Goal: Task Accomplishment & Management: Manage account settings

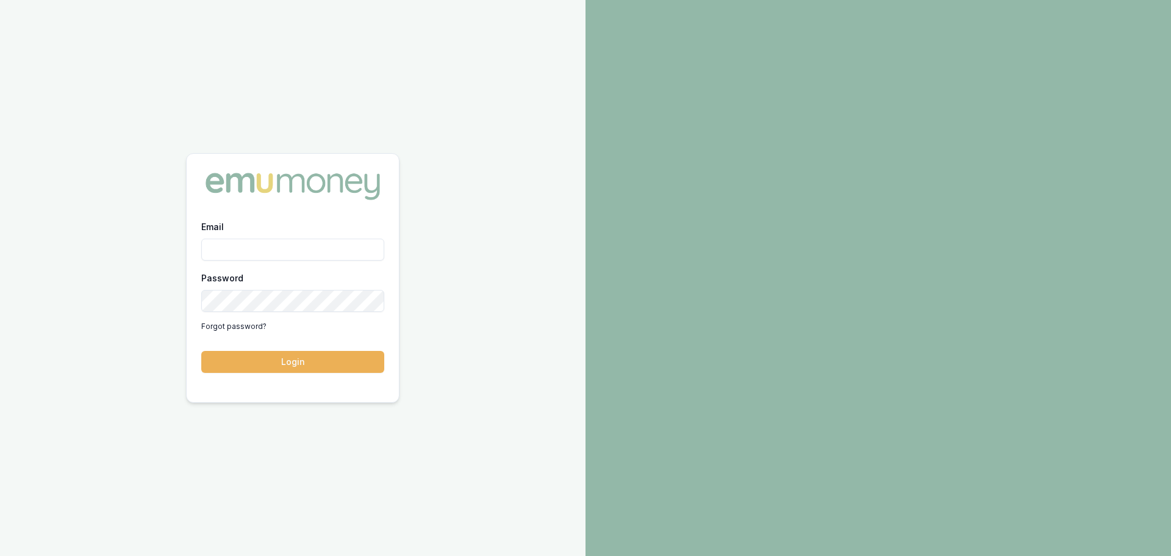
click at [317, 254] on input "Email" at bounding box center [292, 249] width 183 height 22
type input "erin.shield@emumoney.com.au"
click at [201, 351] on button "Login" at bounding box center [292, 362] width 183 height 22
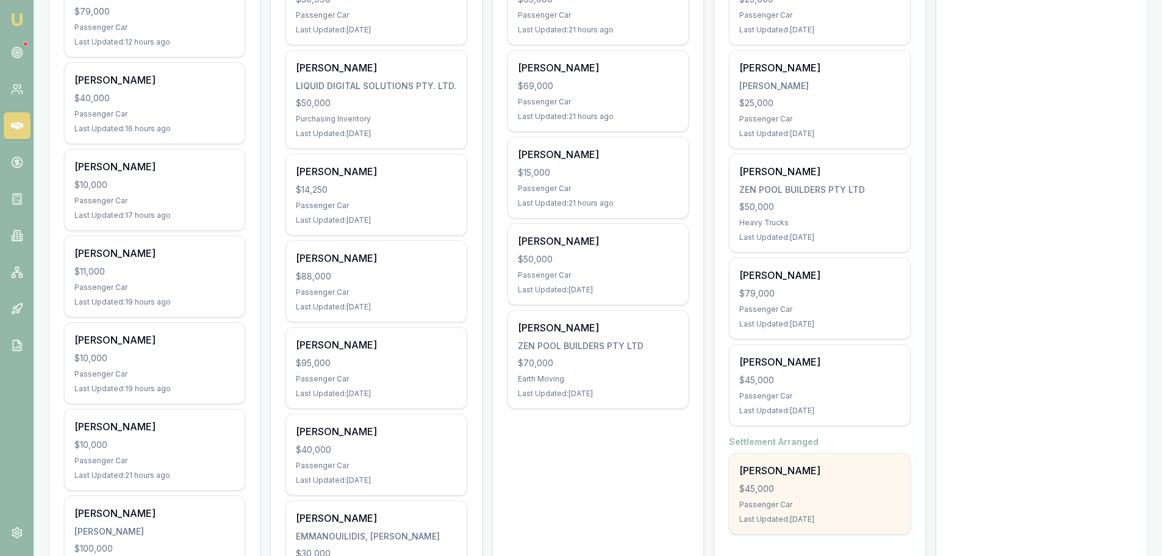
scroll to position [549, 0]
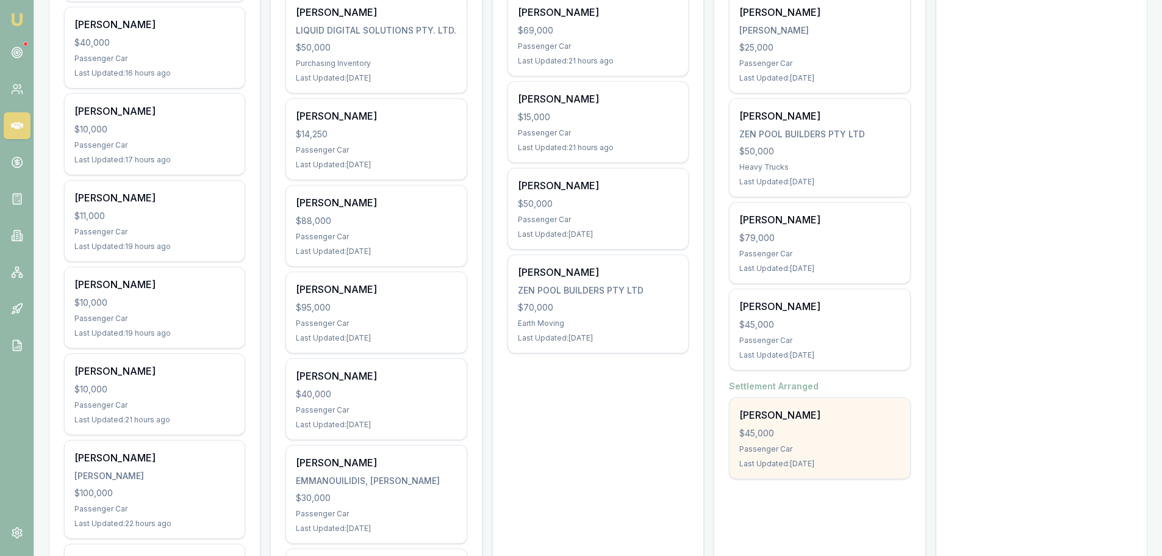
click at [846, 436] on div "$45,000" at bounding box center [819, 433] width 160 height 12
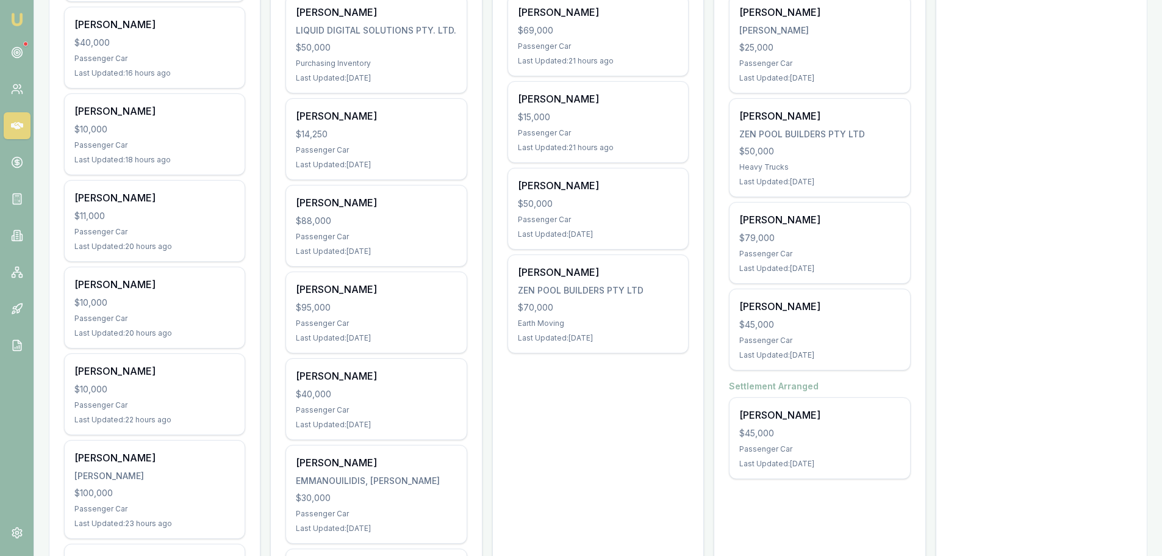
click at [15, 125] on icon at bounding box center [17, 126] width 12 height 12
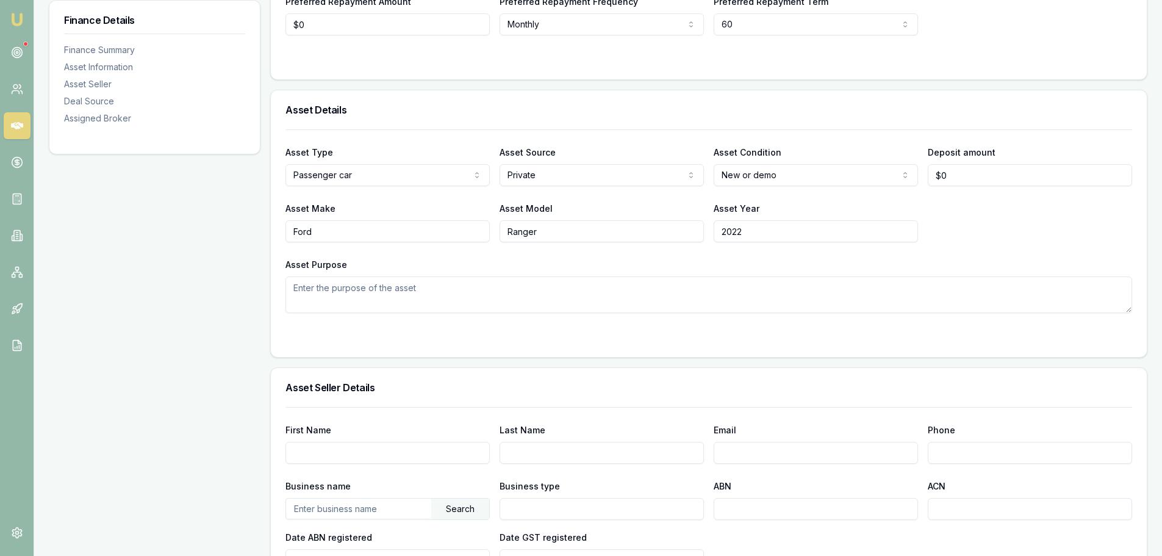
scroll to position [366, 0]
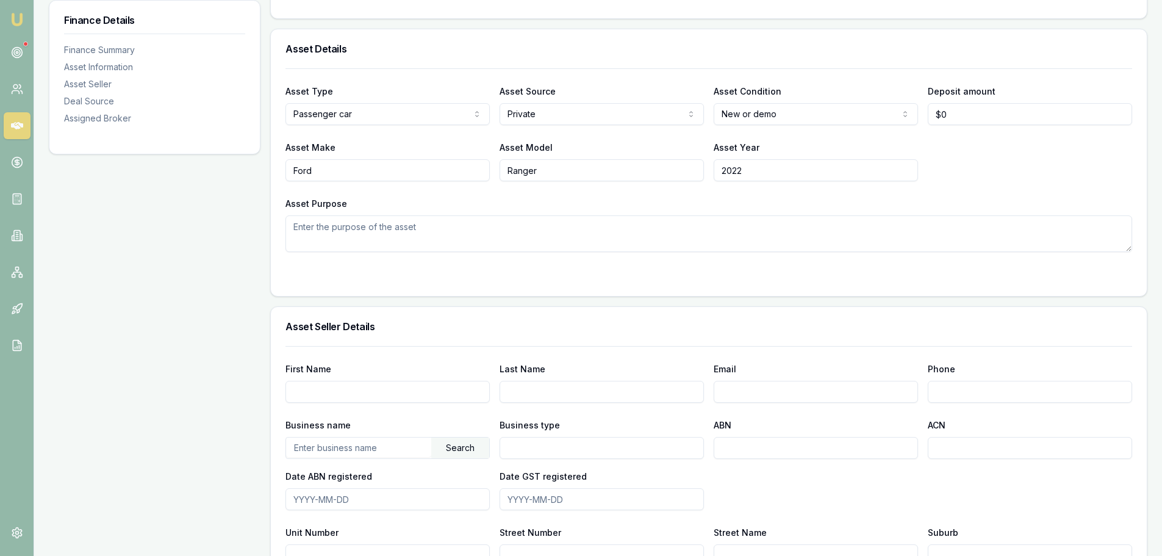
click at [427, 390] on input "First Name" at bounding box center [387, 392] width 204 height 22
type input "STEVEN"
click at [551, 394] on input "PI" at bounding box center [602, 392] width 204 height 22
type input "PIENING"
click at [858, 389] on input "Email" at bounding box center [816, 392] width 204 height 22
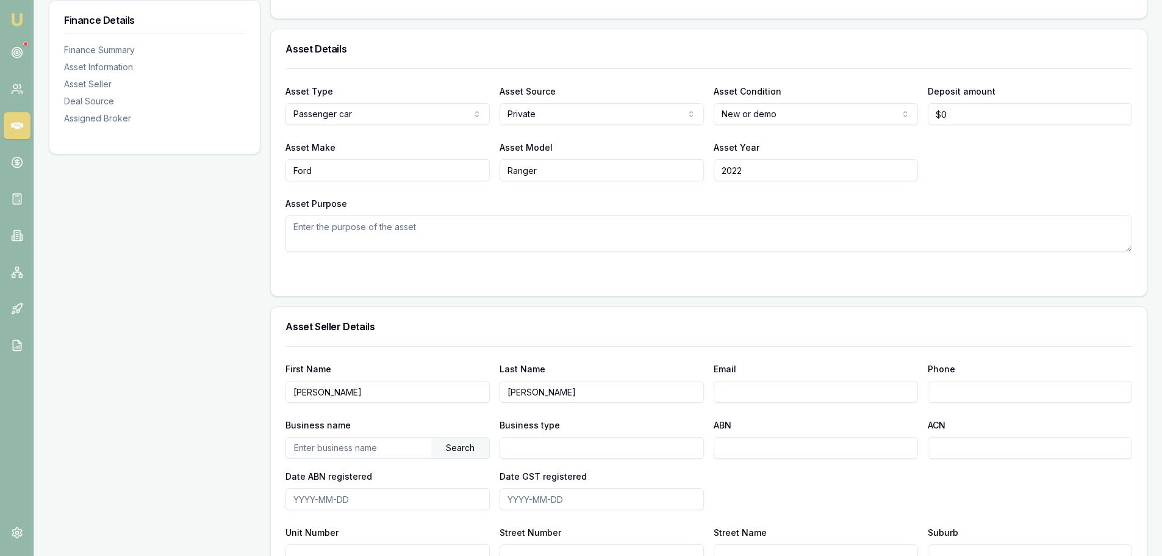
click at [784, 387] on input "Email" at bounding box center [816, 392] width 204 height 22
type input "S"
type input "[PERSON_NAME][EMAIL_ADDRESS][DOMAIN_NAME]"
type input "0438 070 085"
click at [353, 453] on input "text" at bounding box center [358, 447] width 145 height 20
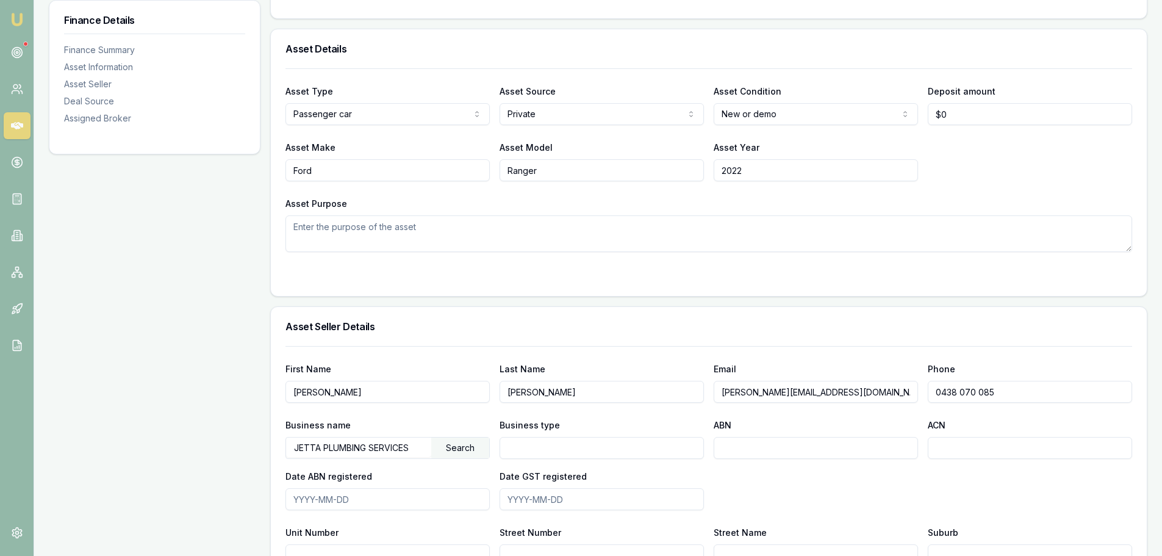
click at [475, 453] on div "Search" at bounding box center [460, 447] width 58 height 21
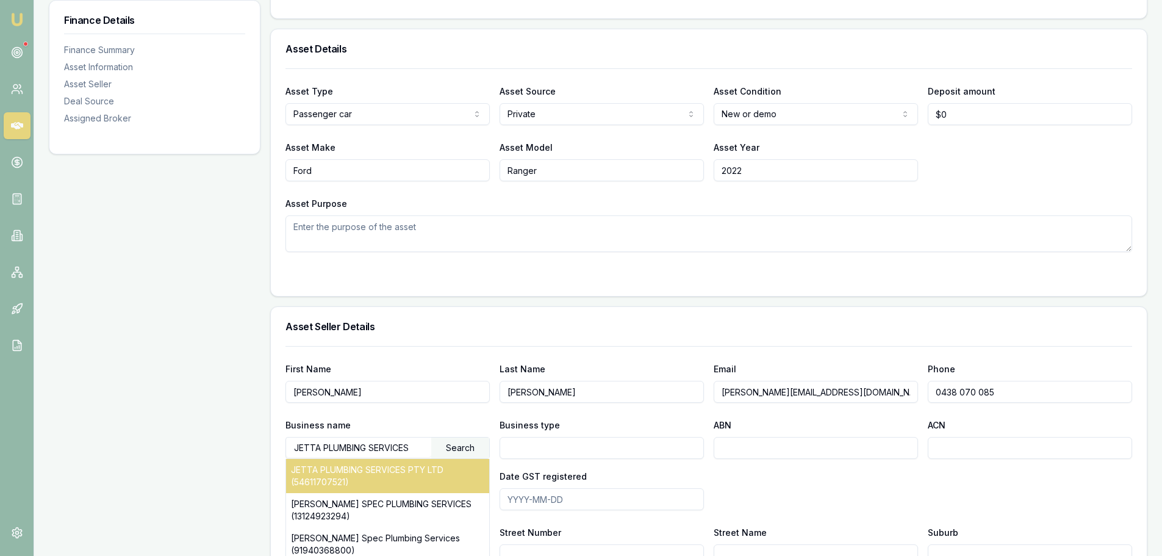
click at [432, 476] on div "JETTA PLUMBING SERVICES PTY LTD (54611707521)" at bounding box center [387, 476] width 203 height 34
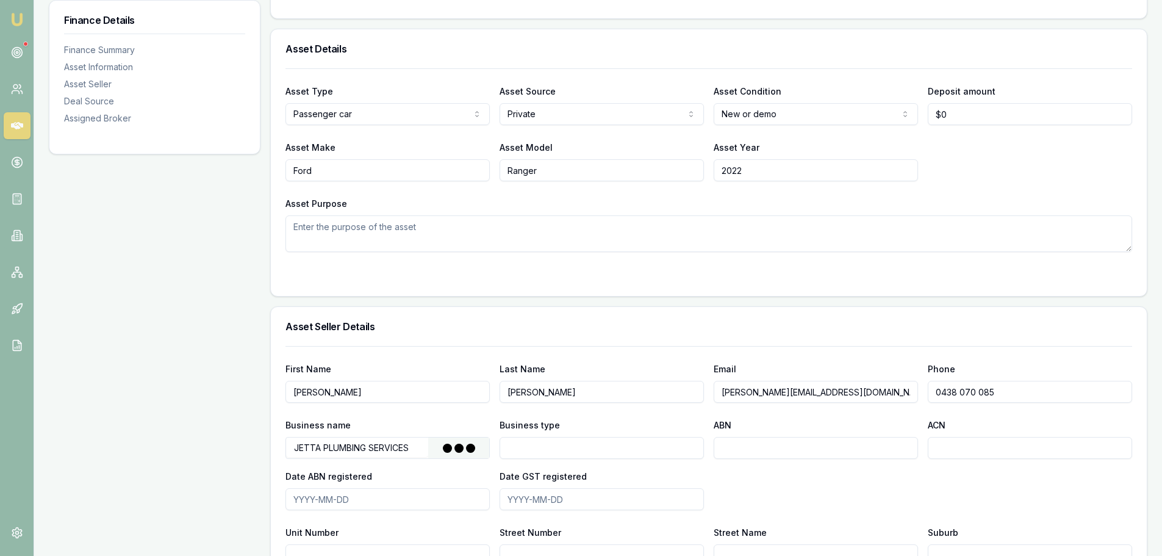
type input "JETTA PLUMBING SERVICES PTY LTD"
type input "Australian Private Company"
type input "54611707521"
type input "611707521"
type input "2016-04-06"
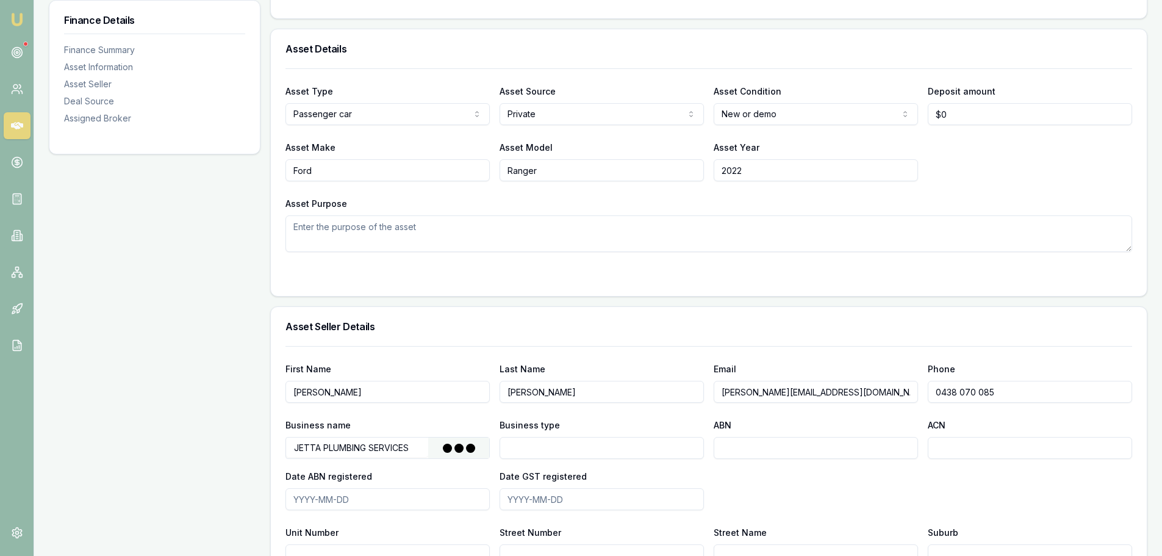
type input "2016-04-06"
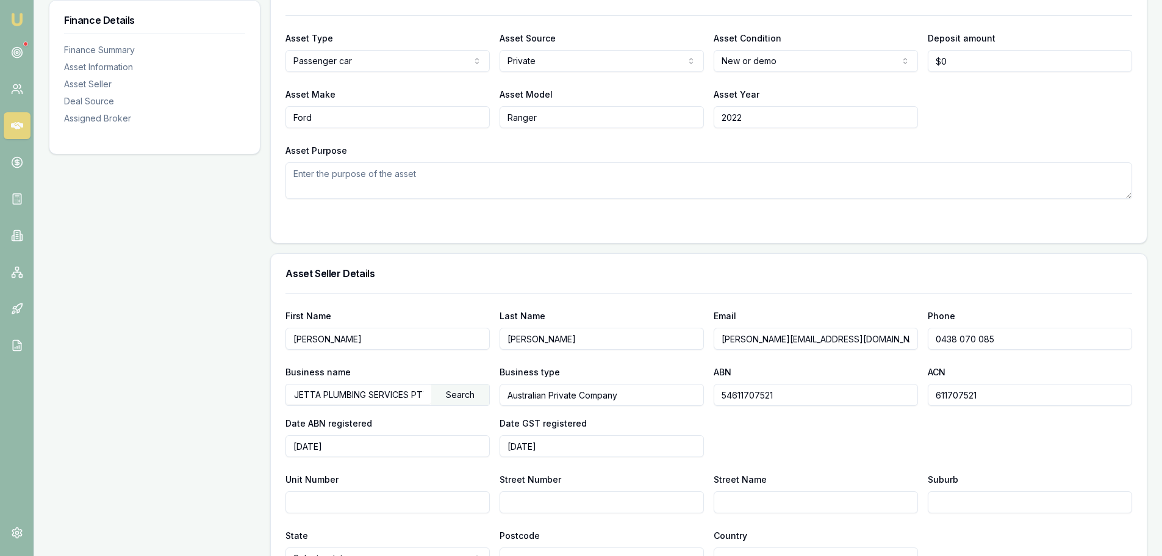
scroll to position [549, 0]
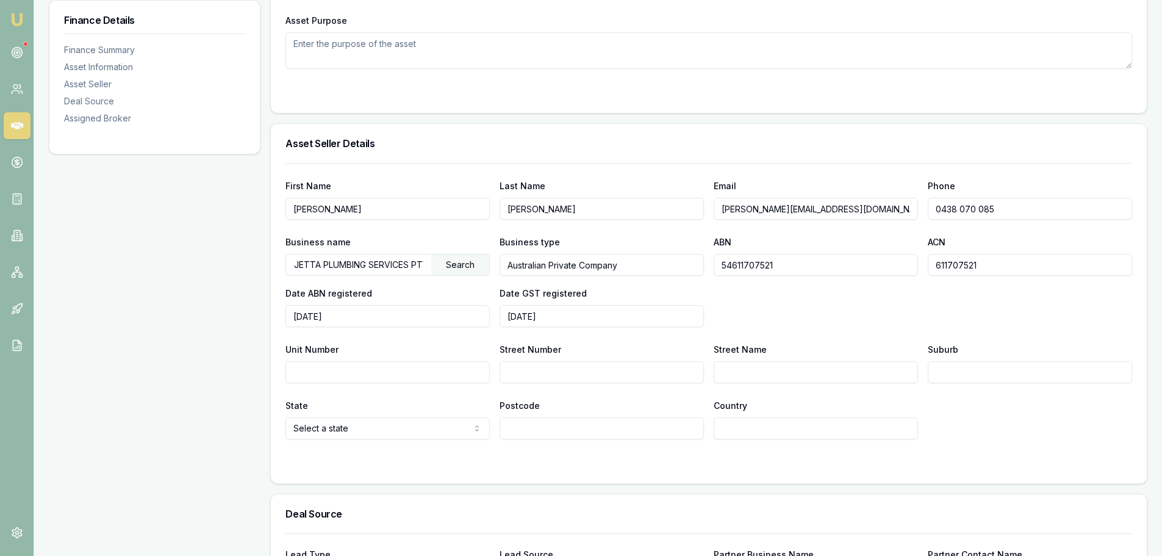
click at [833, 302] on div "Business name JETTA PLUMBING SERVICES PTY LTD Search Business type Australian P…" at bounding box center [708, 280] width 847 height 93
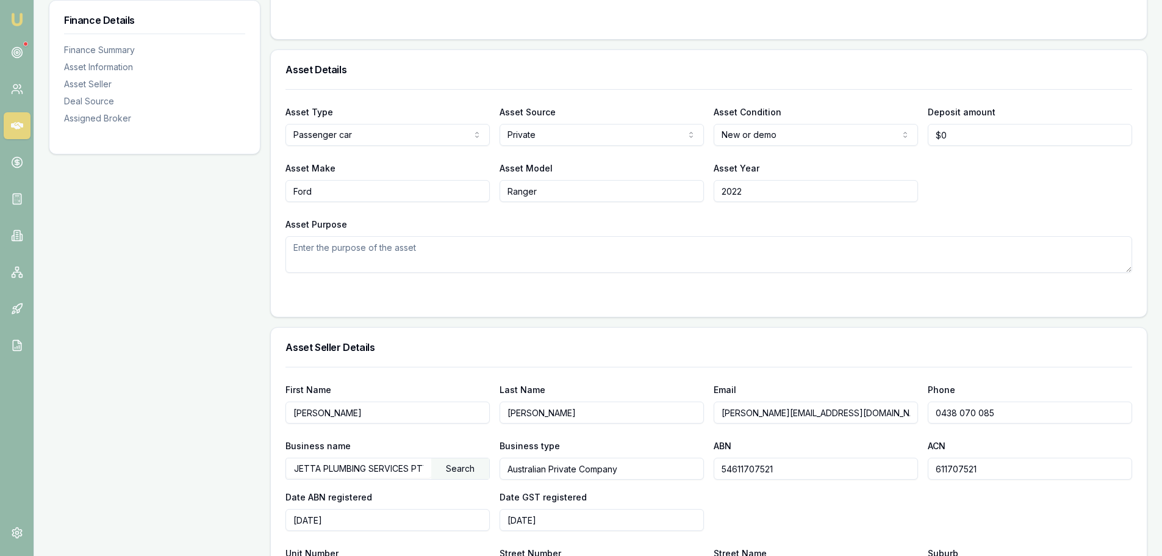
scroll to position [0, 0]
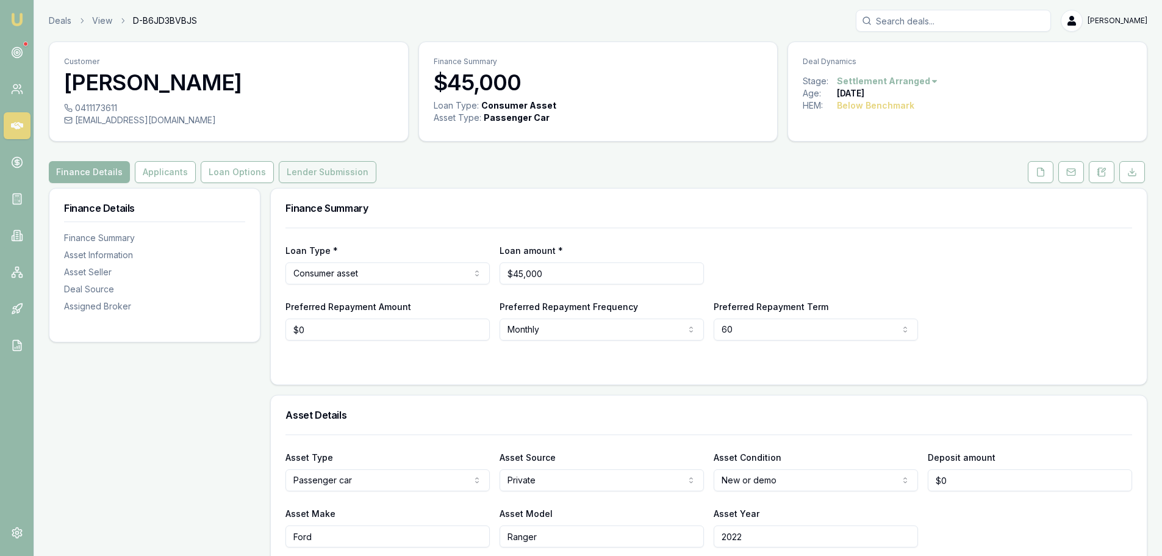
click at [279, 173] on button "Lender Submission" at bounding box center [328, 172] width 98 height 22
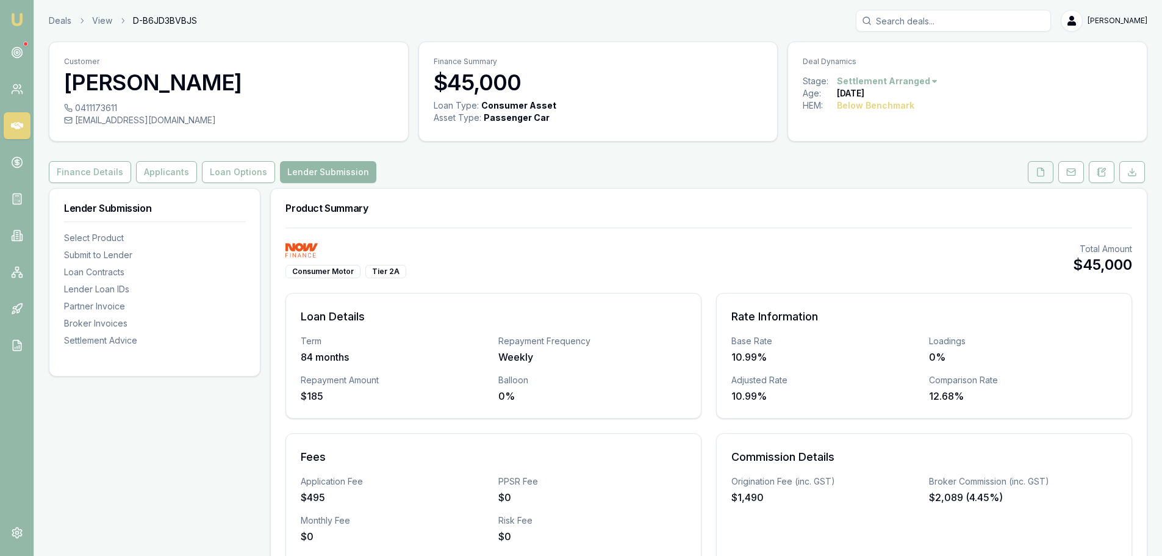
click at [1042, 172] on icon at bounding box center [1041, 172] width 10 height 10
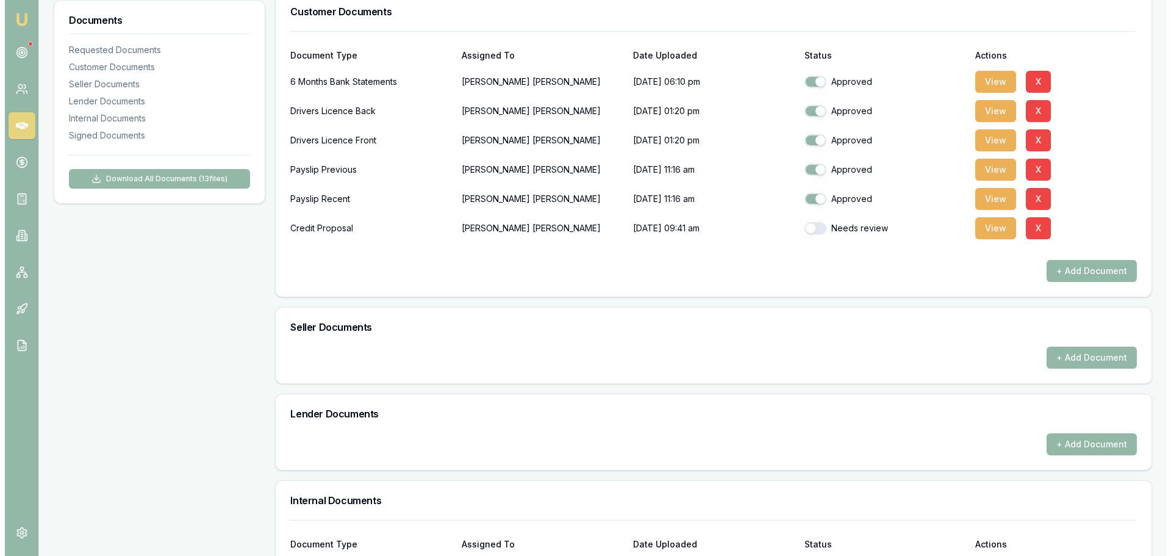
scroll to position [427, 0]
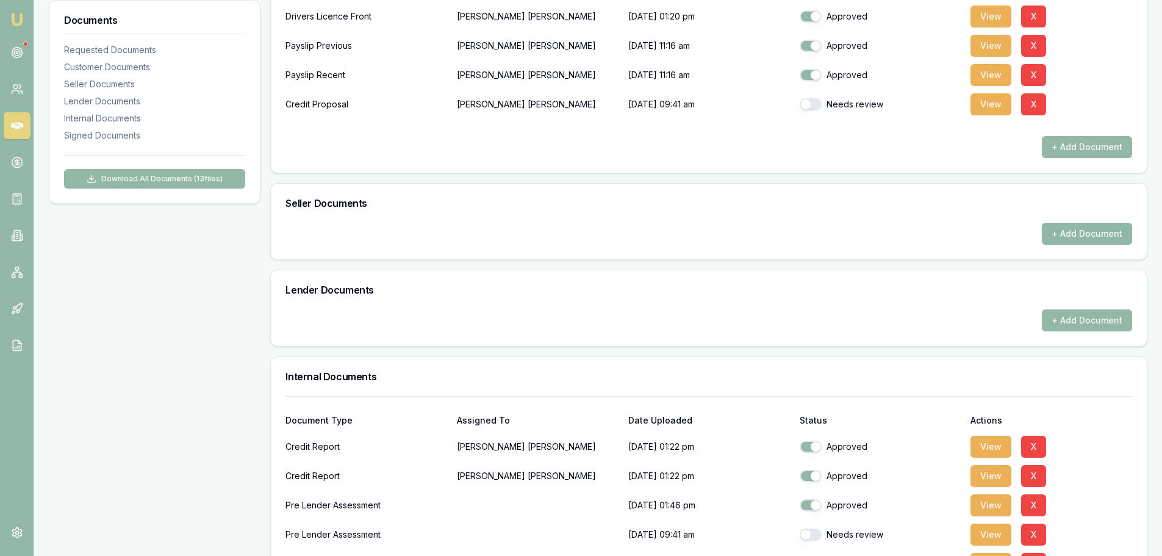
click at [1114, 229] on button "+ Add Document" at bounding box center [1087, 234] width 90 height 22
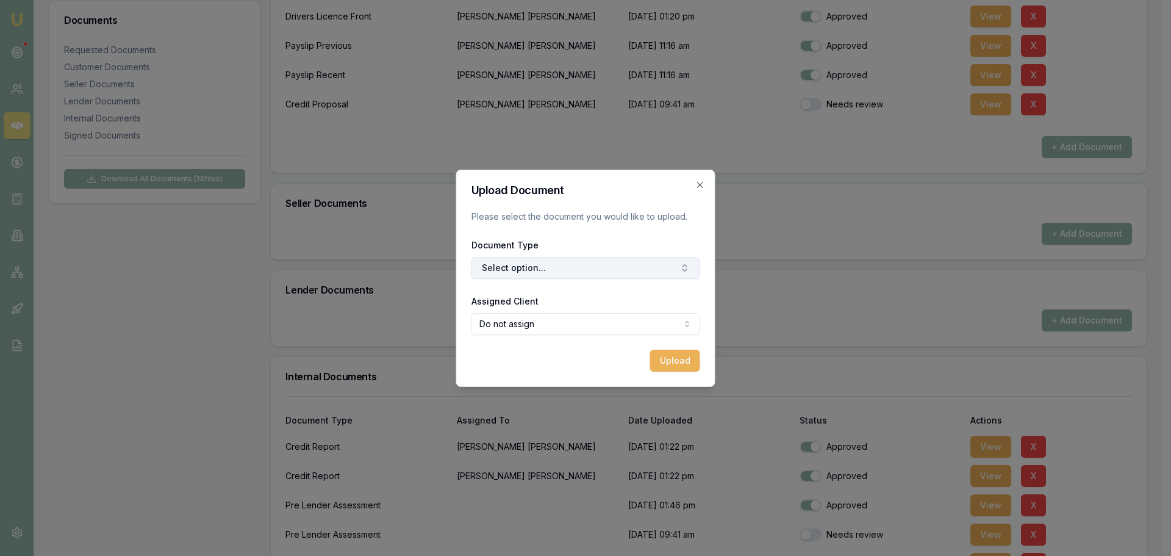
click at [562, 270] on button "Select option..." at bounding box center [585, 268] width 229 height 22
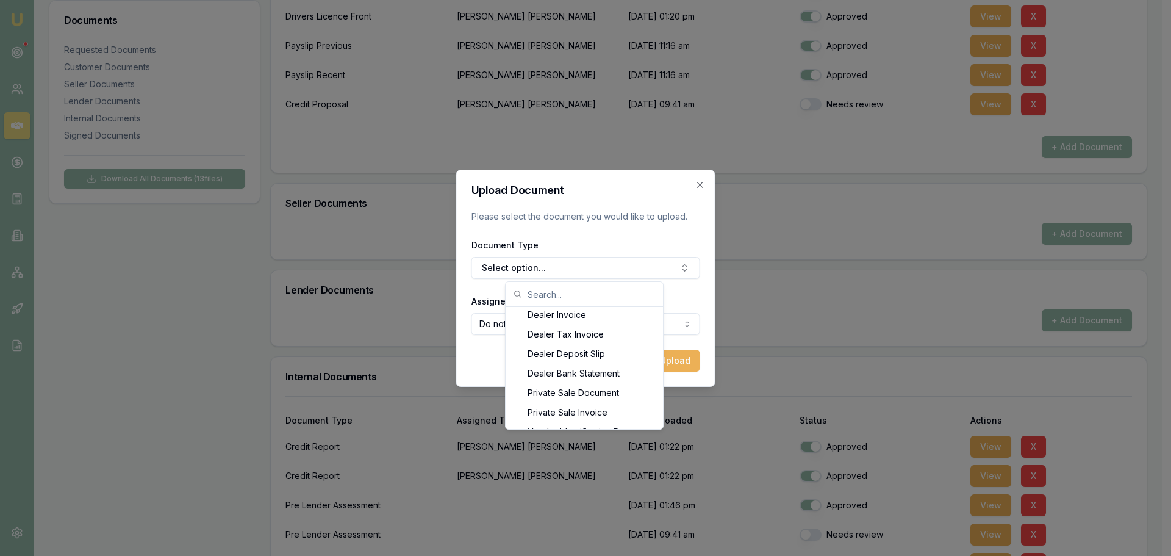
scroll to position [58, 0]
click at [607, 398] on div "Private Sale Invoice" at bounding box center [584, 398] width 152 height 20
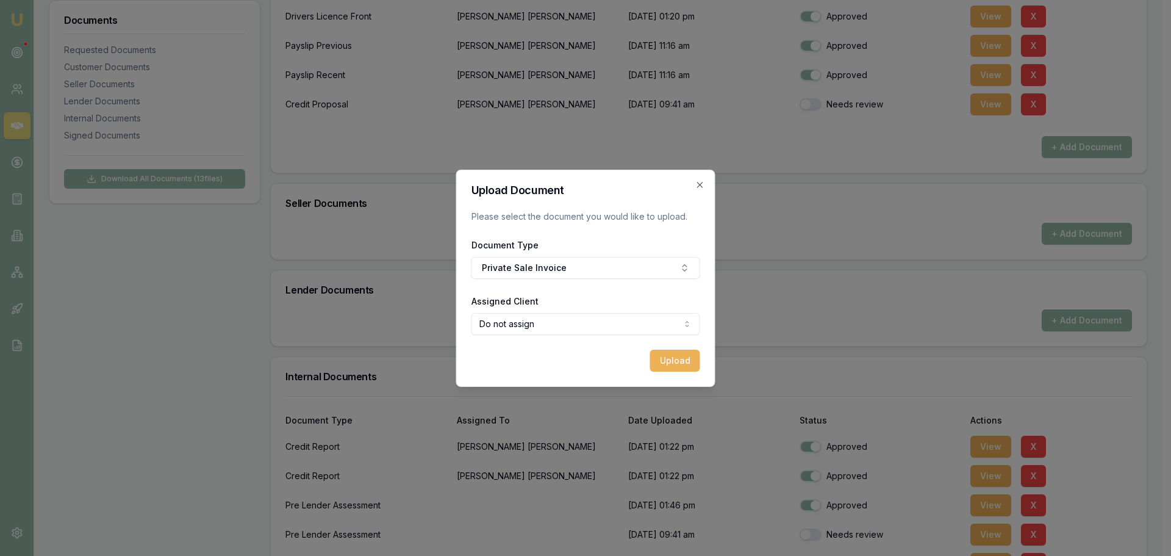
select select "U-1FS3TWHBX1"
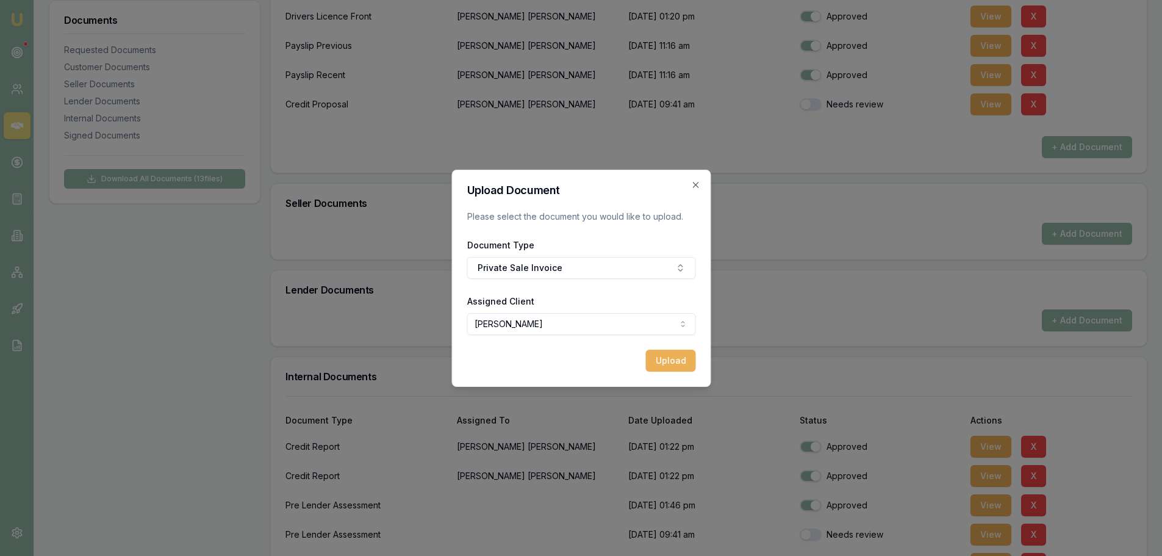
click at [678, 361] on button "Upload" at bounding box center [670, 360] width 50 height 22
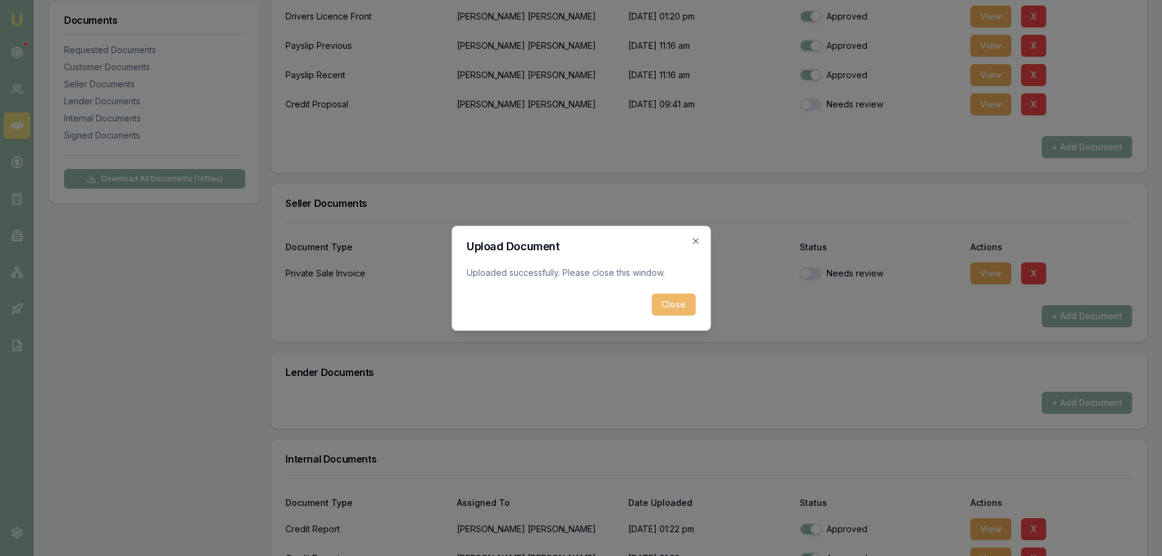
click at [683, 294] on button "Close" at bounding box center [673, 304] width 44 height 22
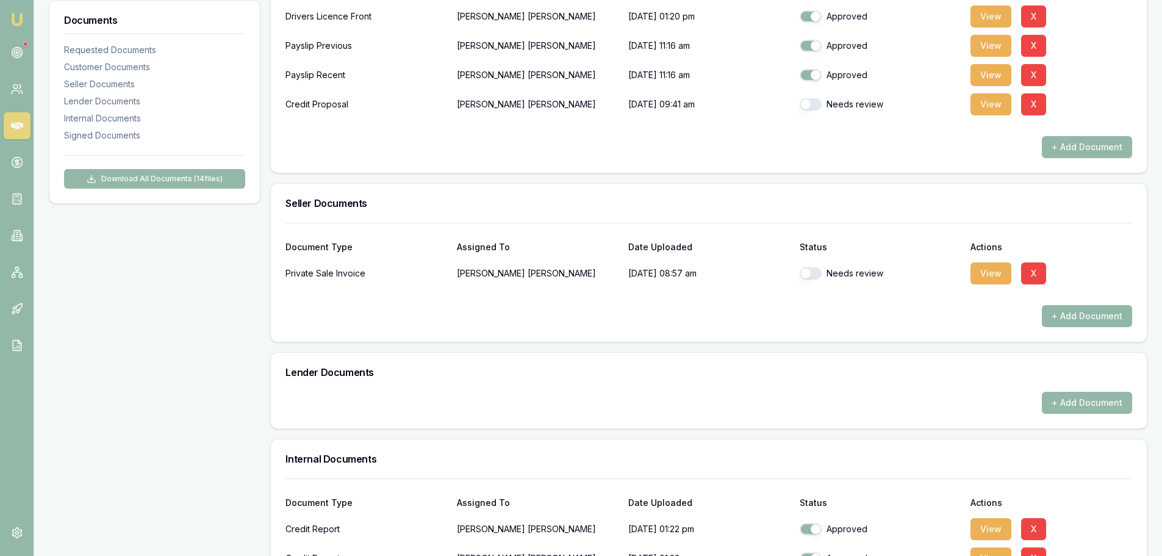
click at [1076, 320] on button "+ Add Document" at bounding box center [1087, 316] width 90 height 22
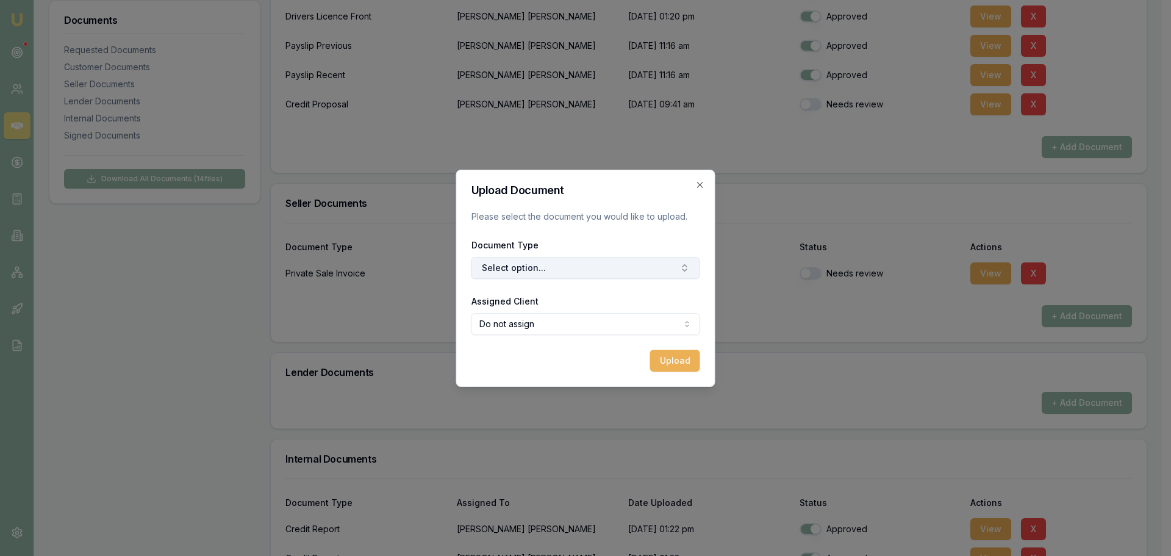
click at [512, 269] on button "Select option..." at bounding box center [585, 268] width 229 height 22
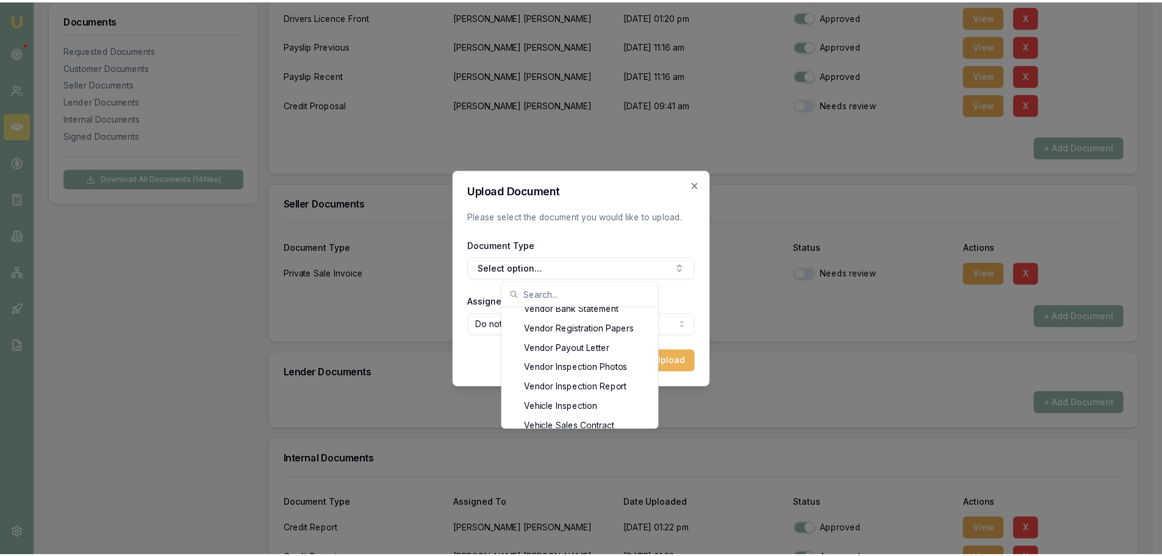
scroll to position [232, 0]
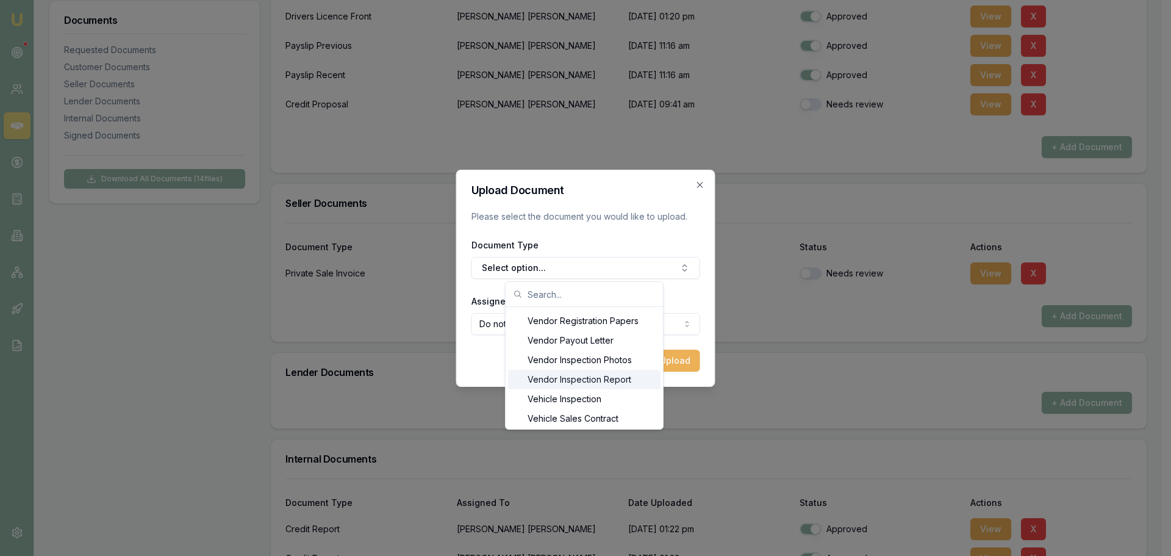
click at [638, 384] on div "Vendor Inspection Report" at bounding box center [584, 380] width 152 height 20
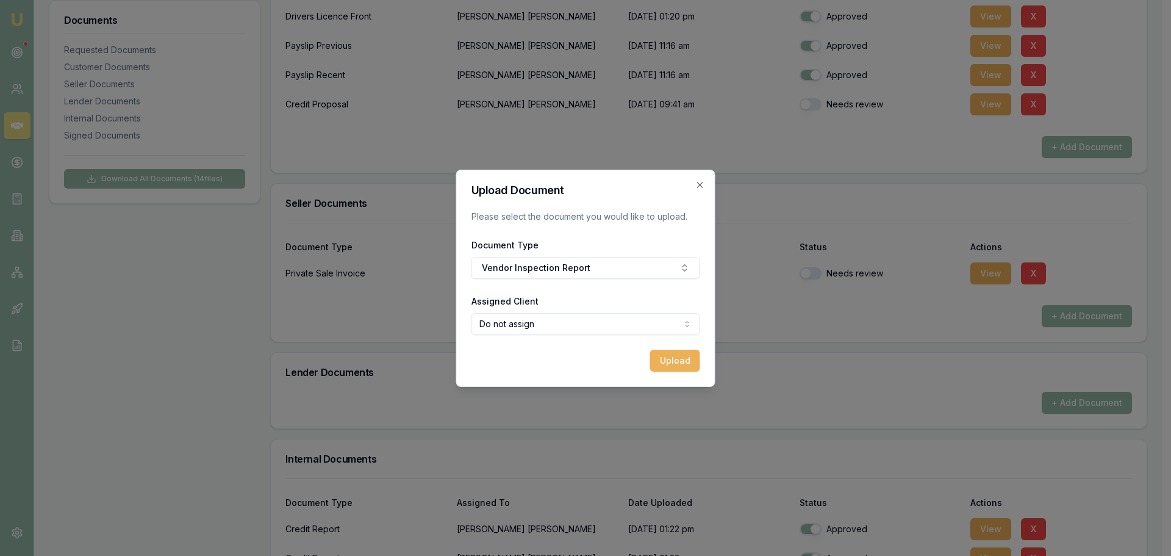
select select "U-1FS3TWHBX1"
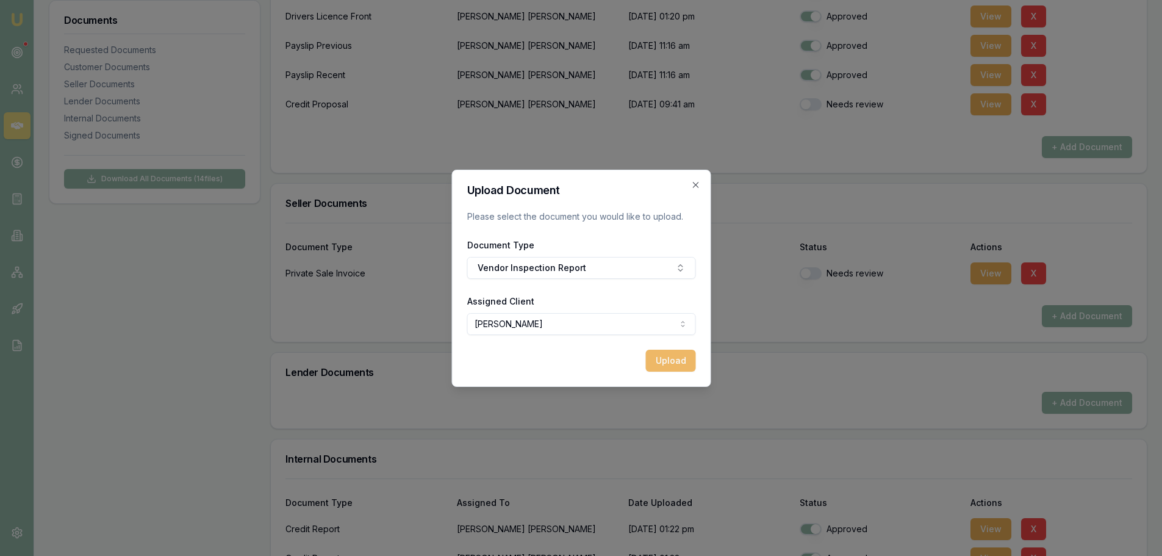
click at [674, 365] on button "Upload" at bounding box center [670, 360] width 50 height 22
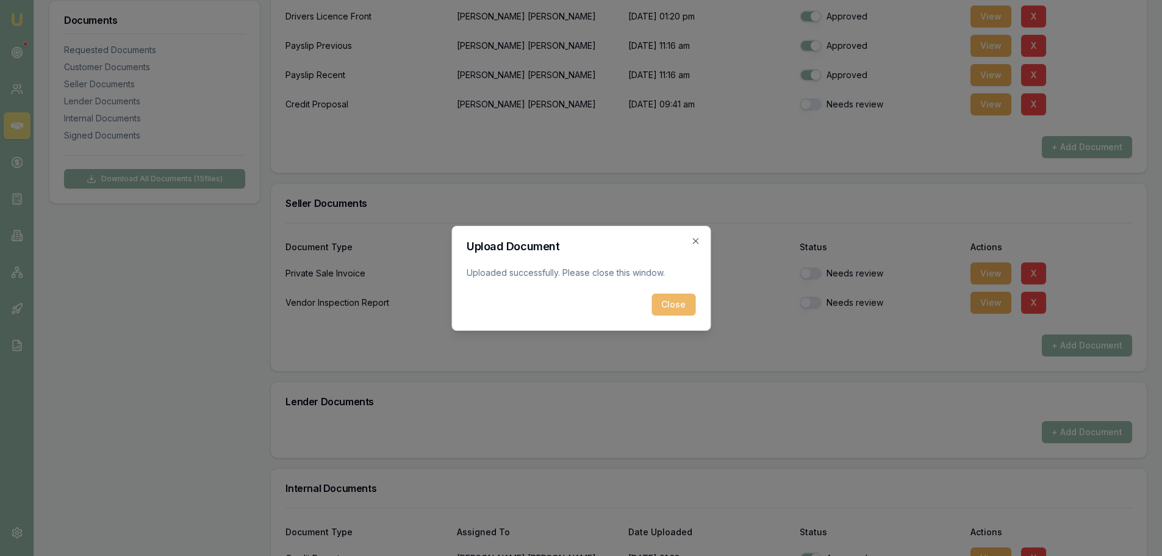
click at [688, 304] on button "Close" at bounding box center [673, 304] width 44 height 22
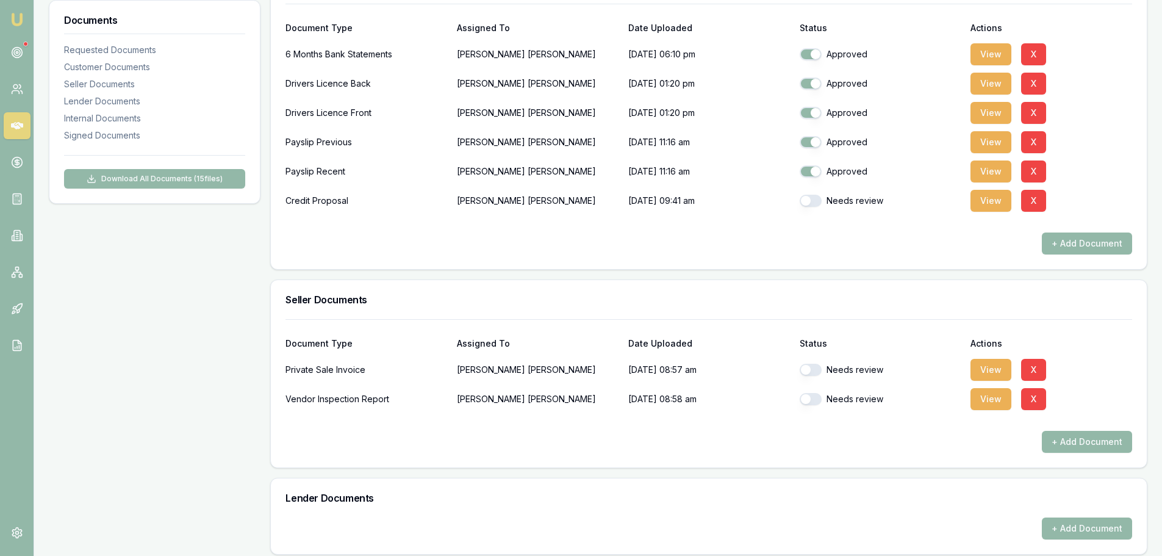
scroll to position [183, 0]
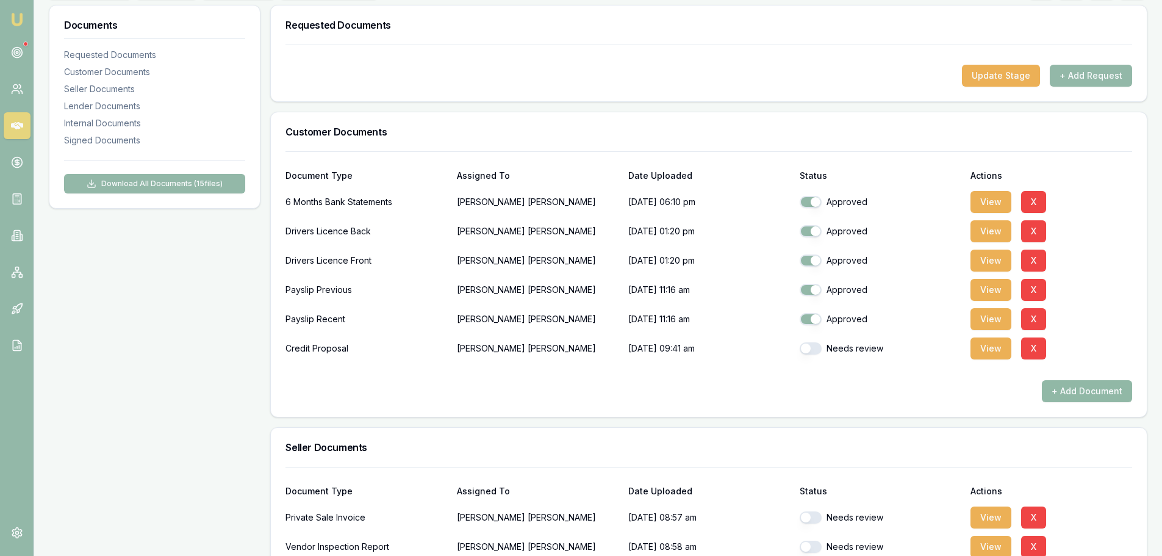
click at [1073, 387] on button "+ Add Document" at bounding box center [1087, 391] width 90 height 22
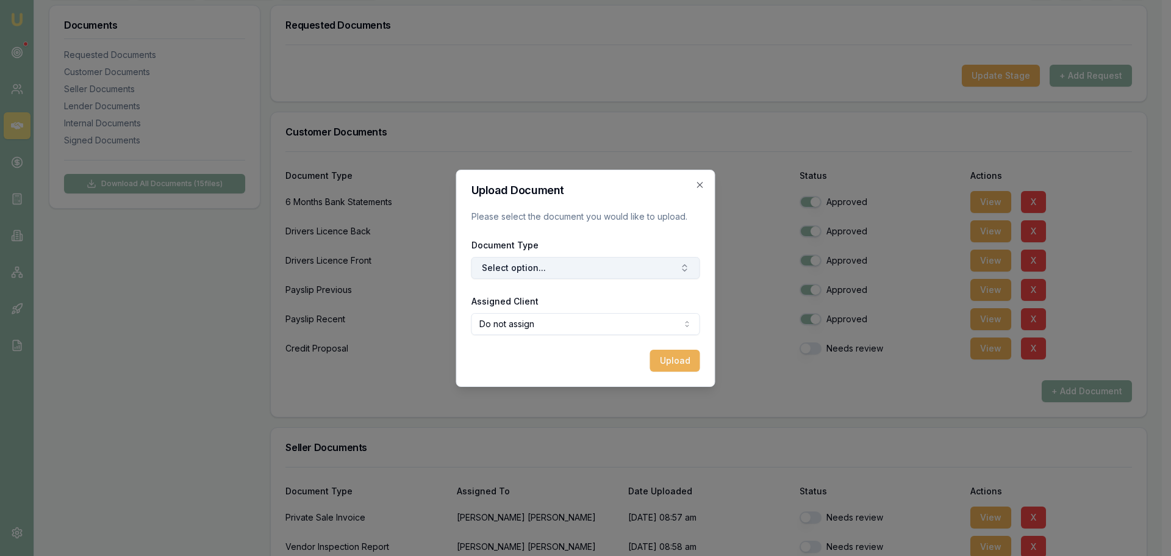
click at [517, 267] on button "Select option..." at bounding box center [585, 268] width 229 height 22
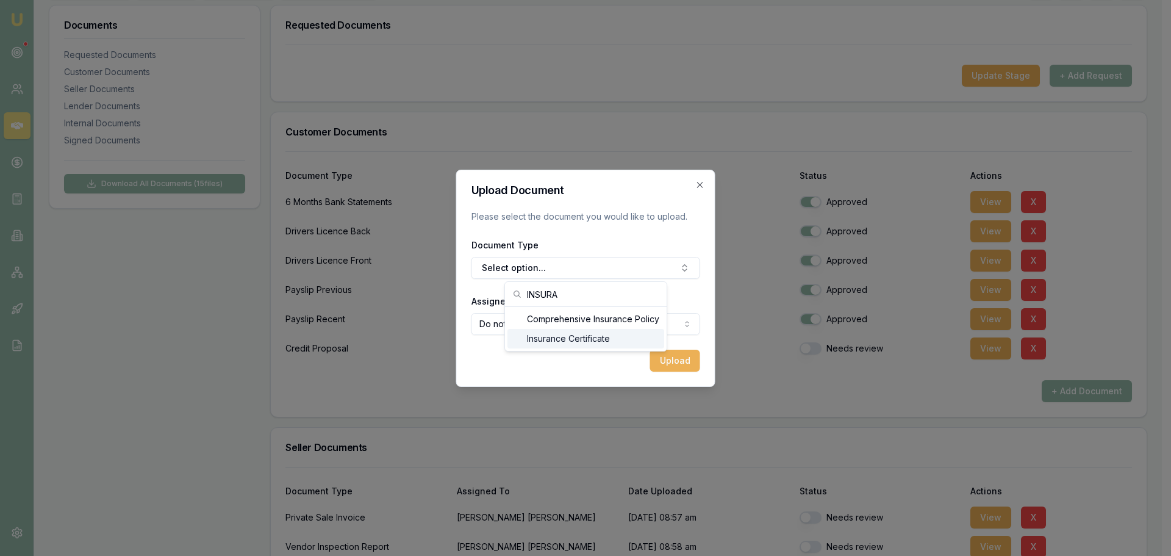
type input "INSURA"
click at [599, 336] on div "Insurance Certificate" at bounding box center [585, 339] width 157 height 20
click at [598, 323] on body "Emu Broker Deals View D-B6JD3BVBJS Erin Shield Toggle Menu Customer Addison Pie…" at bounding box center [581, 95] width 1162 height 556
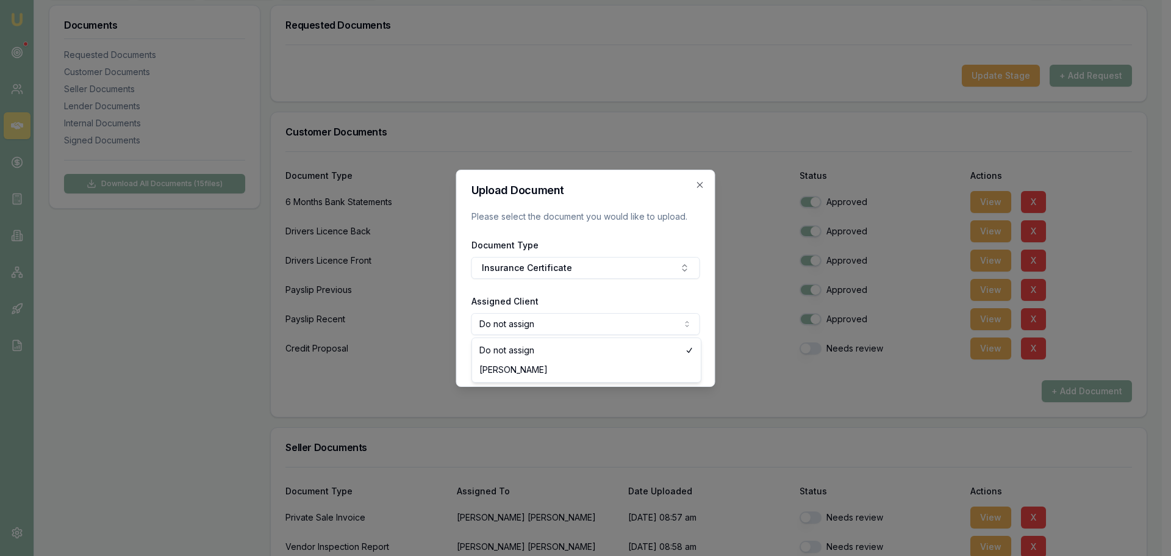
select select "U-1FS3TWHBX1"
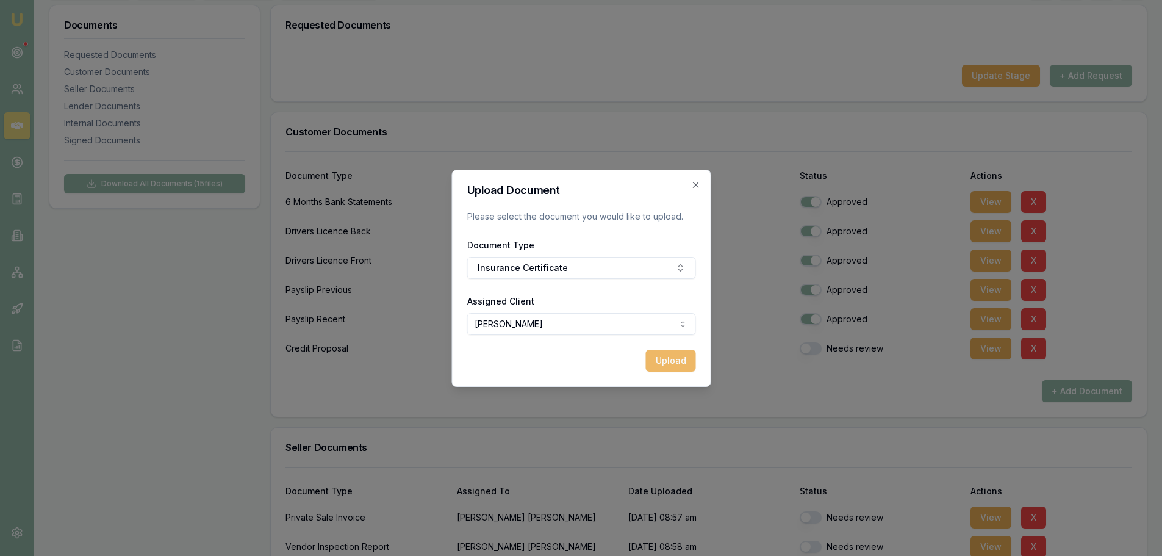
click at [659, 356] on button "Upload" at bounding box center [670, 360] width 50 height 22
checkbox input "false"
checkbox input "true"
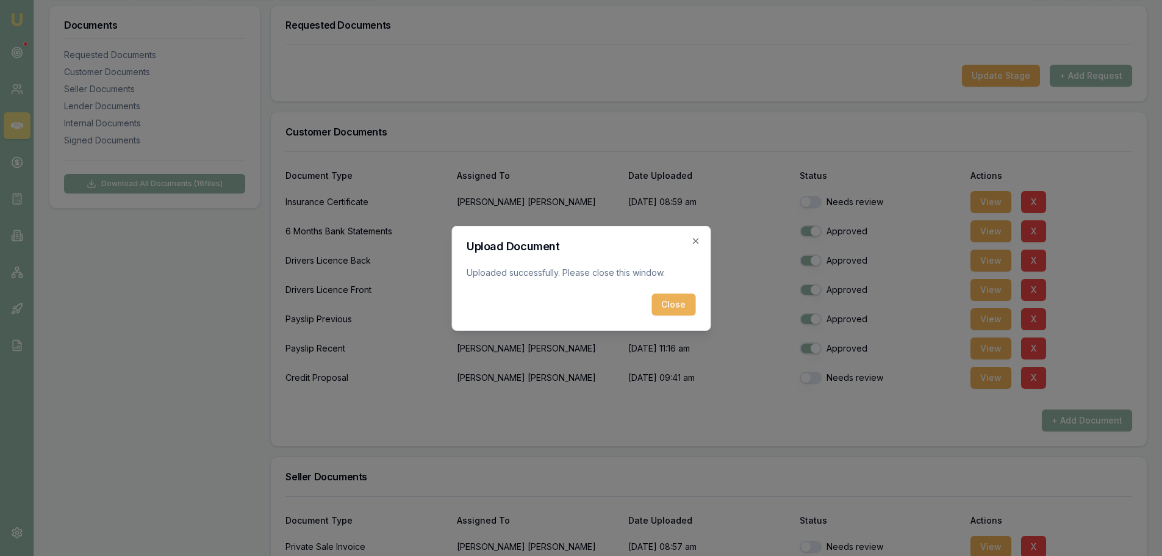
click at [662, 302] on button "Close" at bounding box center [673, 304] width 44 height 22
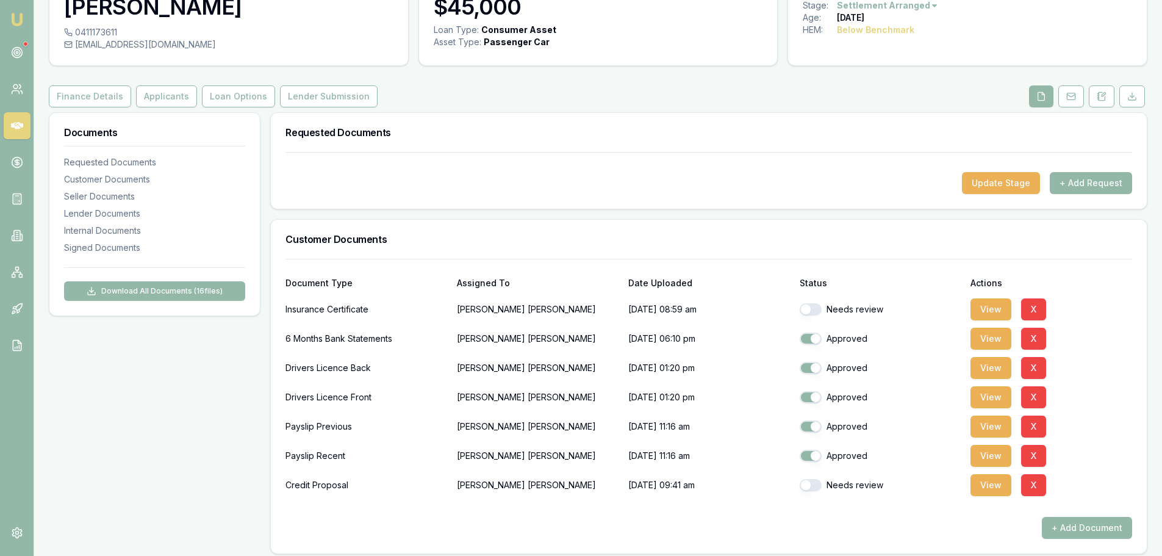
scroll to position [0, 0]
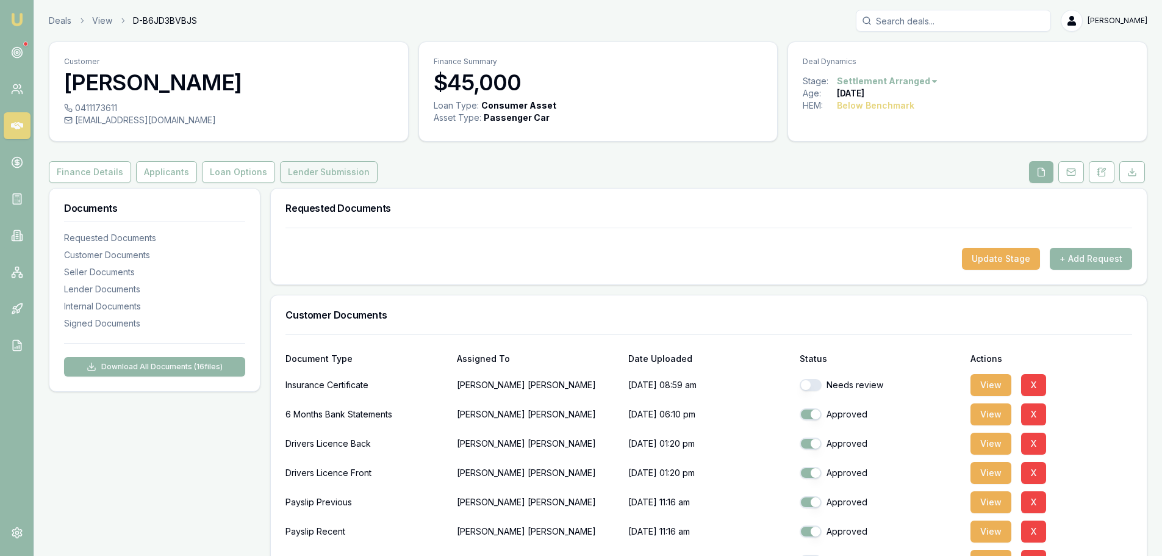
click at [311, 179] on button "Lender Submission" at bounding box center [329, 172] width 98 height 22
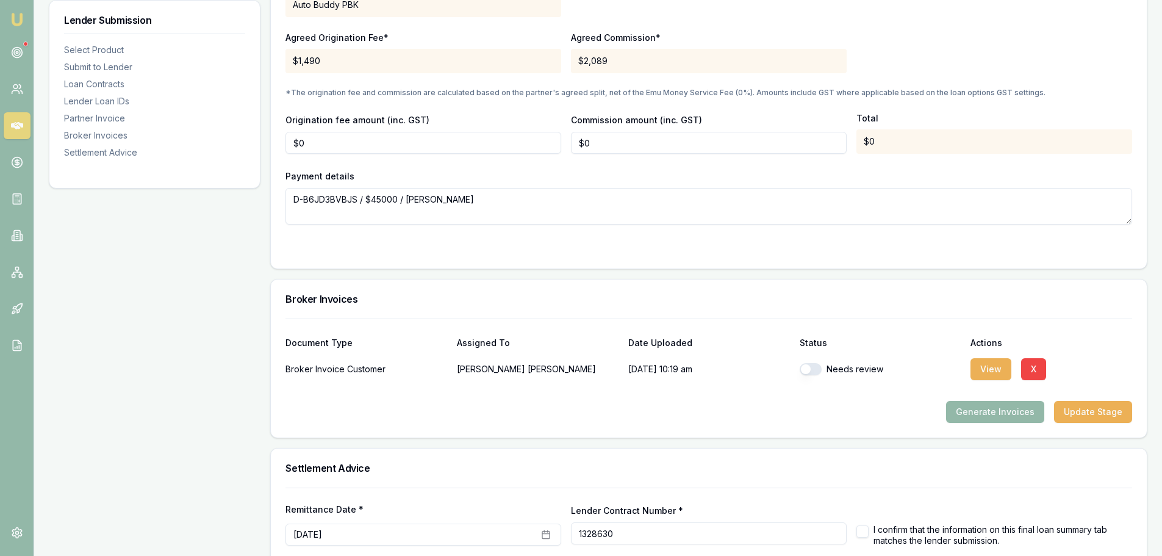
scroll to position [1286, 0]
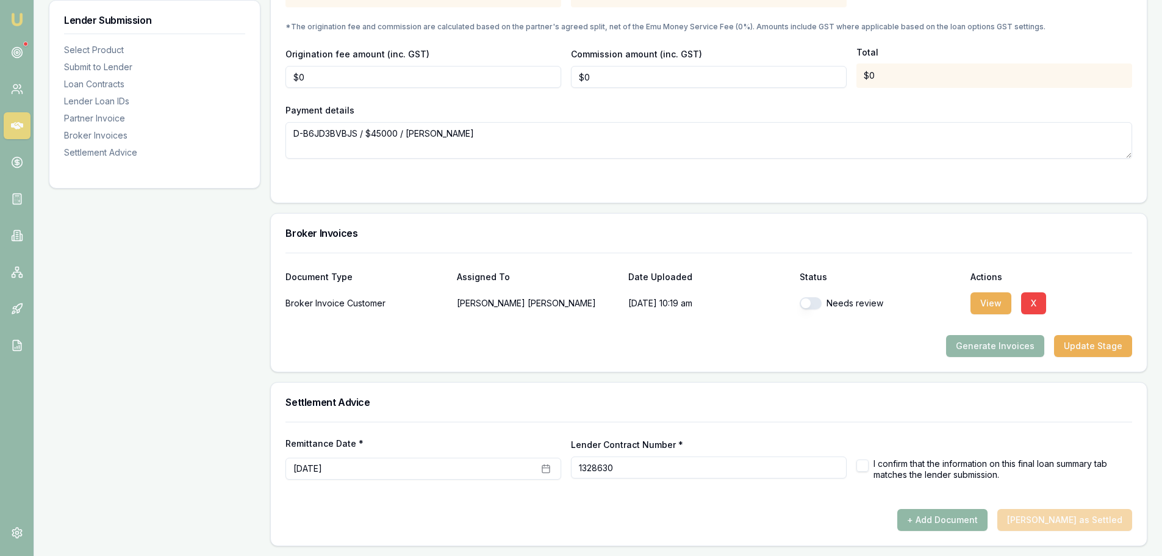
click at [967, 518] on button "+ Add Document" at bounding box center [942, 520] width 90 height 22
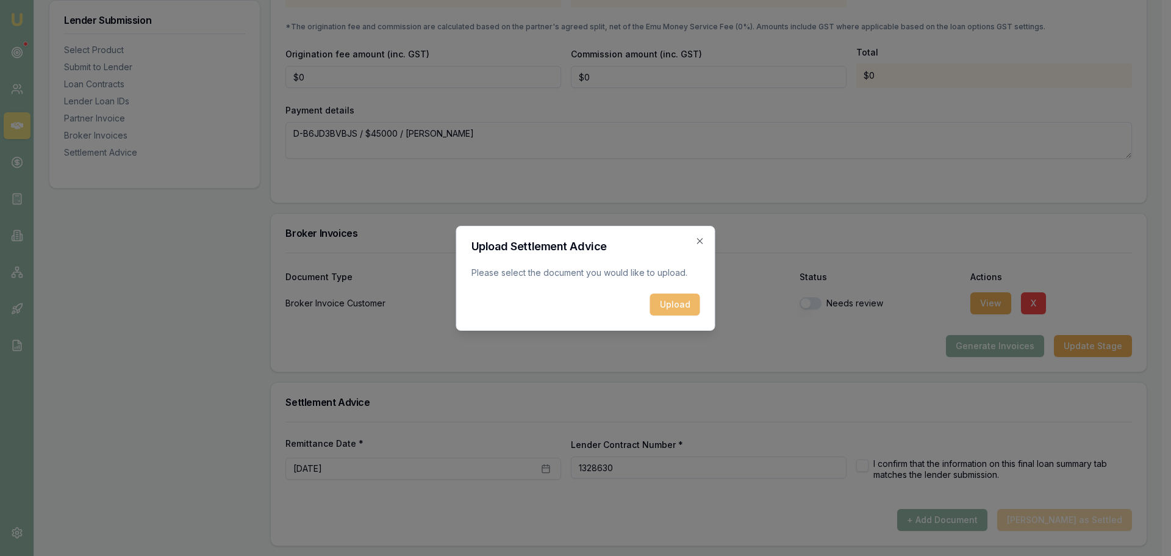
click at [678, 302] on button "Upload" at bounding box center [675, 304] width 50 height 22
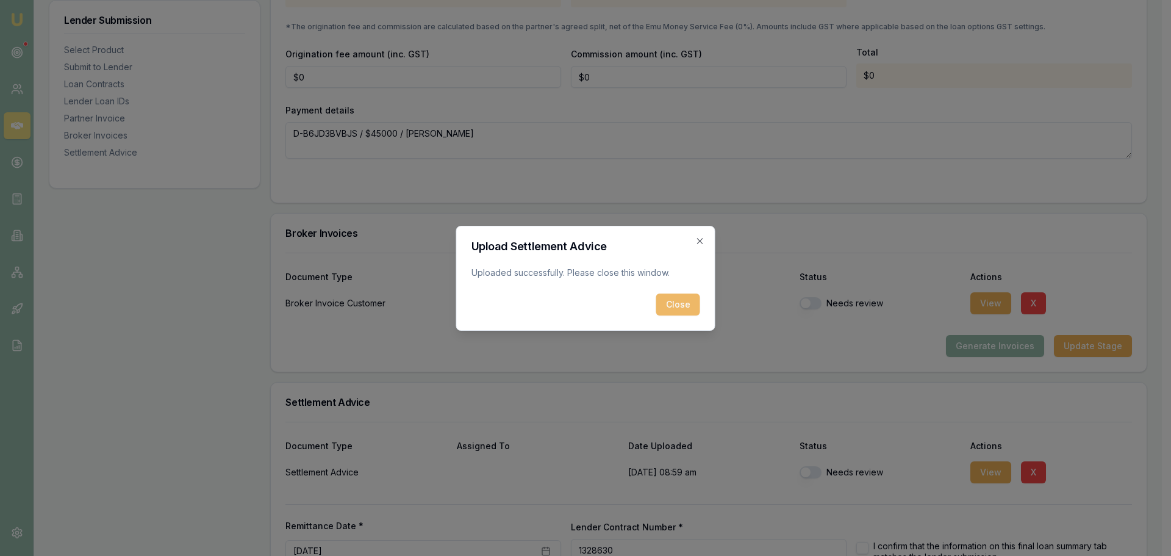
click at [668, 298] on button "Close" at bounding box center [678, 304] width 44 height 22
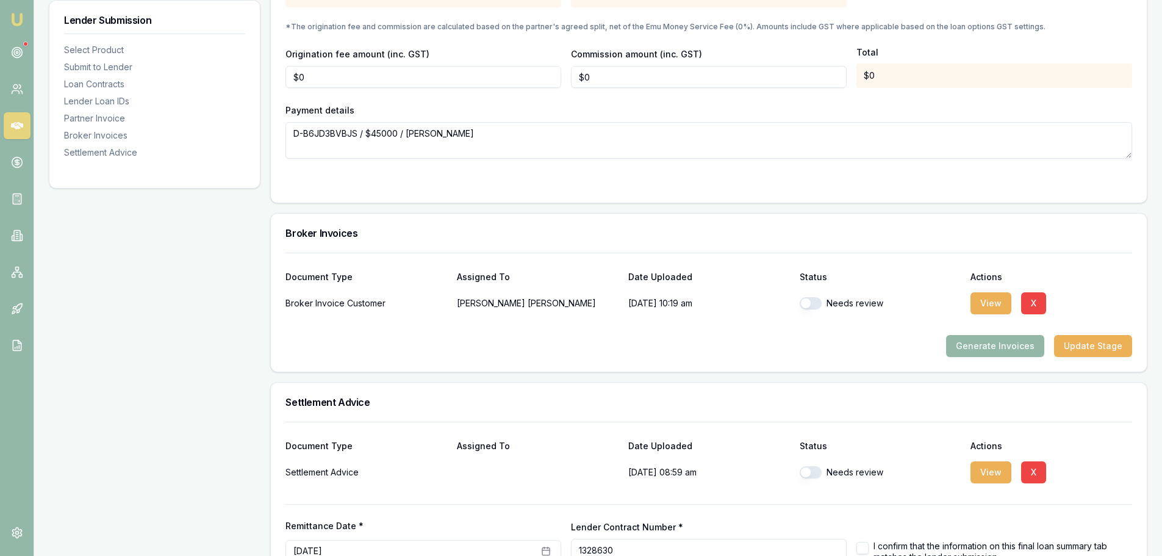
scroll to position [1368, 0]
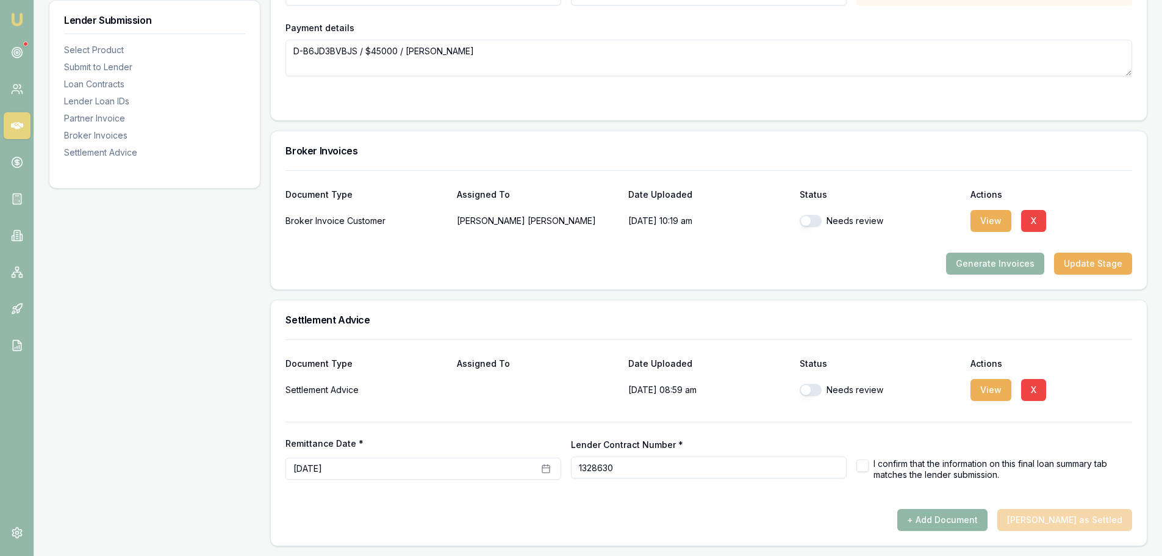
click at [967, 522] on button "+ Add Document" at bounding box center [942, 520] width 90 height 22
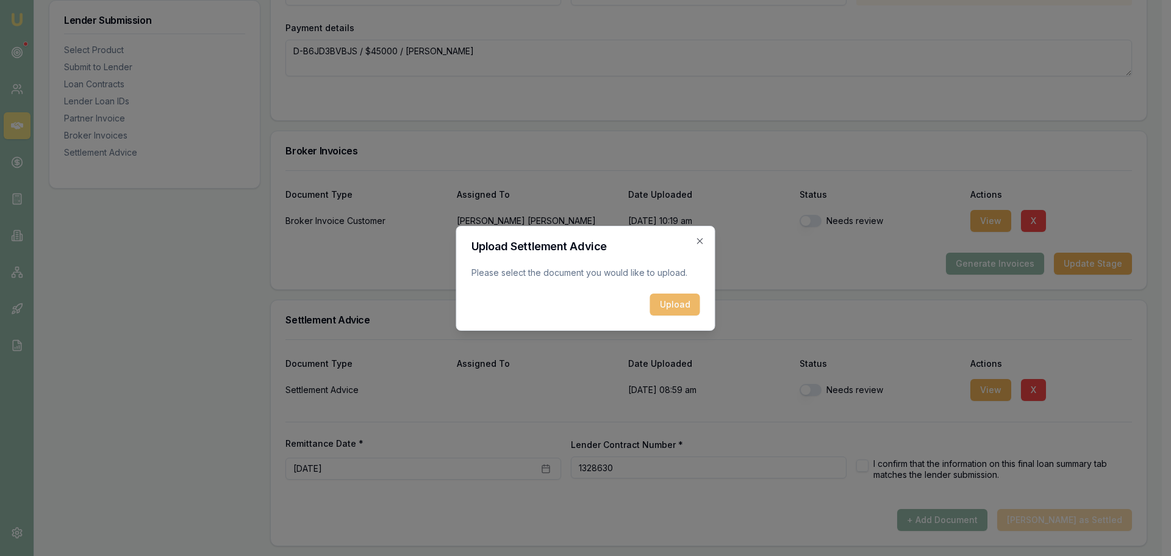
click at [657, 295] on button "Upload" at bounding box center [675, 304] width 50 height 22
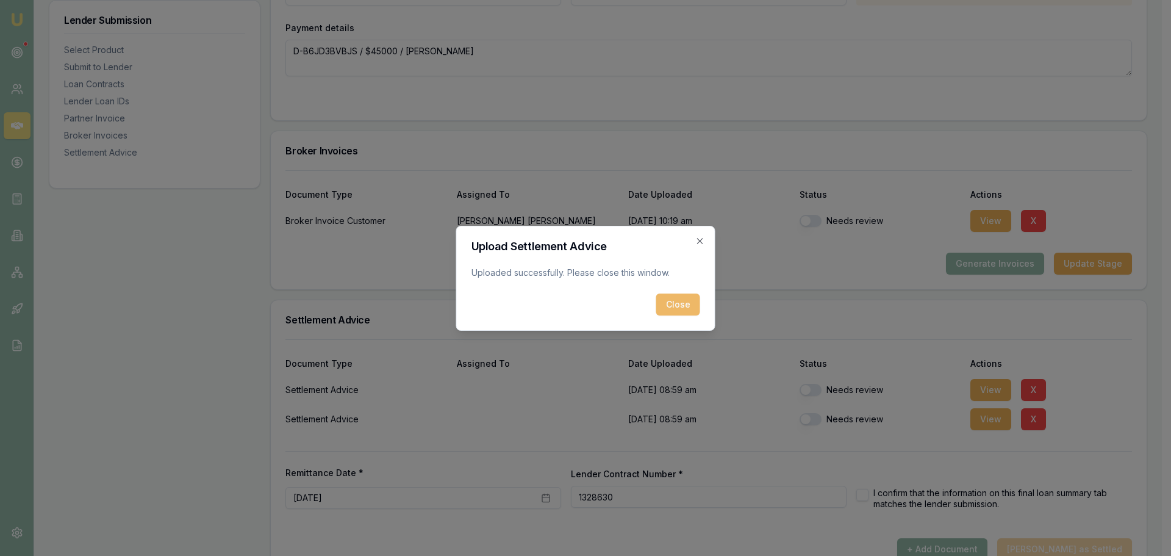
click at [685, 301] on button "Close" at bounding box center [678, 304] width 44 height 22
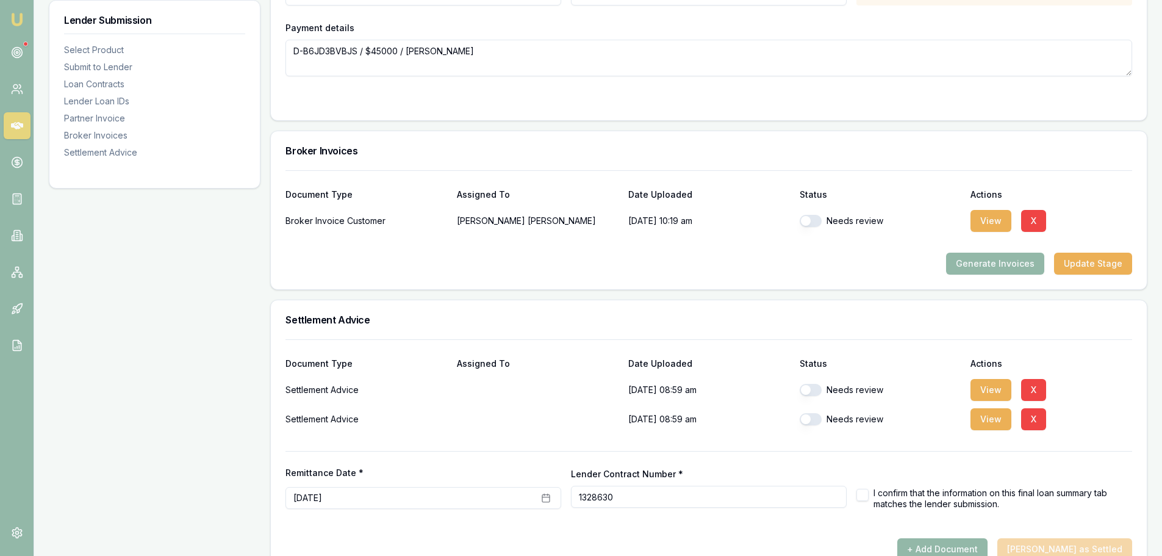
click at [812, 392] on button "button" at bounding box center [811, 390] width 22 height 12
checkbox input "true"
click at [811, 421] on button "button" at bounding box center [811, 419] width 22 height 12
checkbox input "true"
click at [815, 222] on button "button" at bounding box center [811, 221] width 22 height 12
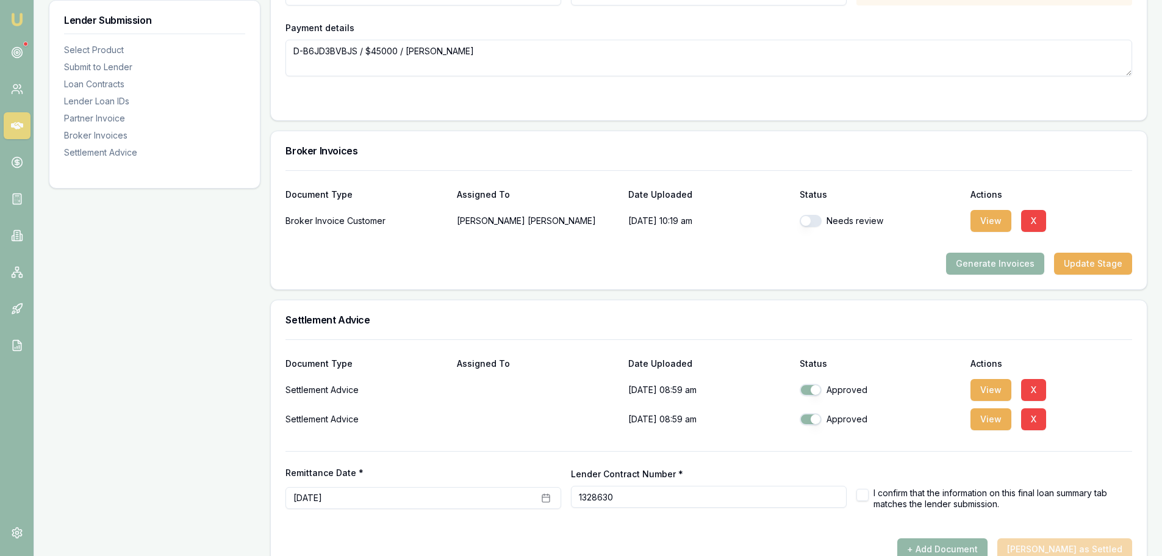
checkbox input "true"
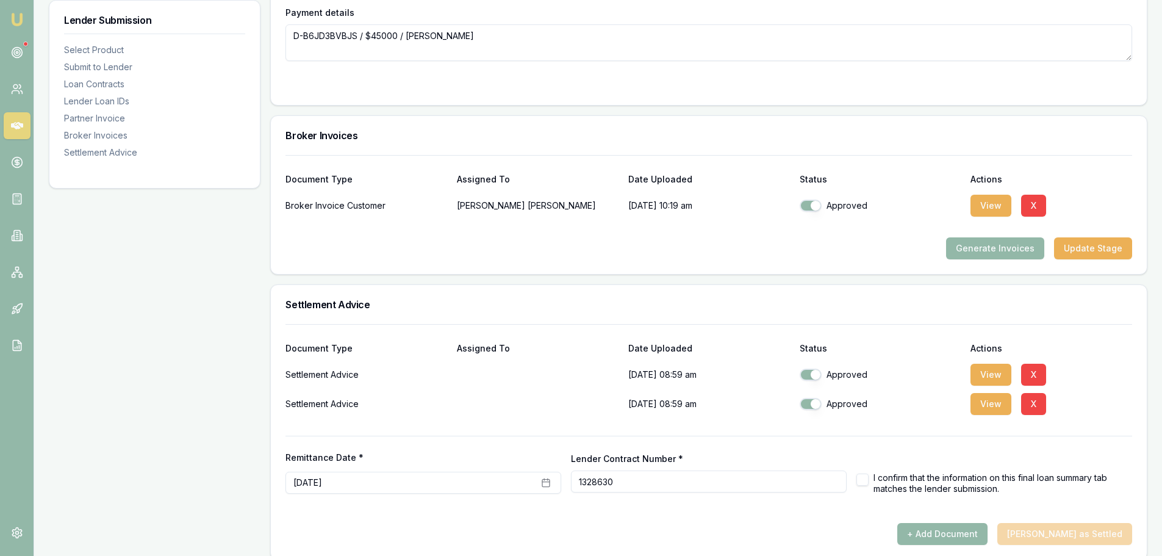
scroll to position [1397, 0]
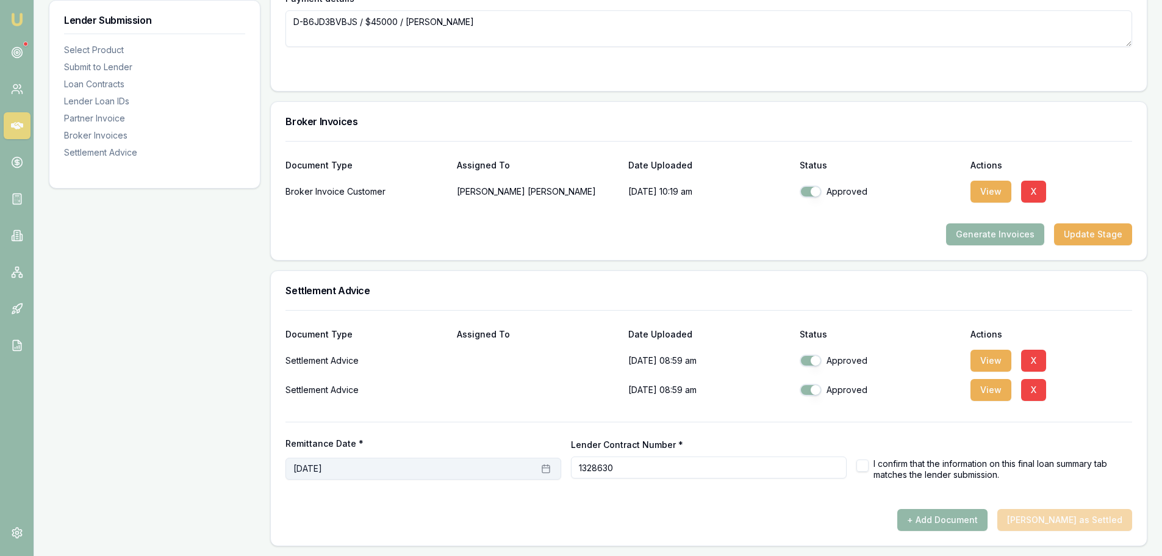
click at [551, 468] on icon "button" at bounding box center [546, 469] width 10 height 10
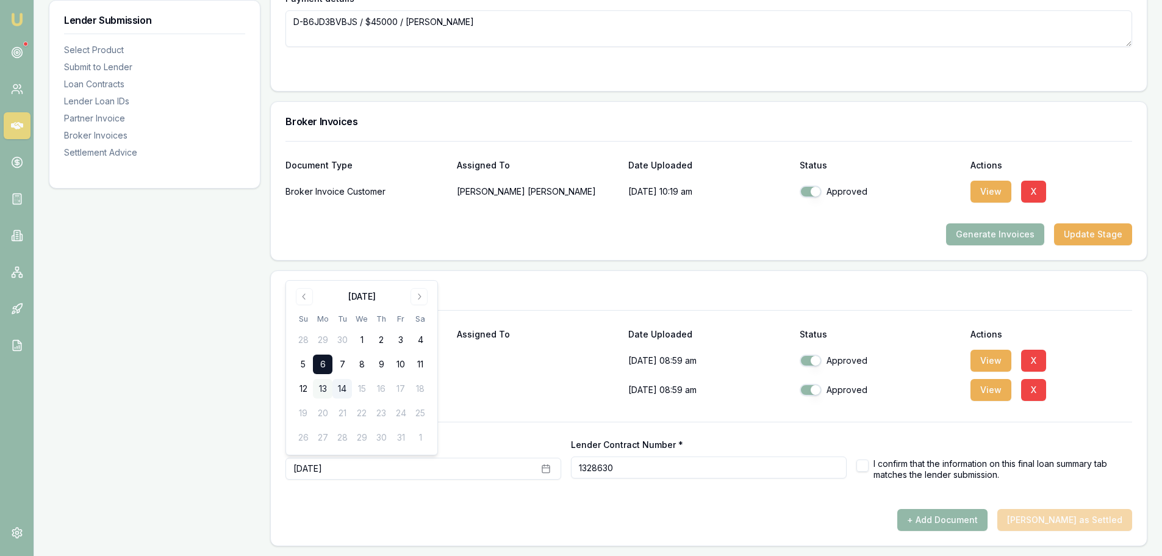
click at [323, 389] on button "13" at bounding box center [323, 389] width 20 height 20
click at [511, 413] on div at bounding box center [708, 412] width 847 height 20
click at [862, 466] on button "button" at bounding box center [862, 465] width 12 height 12
checkbox input "true"
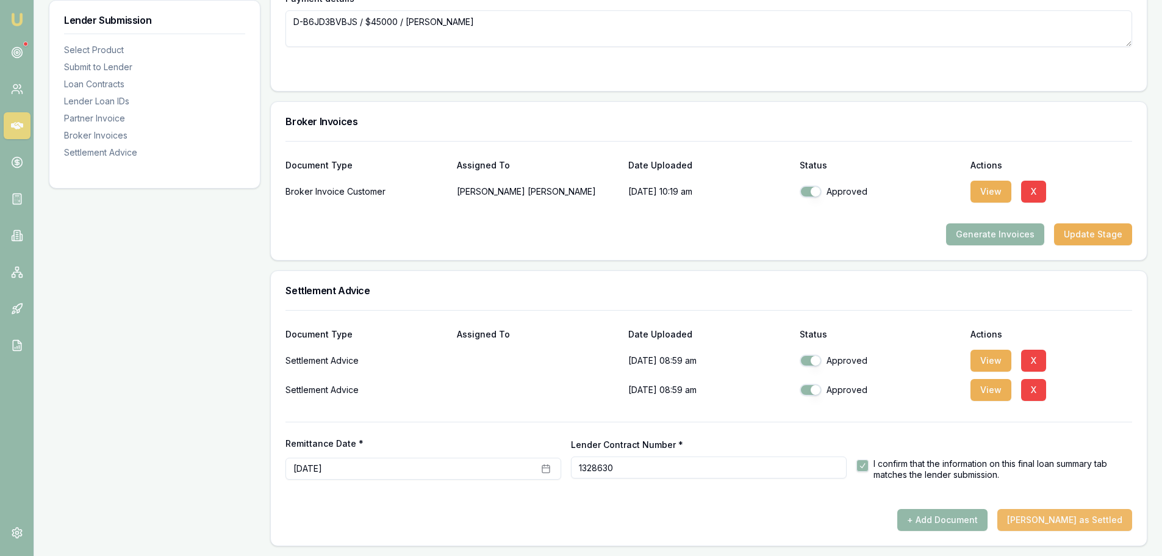
click at [1072, 527] on button "Mark Deal as Settled" at bounding box center [1064, 520] width 135 height 22
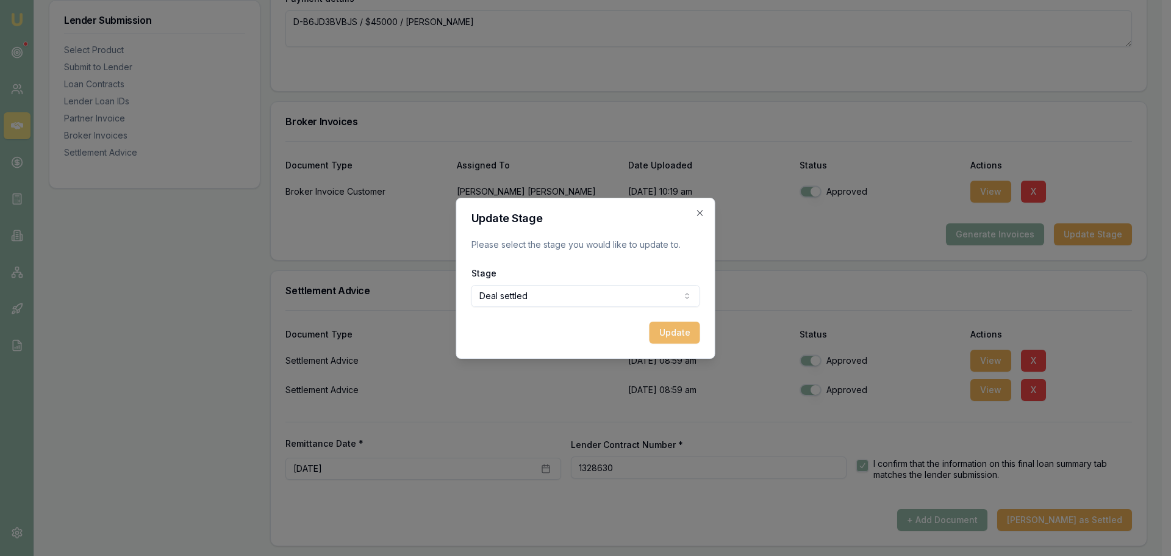
click at [670, 326] on button "Update" at bounding box center [675, 332] width 51 height 22
checkbox input "false"
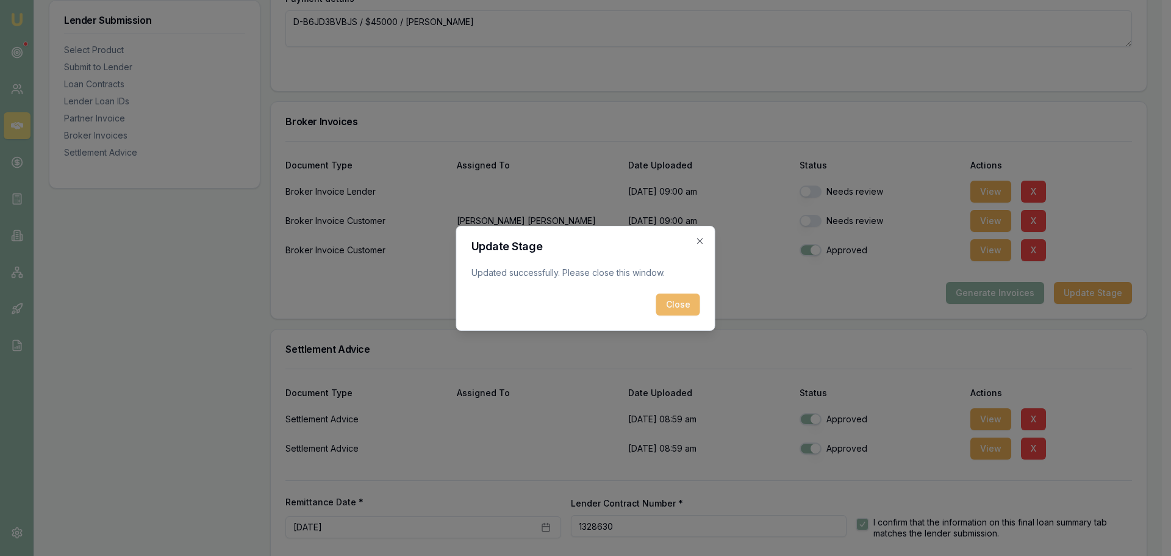
click at [678, 305] on button "Close" at bounding box center [678, 304] width 44 height 22
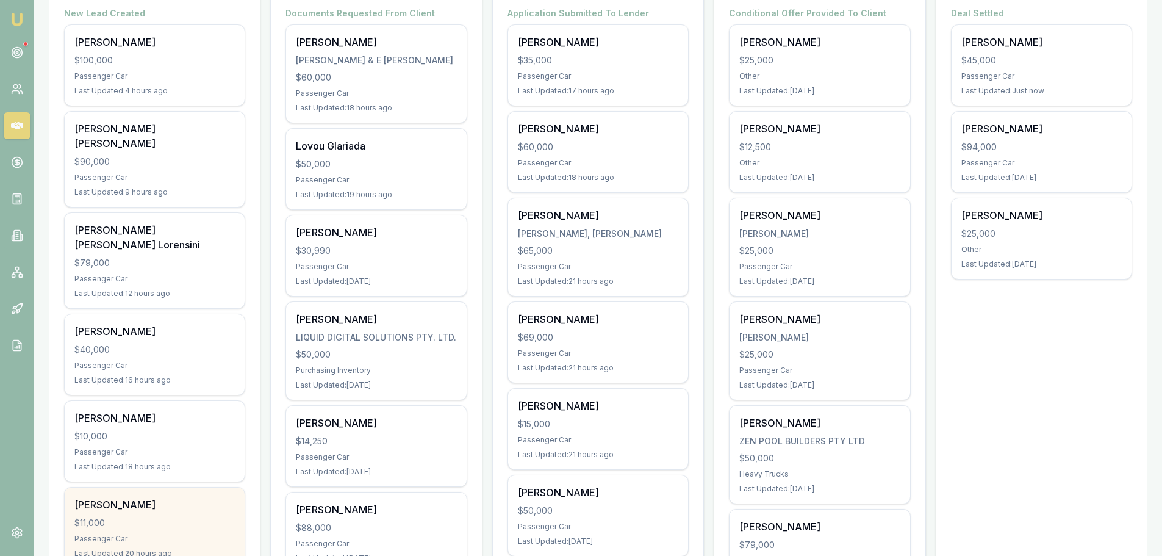
scroll to position [244, 0]
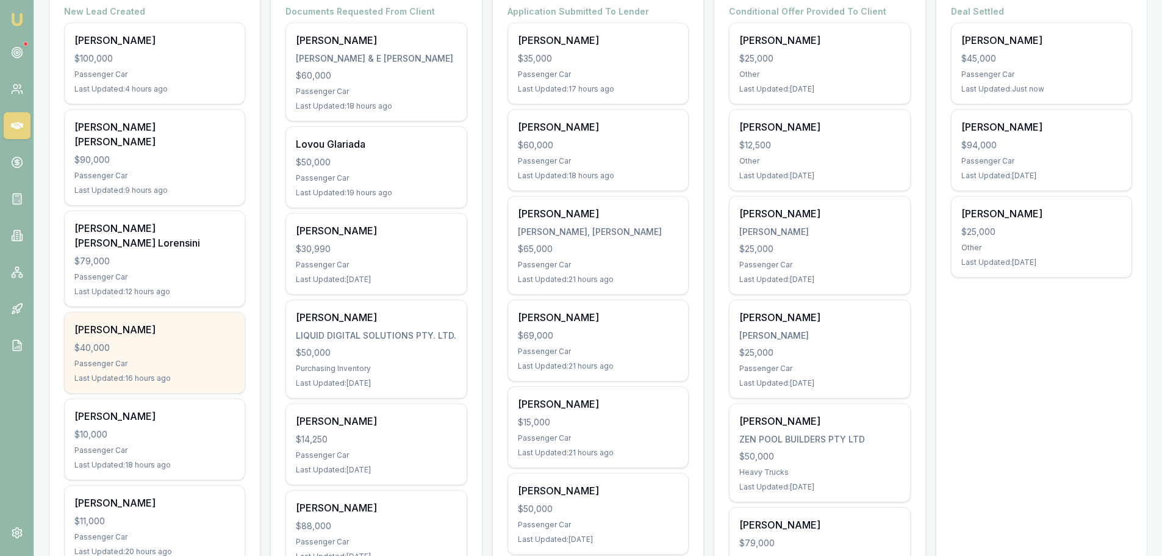
click at [124, 359] on div "Passenger Car" at bounding box center [154, 364] width 160 height 10
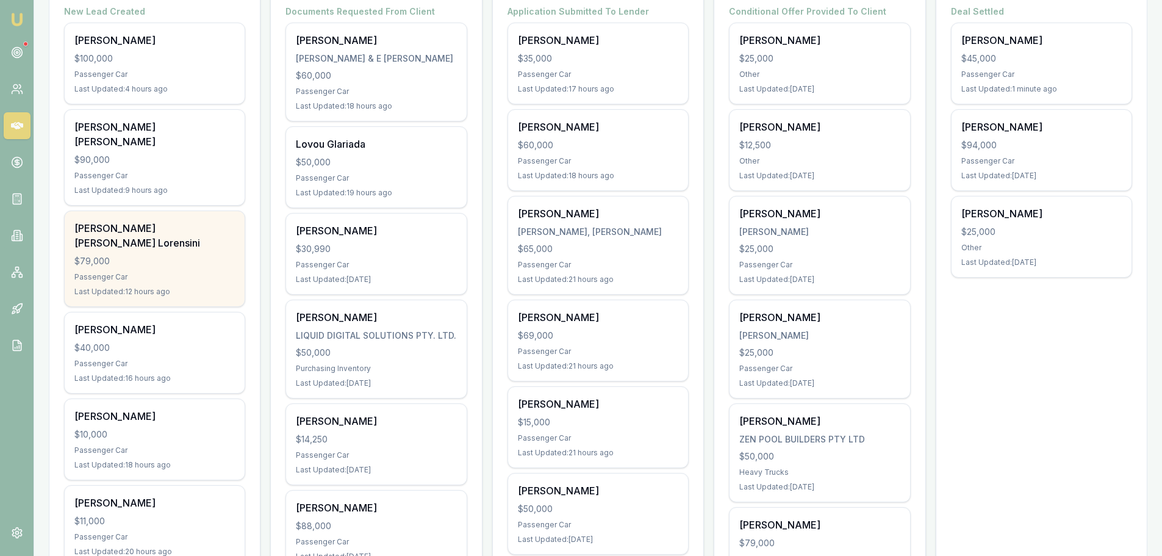
click at [147, 238] on div "Mandy elise Lorensini $79,000 Passenger Car Last Updated: 12 hours ago" at bounding box center [155, 258] width 180 height 95
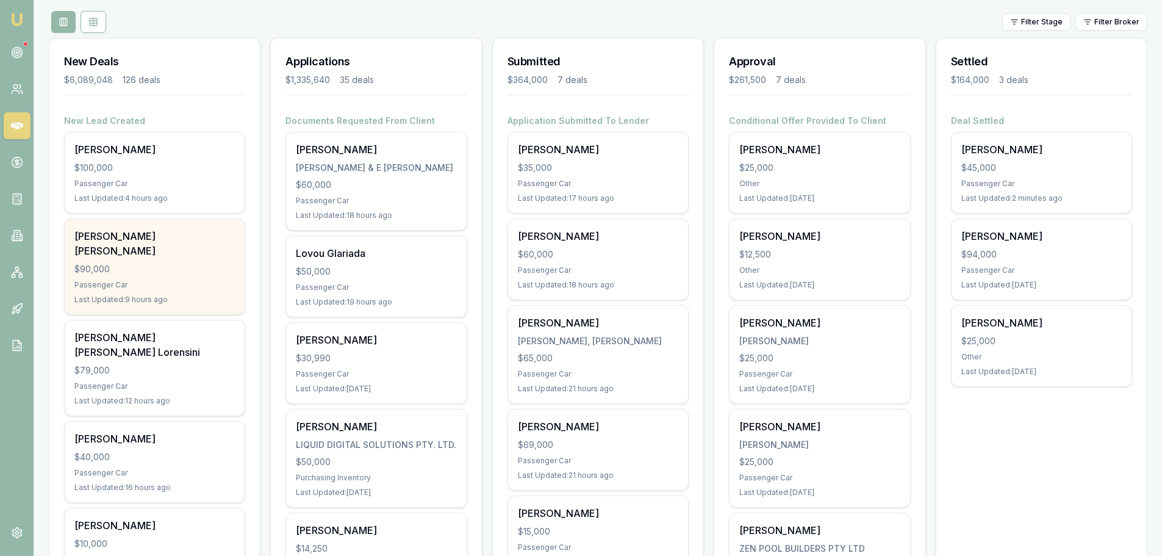
scroll to position [122, 0]
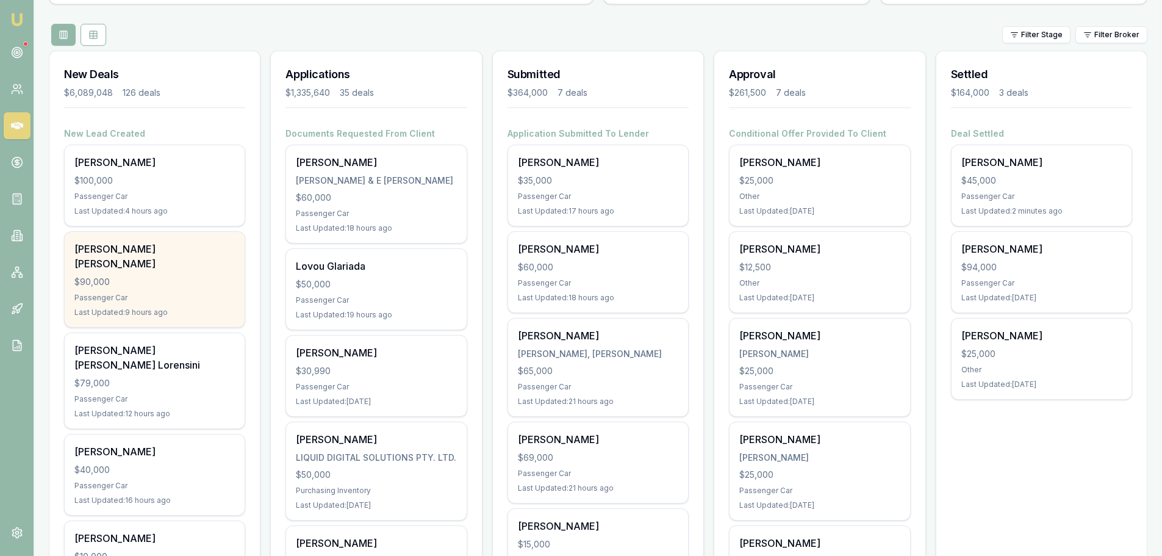
click at [177, 276] on div "$90,000" at bounding box center [154, 282] width 160 height 12
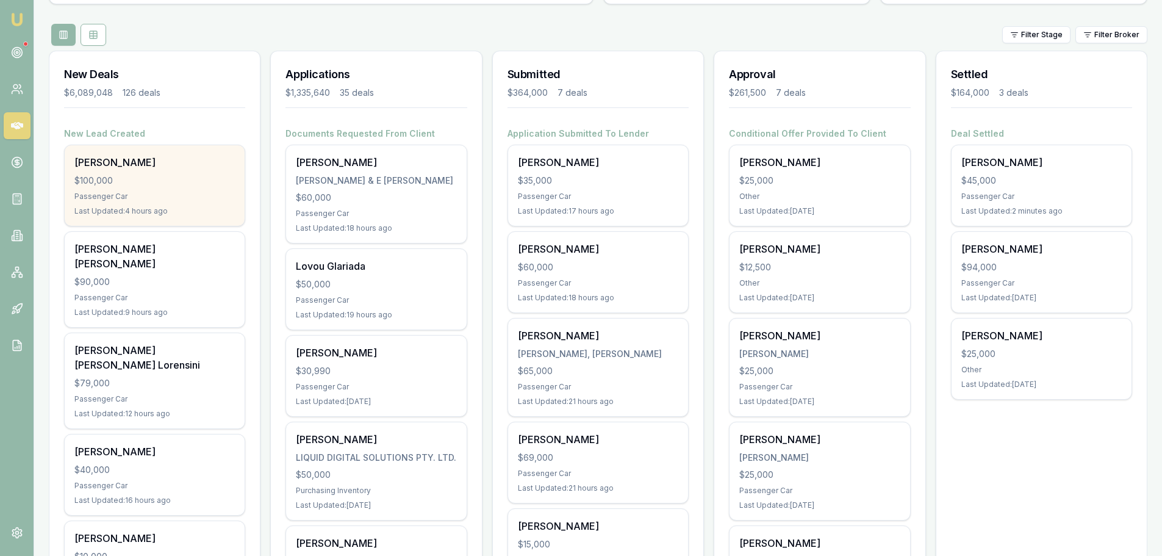
click at [154, 199] on div "Passenger Car" at bounding box center [154, 197] width 160 height 10
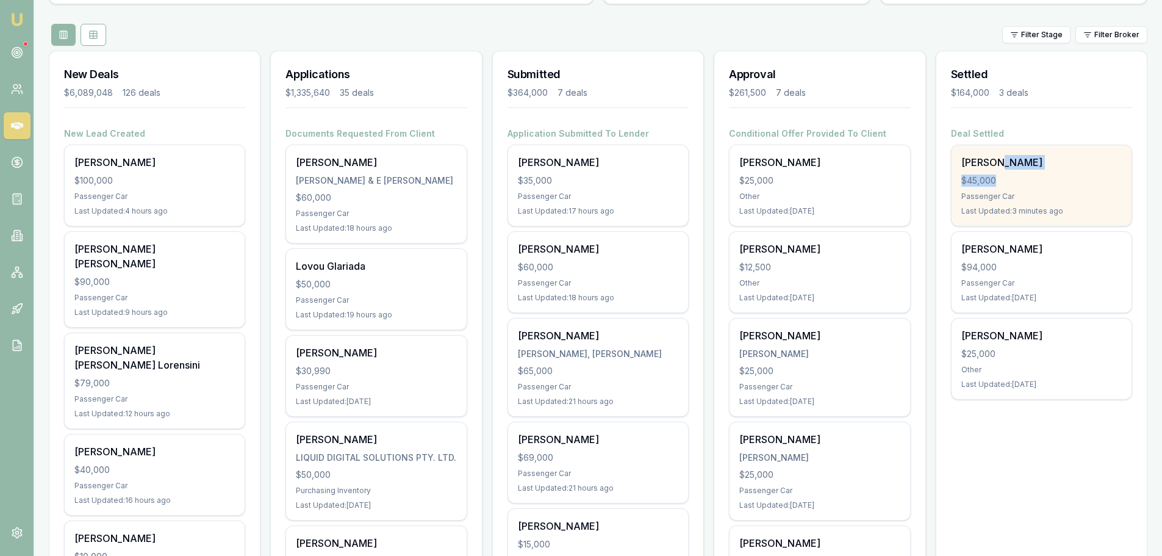
click at [1000, 169] on div "Addison Piening $45,000 Passenger Car Last Updated: 3 minutes ago" at bounding box center [1042, 185] width 180 height 81
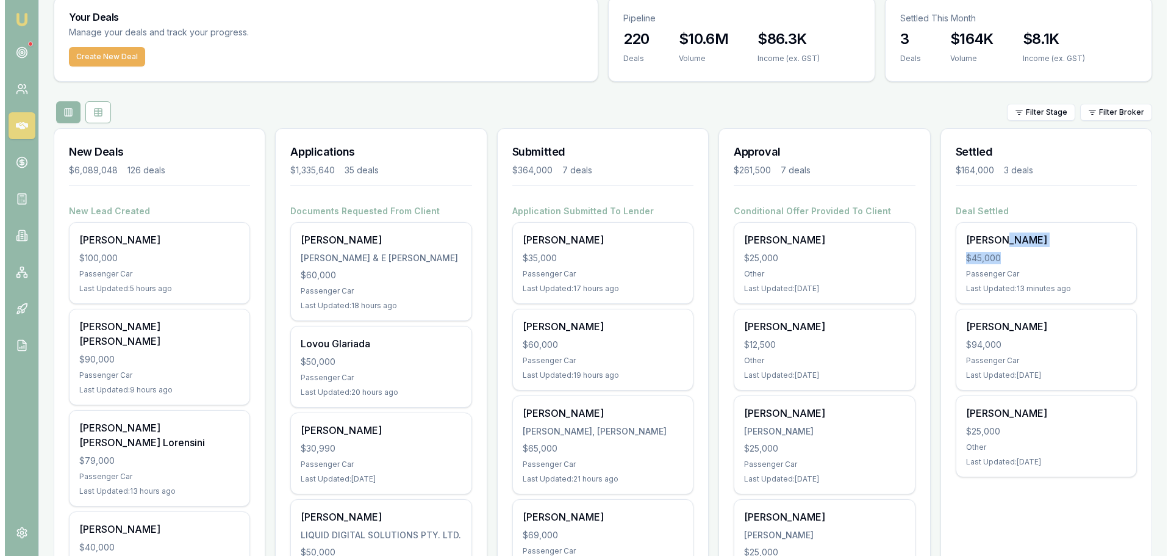
scroll to position [0, 0]
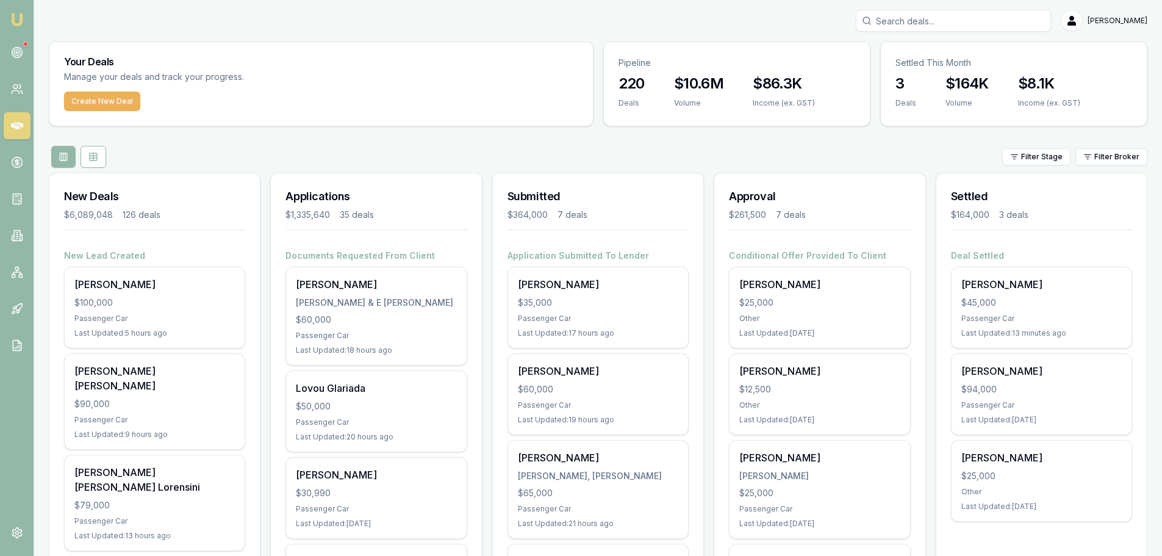
click at [989, 25] on input "Search deals" at bounding box center [953, 21] width 195 height 22
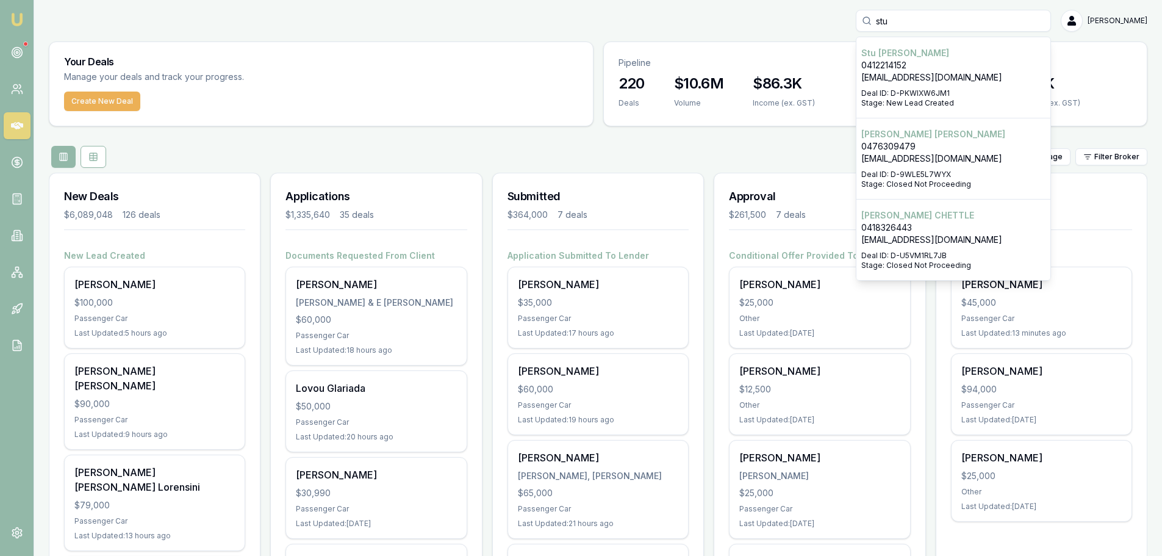
type input "stu"
click at [959, 73] on p "stuwithey@gmail.com" at bounding box center [953, 77] width 184 height 12
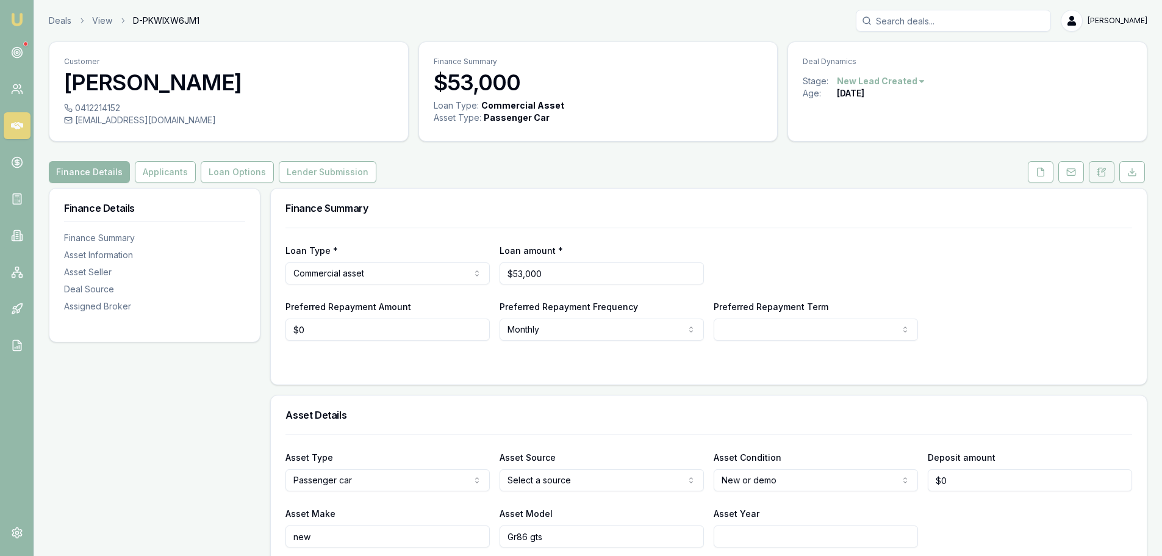
click at [1102, 174] on icon at bounding box center [1102, 172] width 10 height 10
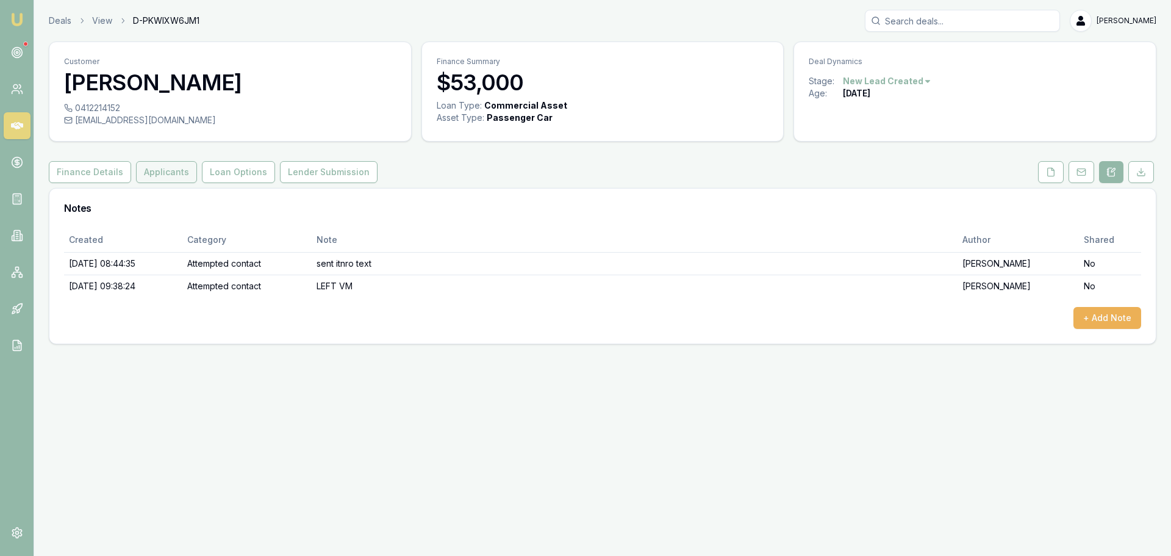
click at [156, 179] on button "Applicants" at bounding box center [166, 172] width 61 height 22
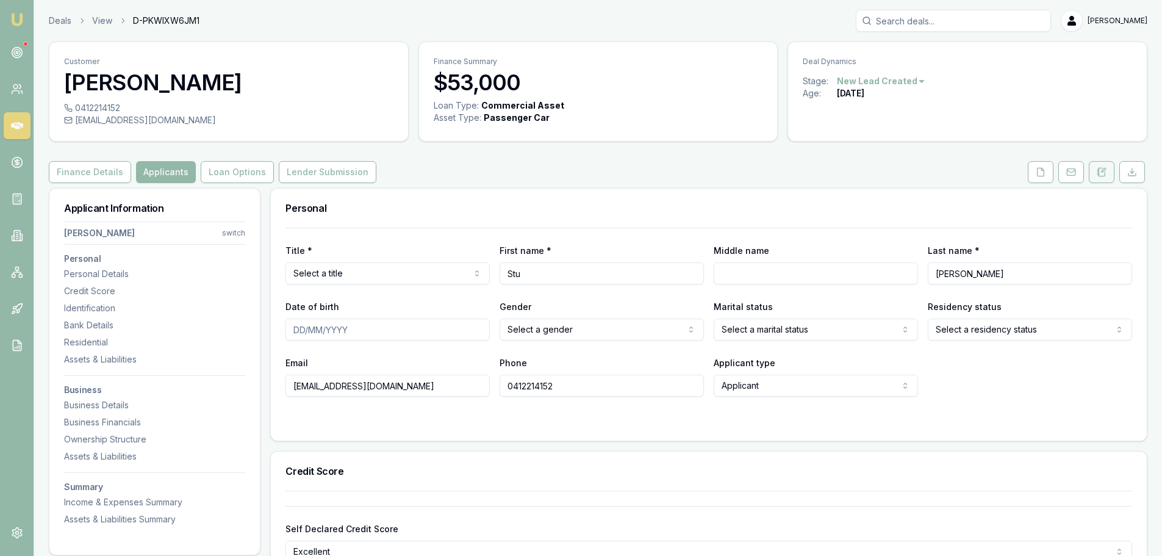
click at [1106, 172] on button at bounding box center [1102, 172] width 26 height 22
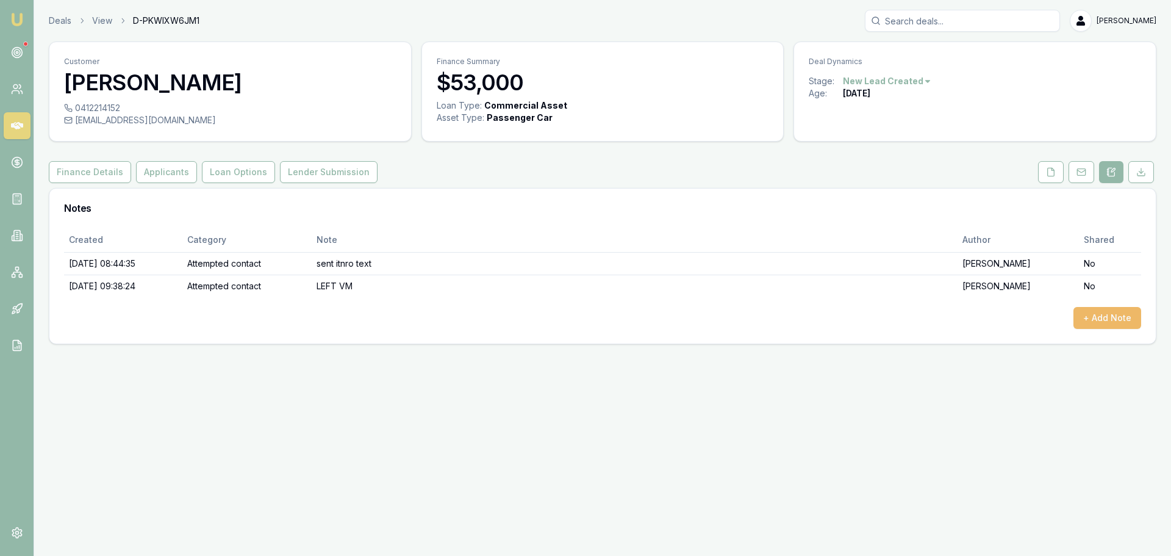
click at [1100, 321] on button "+ Add Note" at bounding box center [1107, 318] width 68 height 22
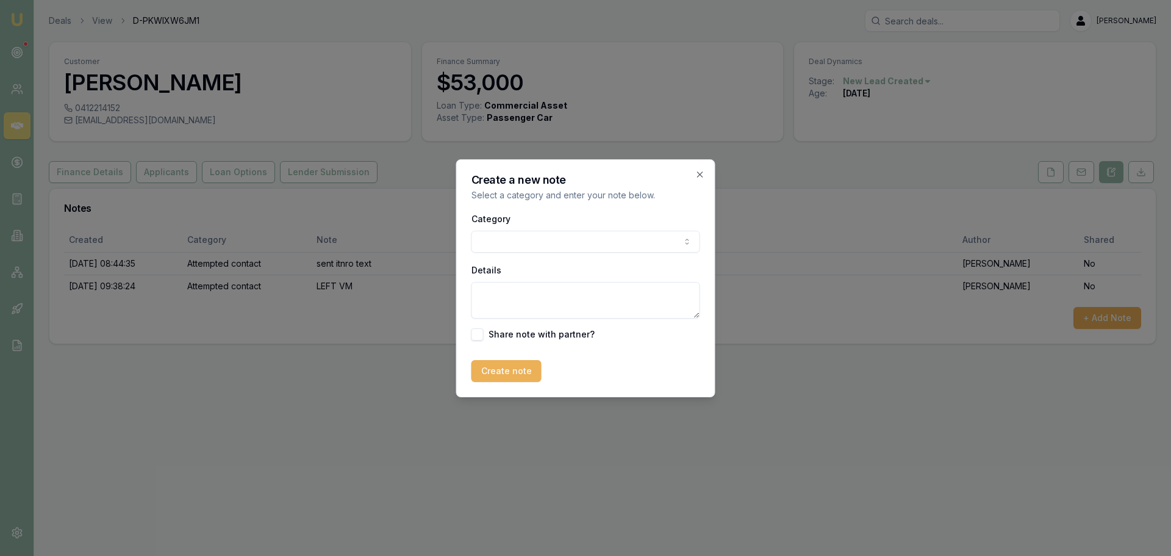
click at [512, 238] on body "Emu Broker Deals View D-PKWIXW6JM1 Erin Shield Toggle Menu Customer Stu Withey …" at bounding box center [585, 278] width 1171 height 556
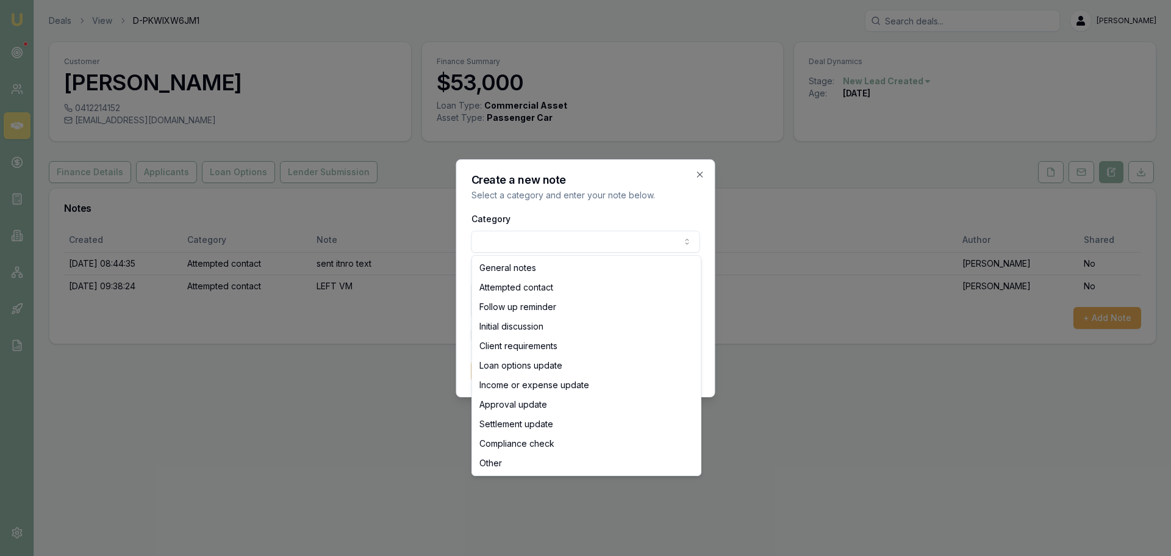
select select "ATTEMPTED_CONTACT"
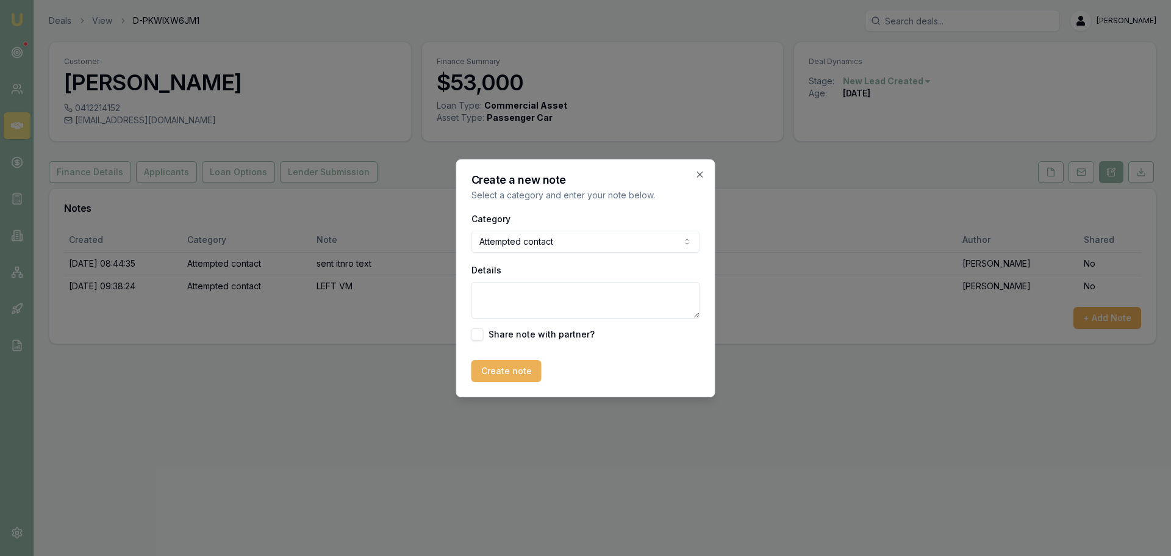
click at [504, 299] on textarea "Details" at bounding box center [585, 300] width 229 height 37
type textarea "Left VM and Sent text"
click at [499, 382] on div "Create a new note Select a category and enter your note below. Category Attempt…" at bounding box center [585, 278] width 259 height 238
click at [508, 369] on button "Create note" at bounding box center [506, 371] width 70 height 22
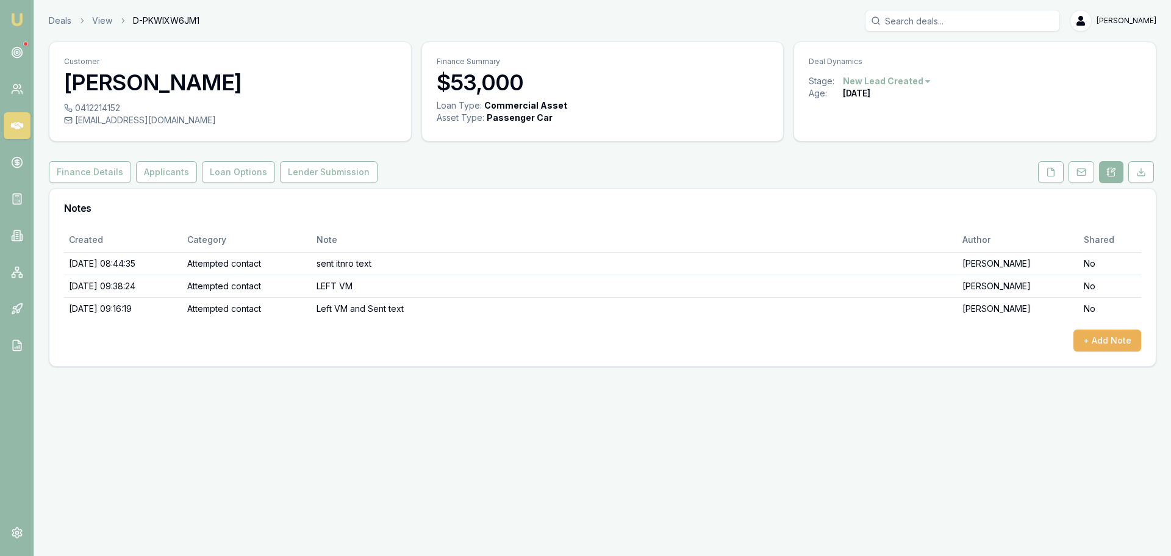
click at [12, 124] on icon at bounding box center [17, 125] width 12 height 7
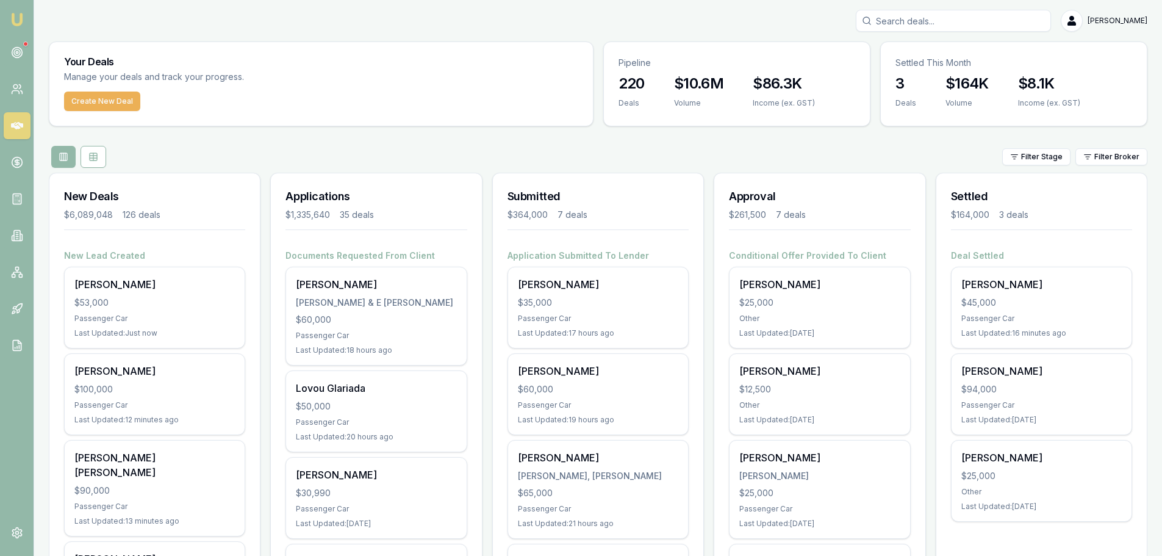
click at [965, 26] on input "Search deals" at bounding box center [953, 21] width 195 height 22
type input "rabih"
click at [948, 73] on p "rabihnakhoul80@gmail.com" at bounding box center [953, 77] width 184 height 12
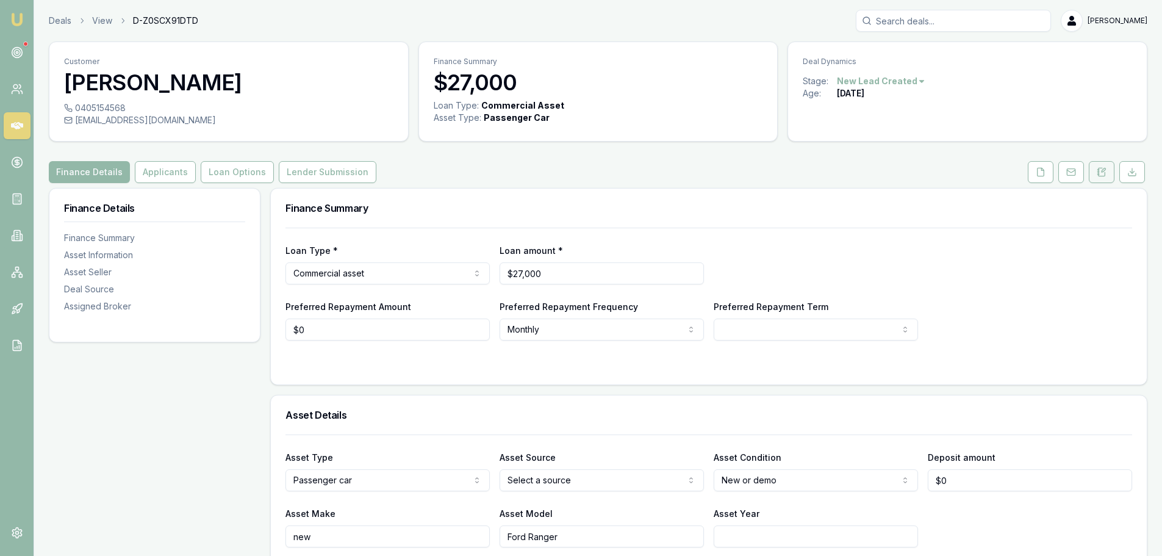
click at [1109, 176] on button at bounding box center [1102, 172] width 26 height 22
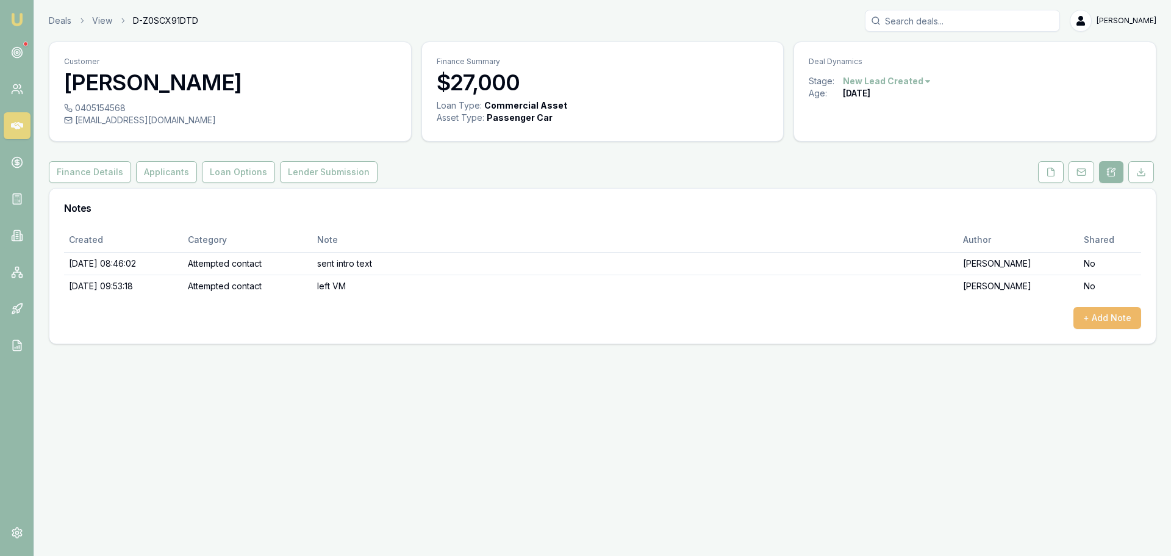
click at [1106, 317] on button "+ Add Note" at bounding box center [1107, 318] width 68 height 22
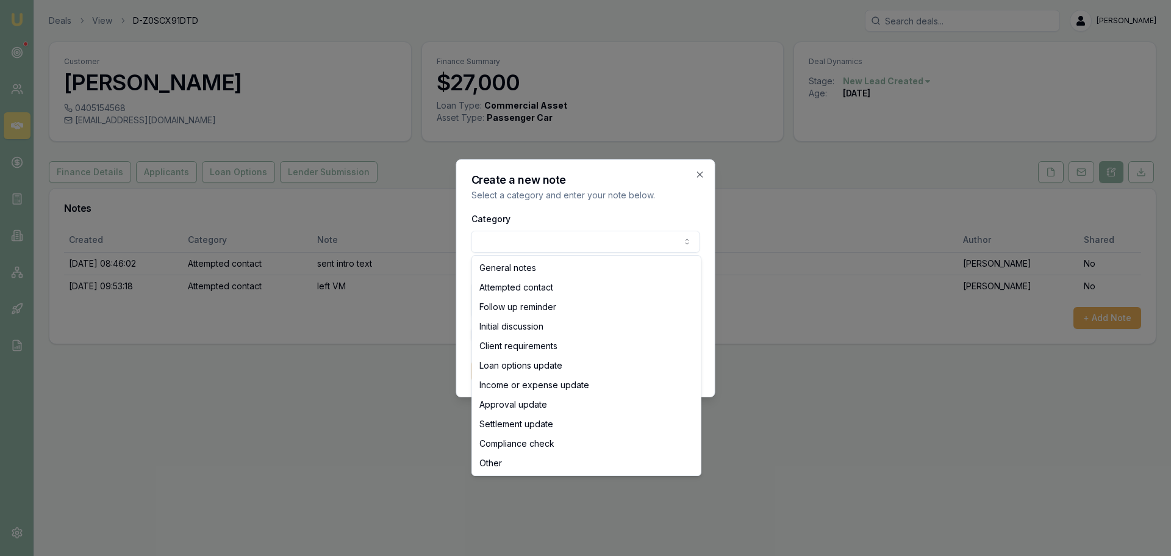
click at [579, 242] on body "Emu Broker Deals View D-Z0SCX91DTD Erin Shield Toggle Menu Customer Rabih Nakho…" at bounding box center [585, 278] width 1171 height 556
select select "ATTEMPTED_CONTACT"
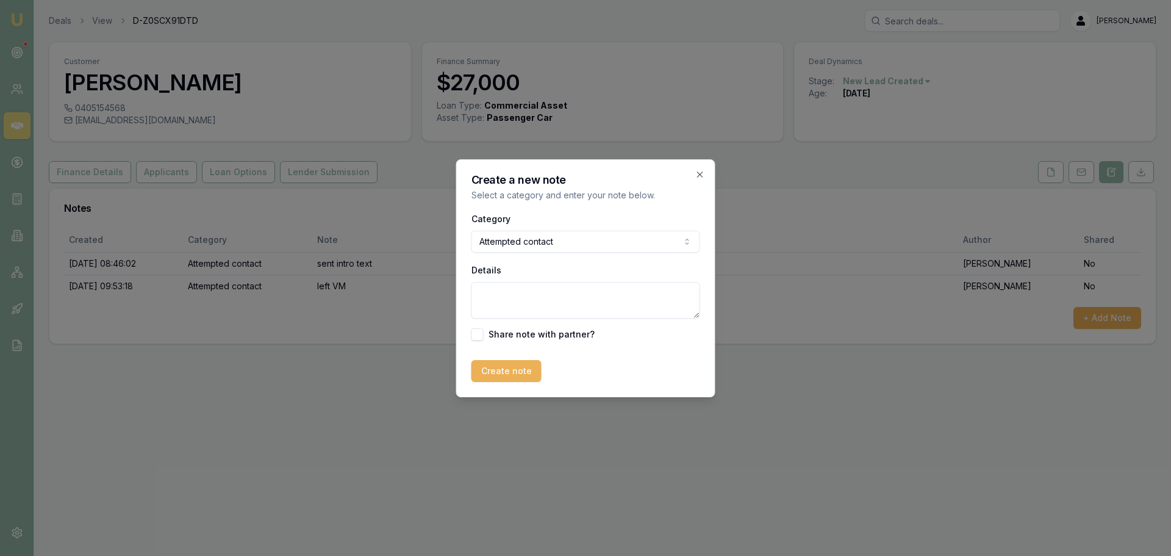
click at [557, 298] on textarea "Details" at bounding box center [585, 300] width 229 height 37
click at [626, 299] on textarea "Details" at bounding box center [585, 300] width 229 height 37
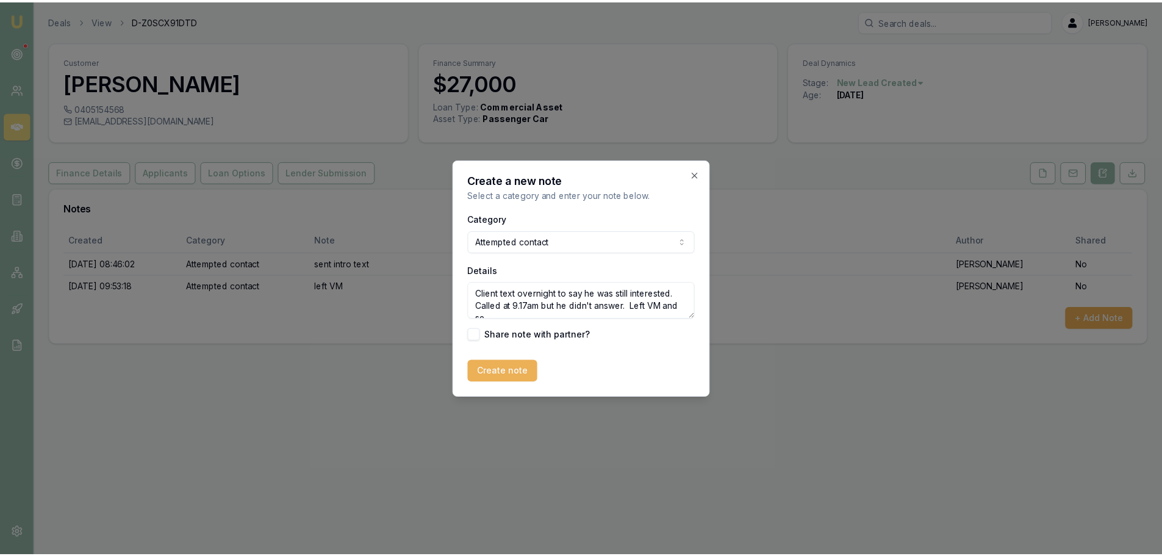
scroll to position [5, 0]
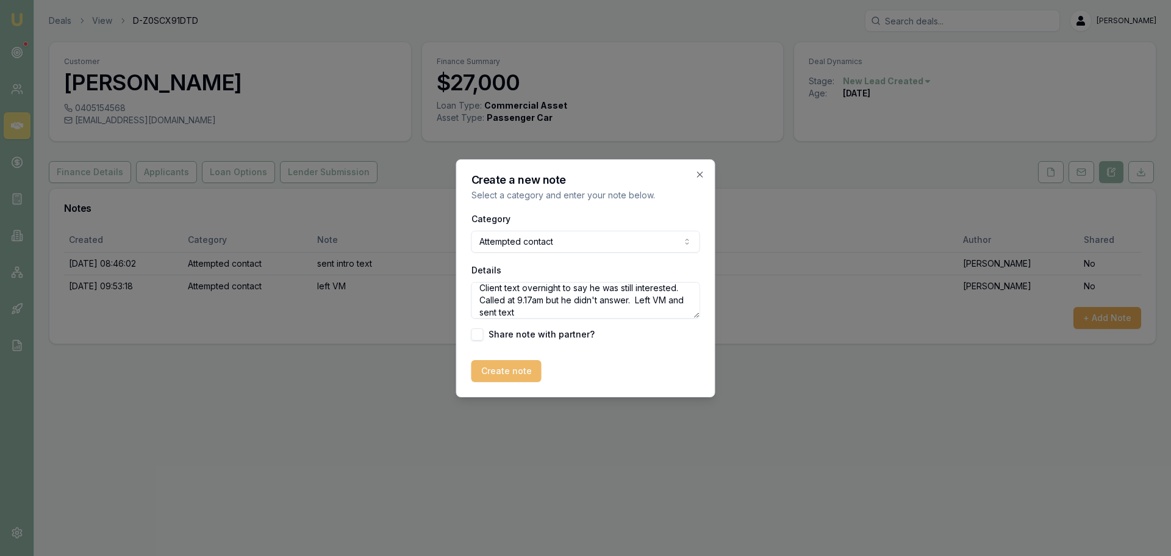
type textarea "Client text overnight to say he was still interested. Called at 9.17am but he d…"
click at [516, 372] on button "Create note" at bounding box center [506, 371] width 70 height 22
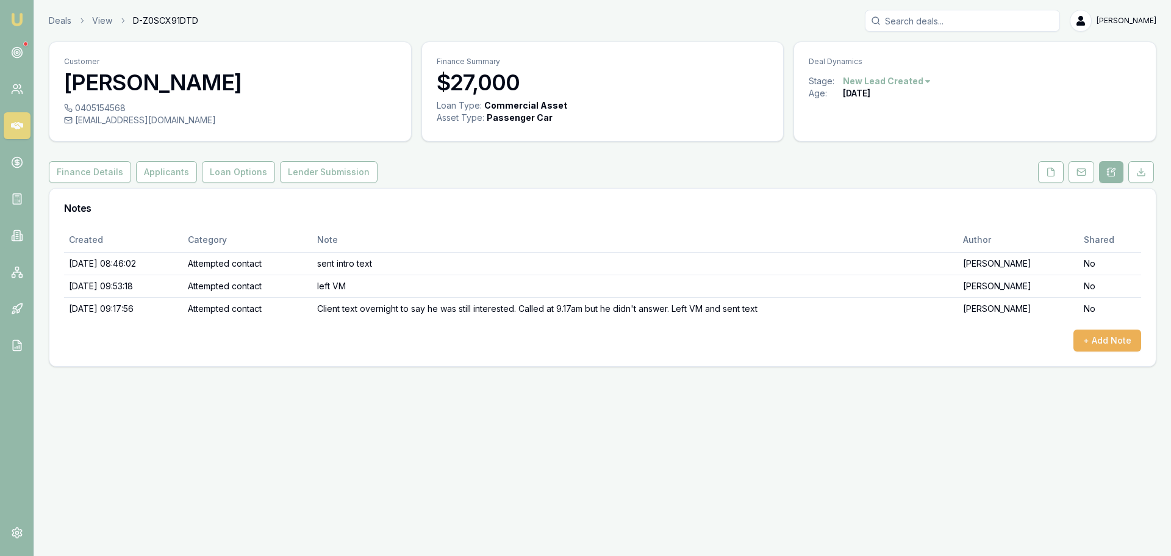
click at [19, 127] on icon at bounding box center [17, 125] width 12 height 7
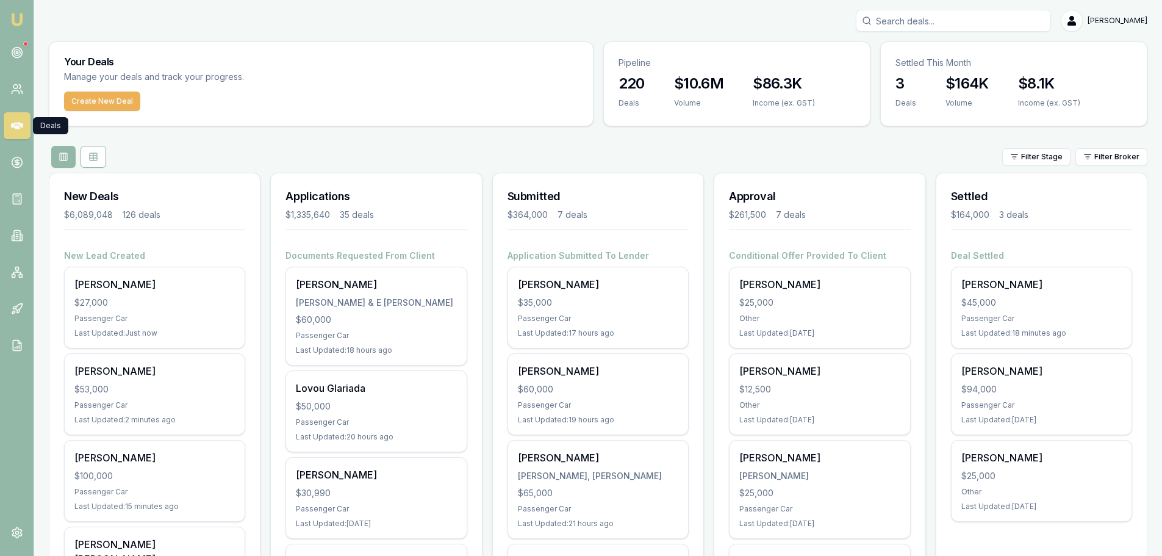
click at [933, 20] on input "Search deals" at bounding box center [953, 21] width 195 height 22
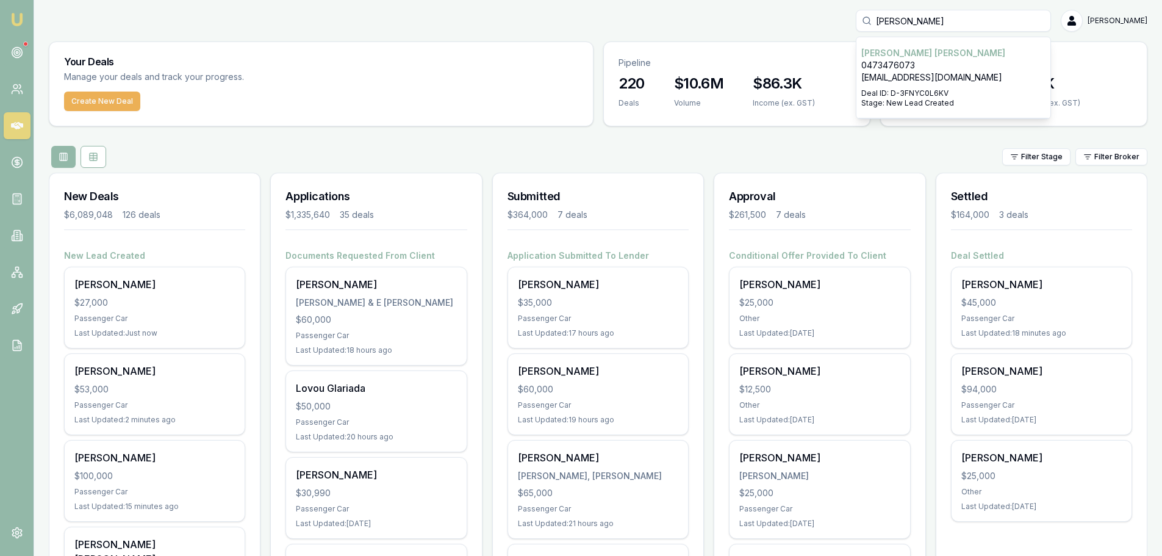
type input "heather"
click at [946, 75] on p "heatherstephen25@gmail.com" at bounding box center [953, 77] width 184 height 12
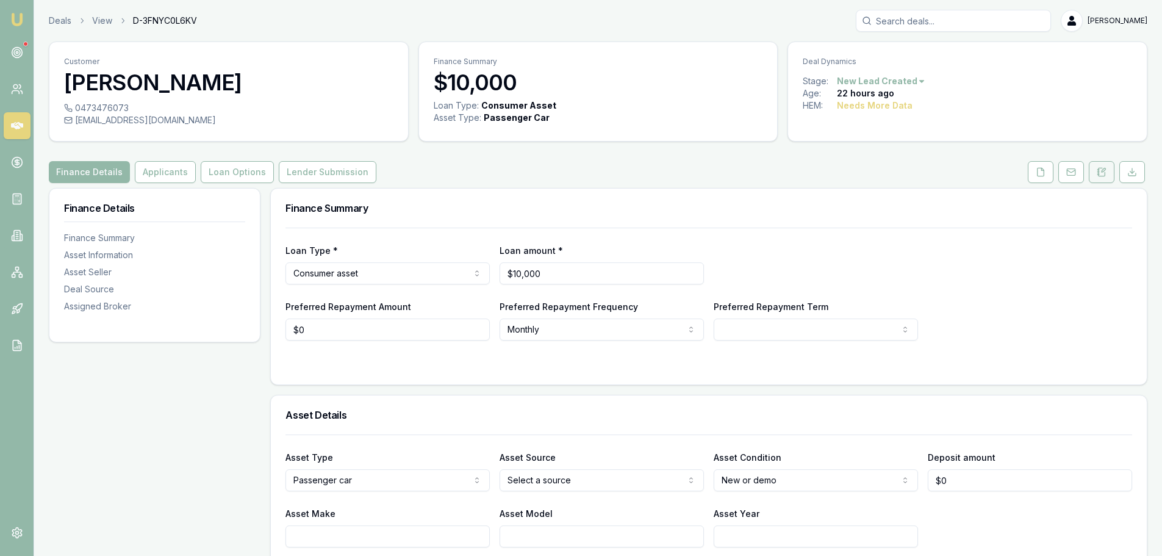
click at [1097, 172] on icon at bounding box center [1102, 172] width 10 height 10
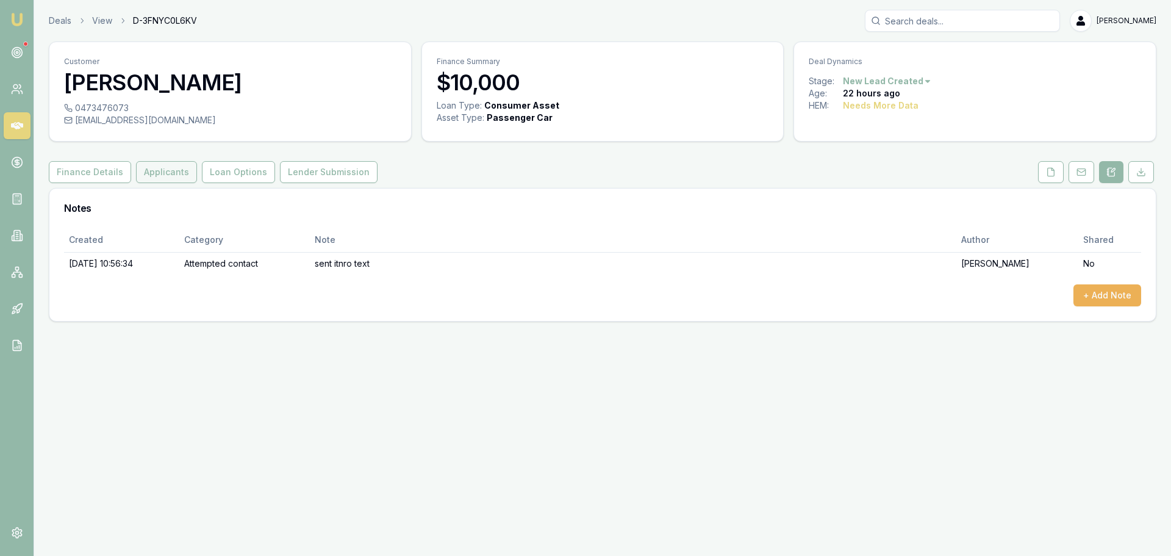
click at [151, 166] on button "Applicants" at bounding box center [166, 172] width 61 height 22
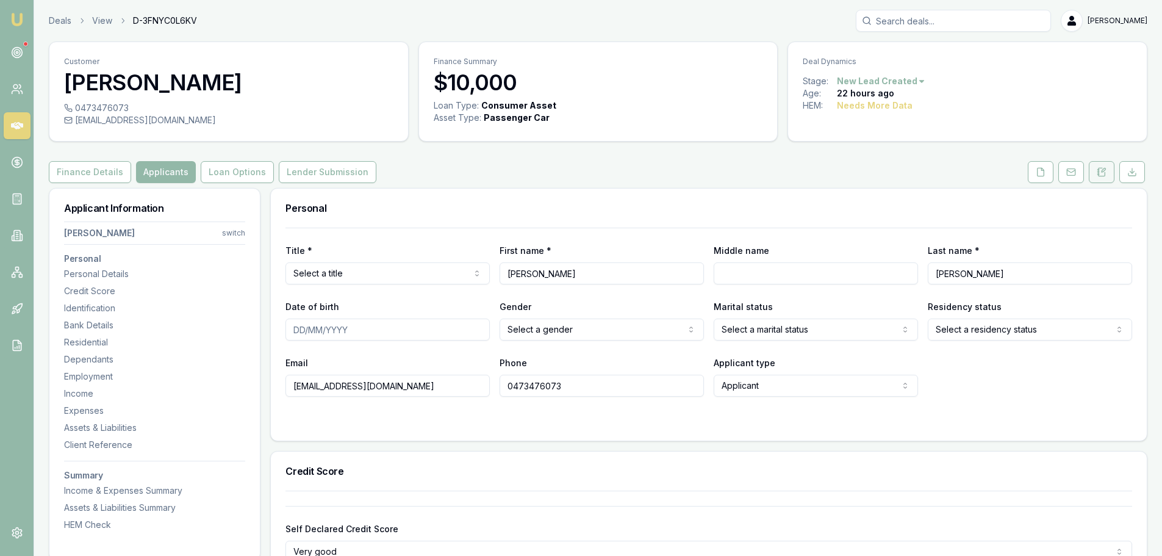
click at [1100, 172] on icon at bounding box center [1102, 172] width 10 height 10
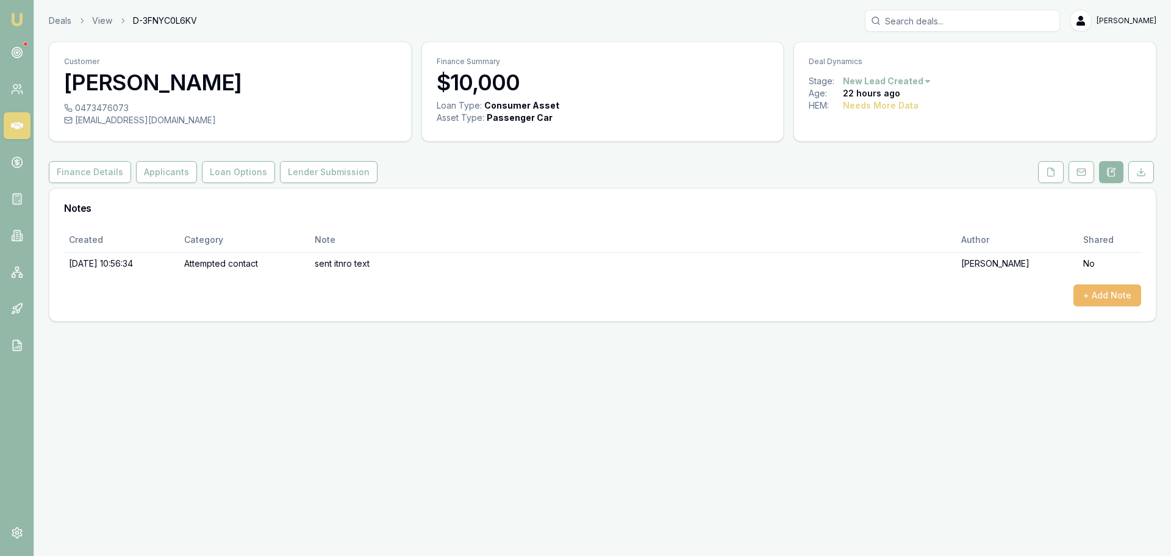
click at [1122, 299] on button "+ Add Note" at bounding box center [1107, 295] width 68 height 22
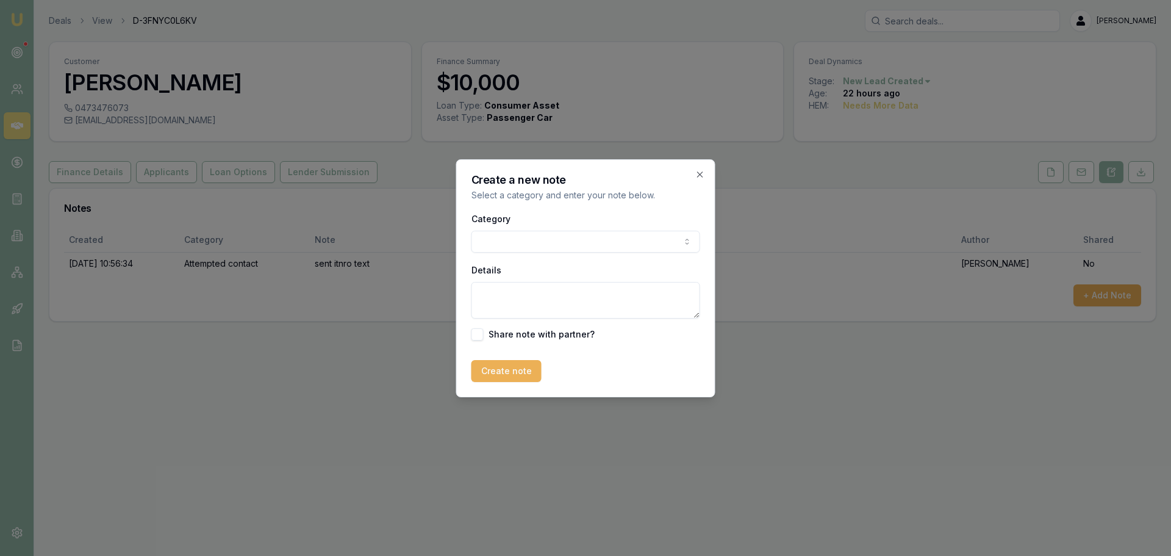
click at [557, 251] on body "Emu Broker Deals View D-3FNYC0L6KV Erin Shield Toggle Menu Customer Heather Ste…" at bounding box center [585, 278] width 1171 height 556
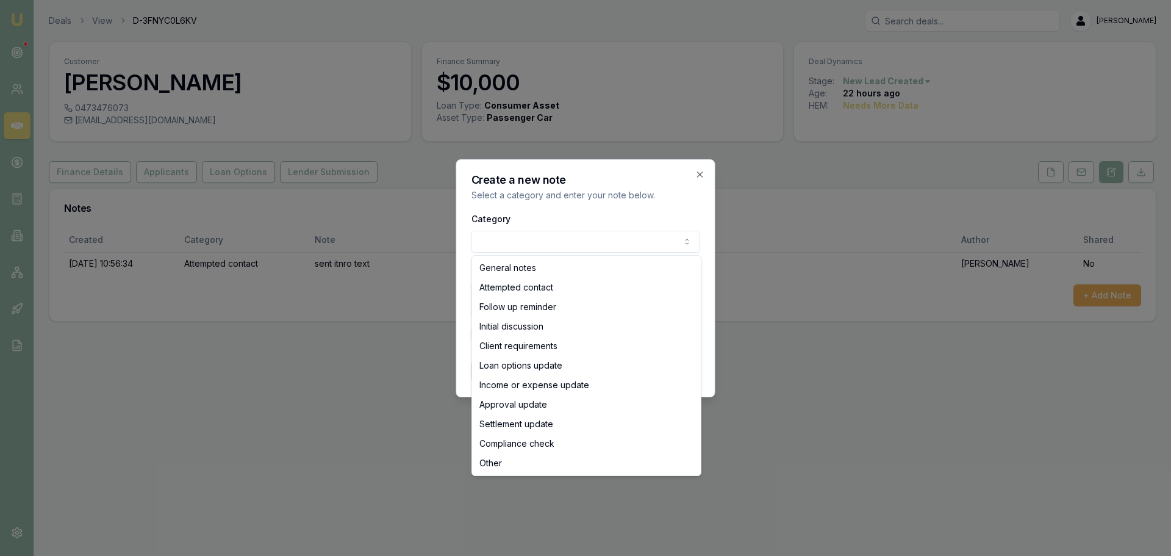
select select "ATTEMPTED_CONTACT"
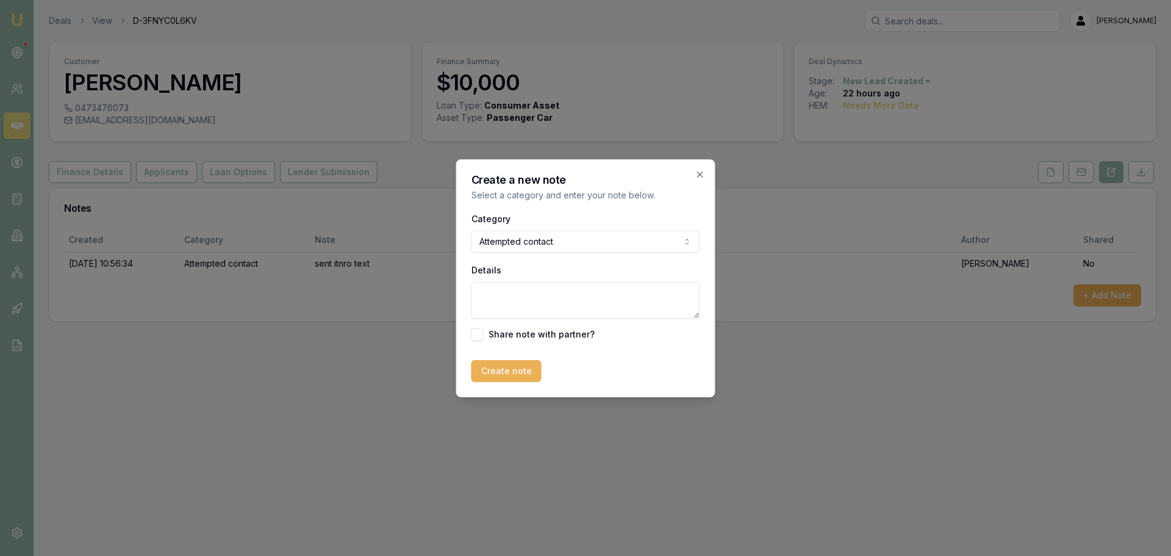
click at [543, 305] on textarea "Details" at bounding box center [585, 300] width 229 height 37
type textarea "left Vm and sent text"
click at [507, 374] on button "Create note" at bounding box center [506, 371] width 70 height 22
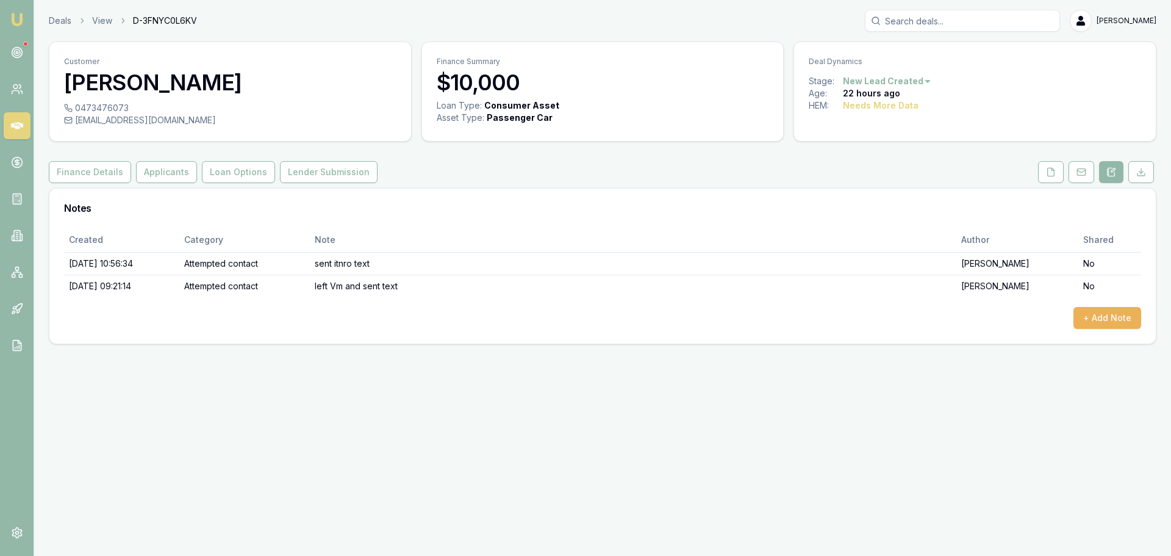
click at [15, 121] on icon at bounding box center [17, 126] width 12 height 12
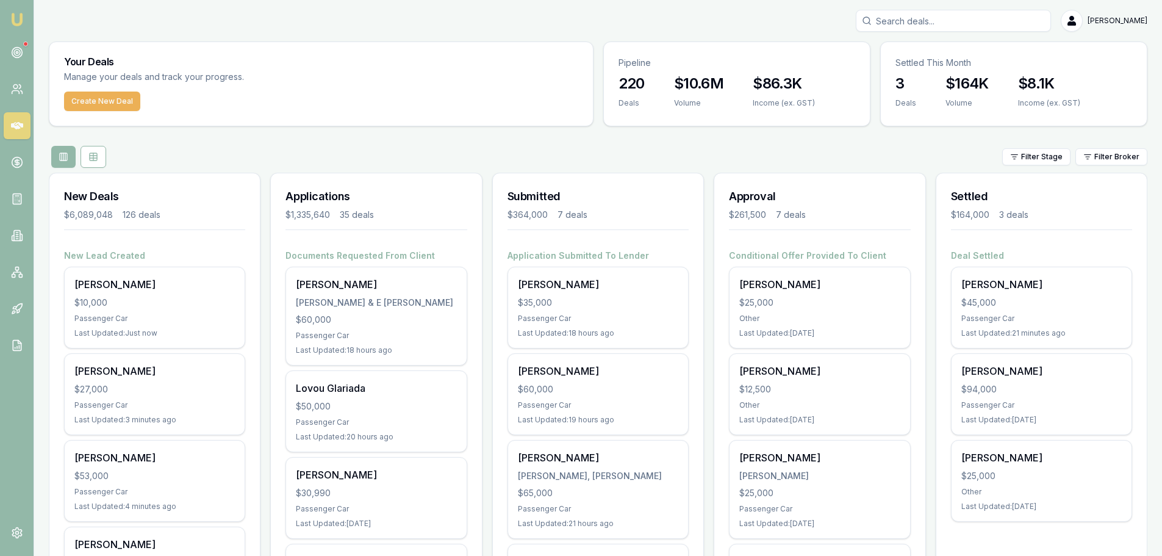
click at [961, 19] on input "Search deals" at bounding box center [953, 21] width 195 height 22
type input "maverick"
click at [958, 68] on p "0456178007" at bounding box center [953, 65] width 184 height 12
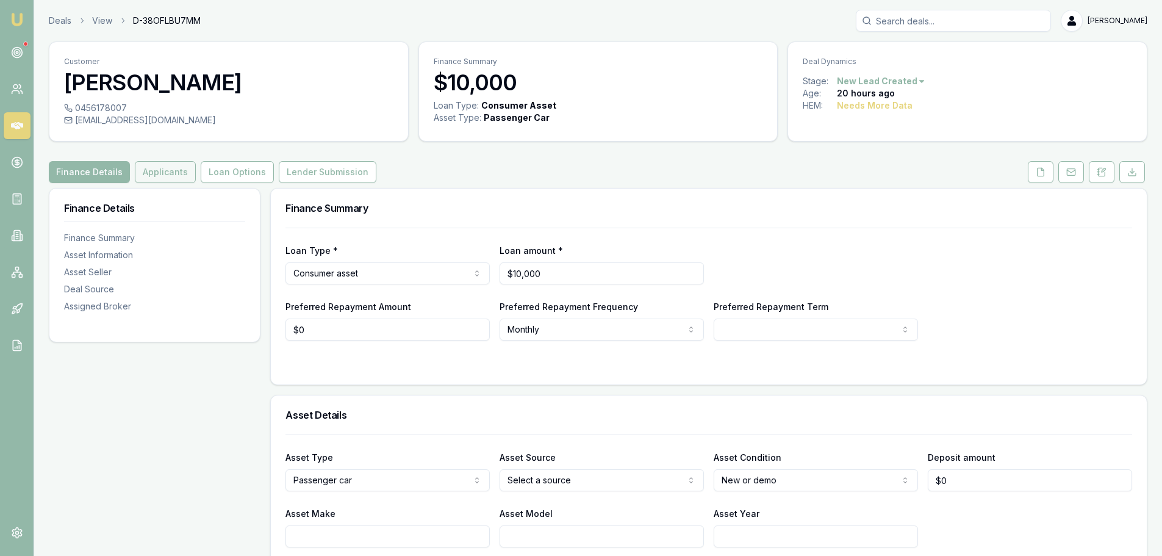
click at [171, 170] on button "Applicants" at bounding box center [165, 172] width 61 height 22
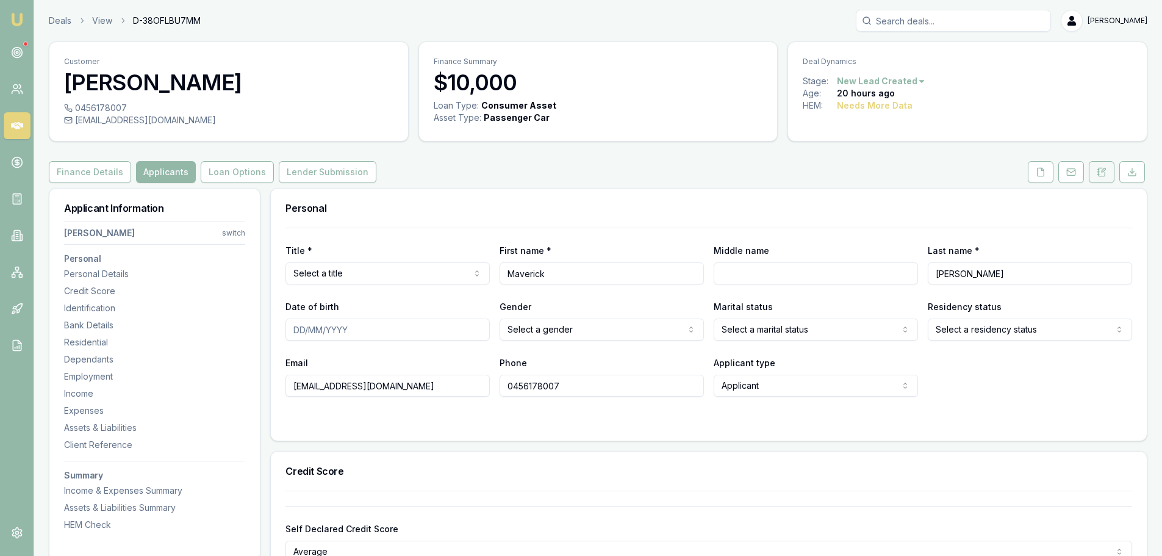
click at [1103, 174] on icon at bounding box center [1102, 172] width 10 height 10
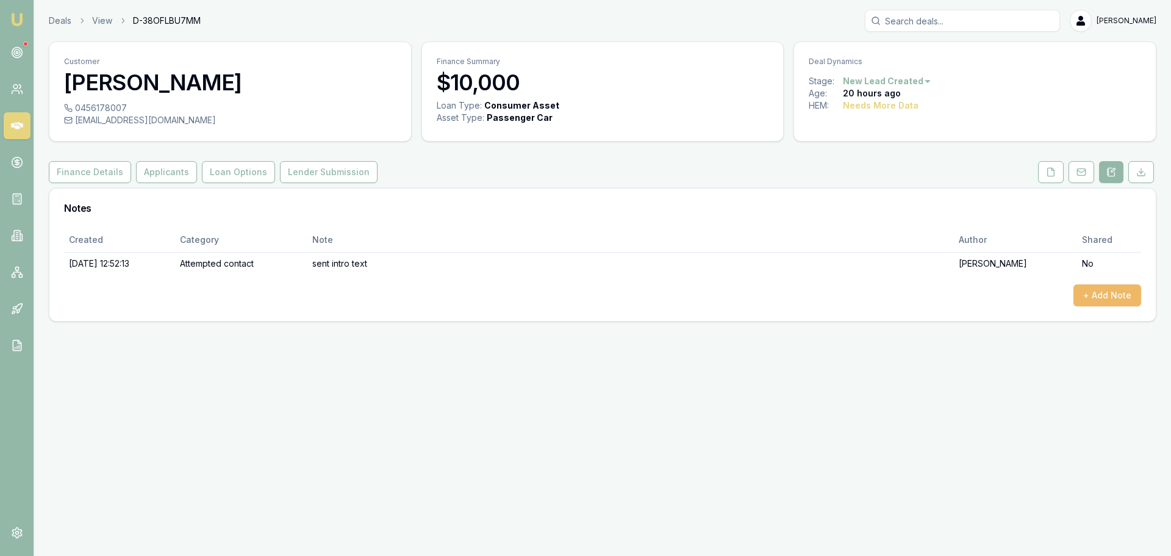
click at [1087, 291] on button "+ Add Note" at bounding box center [1107, 295] width 68 height 22
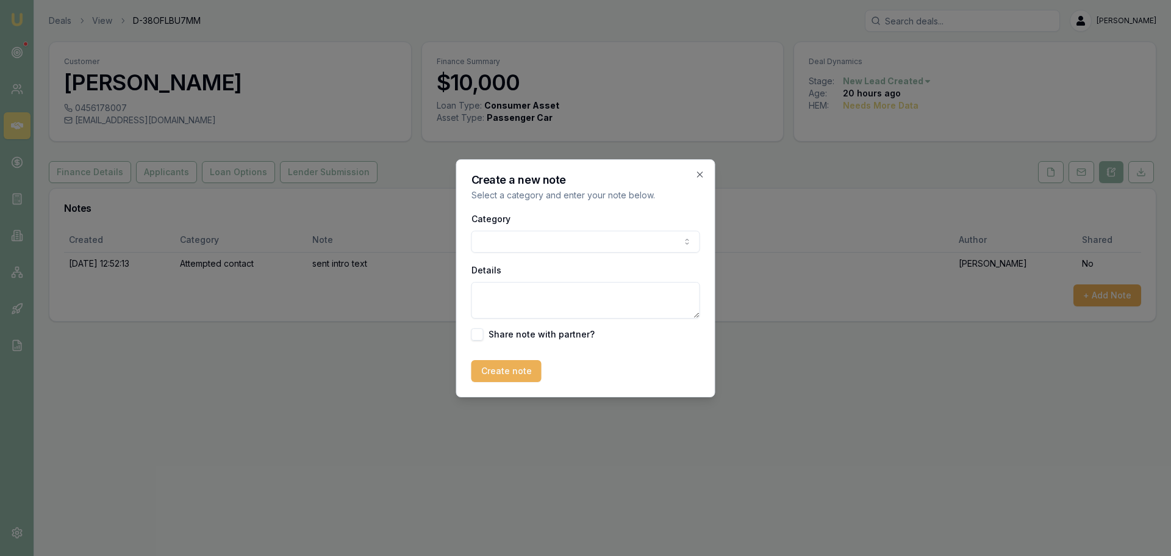
click at [597, 242] on body "Emu Broker Deals View D-38OFLBU7MM Erin Shield Toggle Menu Customer Maverick Be…" at bounding box center [585, 278] width 1171 height 556
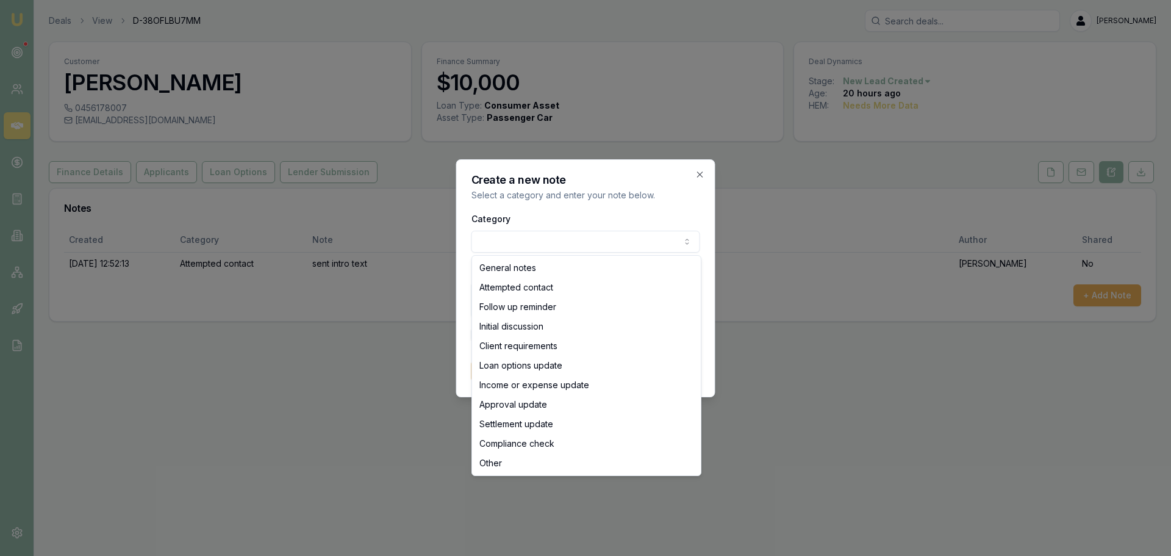
select select "ATTEMPTED_CONTACT"
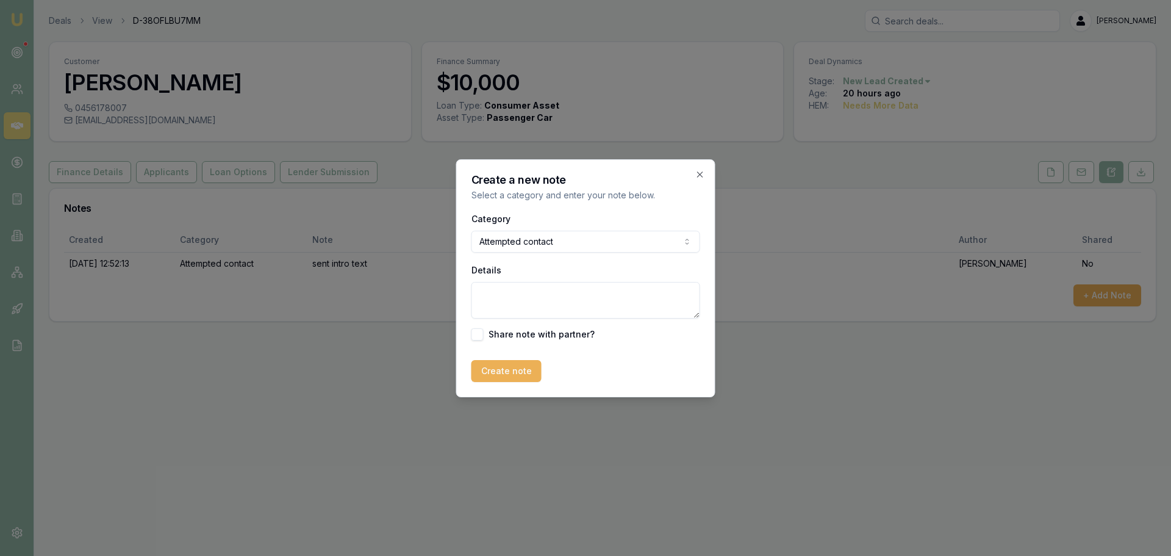
click at [553, 306] on textarea "Details" at bounding box center [585, 300] width 229 height 37
type textarea "left VM and sent text"
click at [514, 360] on button "Create note" at bounding box center [506, 371] width 70 height 22
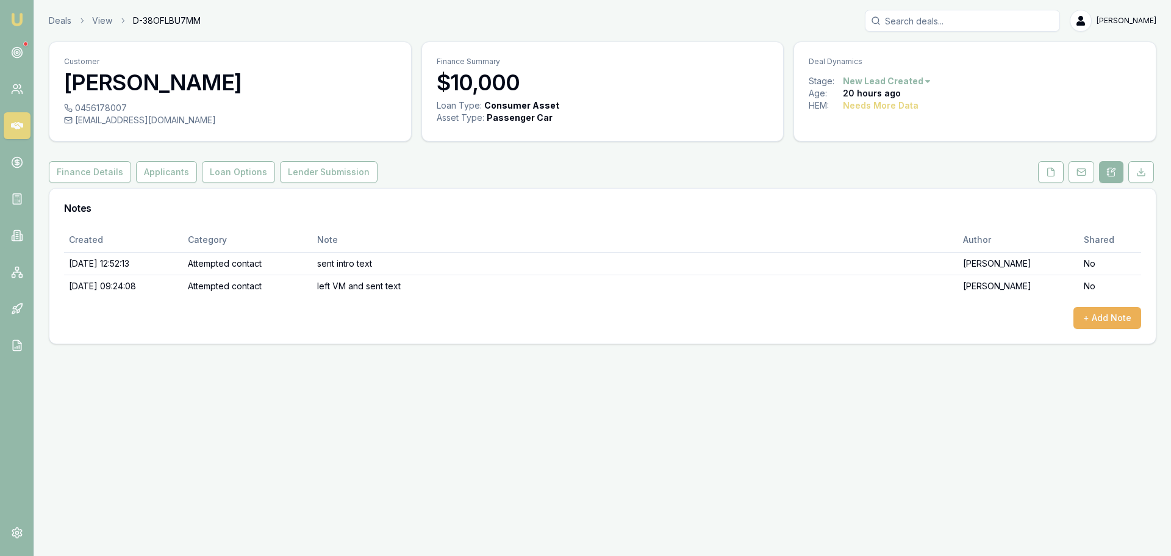
click at [13, 126] on icon at bounding box center [17, 125] width 12 height 7
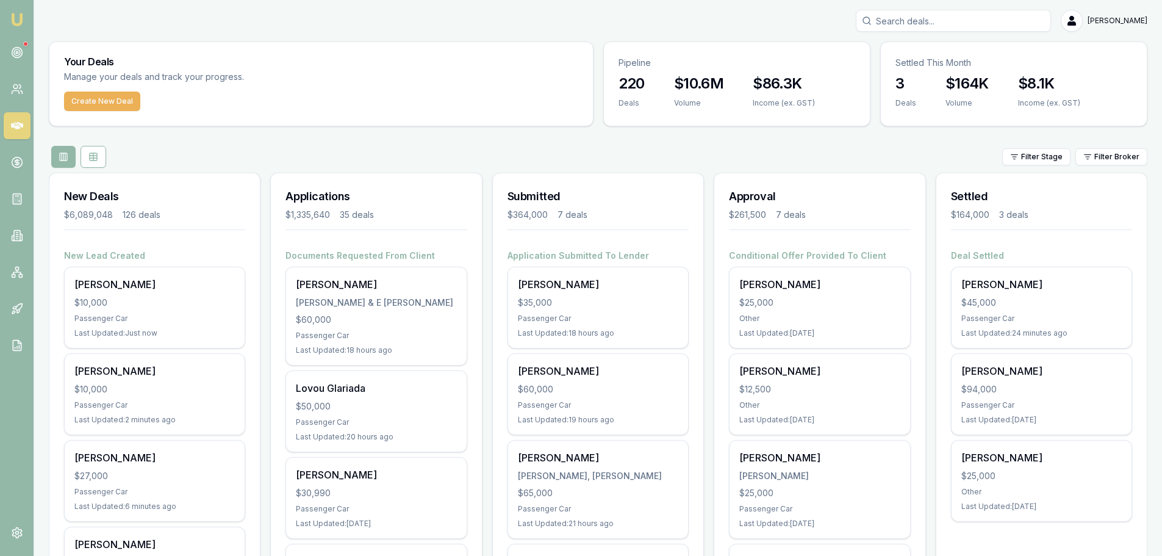
click at [960, 23] on input "Search deals" at bounding box center [953, 21] width 195 height 22
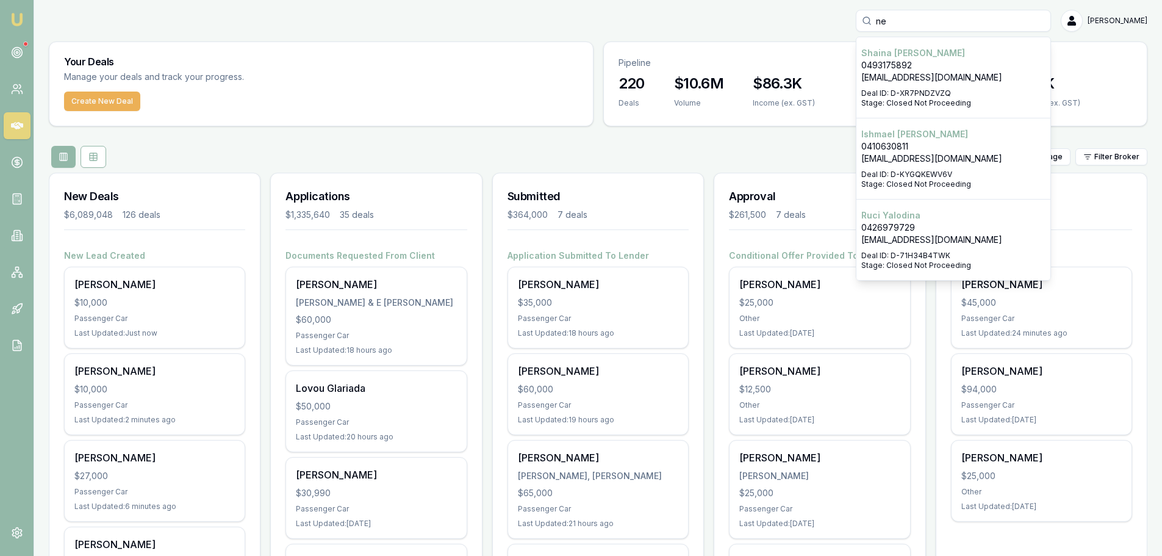
type input "n"
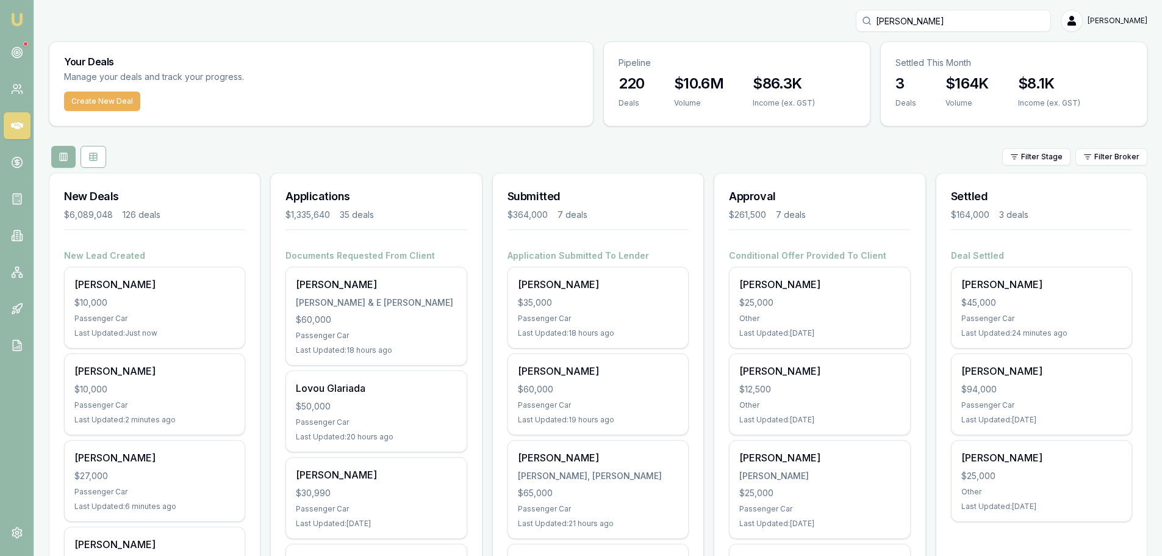
type input "nermina"
click at [940, 71] on p "nerma77@yahoo.com" at bounding box center [953, 77] width 184 height 12
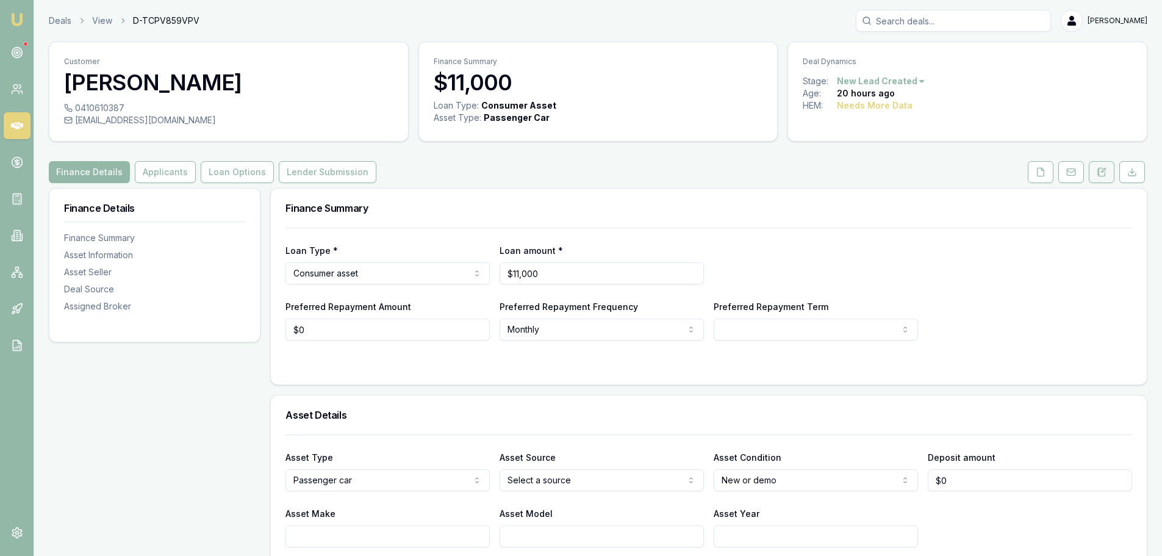
click at [1105, 173] on icon at bounding box center [1102, 172] width 7 height 8
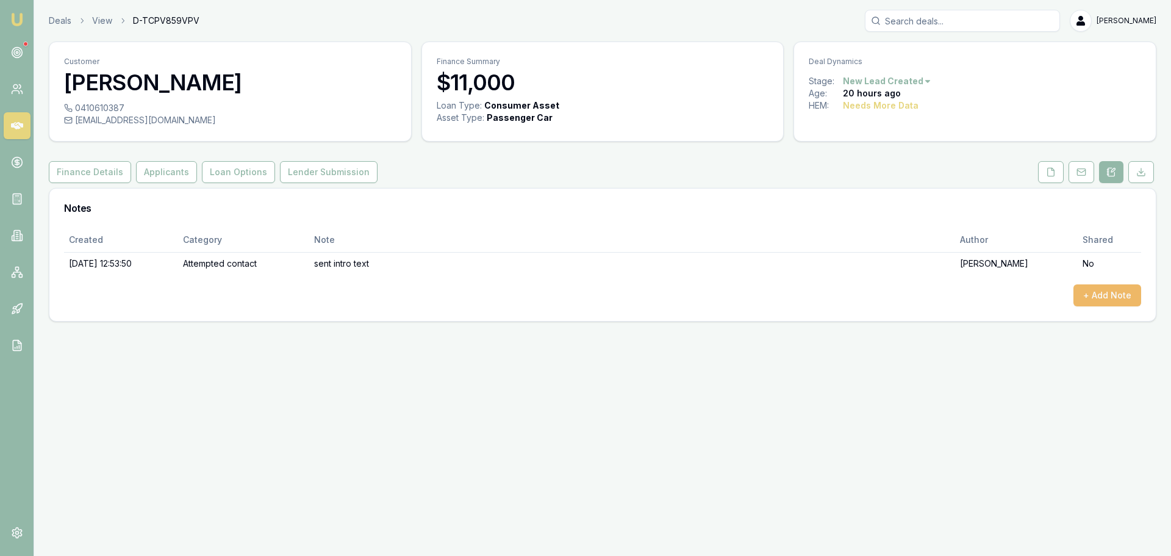
click at [1096, 294] on button "+ Add Note" at bounding box center [1107, 295] width 68 height 22
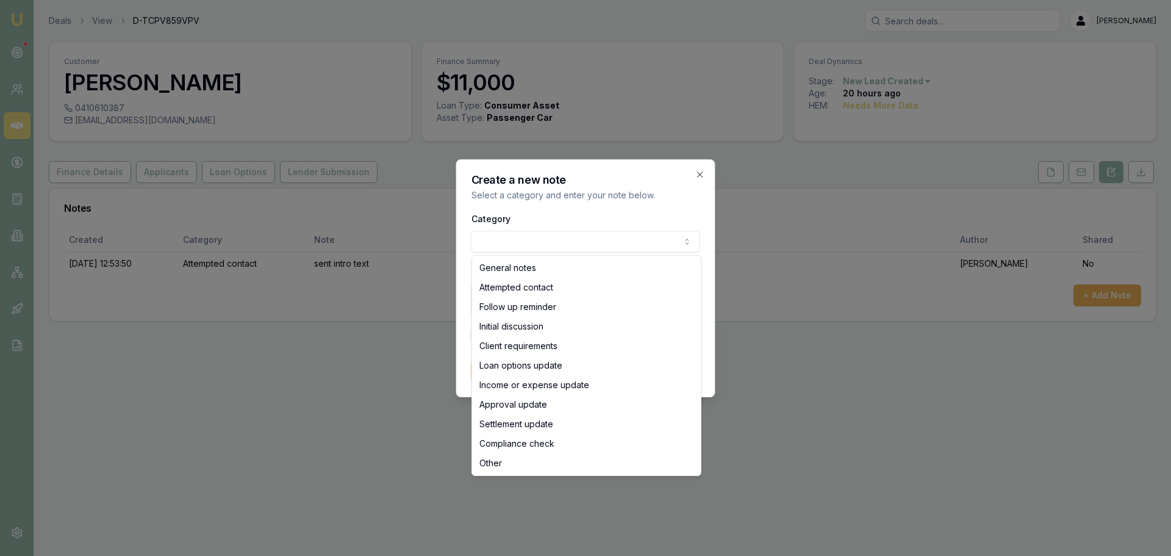
click at [597, 242] on body "Emu Broker Deals View D-TCPV859VPV Erin Shield Toggle Menu Customer Nermina Ves…" at bounding box center [585, 278] width 1171 height 556
select select "ATTEMPTED_CONTACT"
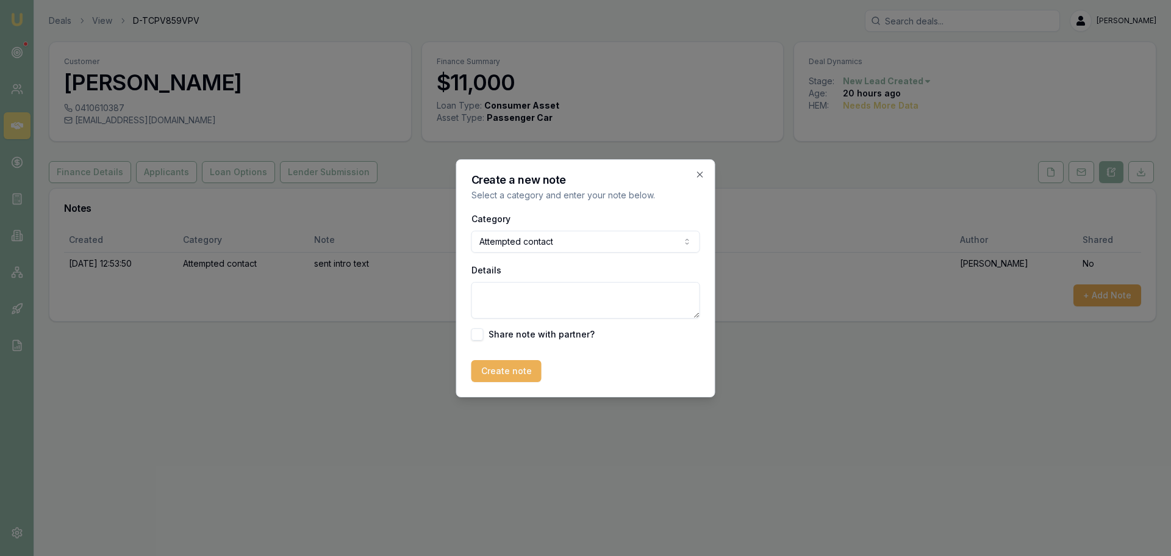
click at [561, 300] on textarea "Details" at bounding box center [585, 300] width 229 height 37
type textarea "s"
type textarea "left vm and sent text"
click at [521, 375] on button "Create note" at bounding box center [506, 371] width 70 height 22
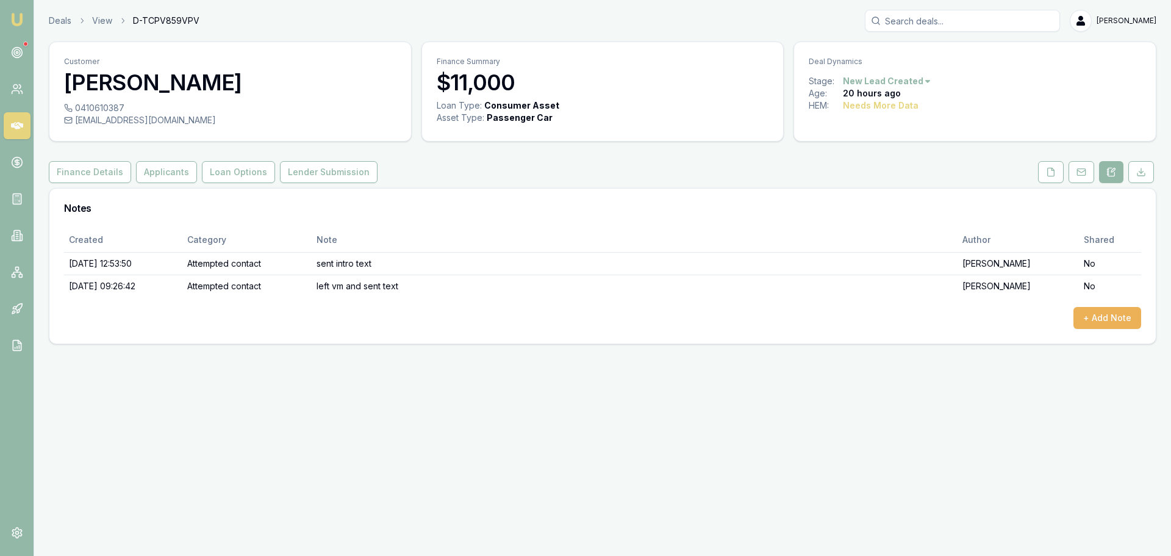
click at [26, 126] on link at bounding box center [17, 125] width 27 height 27
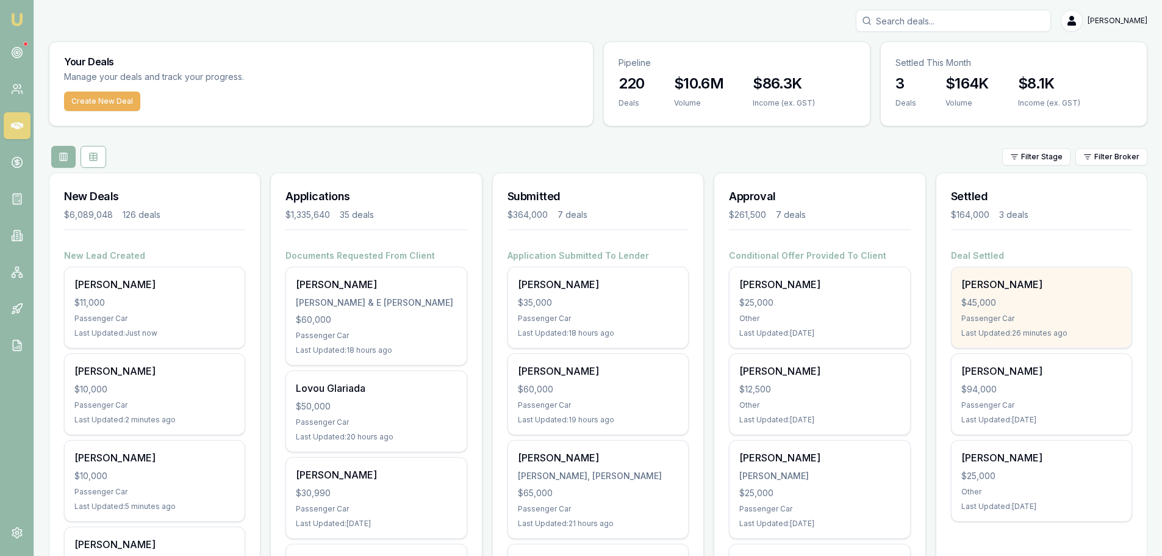
click at [1011, 308] on div "$45,000" at bounding box center [1041, 302] width 160 height 12
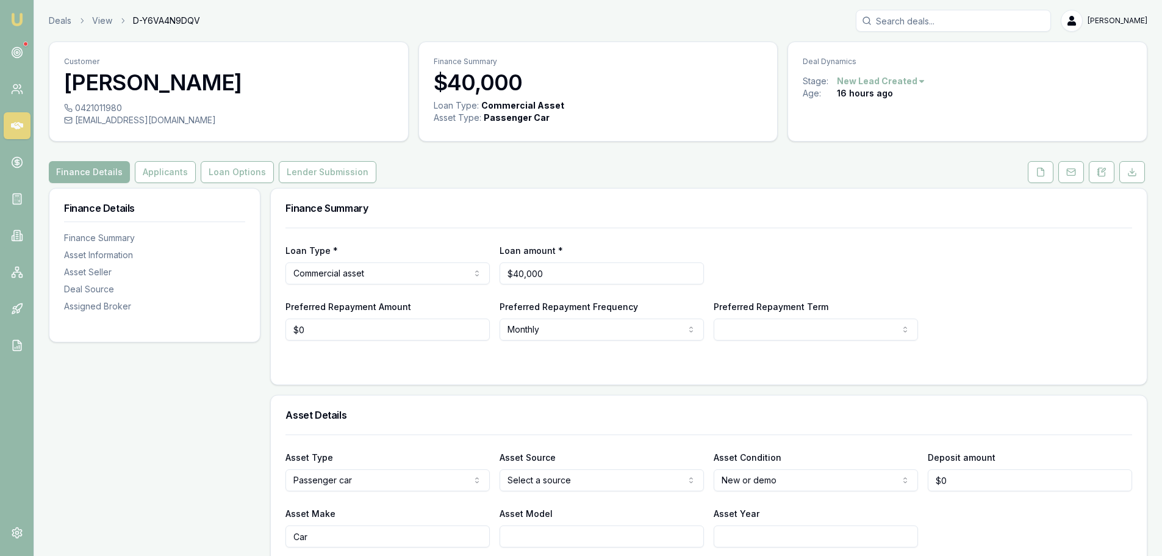
drag, startPoint x: 1095, startPoint y: 175, endPoint x: 1106, endPoint y: 195, distance: 22.4
click at [1095, 175] on button at bounding box center [1102, 172] width 26 height 22
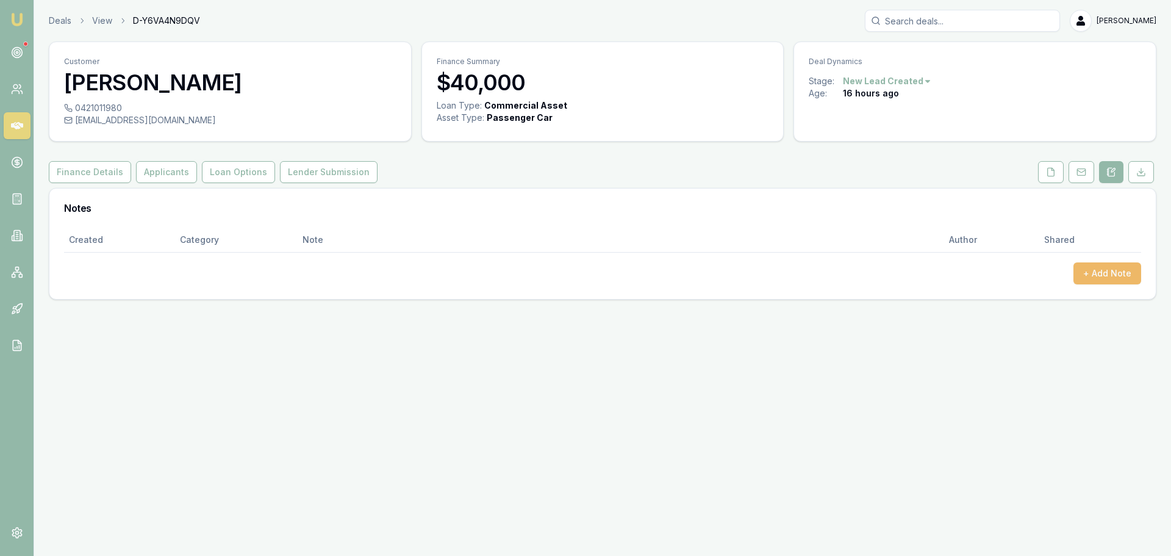
click at [1110, 272] on button "+ Add Note" at bounding box center [1107, 273] width 68 height 22
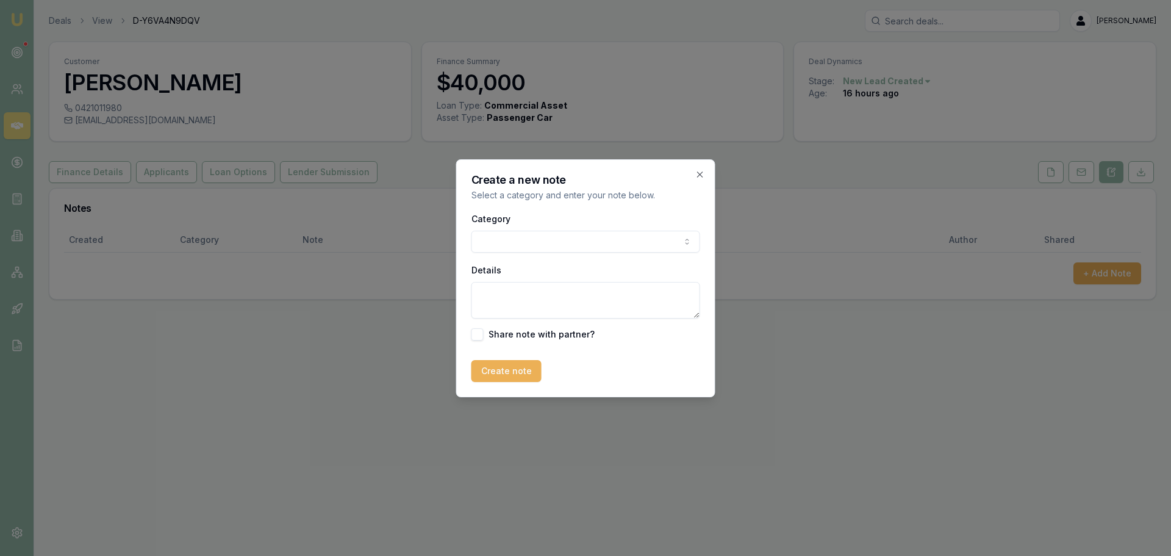
click at [647, 242] on body "Emu Broker Deals View D-Y6VA4N9DQV [PERSON_NAME] Toggle Menu Customer [PERSON_N…" at bounding box center [585, 278] width 1171 height 556
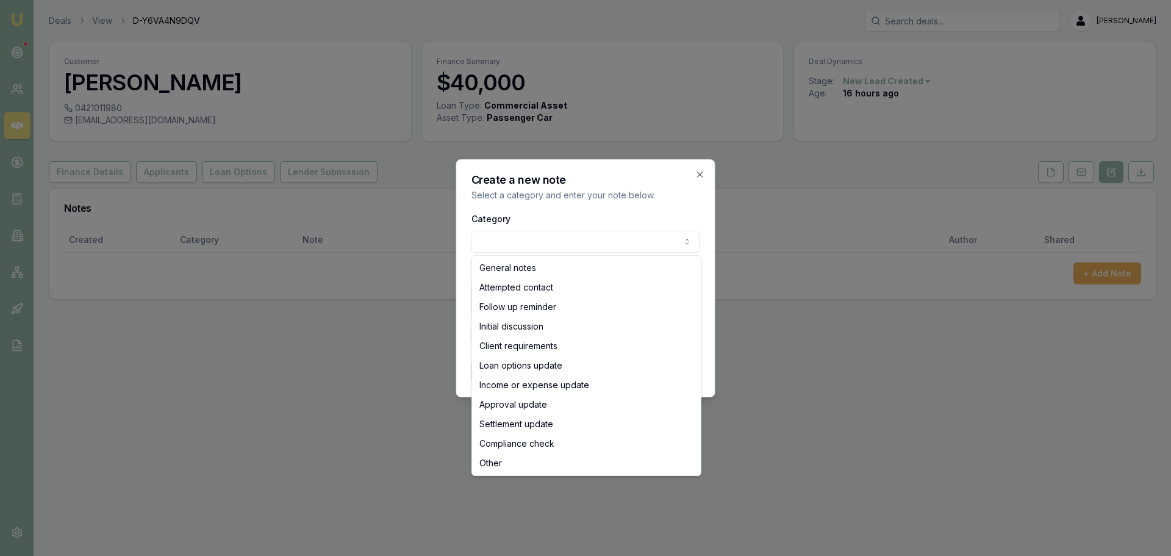
select select "ATTEMPTED_CONTACT"
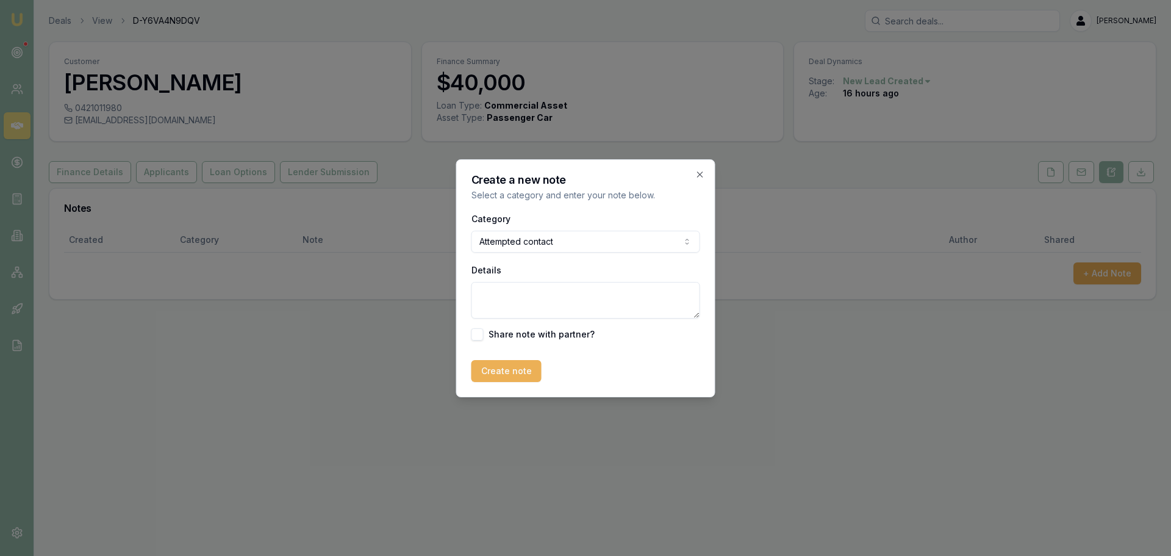
click at [529, 300] on textarea "Details" at bounding box center [585, 300] width 229 height 37
type textarea "s"
type textarea "sent intro text"
click at [495, 367] on button "Create note" at bounding box center [506, 371] width 70 height 22
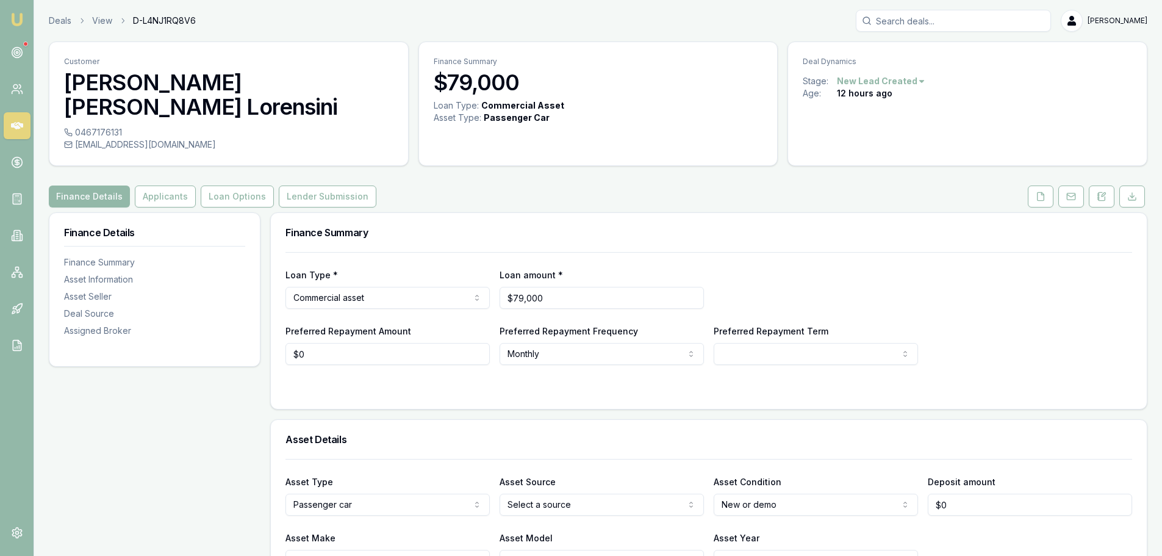
drag, startPoint x: 1103, startPoint y: 172, endPoint x: 1102, endPoint y: 203, distance: 31.1
click at [1103, 193] on icon at bounding box center [1104, 195] width 4 height 4
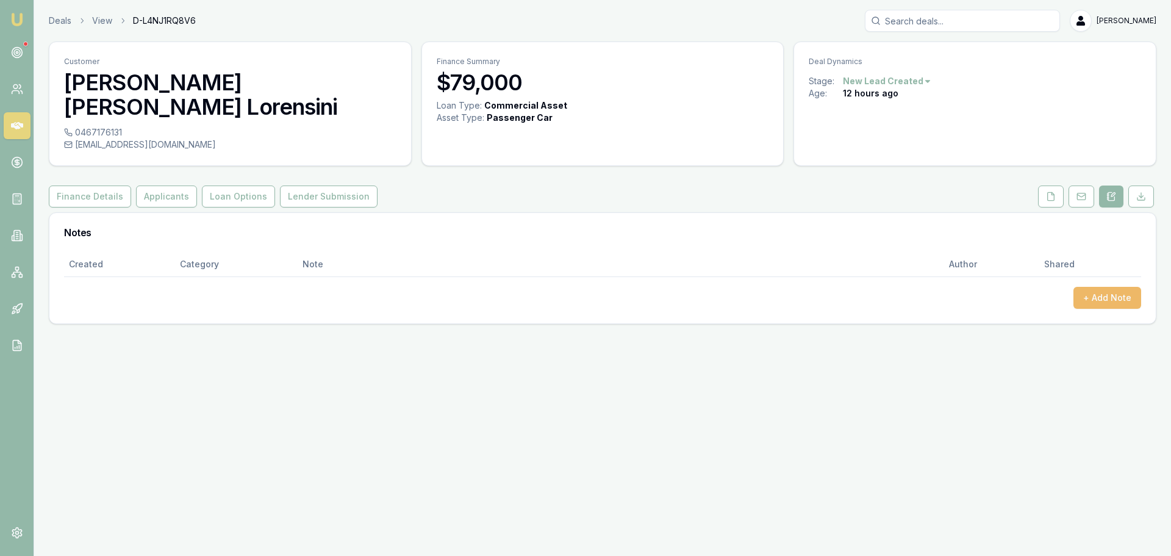
click at [1100, 287] on button "+ Add Note" at bounding box center [1107, 298] width 68 height 22
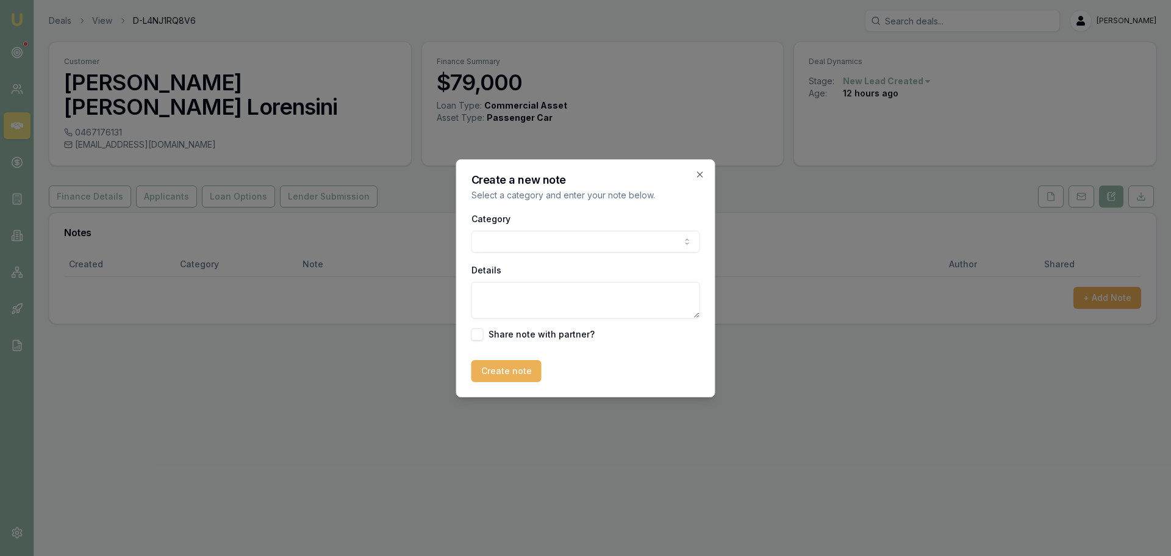
click at [500, 248] on body "Emu Broker Deals View D-L4NJ1RQ8V6 Erin Shield Toggle Menu Customer Mandy elise…" at bounding box center [585, 278] width 1171 height 556
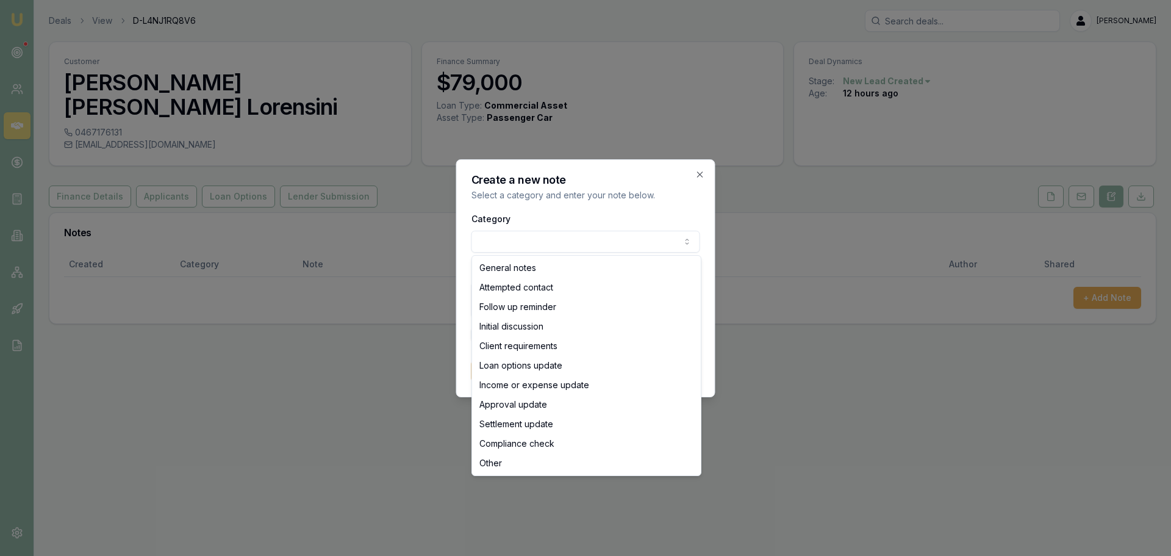
select select "ATTEMPTED_CONTACT"
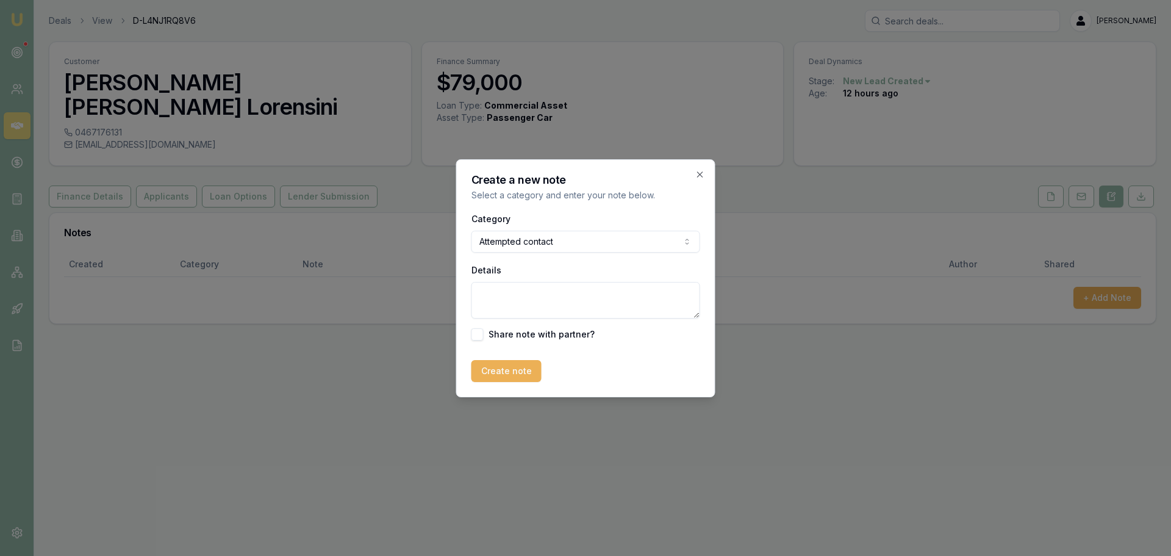
click at [517, 298] on textarea "Details" at bounding box center [585, 300] width 229 height 37
type textarea "sent itnro text"
click at [512, 376] on button "Create note" at bounding box center [506, 371] width 70 height 22
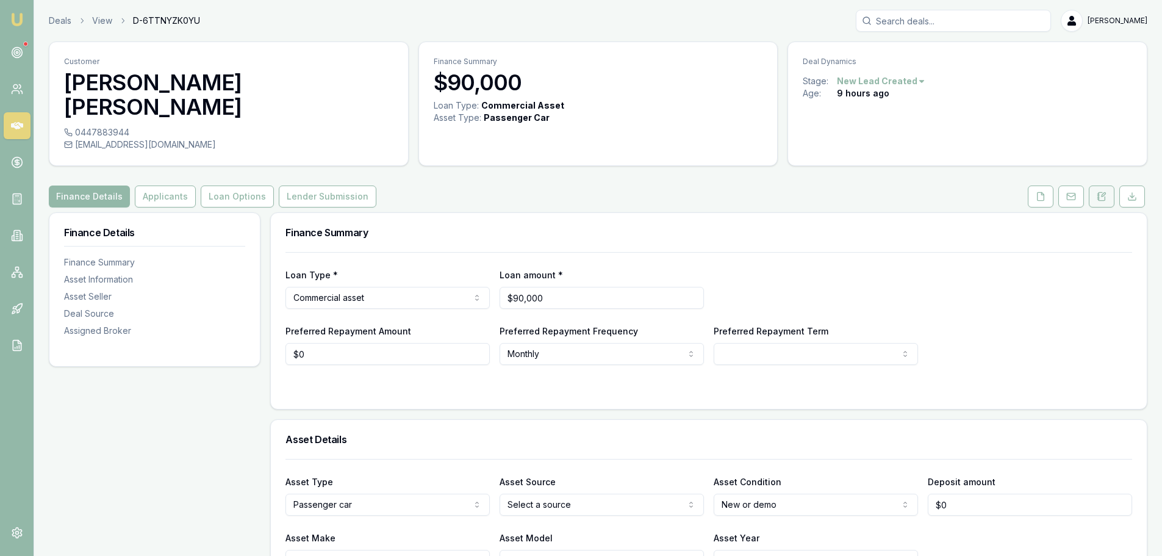
click at [1097, 194] on icon at bounding box center [1098, 194] width 2 height 0
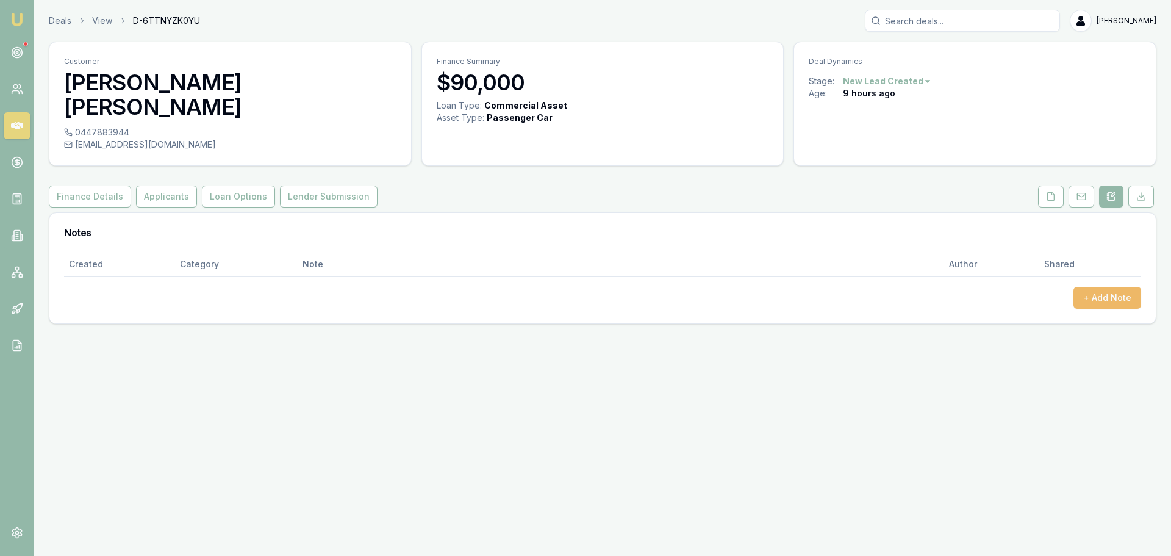
click at [1123, 287] on button "+ Add Note" at bounding box center [1107, 298] width 68 height 22
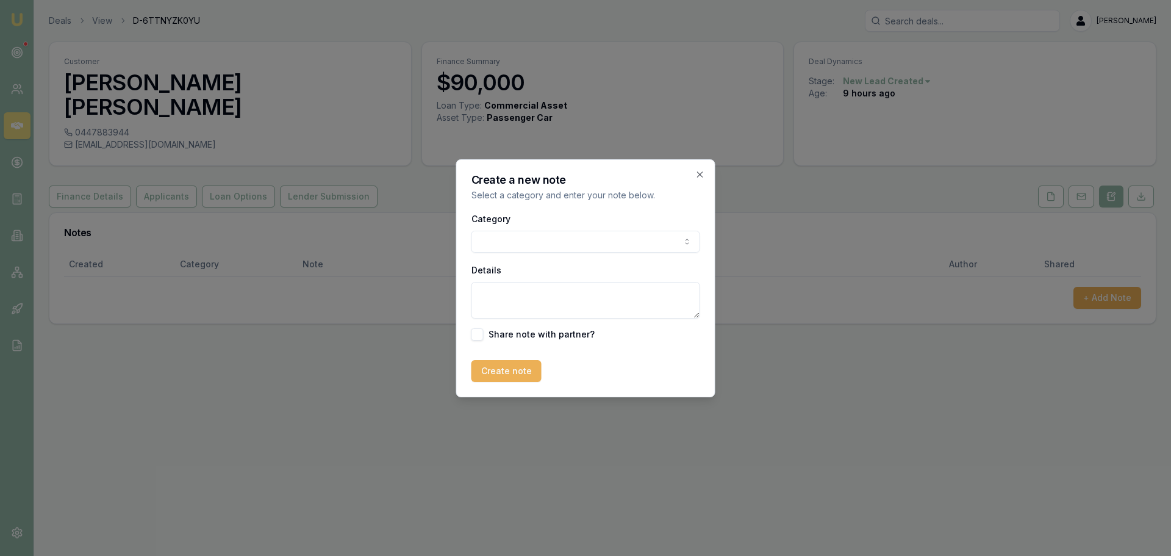
click at [548, 240] on body "Emu Broker Deals View D-6TTNYZK0YU [PERSON_NAME] Shield Toggle Menu Customer [P…" at bounding box center [585, 278] width 1171 height 556
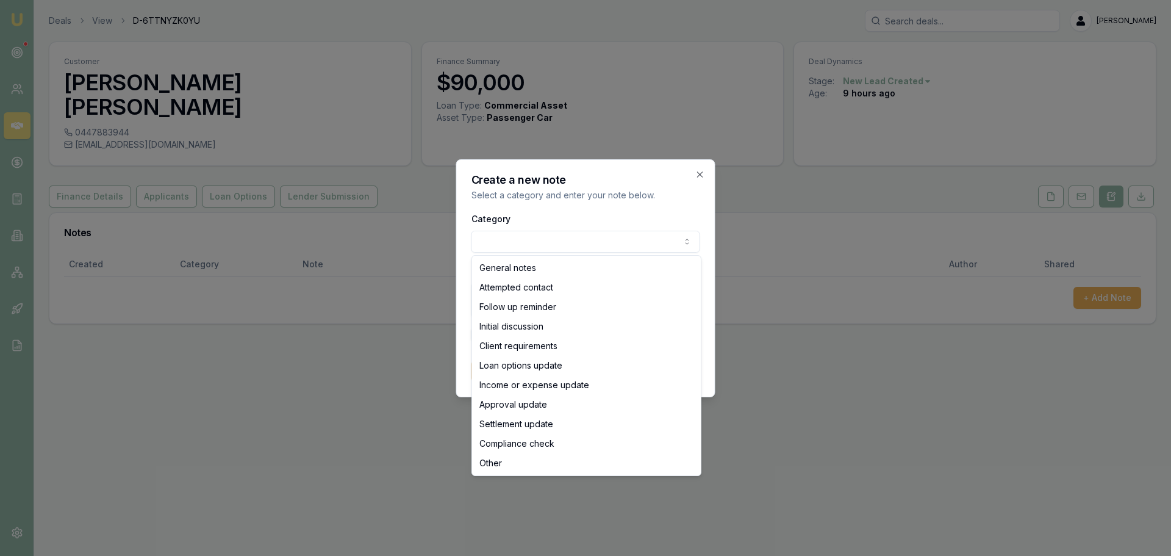
select select "ATTEMPTED_CONTACT"
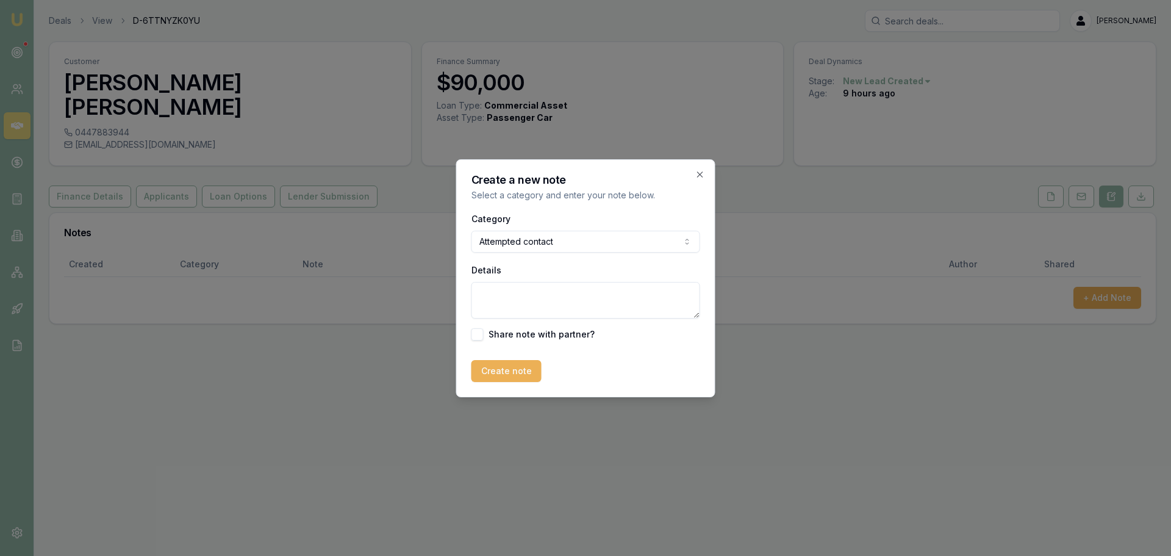
click at [517, 300] on textarea "Details" at bounding box center [585, 300] width 229 height 37
type textarea "Sent itnro text"
click at [495, 371] on button "Create note" at bounding box center [506, 371] width 70 height 22
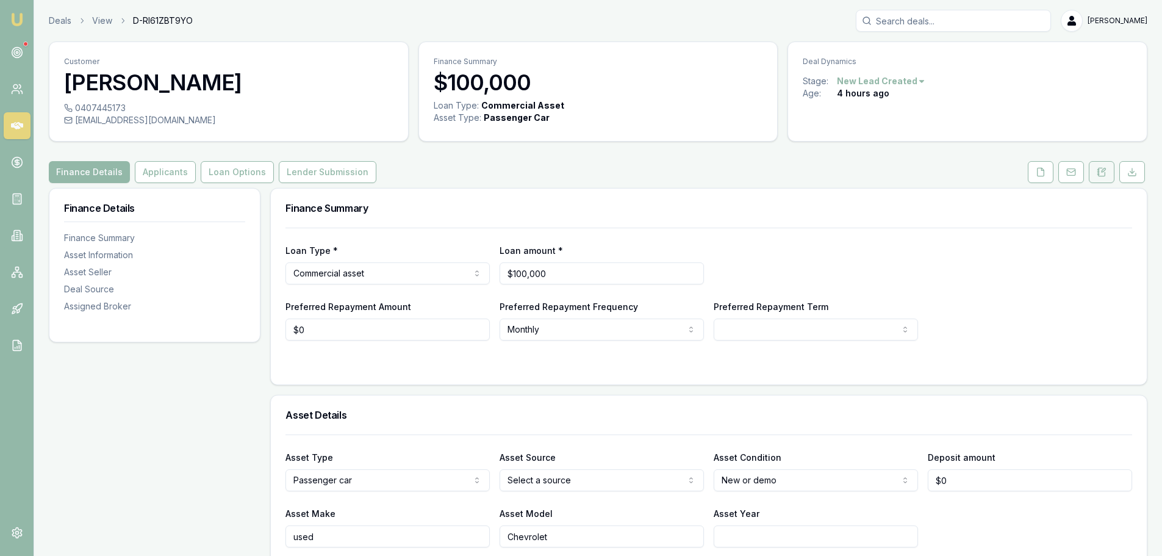
click at [1105, 170] on icon at bounding box center [1104, 170] width 4 height 4
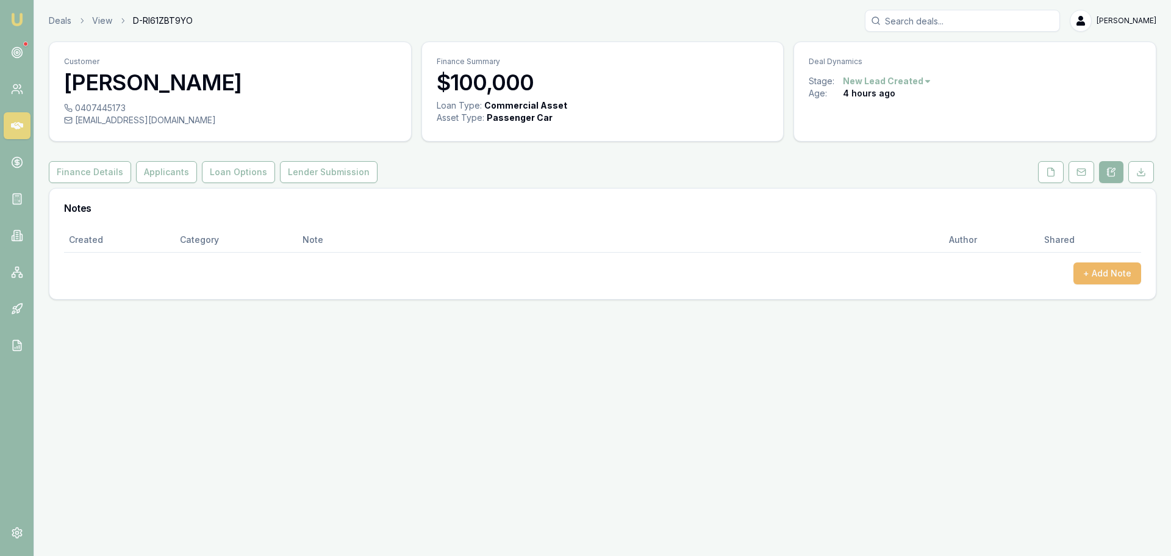
click at [1108, 280] on button "+ Add Note" at bounding box center [1107, 273] width 68 height 22
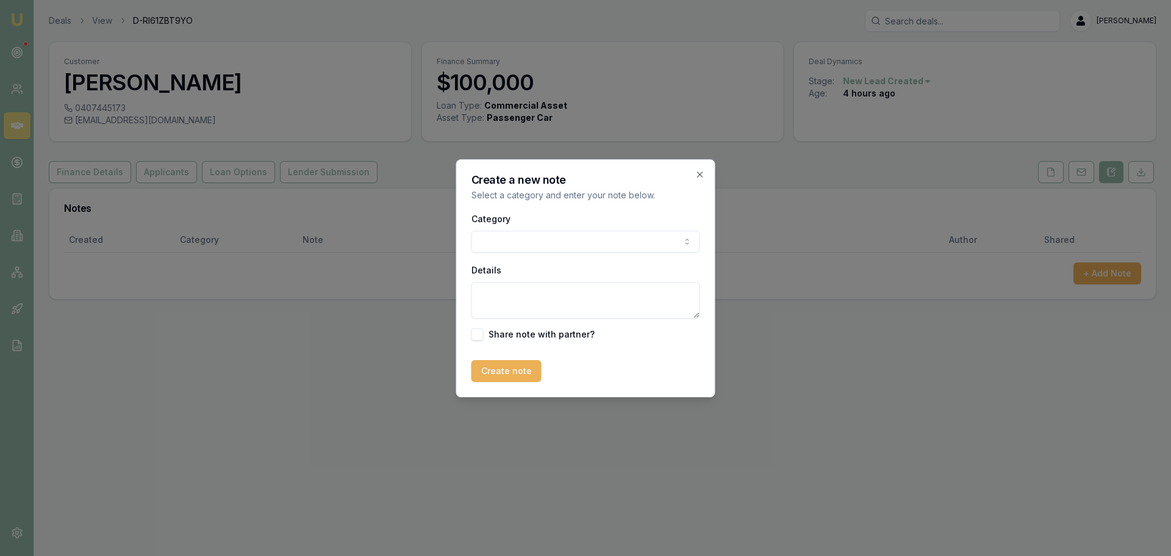
click at [493, 237] on body "Emu Broker Deals View D-RI61ZBT9YO [PERSON_NAME] Shield Toggle Menu Customer [P…" at bounding box center [585, 278] width 1171 height 556
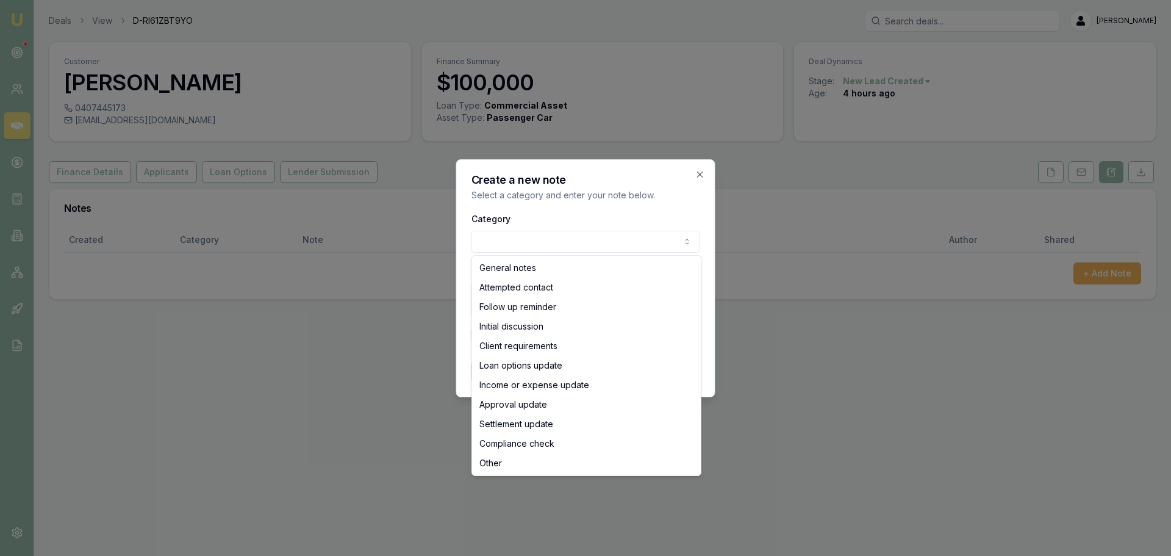
select select "ATTEMPTED_CONTACT"
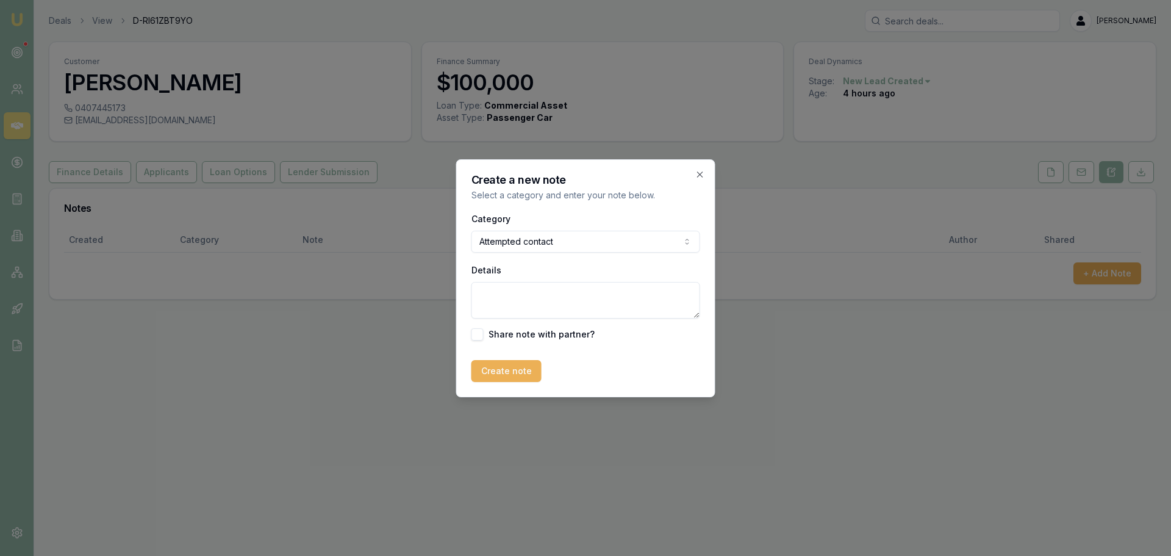
click at [497, 295] on textarea "Details" at bounding box center [585, 300] width 229 height 37
type textarea "sent intro text"
click at [496, 374] on button "Create note" at bounding box center [506, 371] width 70 height 22
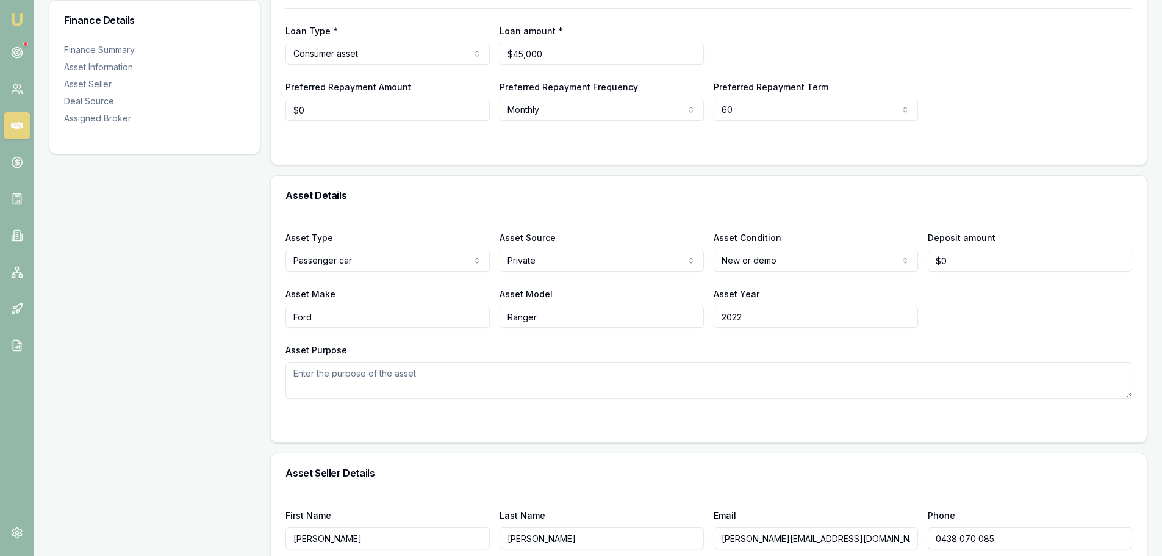
scroll to position [366, 0]
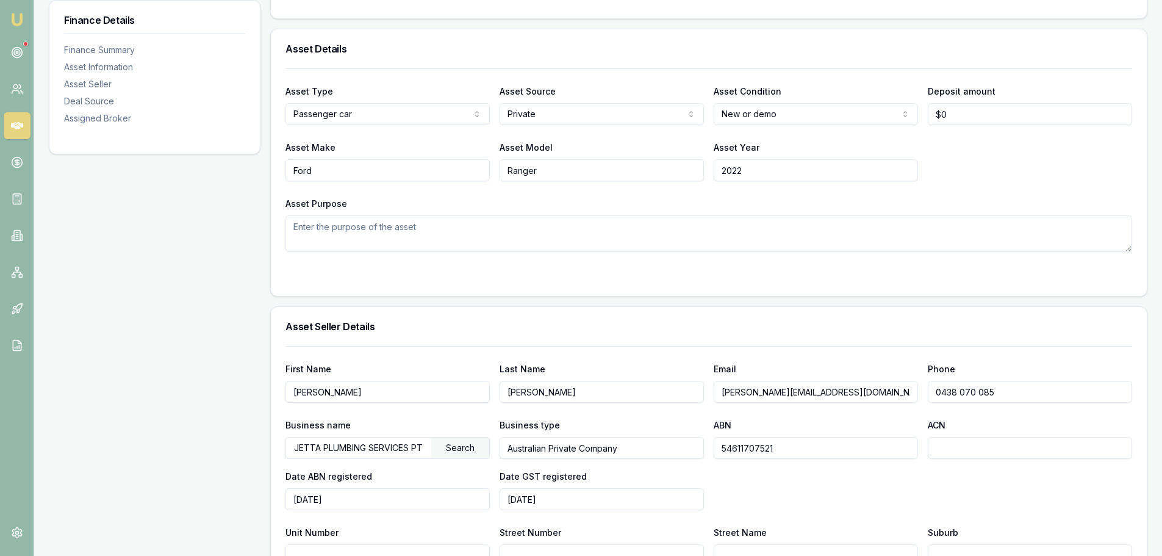
drag, startPoint x: 856, startPoint y: 388, endPoint x: 619, endPoint y: 407, distance: 238.1
click at [619, 407] on div "First Name STEVEN Last Name PIENING Email steve@jettaplumbing.com.au Phone 0438…" at bounding box center [708, 484] width 847 height 276
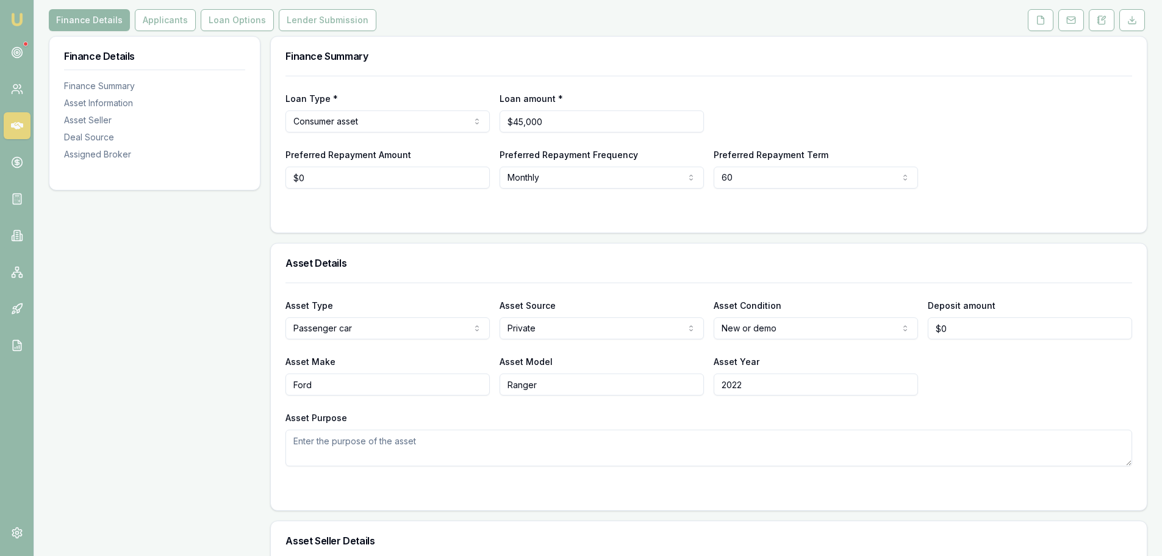
scroll to position [0, 0]
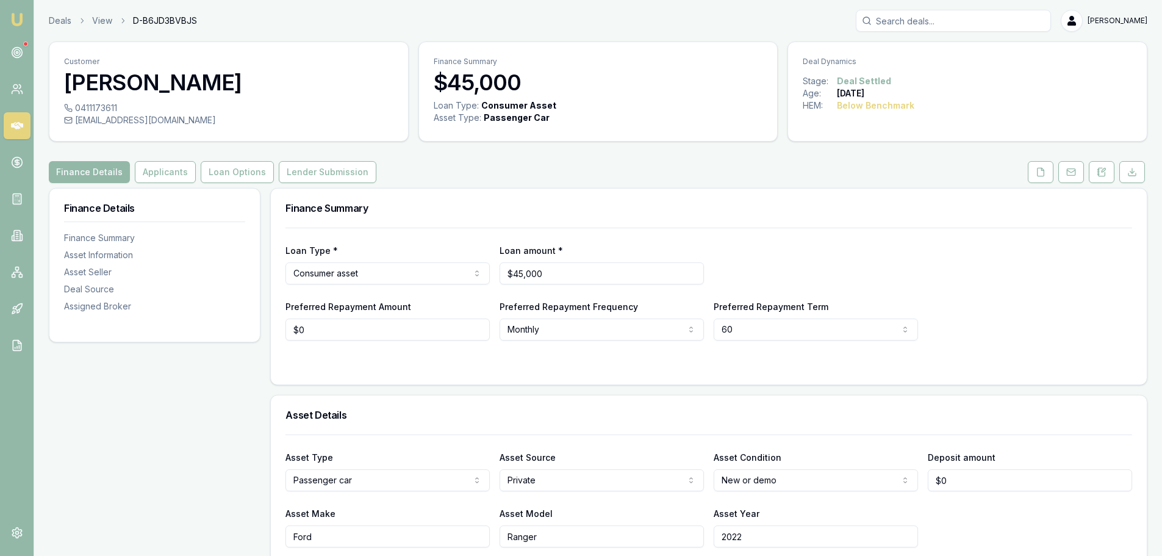
click at [276, 168] on link "Lender Submission" at bounding box center [327, 172] width 102 height 22
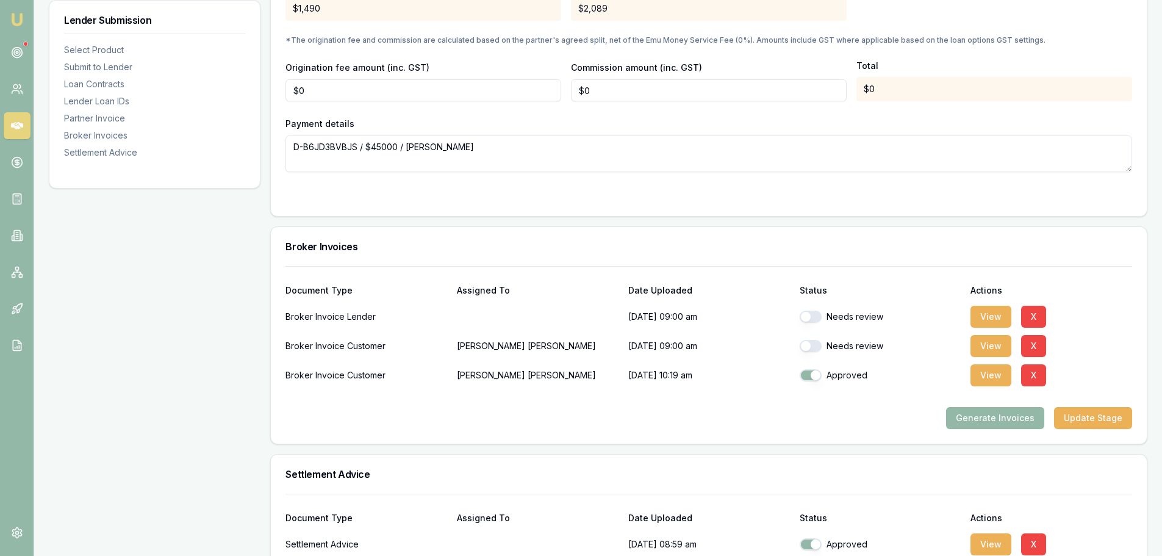
scroll to position [1456, 0]
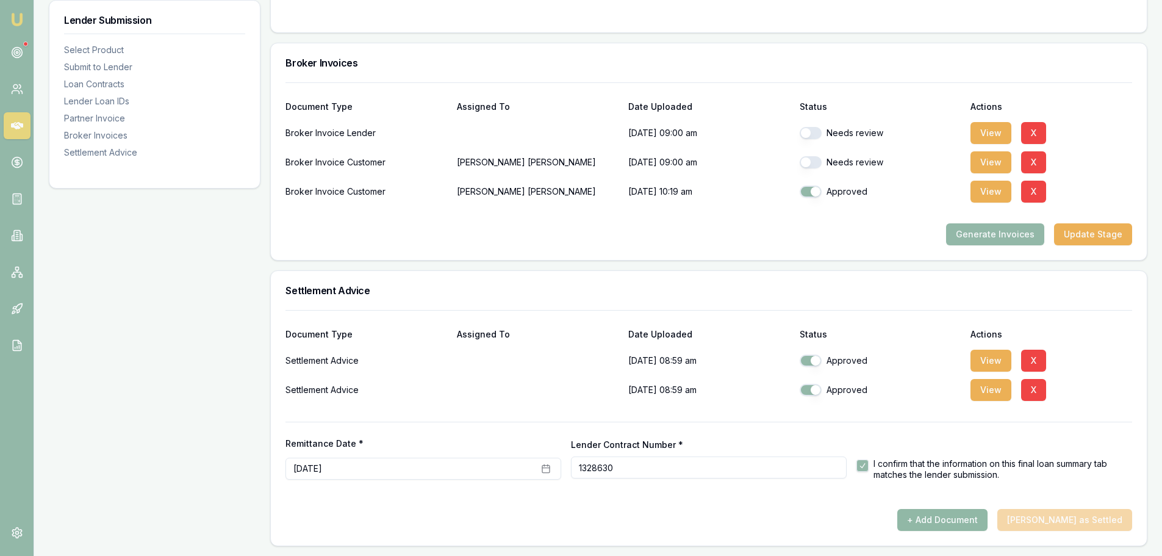
click at [975, 509] on button "+ Add Document" at bounding box center [942, 520] width 90 height 22
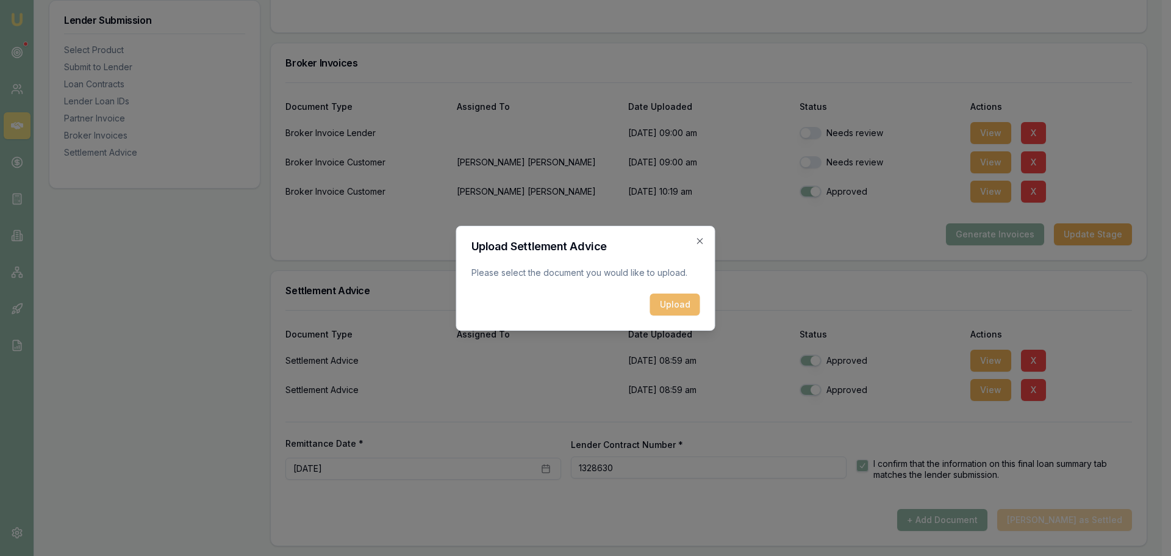
click at [676, 303] on button "Upload" at bounding box center [675, 304] width 50 height 22
checkbox input "false"
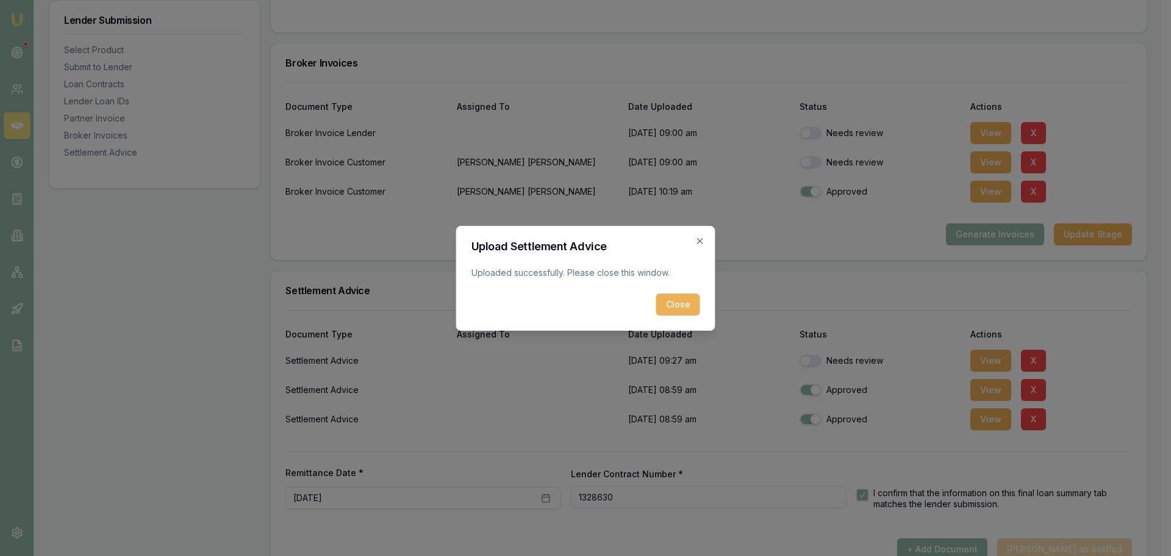
click at [686, 307] on button "Close" at bounding box center [678, 304] width 44 height 22
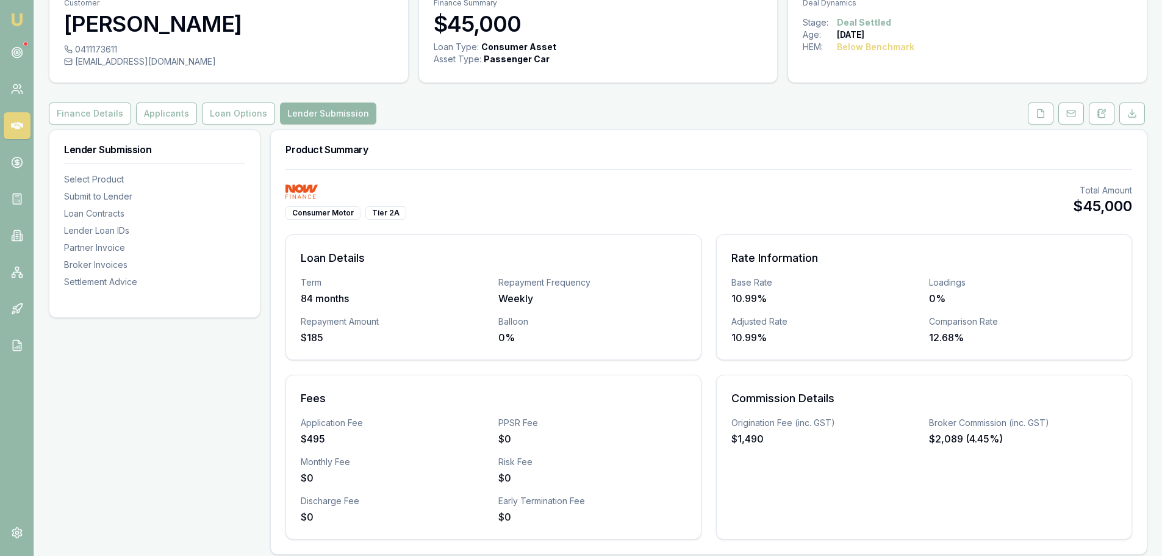
scroll to position [0, 0]
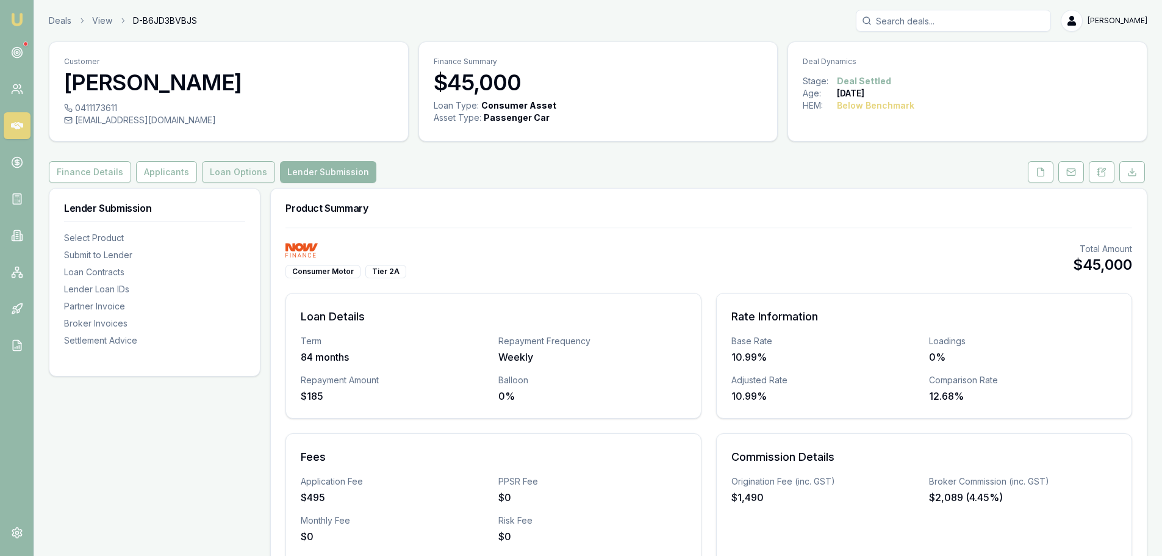
click at [221, 180] on button "Loan Options" at bounding box center [238, 172] width 73 height 22
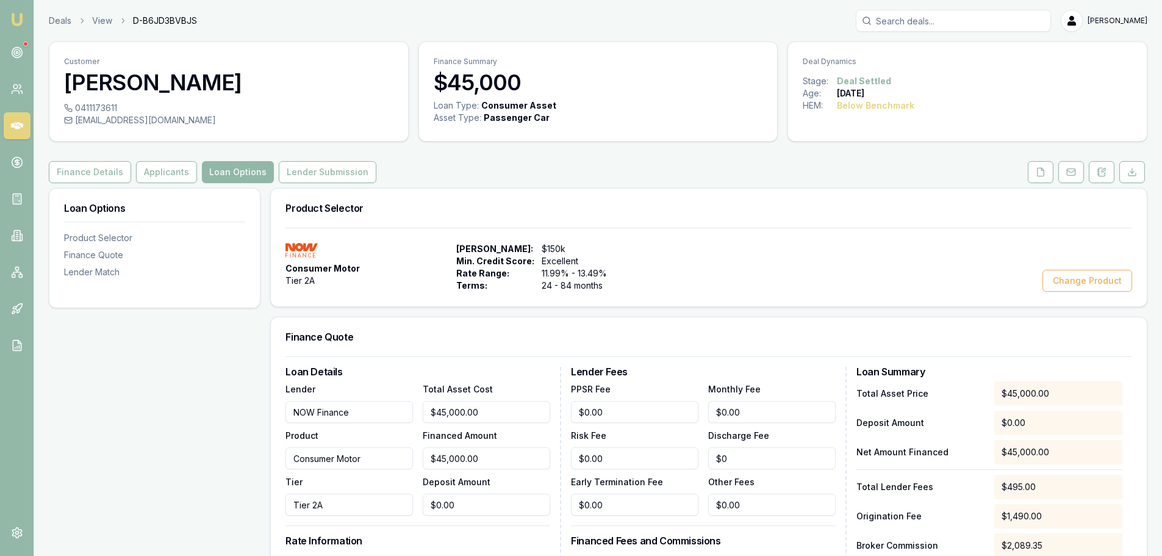
scroll to position [404, 0]
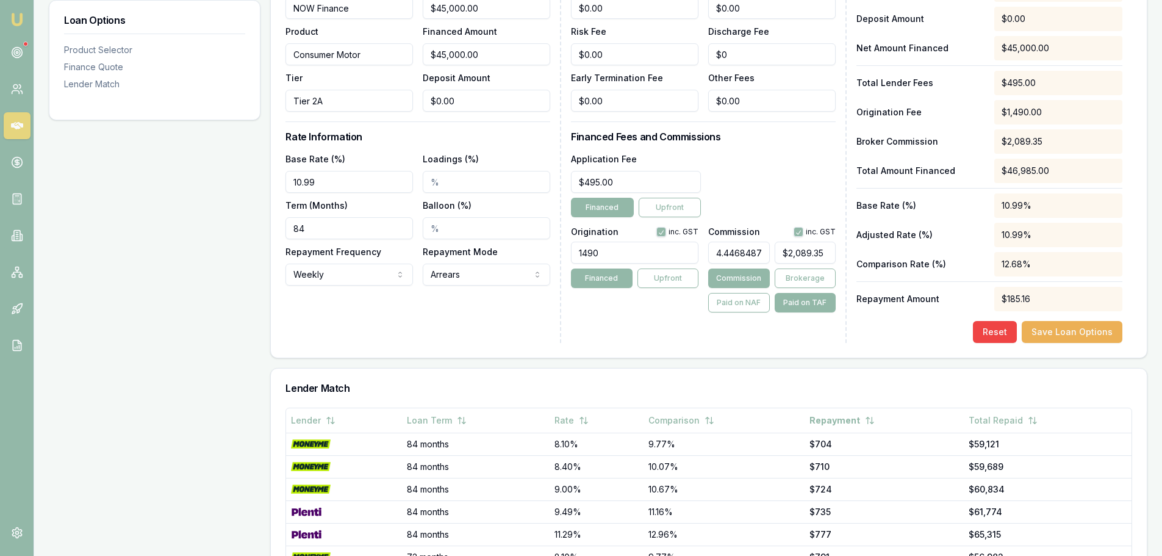
type input "2089.3519014841904"
drag, startPoint x: 829, startPoint y: 254, endPoint x: 670, endPoint y: 263, distance: 158.8
click at [693, 263] on div "Origination inc. GST 1490 Financed Upfront Commission inc. GST 4.44684878468487…" at bounding box center [703, 267] width 265 height 90
type input "457256.36692561454"
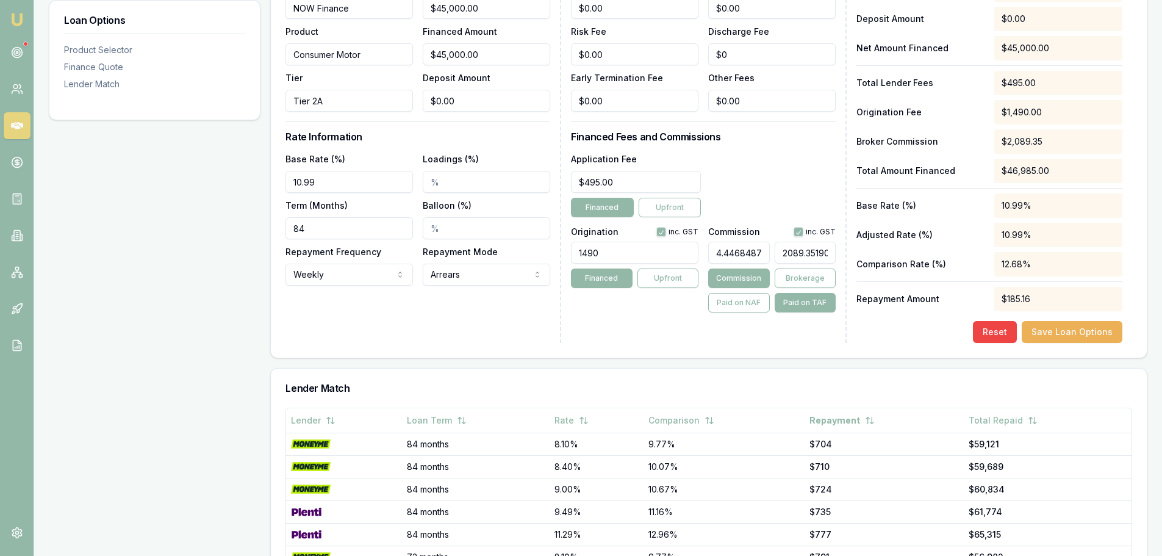
type input "214841904"
type input "4288266.263701181"
type input "2014841904"
type input "43875368.53038204"
type input "20614841904"
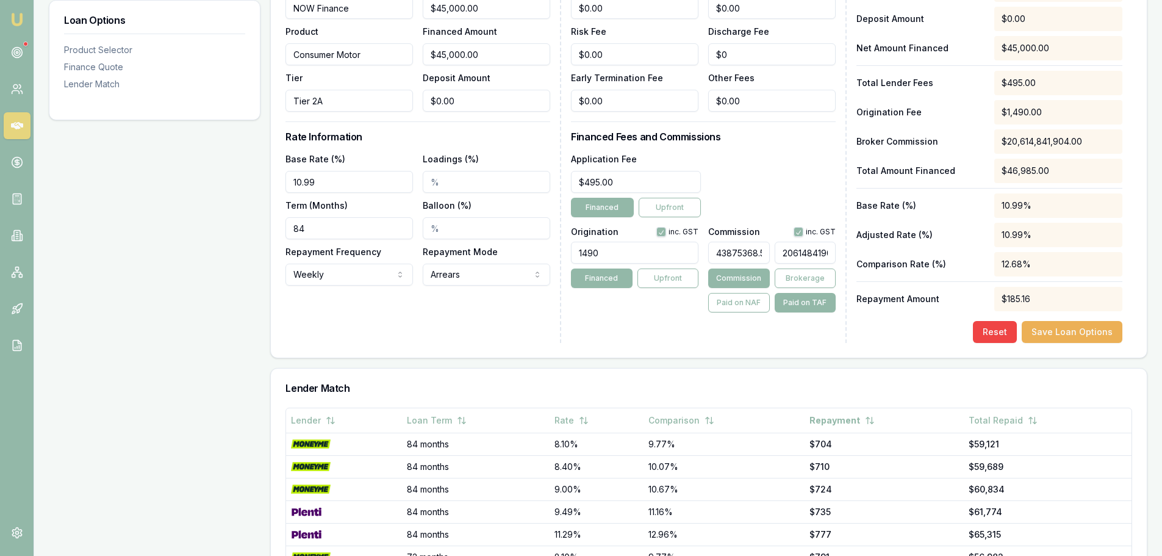
type input "439959225.0803448"
type input "206714841904"
type input "4.399592250803448"
type input "2067.14841904"
type input "4.399946455047355"
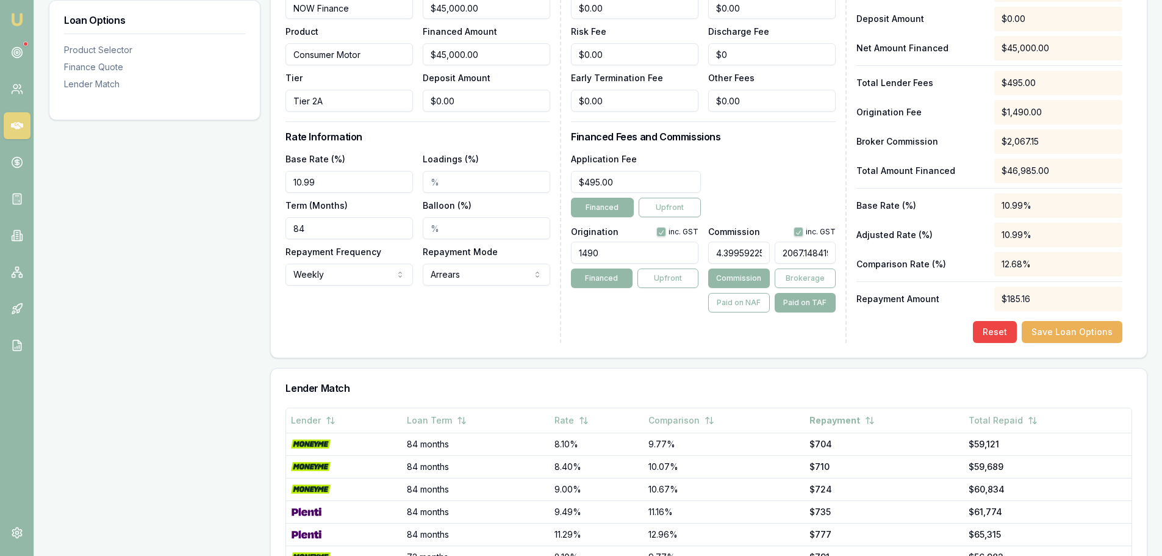
type input "2067.314841904"
type input "4.400003158860062"
type input "2067.3414841904"
type input "4.400010305212302"
type input "2067.34841904"
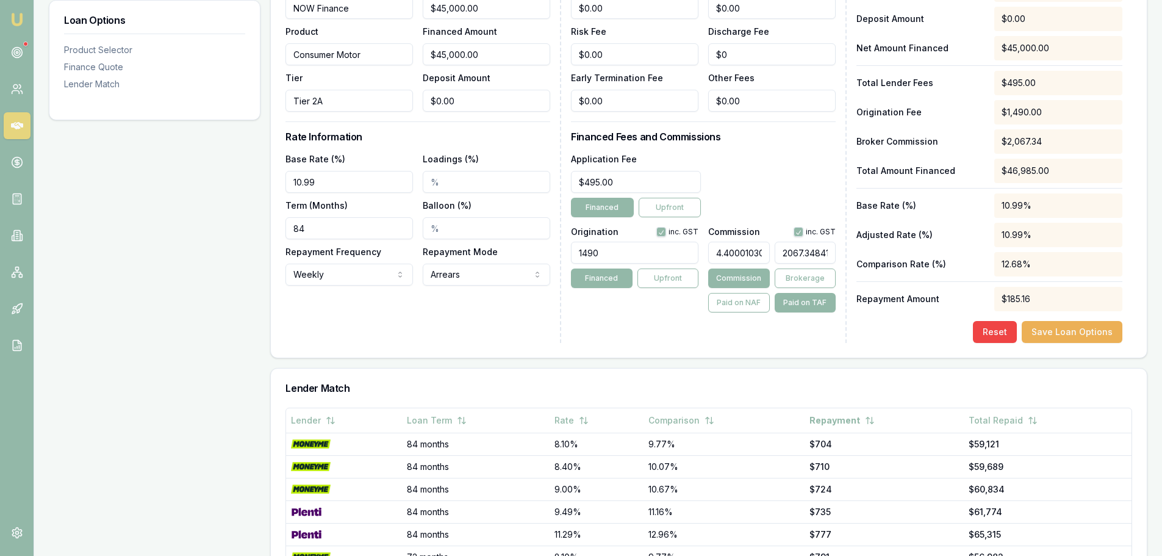
type input "4.400008918591039"
type input "2067.3441904"
type input "4.400004052357135"
type input "2067.341904"
type input "4.400019240183037"
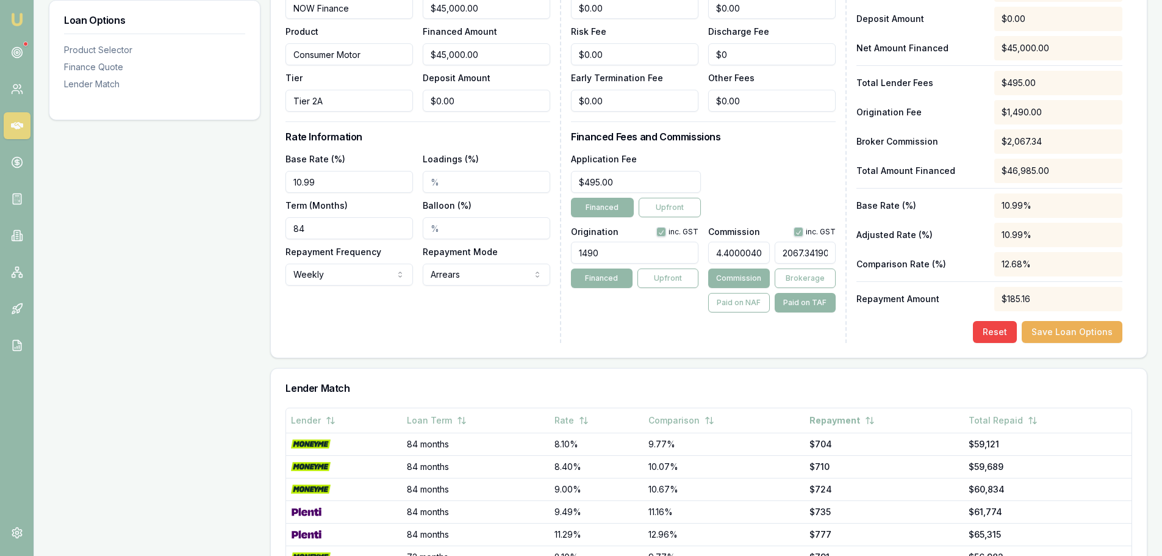
type input "2067.34904"
type input "4.400000851335532"
type input "2067.344"
type input "4.4"
type input "$2,067.34"
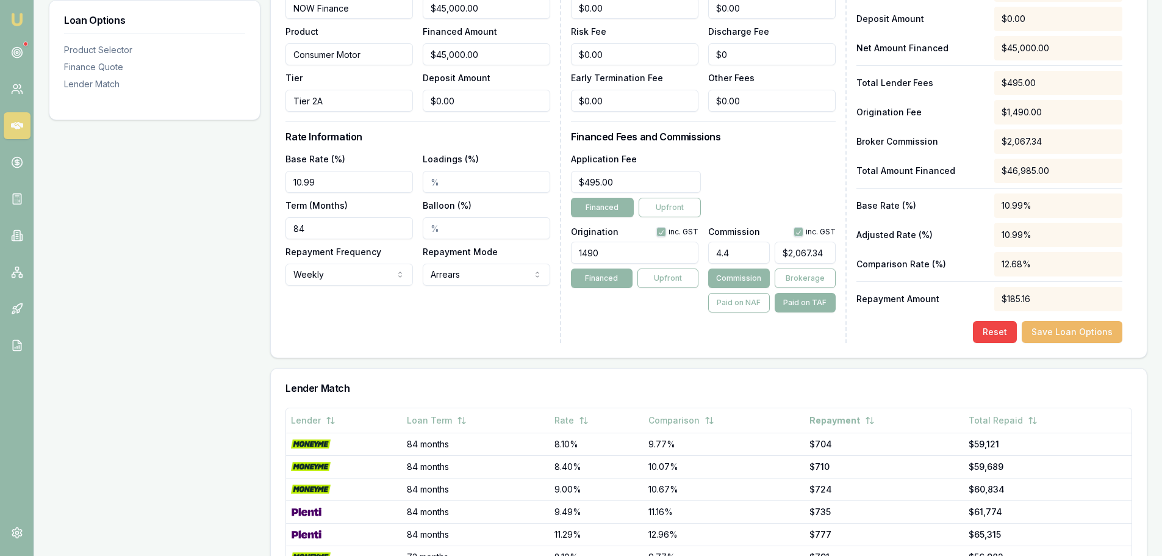
click at [1073, 328] on button "Save Loan Options" at bounding box center [1072, 332] width 101 height 22
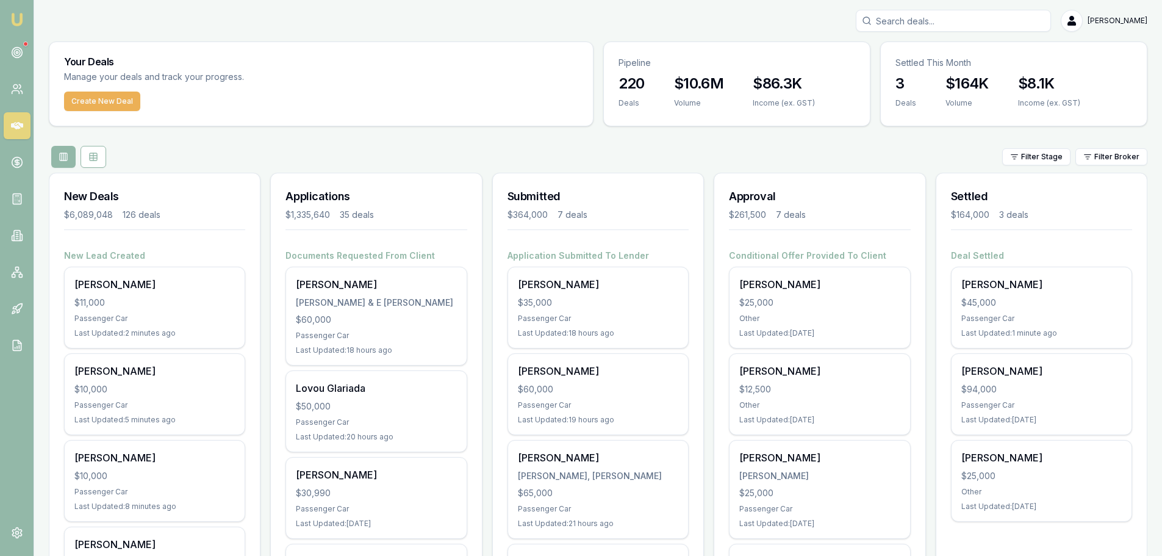
click at [912, 19] on input "Search deals" at bounding box center [953, 21] width 195 height 22
click at [981, 18] on input "Search deals" at bounding box center [953, 21] width 195 height 22
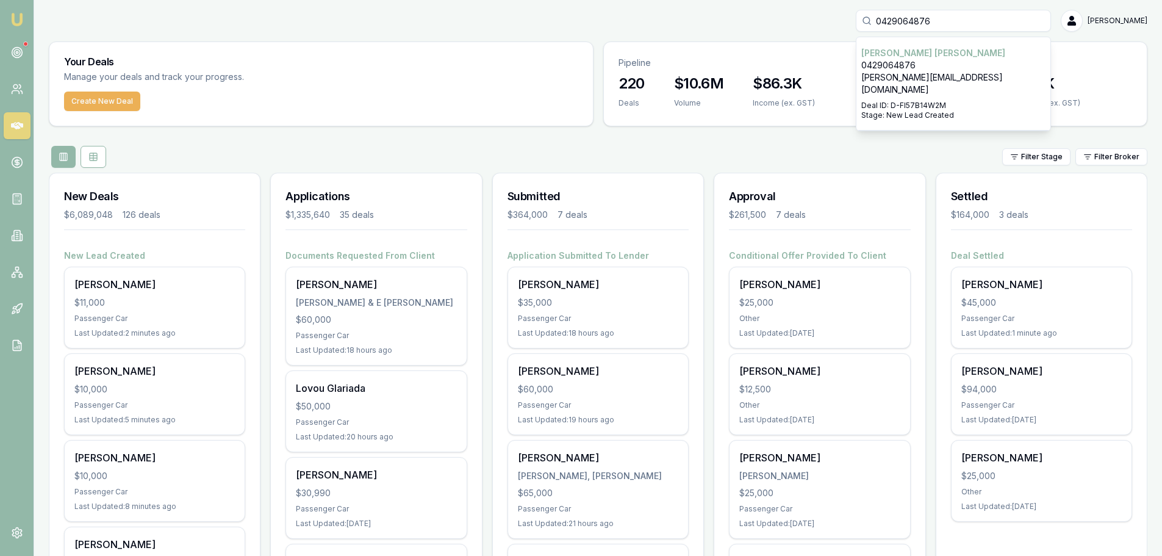
type input "0429064876"
click at [932, 101] on p "Deal ID: D-FI57B14W2M" at bounding box center [953, 106] width 184 height 10
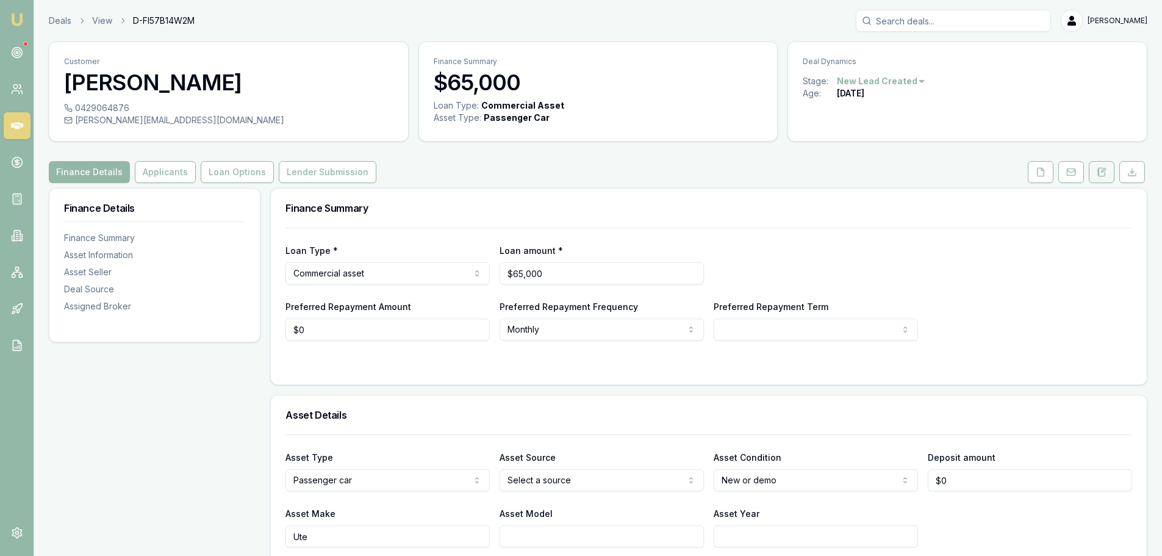
click at [1105, 172] on icon at bounding box center [1102, 172] width 10 height 10
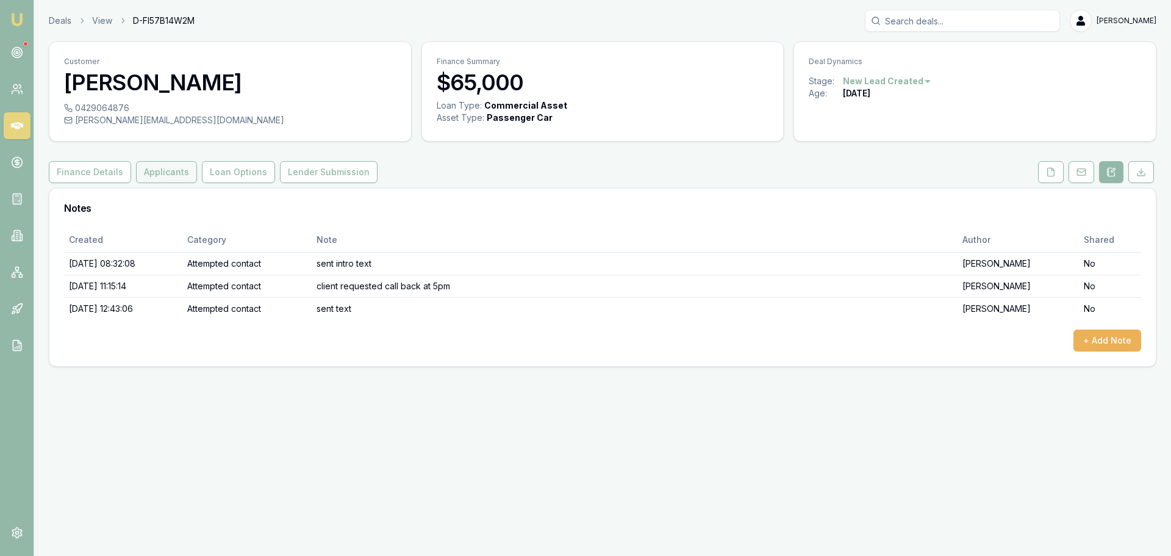
click at [149, 170] on button "Applicants" at bounding box center [166, 172] width 61 height 22
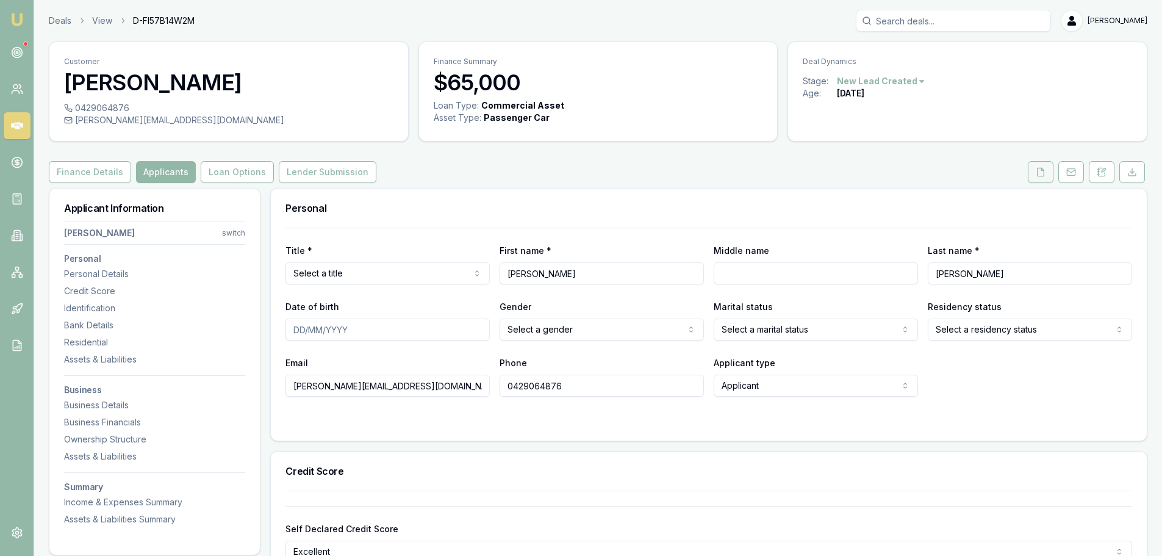
click at [1039, 169] on icon at bounding box center [1041, 172] width 10 height 10
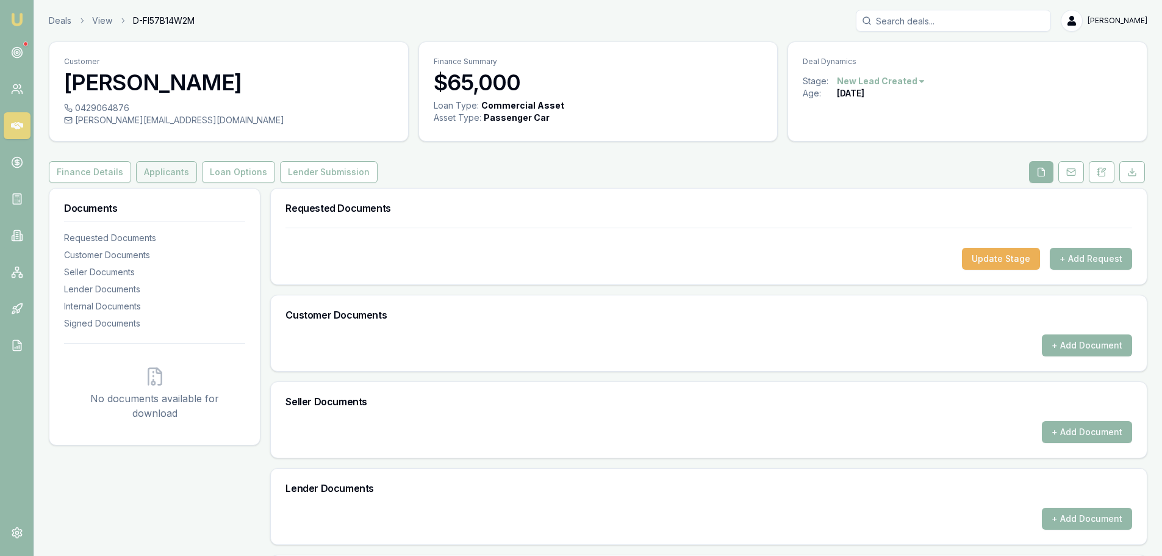
click at [157, 171] on button "Applicants" at bounding box center [166, 172] width 61 height 22
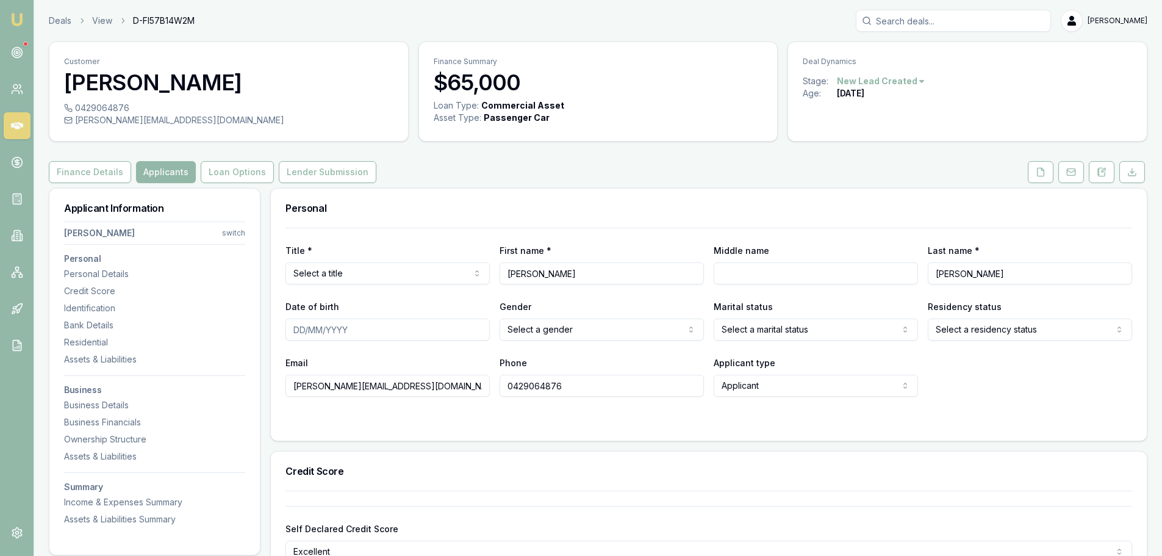
click at [653, 176] on div "Finance Details Applicants Loan Options Lender Submission" at bounding box center [598, 172] width 1099 height 22
click at [1036, 170] on icon at bounding box center [1041, 172] width 10 height 10
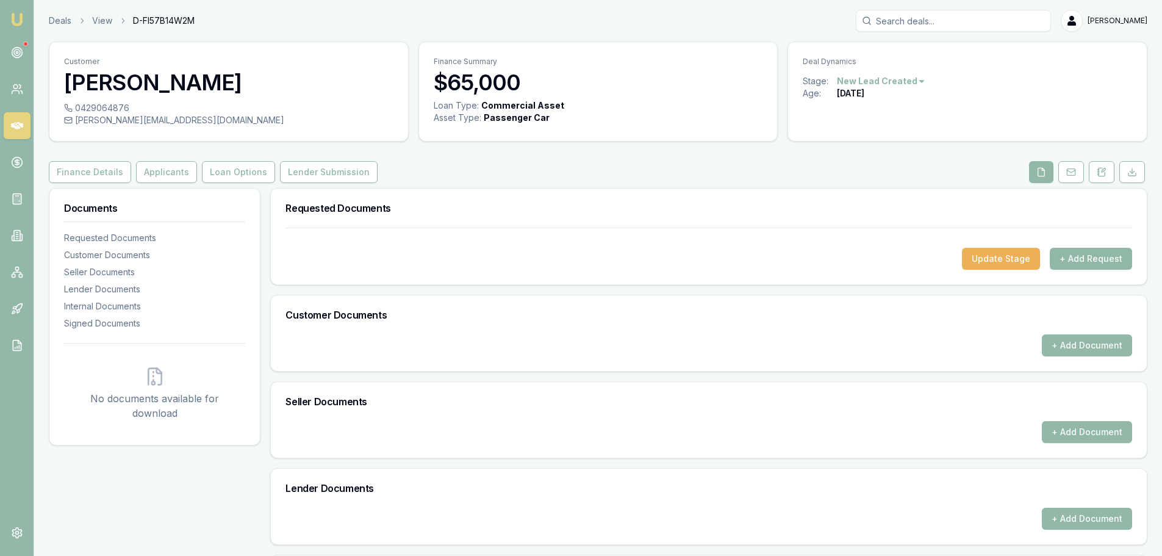
click at [1078, 254] on button "+ Add Request" at bounding box center [1091, 259] width 82 height 22
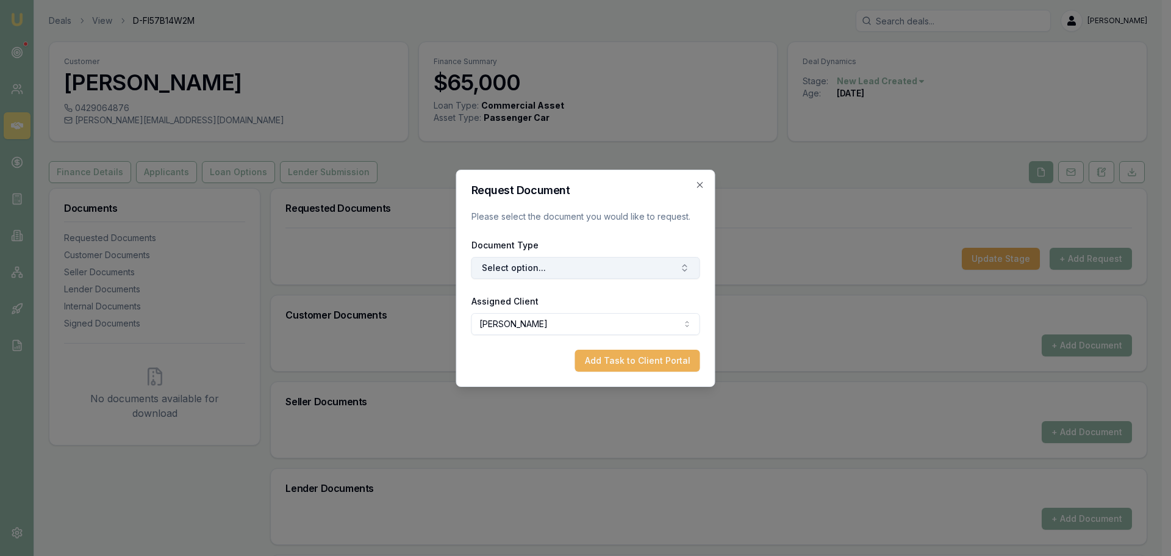
click at [615, 267] on button "Select option..." at bounding box center [585, 268] width 229 height 22
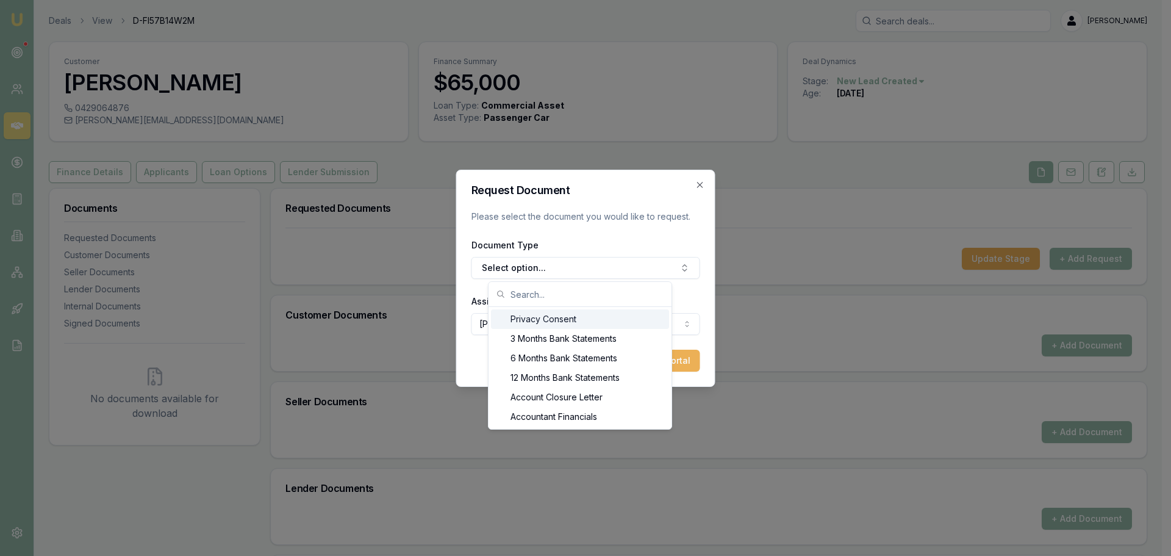
click at [565, 321] on div "Privacy Consent" at bounding box center [580, 319] width 178 height 20
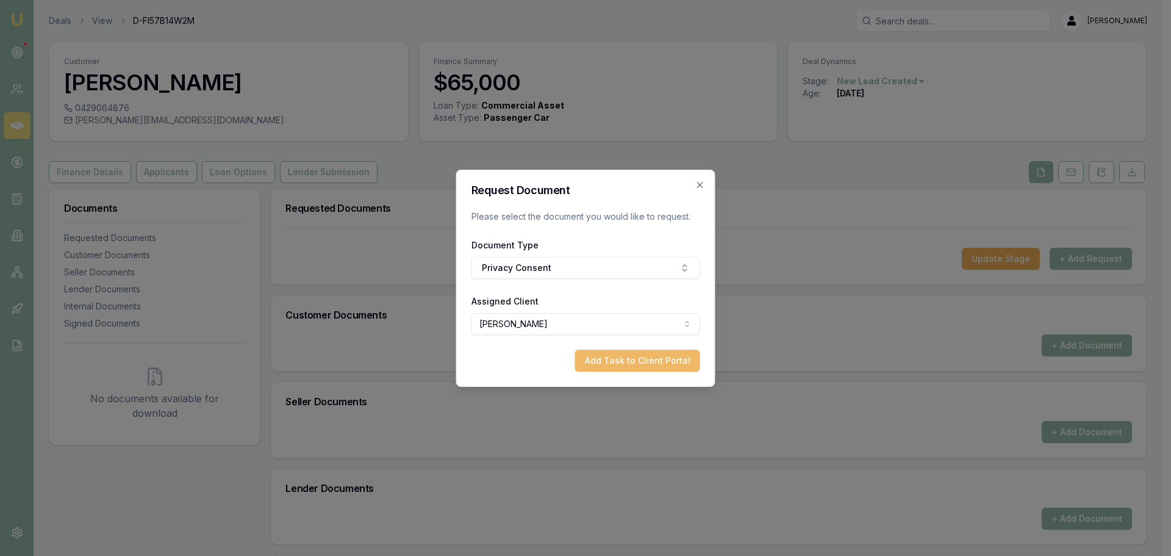
click at [628, 361] on button "Add Task to Client Portal" at bounding box center [637, 360] width 125 height 22
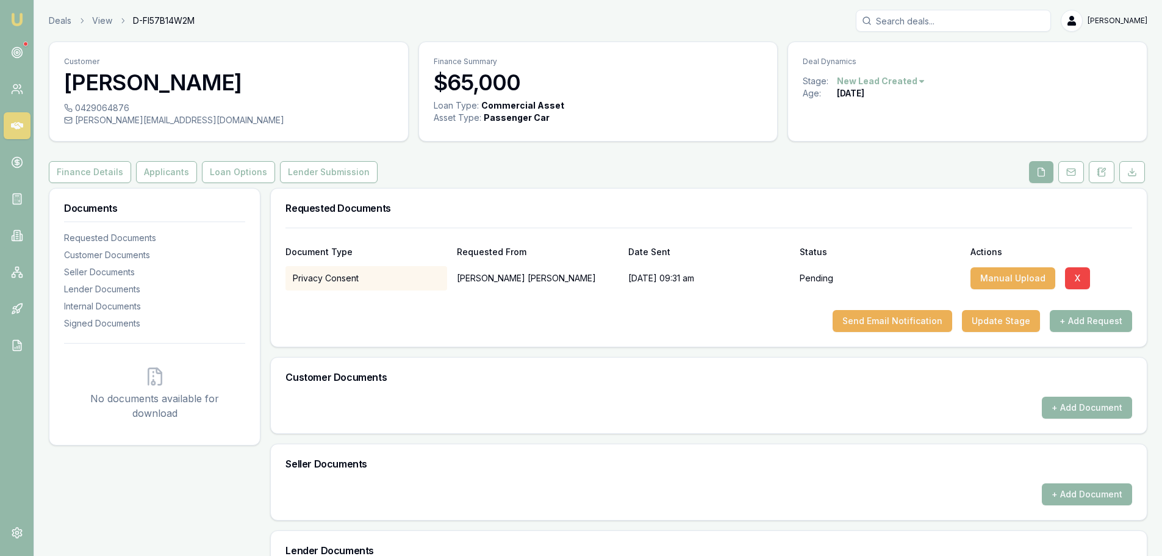
click at [1097, 316] on button "+ Add Request" at bounding box center [1091, 321] width 82 height 22
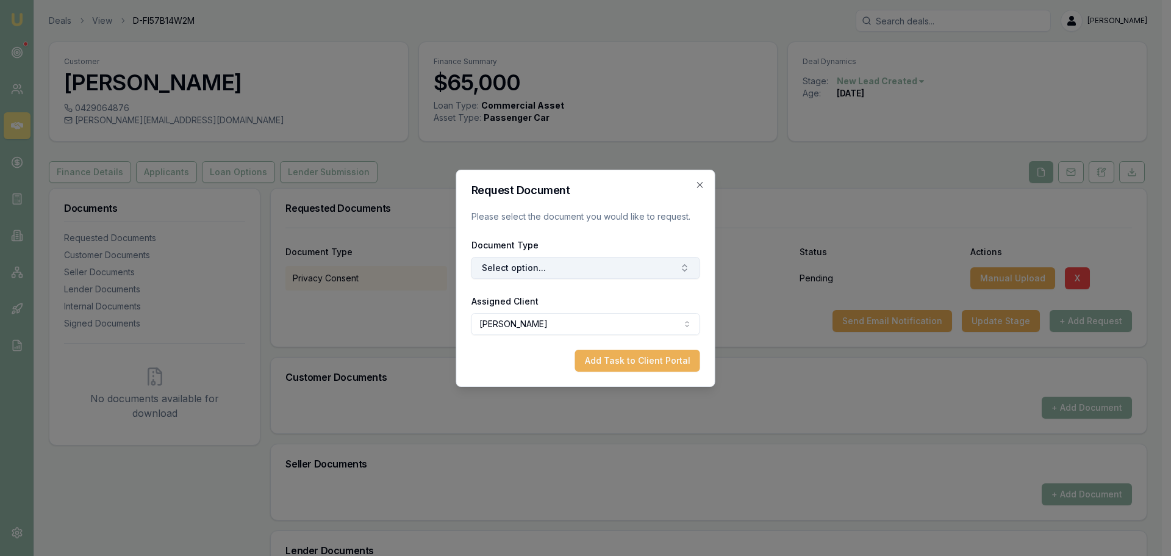
click at [570, 263] on button "Select option..." at bounding box center [585, 268] width 229 height 22
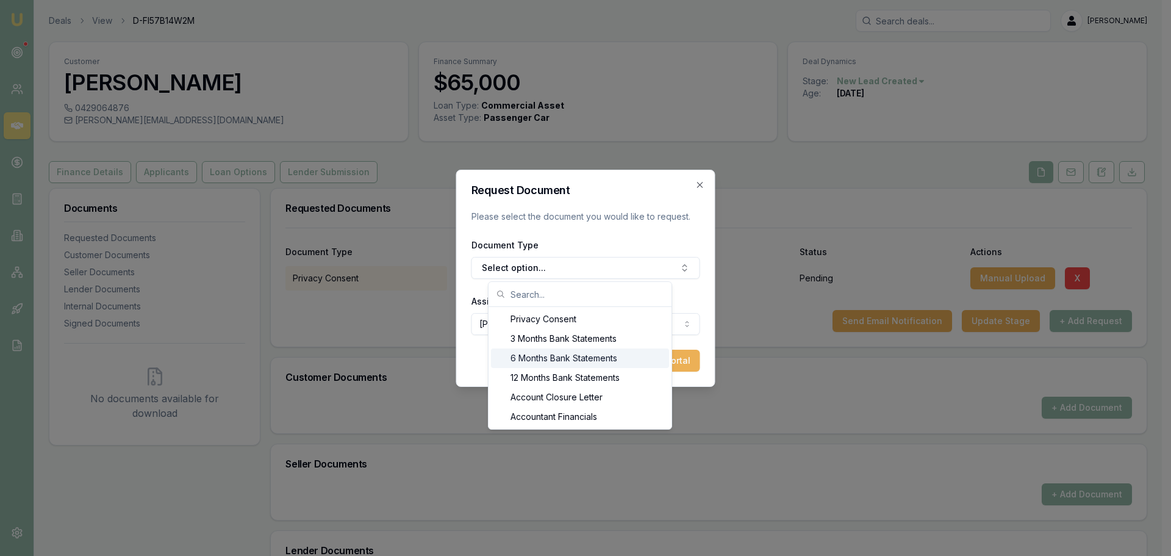
click at [543, 361] on div "6 Months Bank Statements" at bounding box center [580, 358] width 178 height 20
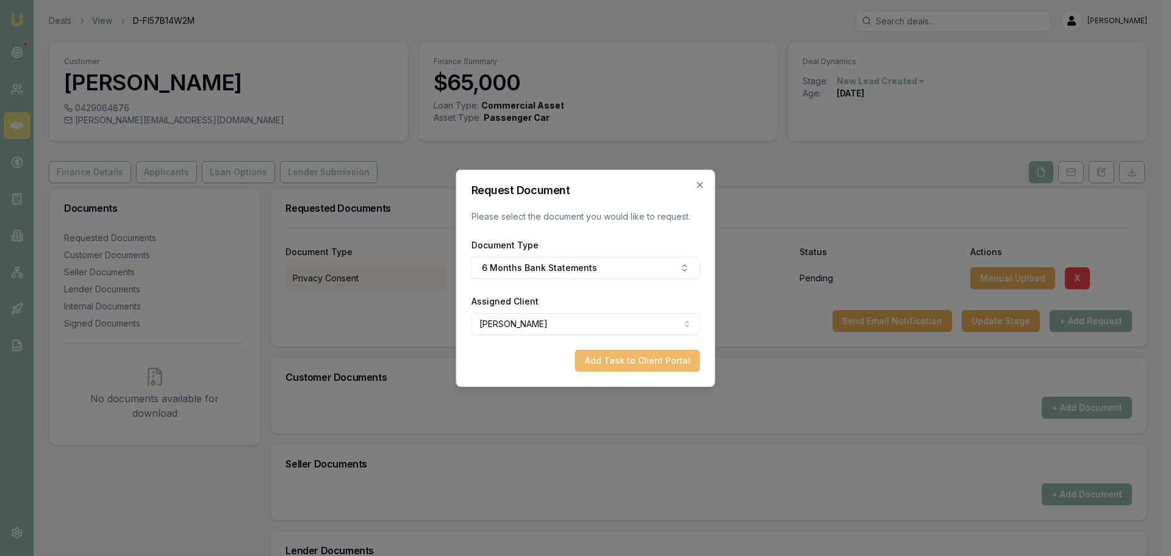
click at [621, 365] on button "Add Task to Client Portal" at bounding box center [637, 360] width 125 height 22
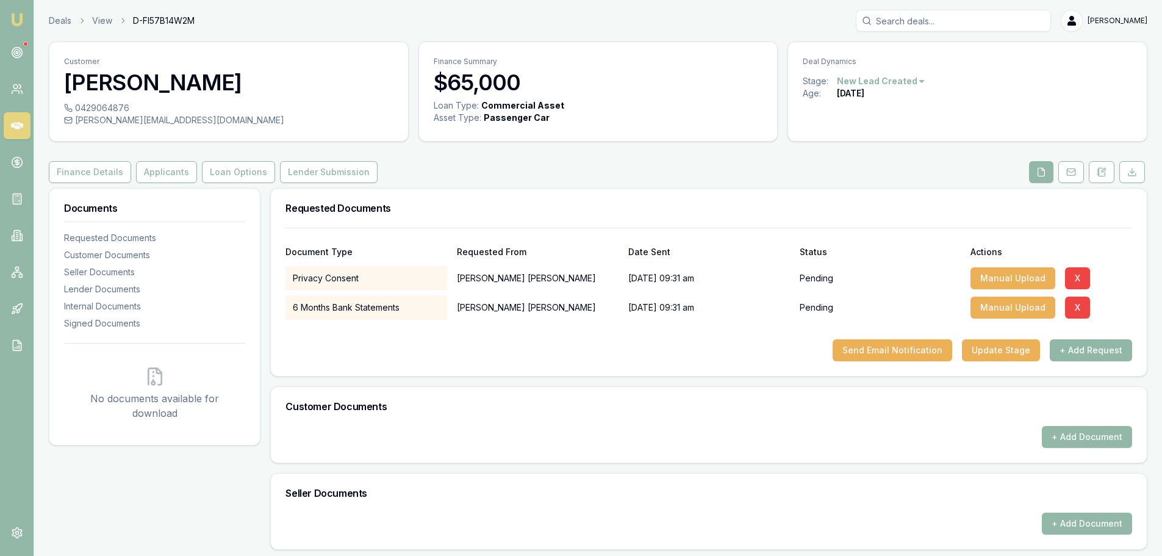
click at [1092, 345] on button "+ Add Request" at bounding box center [1091, 350] width 82 height 22
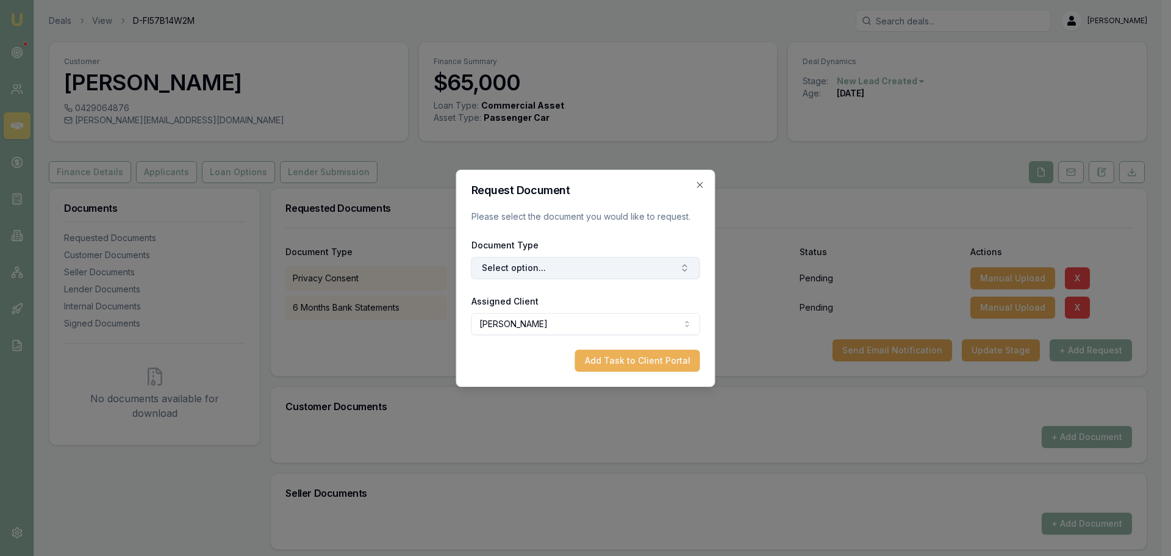
click at [608, 269] on button "Select option..." at bounding box center [585, 268] width 229 height 22
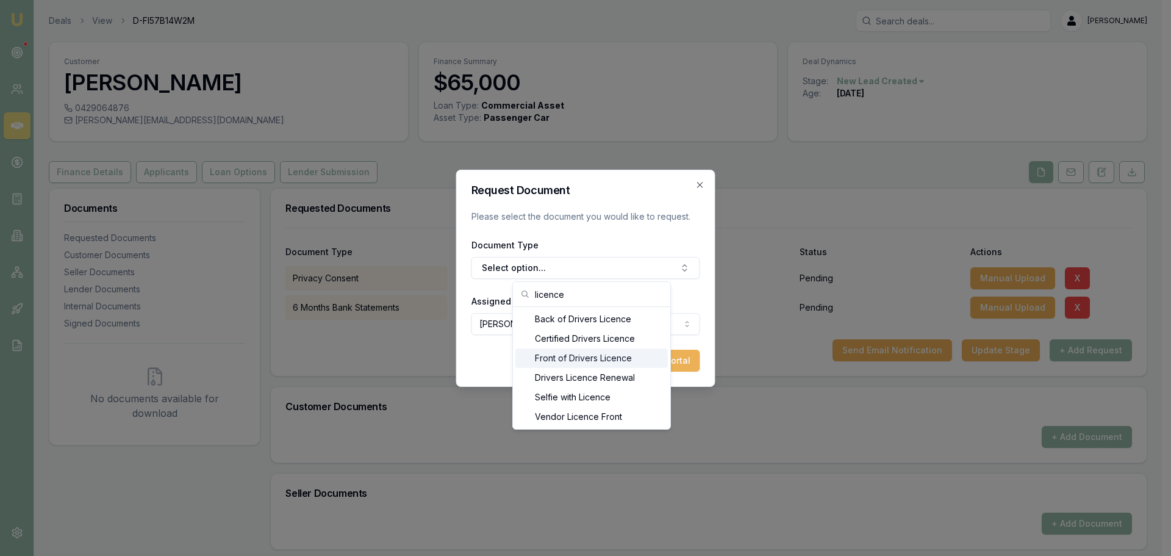
type input "licence"
click at [569, 355] on div "Front of Drivers Licence" at bounding box center [591, 358] width 152 height 20
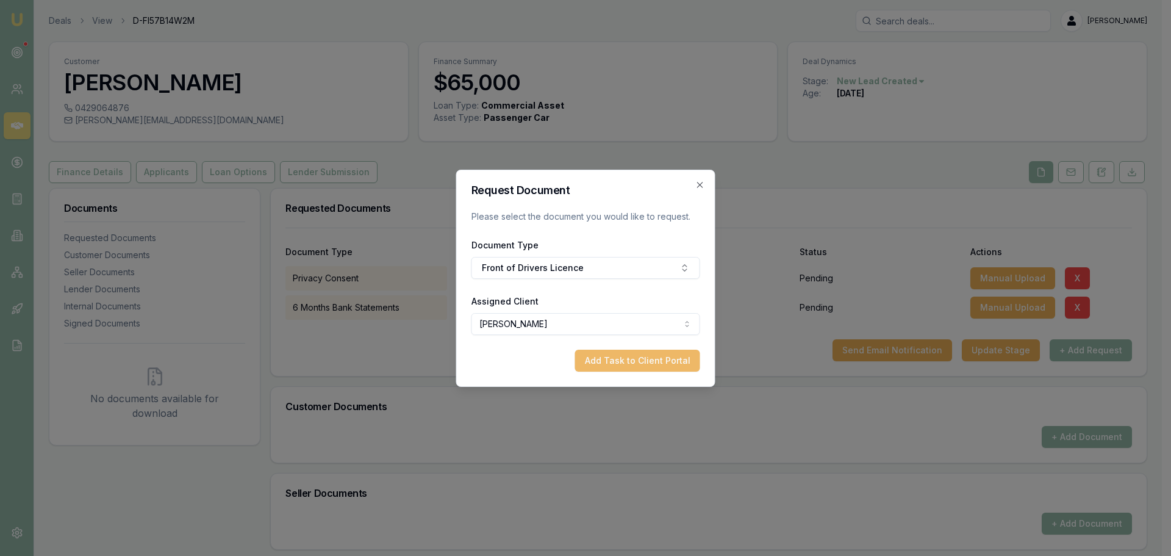
click at [634, 357] on button "Add Task to Client Portal" at bounding box center [637, 360] width 125 height 22
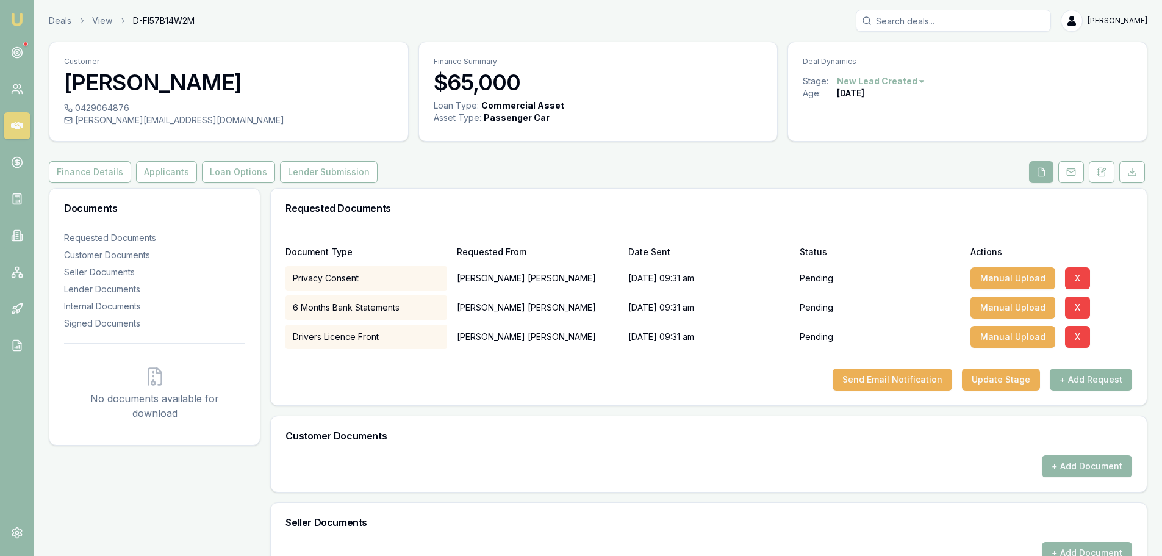
click at [1085, 385] on button "+ Add Request" at bounding box center [1091, 379] width 82 height 22
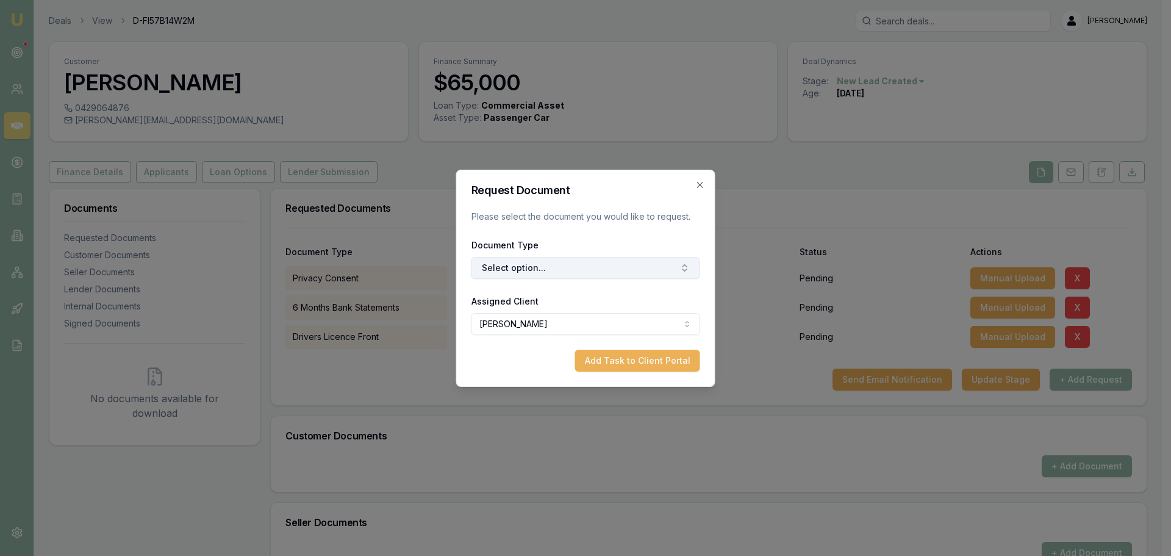
click at [672, 270] on button "Select option..." at bounding box center [585, 268] width 229 height 22
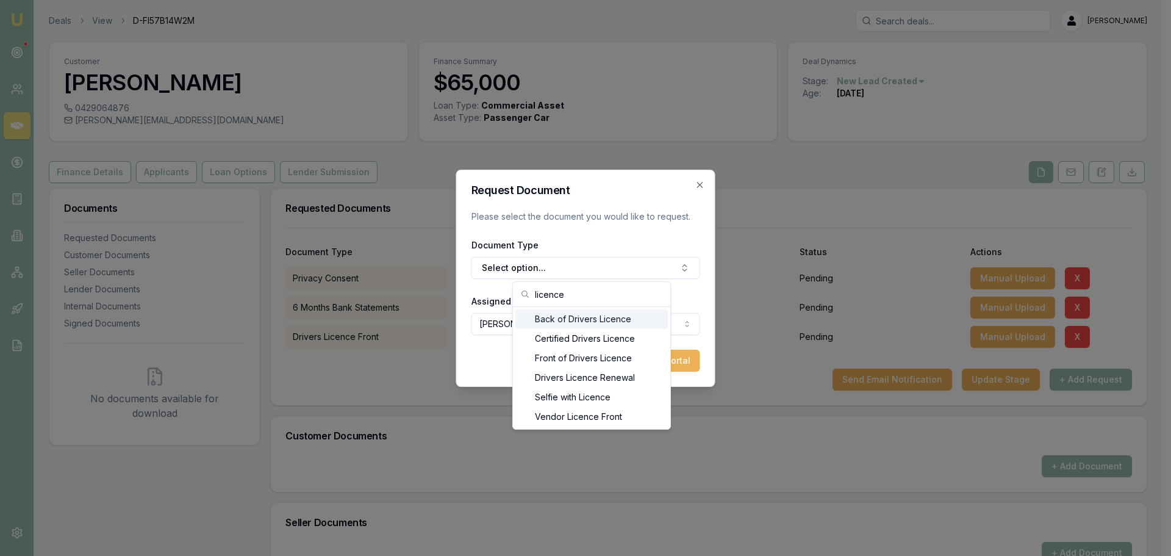
type input "licence"
click at [577, 326] on div "Back of Drivers Licence" at bounding box center [591, 319] width 152 height 20
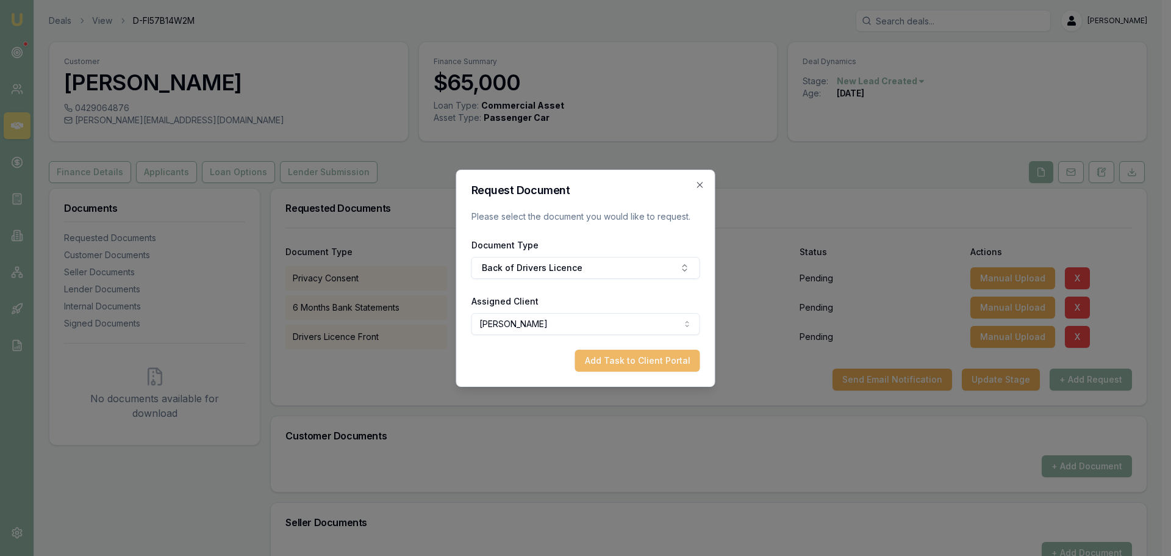
click at [626, 359] on button "Add Task to Client Portal" at bounding box center [637, 360] width 125 height 22
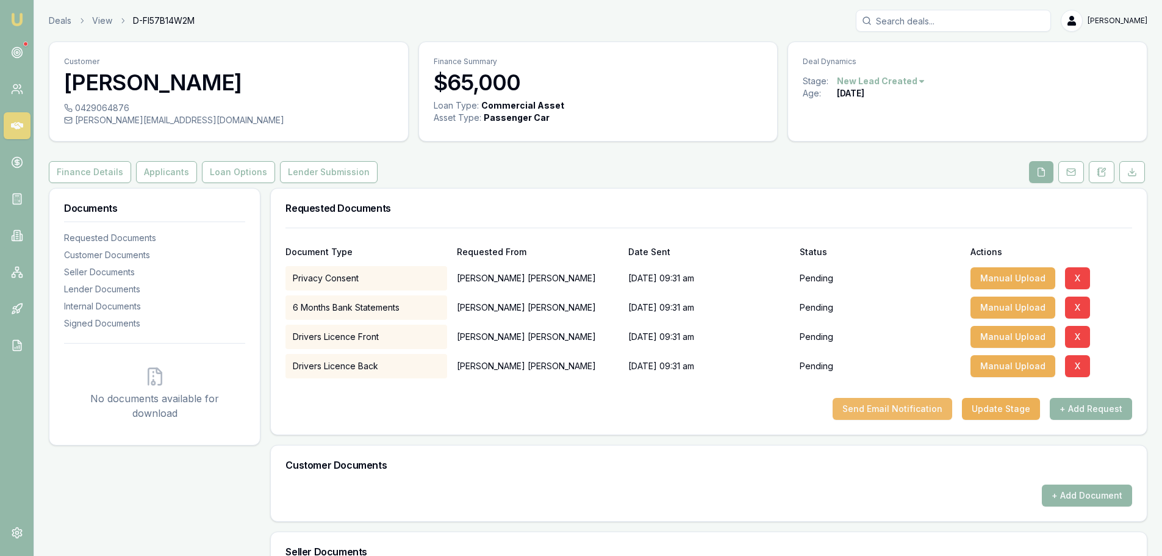
click at [909, 406] on button "Send Email Notification" at bounding box center [893, 409] width 120 height 22
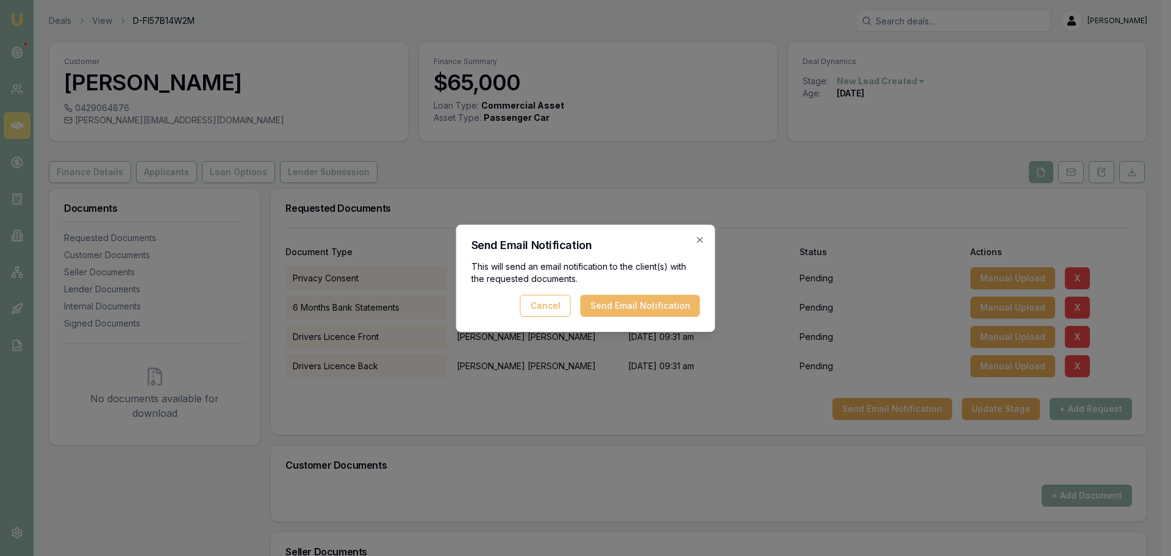
click at [640, 298] on button "Send Email Notification" at bounding box center [641, 306] width 120 height 22
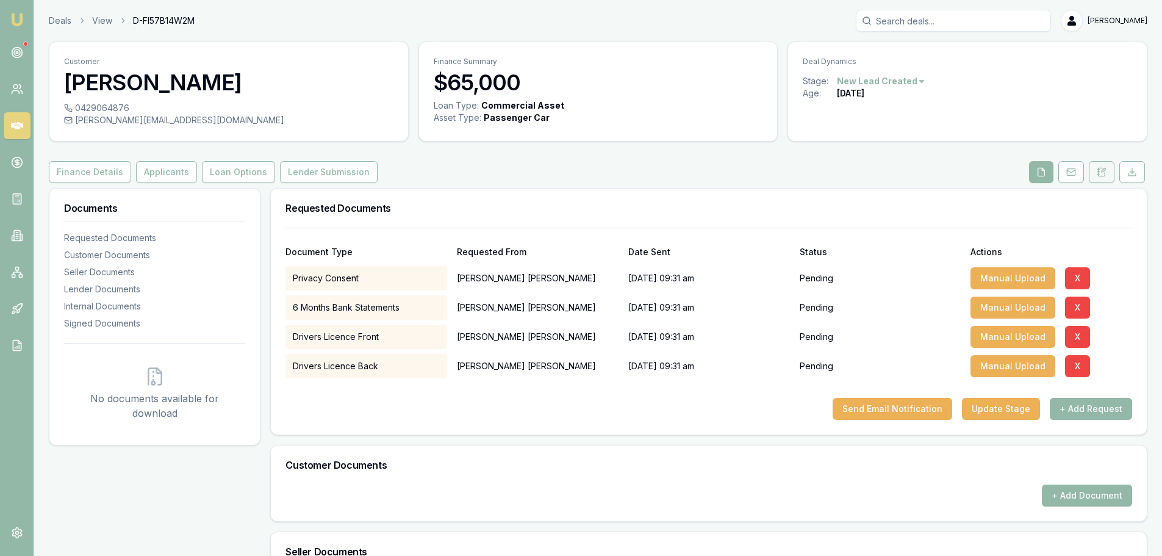
click at [1104, 171] on icon at bounding box center [1104, 170] width 4 height 4
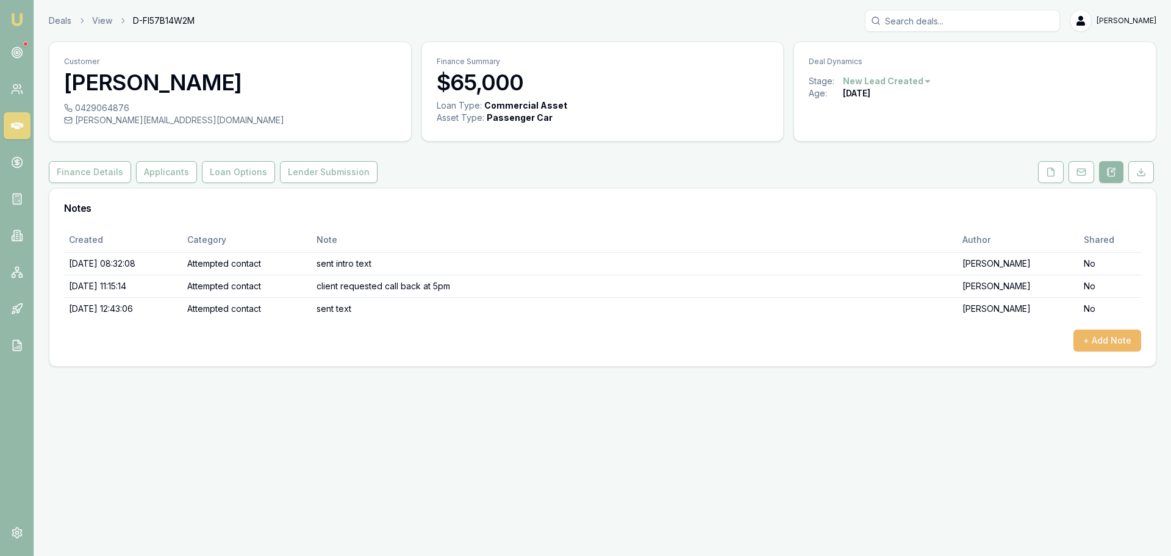
click at [1087, 342] on button "+ Add Note" at bounding box center [1107, 340] width 68 height 22
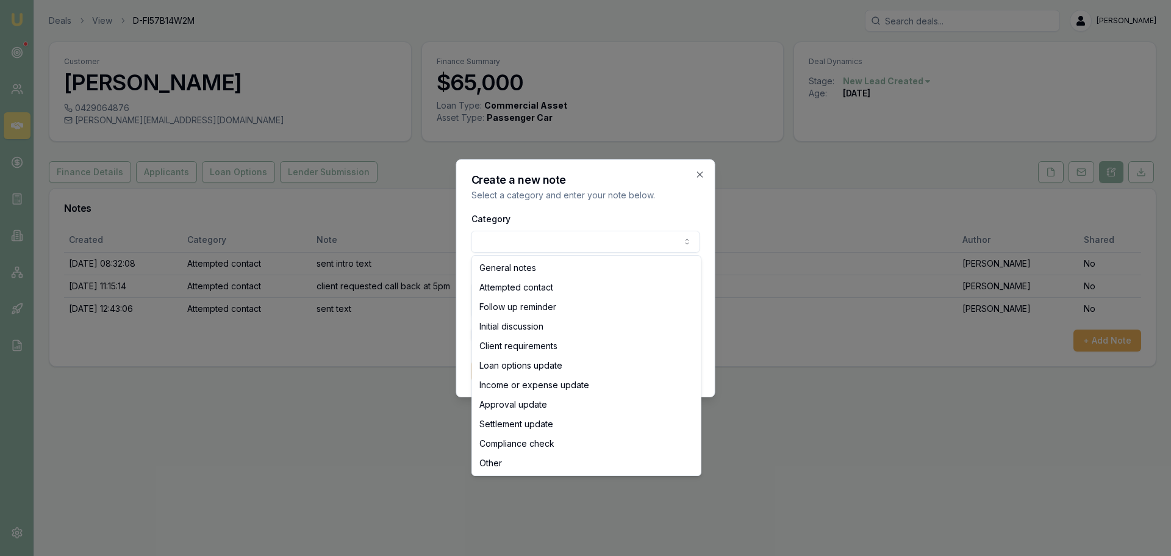
click at [539, 235] on body "Emu Broker Deals View D-FI57B14W2M Erin Shield Toggle Menu Customer Craig Ottes…" at bounding box center [585, 278] width 1171 height 556
select select "ATTEMPTED_CONTACT"
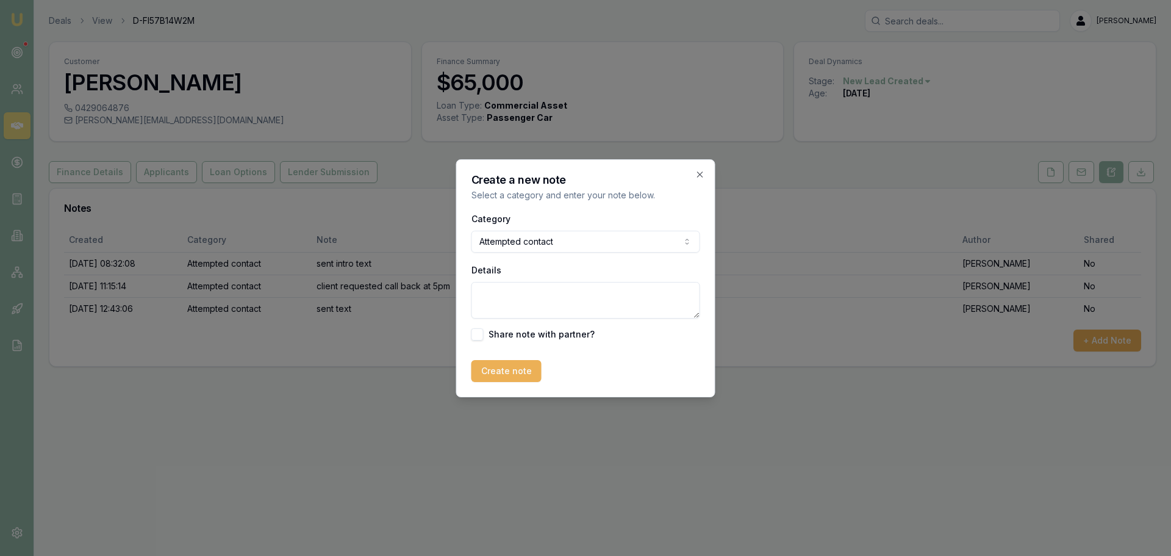
click at [525, 290] on textarea "Details" at bounding box center [585, 300] width 229 height 37
type textarea "called, left VM to text"
click at [502, 360] on button "Create note" at bounding box center [506, 371] width 70 height 22
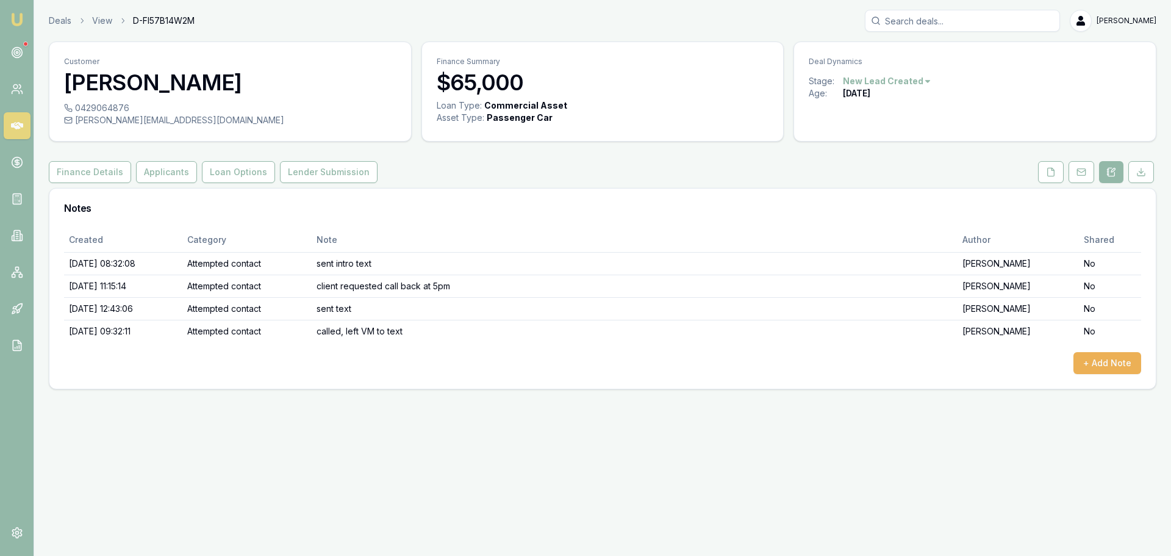
click at [23, 123] on icon at bounding box center [17, 126] width 12 height 12
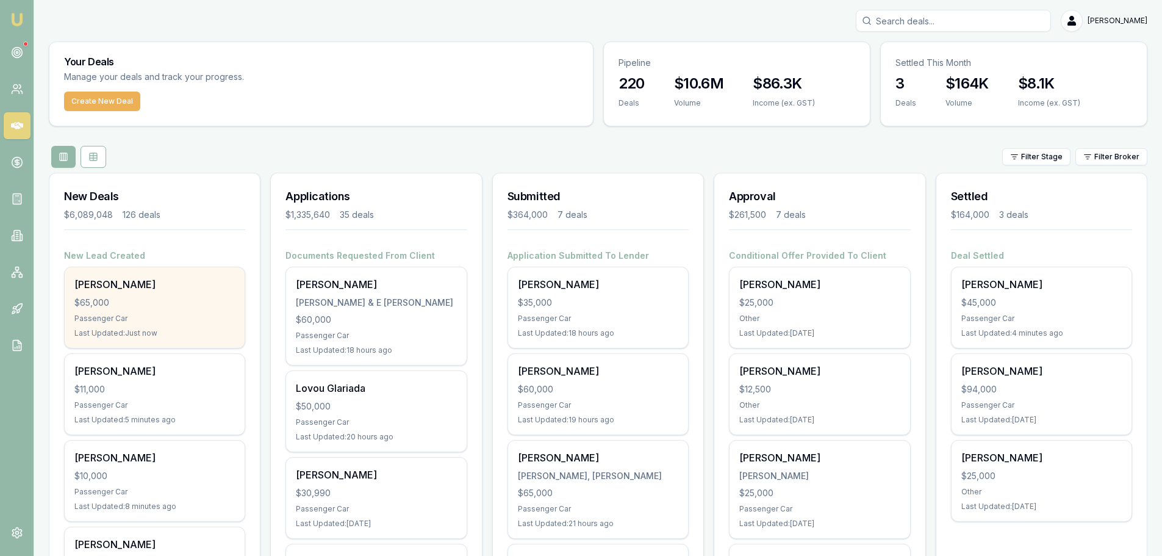
click at [98, 290] on div "Craig Ottesen" at bounding box center [154, 284] width 160 height 15
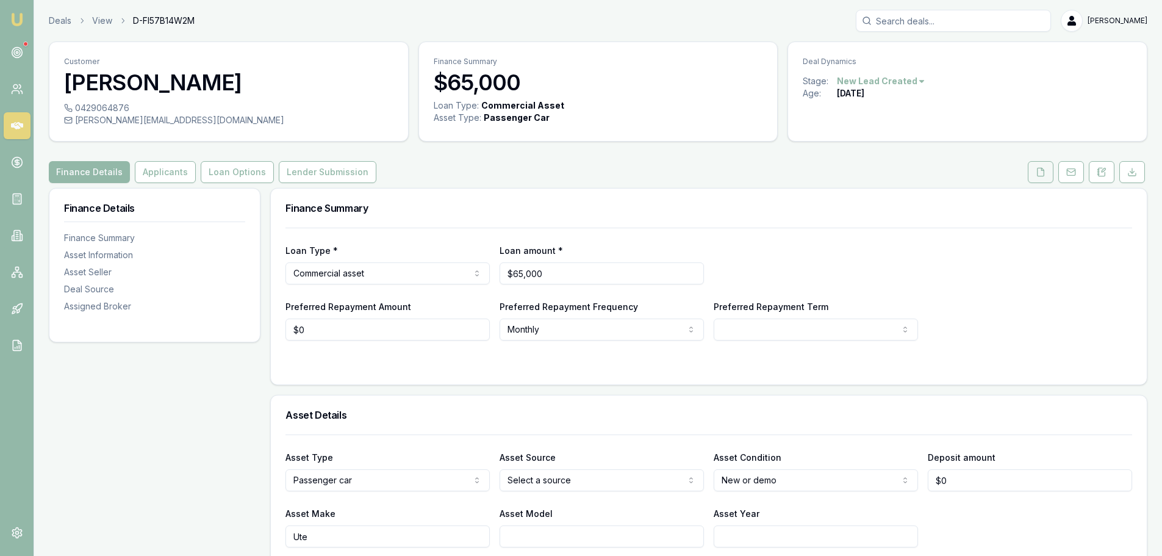
click at [1036, 171] on icon at bounding box center [1041, 172] width 10 height 10
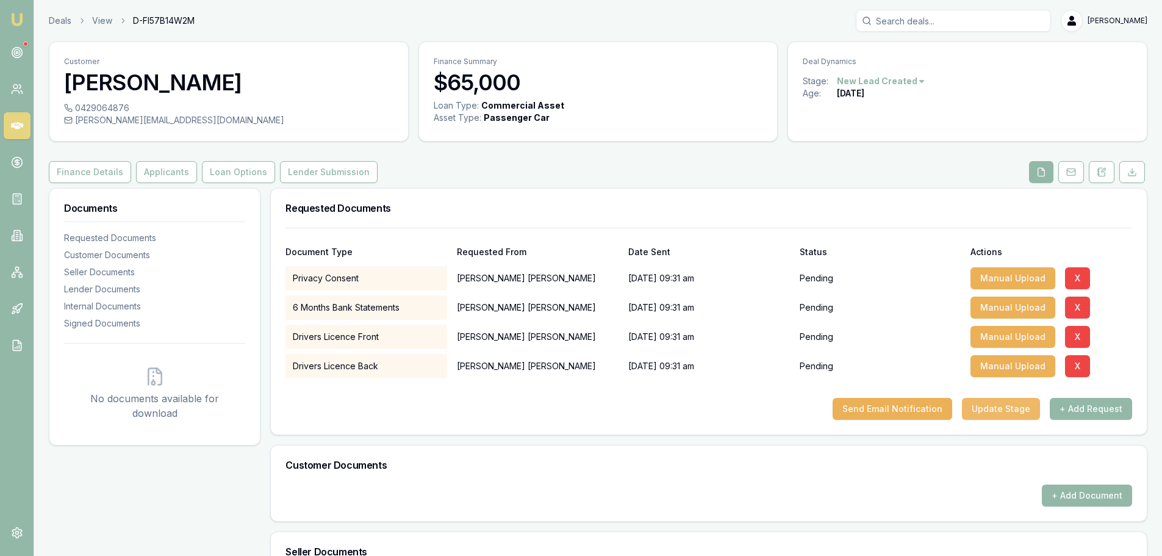
click at [1002, 407] on button "Update Stage" at bounding box center [1001, 409] width 78 height 22
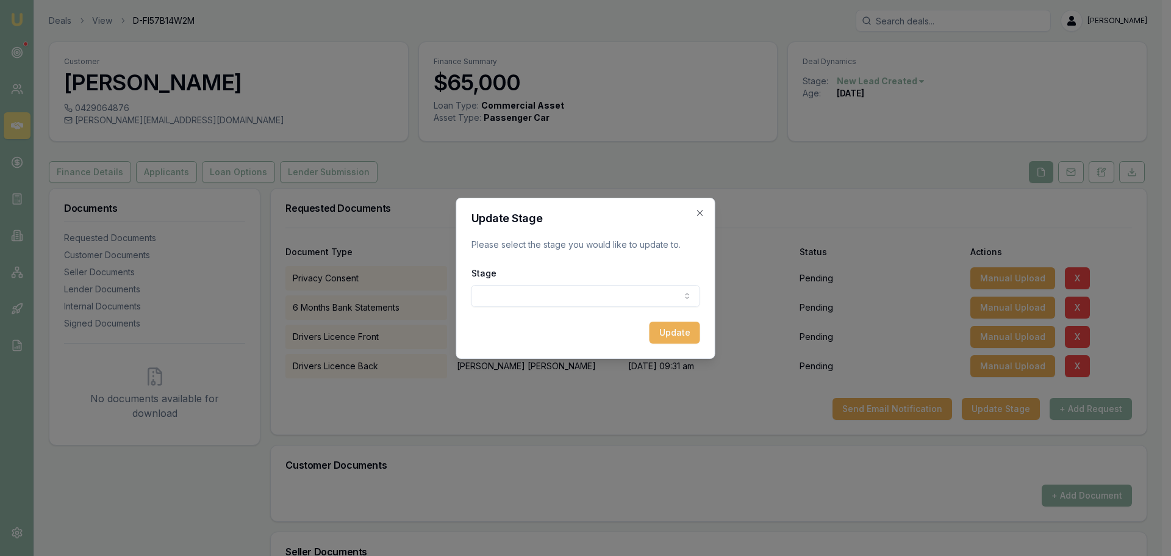
click at [633, 295] on body "Emu Broker Deals View D-FI57B14W2M [PERSON_NAME] Shield Toggle Menu Customer [P…" at bounding box center [581, 278] width 1162 height 556
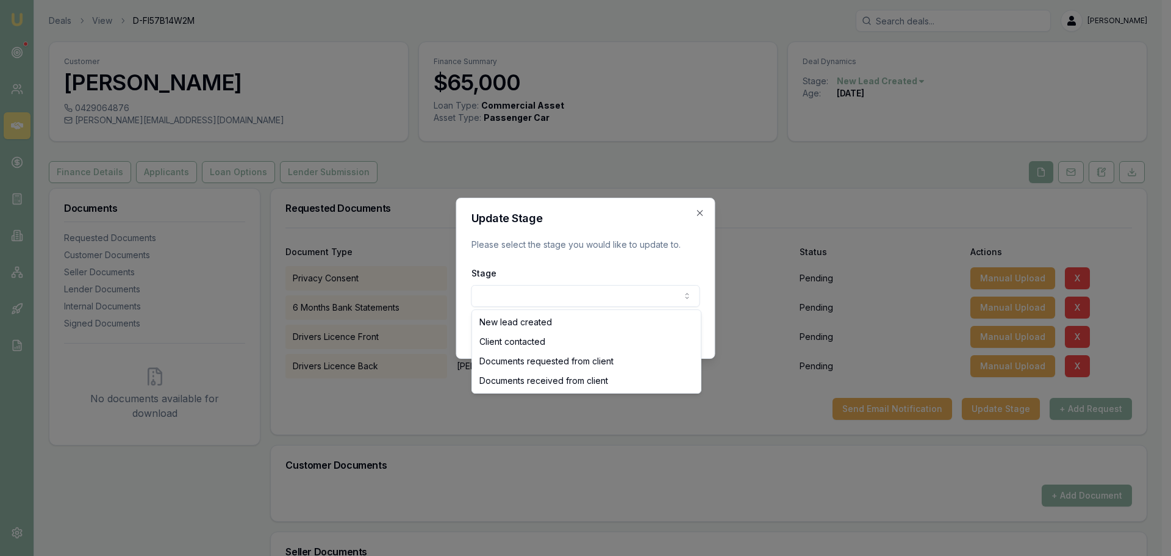
select select "DOCUMENTS_REQUESTED_FROM_CLIENT"
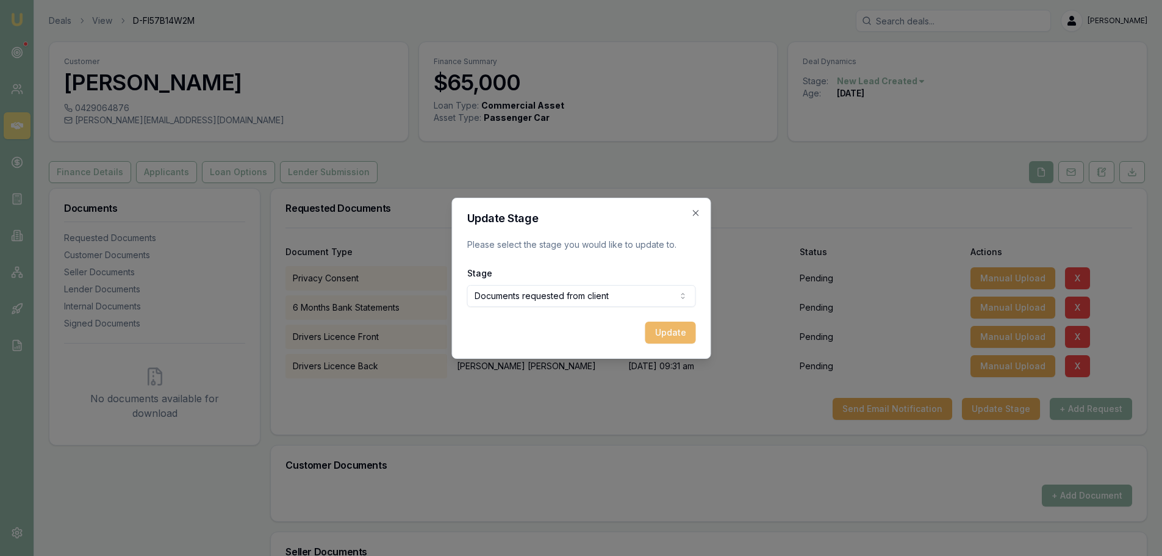
click at [673, 333] on button "Update" at bounding box center [670, 332] width 51 height 22
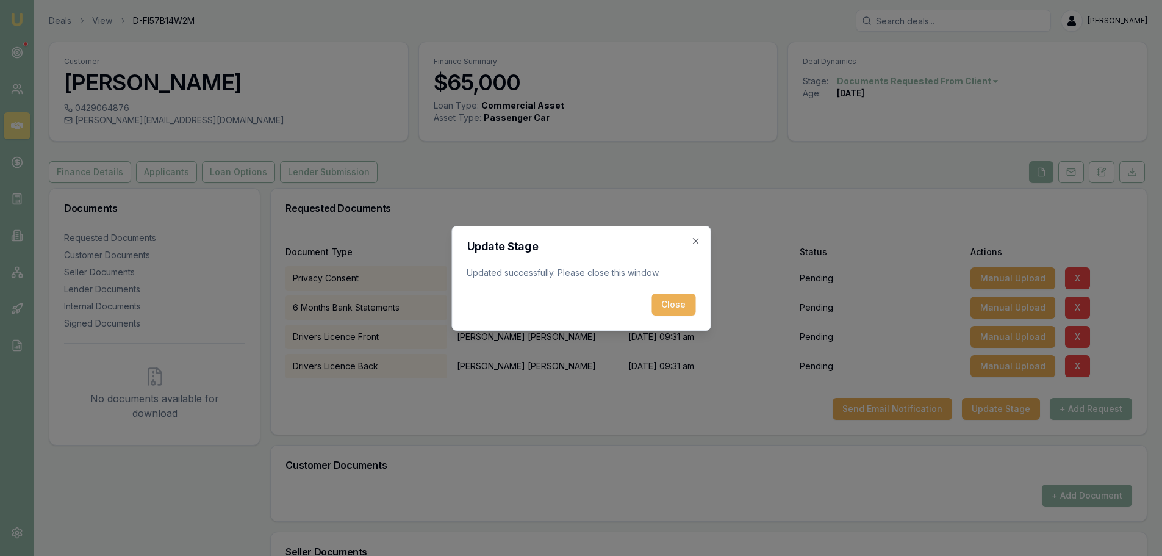
click at [675, 291] on form "Update Stage Updated successfully. Please close this window. Close" at bounding box center [581, 278] width 229 height 74
click at [672, 305] on button "Close" at bounding box center [673, 304] width 44 height 22
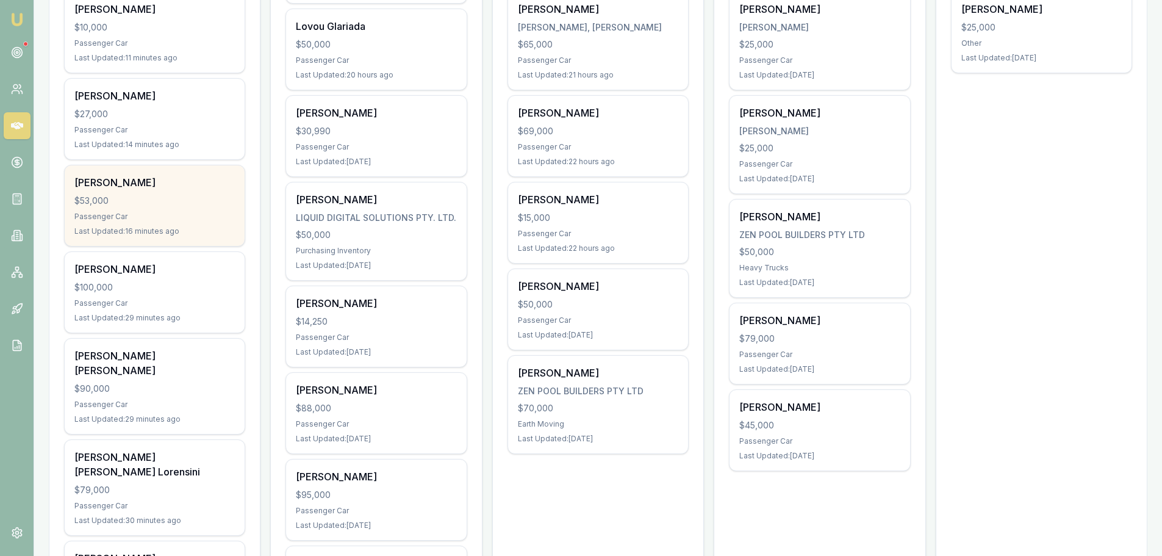
scroll to position [488, 0]
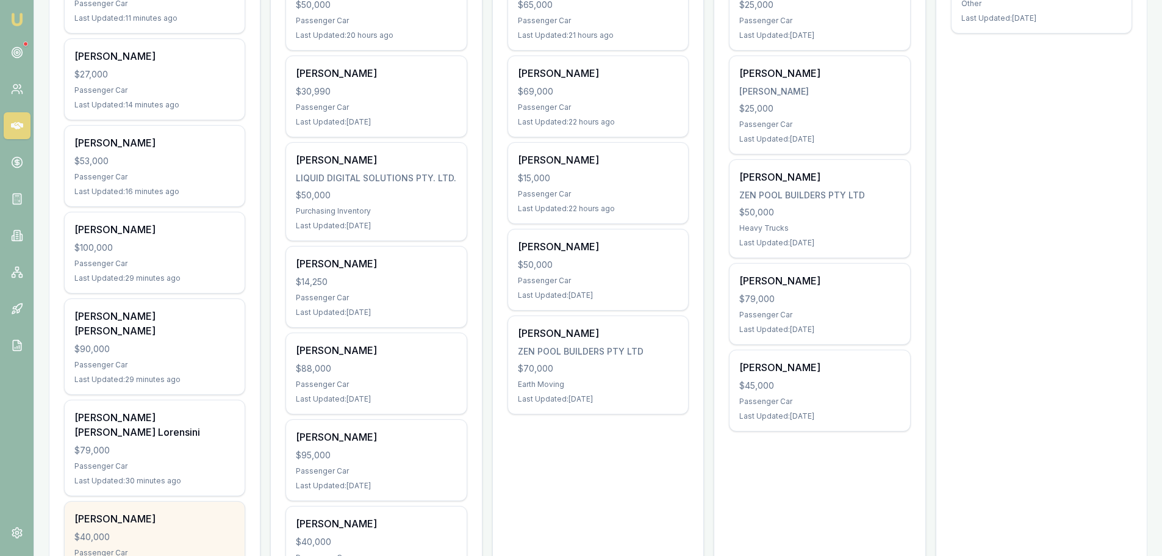
click at [168, 531] on div "$40,000" at bounding box center [154, 537] width 160 height 12
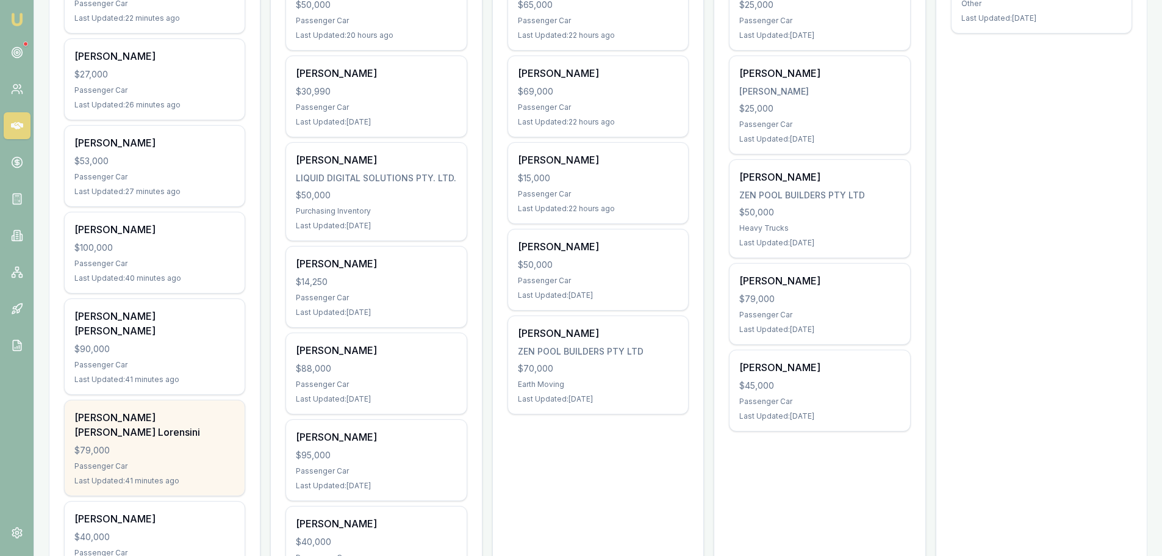
click at [140, 410] on div "Mandy elise Lorensini" at bounding box center [154, 424] width 160 height 29
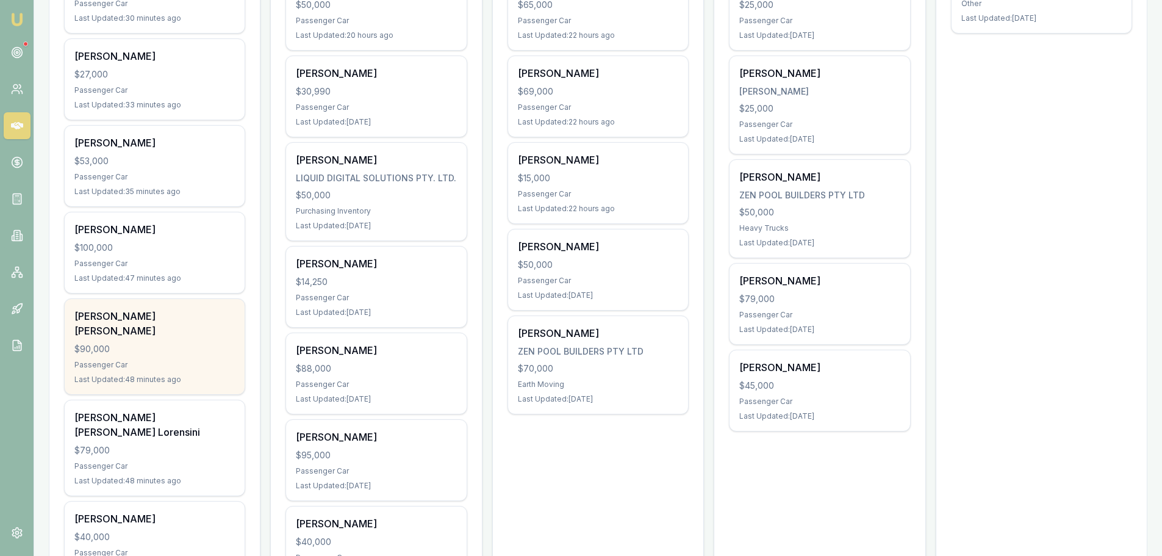
click at [154, 343] on div "$90,000" at bounding box center [154, 349] width 160 height 12
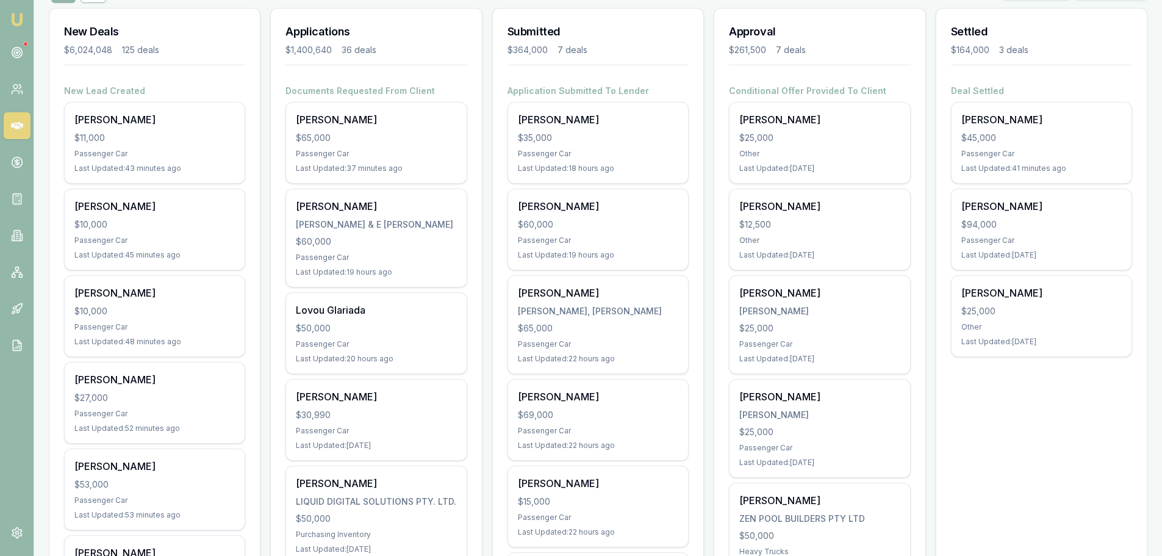
scroll to position [0, 0]
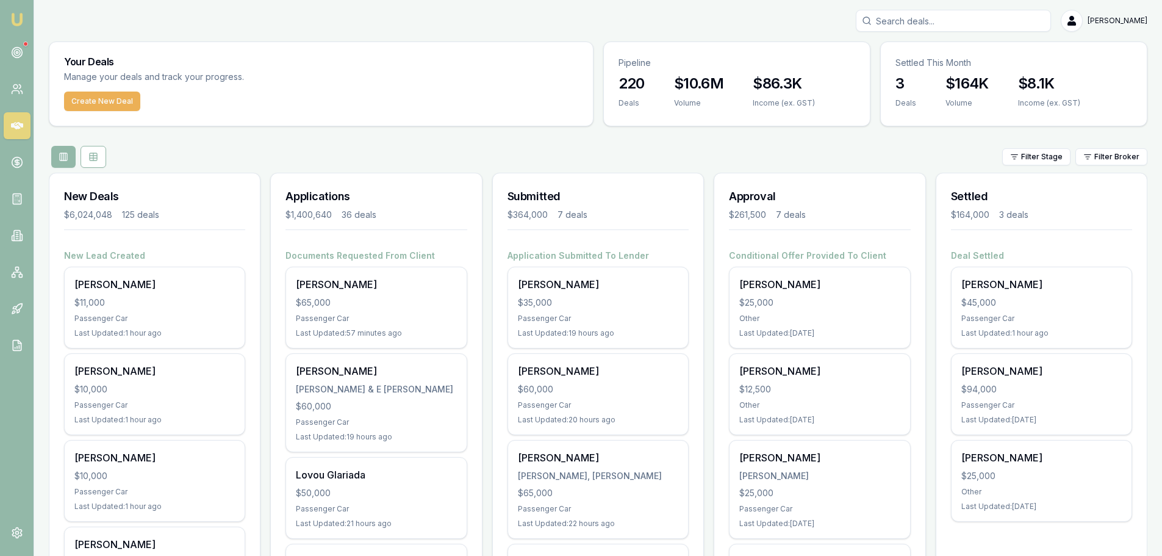
click at [312, 147] on div "Filter Stage Filter Broker" at bounding box center [598, 157] width 1099 height 22
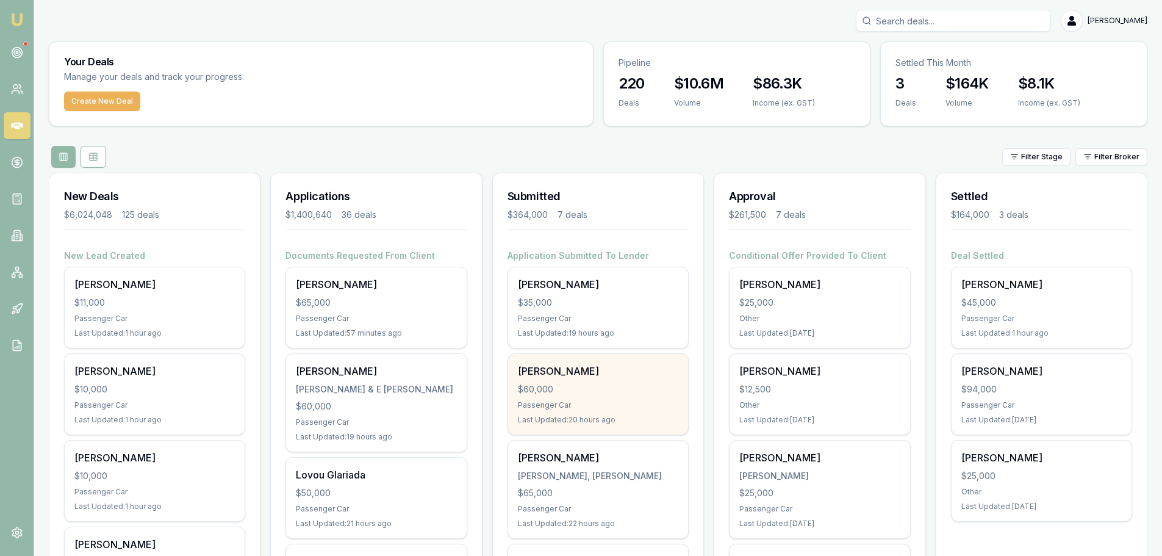
click at [532, 383] on div "$60,000" at bounding box center [598, 389] width 160 height 12
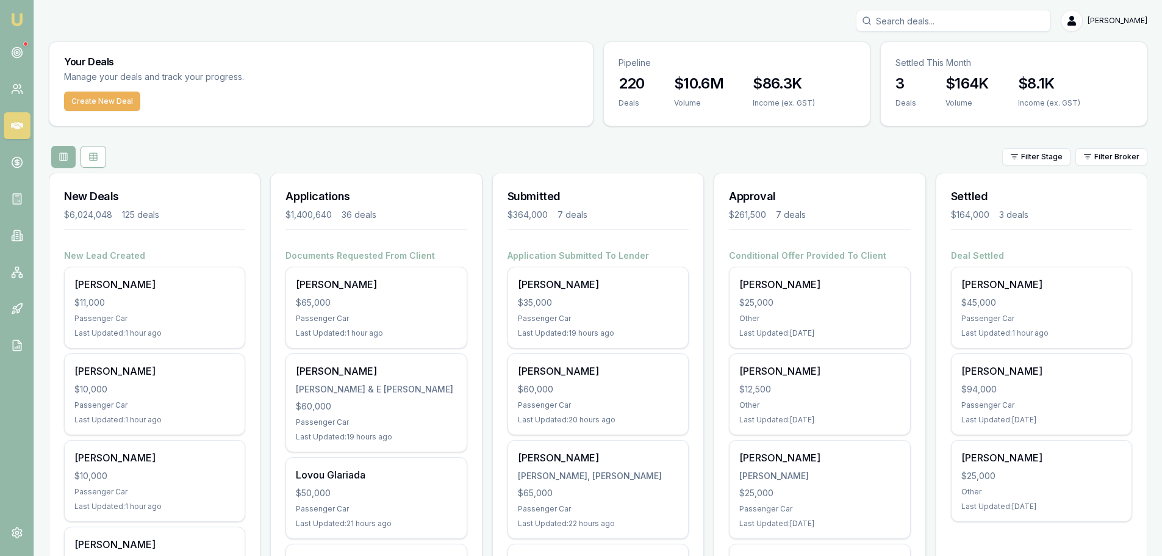
click at [425, 148] on div "Filter Stage Filter Broker" at bounding box center [598, 157] width 1099 height 22
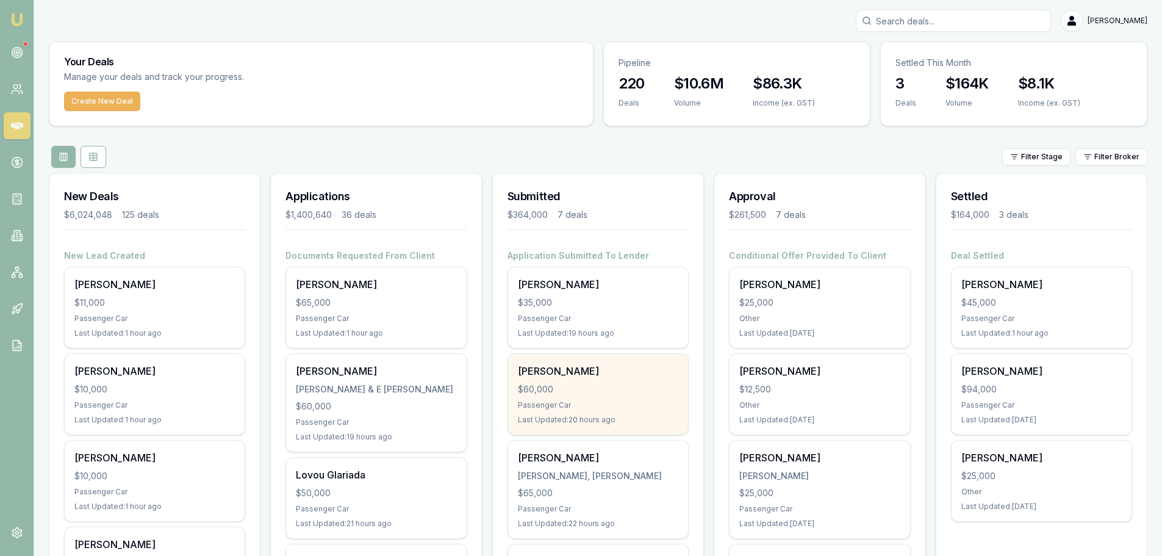
click at [631, 397] on div "Simeona Moelasi $60,000 Passenger Car Last Updated: 20 hours ago" at bounding box center [598, 394] width 180 height 81
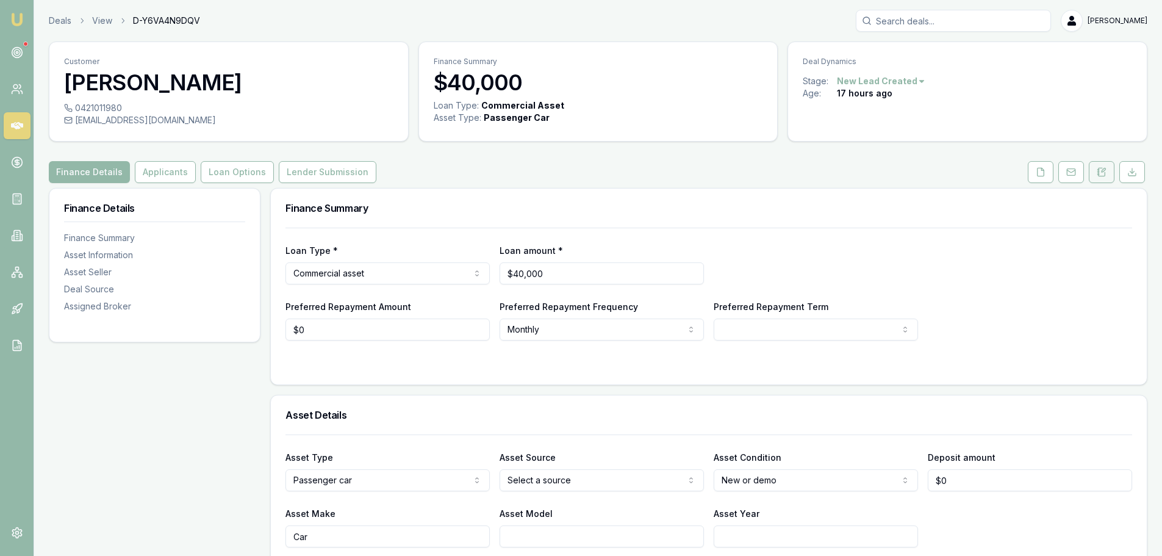
click at [1102, 171] on icon at bounding box center [1104, 170] width 4 height 4
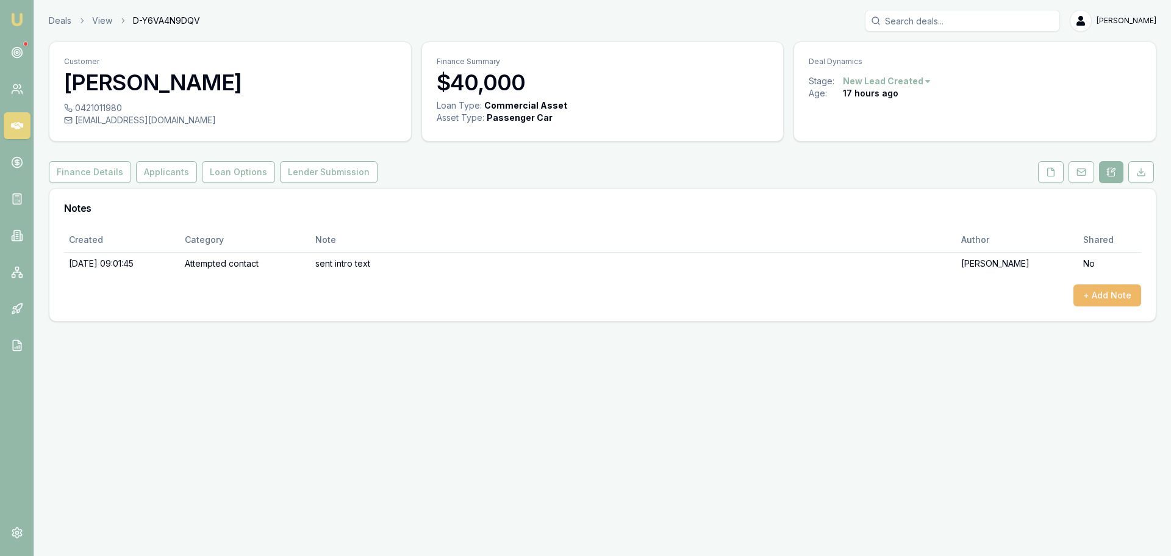
click at [1104, 301] on button "+ Add Note" at bounding box center [1107, 295] width 68 height 22
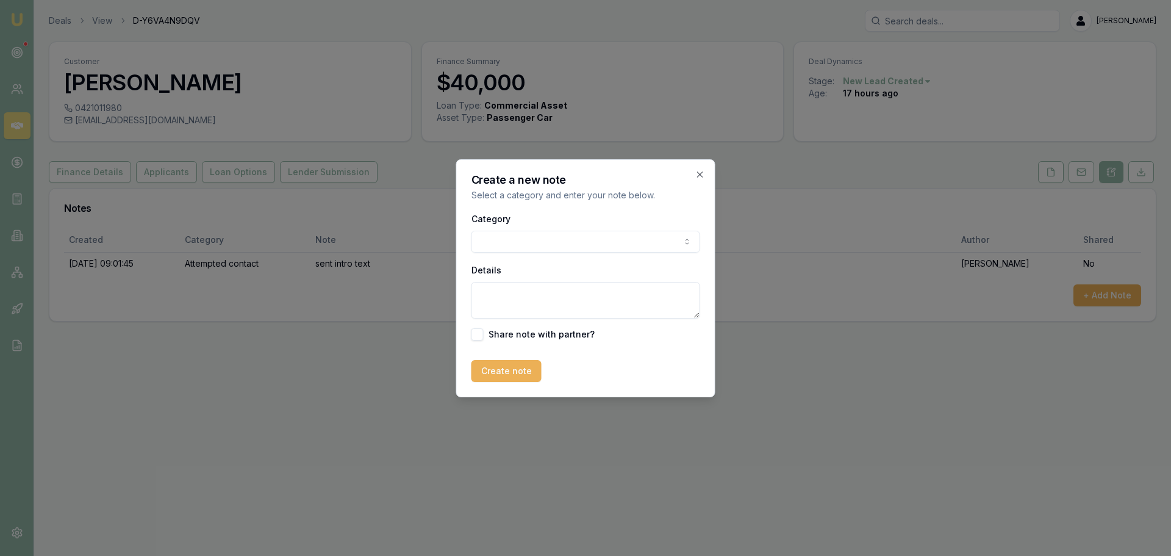
click at [543, 235] on body "Emu Broker Deals View D-Y6VA4N9DQV Erin Shield Toggle Menu Customer Julieanne M…" at bounding box center [585, 278] width 1171 height 556
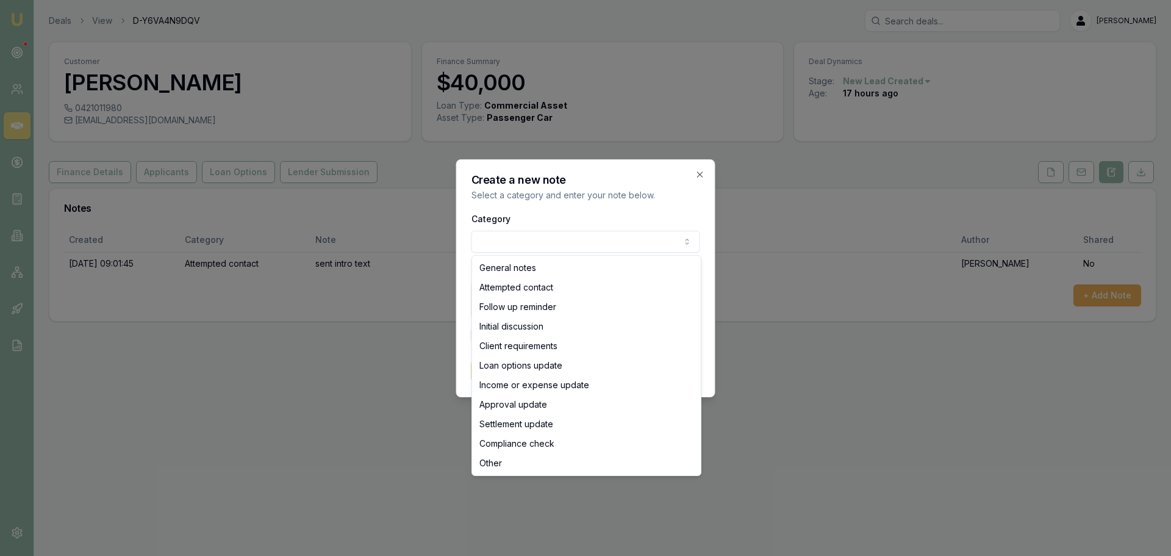
select select "ATTEMPTED_CONTACT"
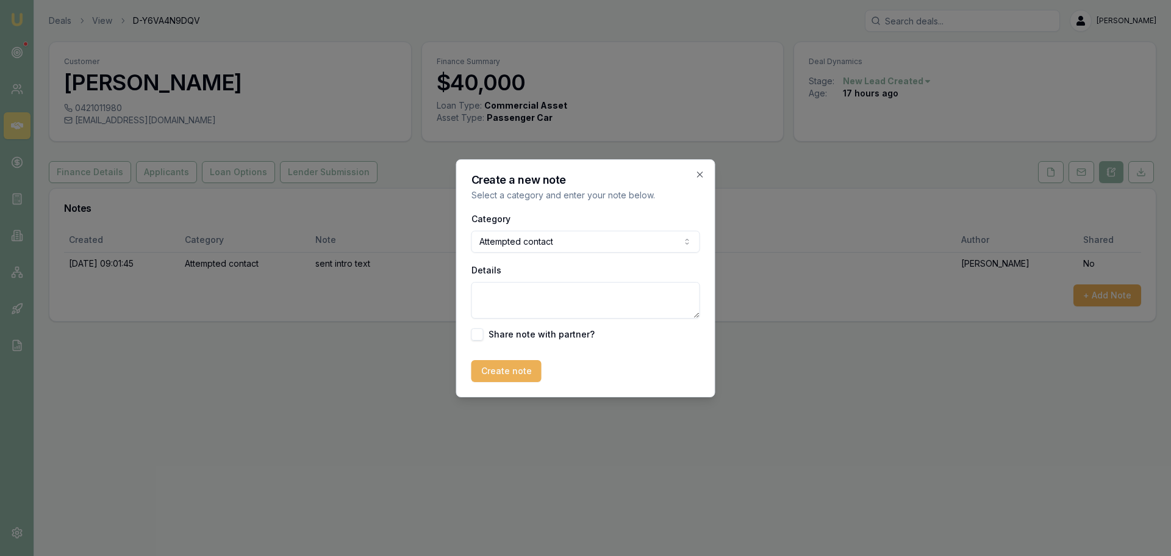
click at [539, 298] on textarea "Details" at bounding box center [585, 300] width 229 height 37
type textarea "left VM"
click at [517, 373] on button "Create note" at bounding box center [506, 371] width 70 height 22
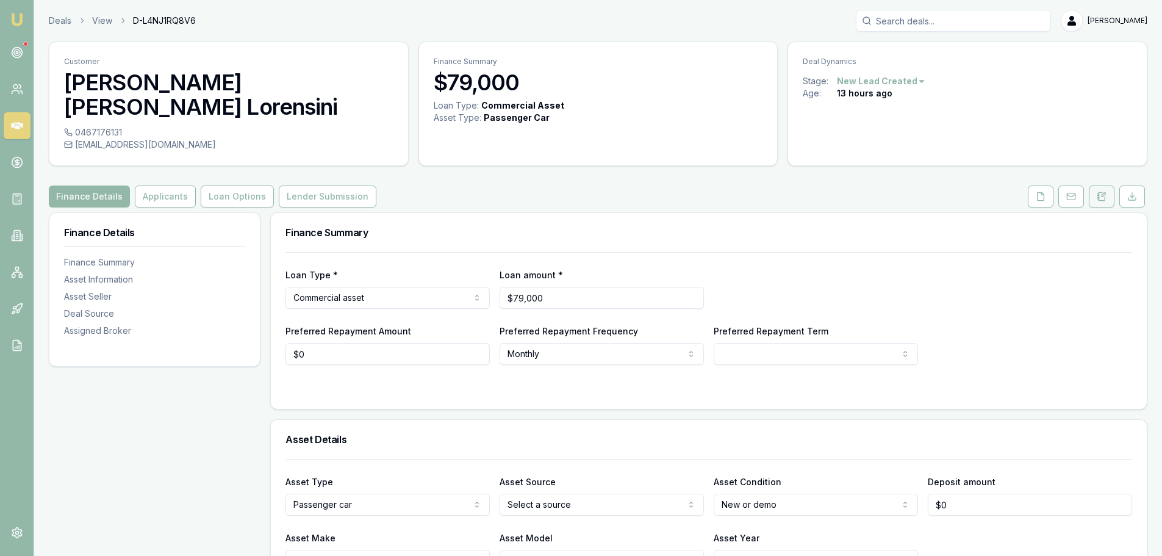
click at [1100, 192] on icon at bounding box center [1102, 197] width 10 height 10
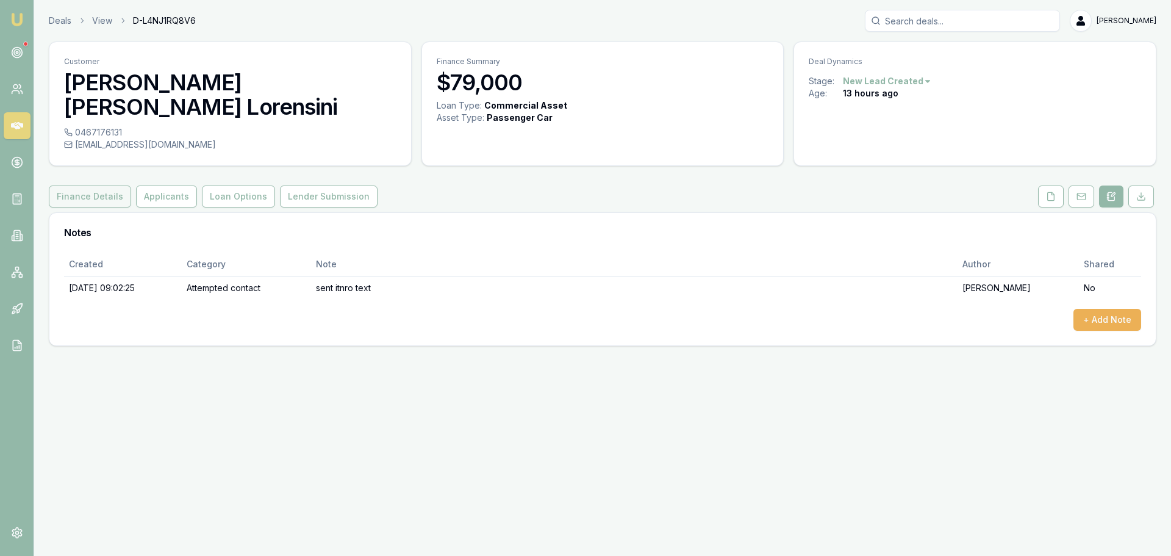
click at [86, 185] on button "Finance Details" at bounding box center [90, 196] width 82 height 22
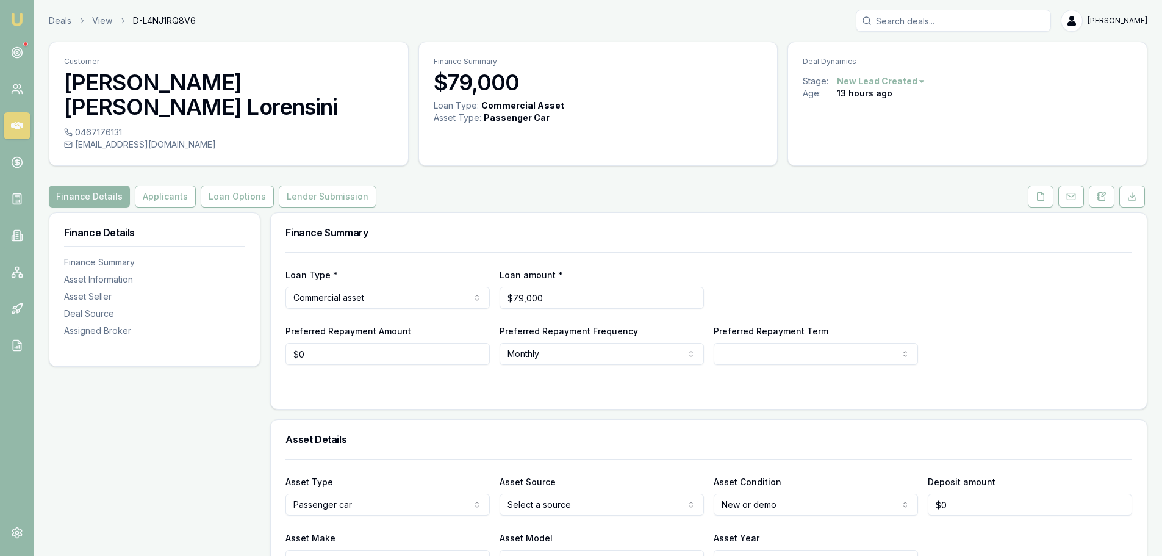
click at [671, 384] on div at bounding box center [708, 389] width 847 height 10
click at [592, 478] on html "Emu Broker Deals View D-L4NJ1RQ8V6 Erin Shield Toggle Menu Customer Mandy elise…" at bounding box center [581, 278] width 1162 height 556
select select "PRIVATE"
click at [586, 420] on div "Asset Details" at bounding box center [709, 439] width 876 height 39
click at [834, 481] on html "Emu Broker Deals View D-L4NJ1RQ8V6 Erin Shield Toggle Menu Customer Mandy elise…" at bounding box center [581, 278] width 1162 height 556
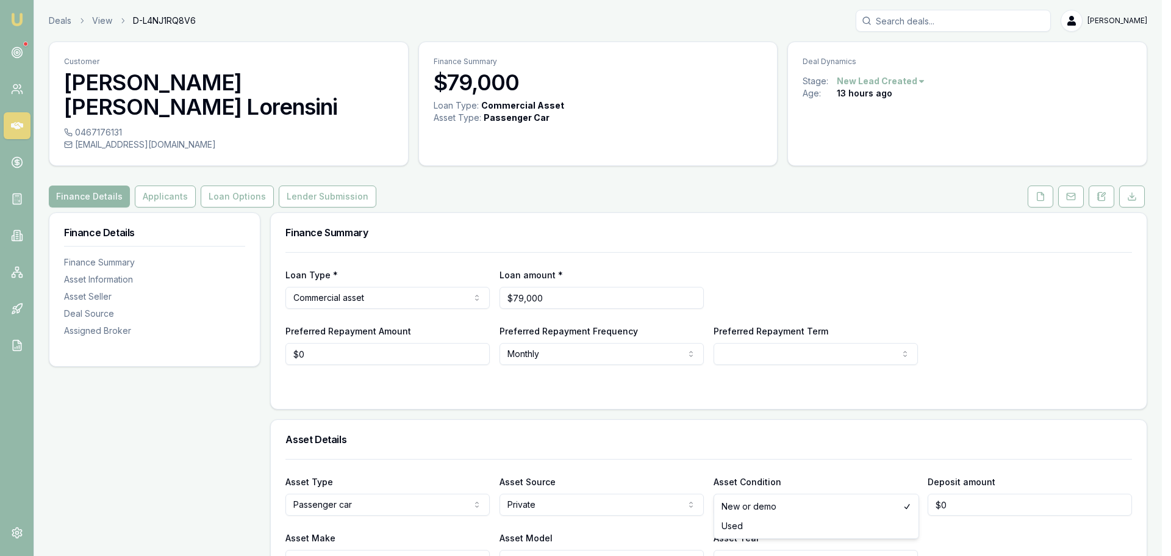
select select "USED"
click at [790, 420] on div "Asset Details" at bounding box center [709, 439] width 876 height 39
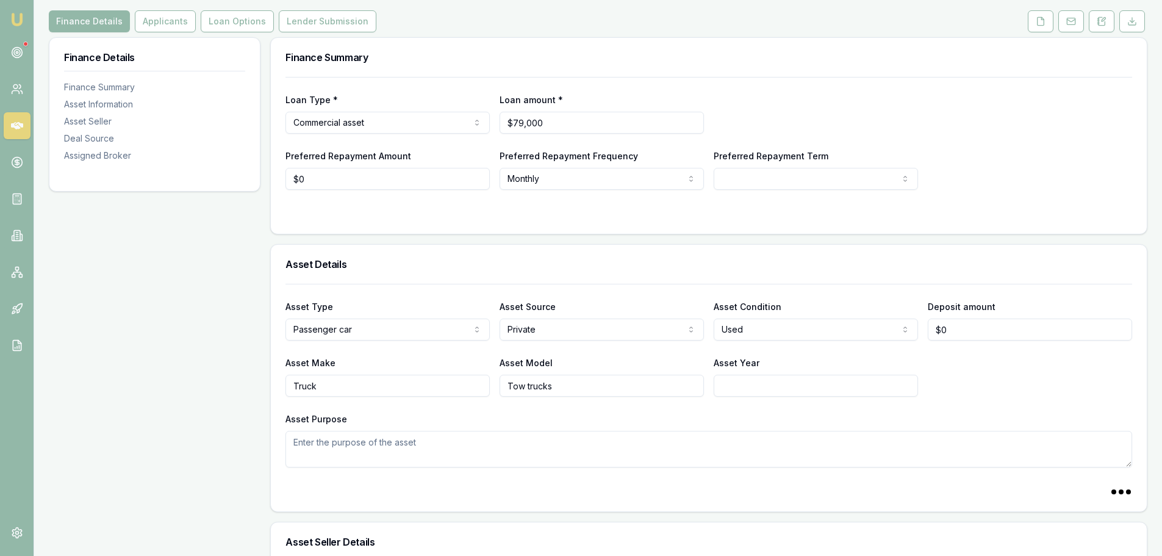
scroll to position [183, 0]
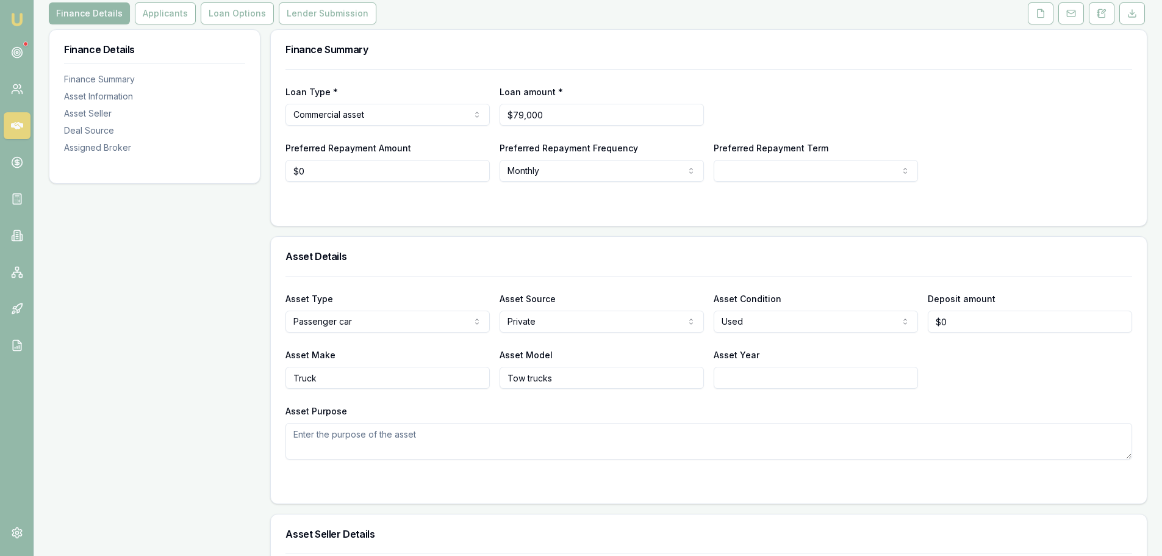
click at [648, 423] on textarea "Asset Purpose" at bounding box center [708, 441] width 847 height 37
type textarea "s"
type textarea "dual cab tow truck"
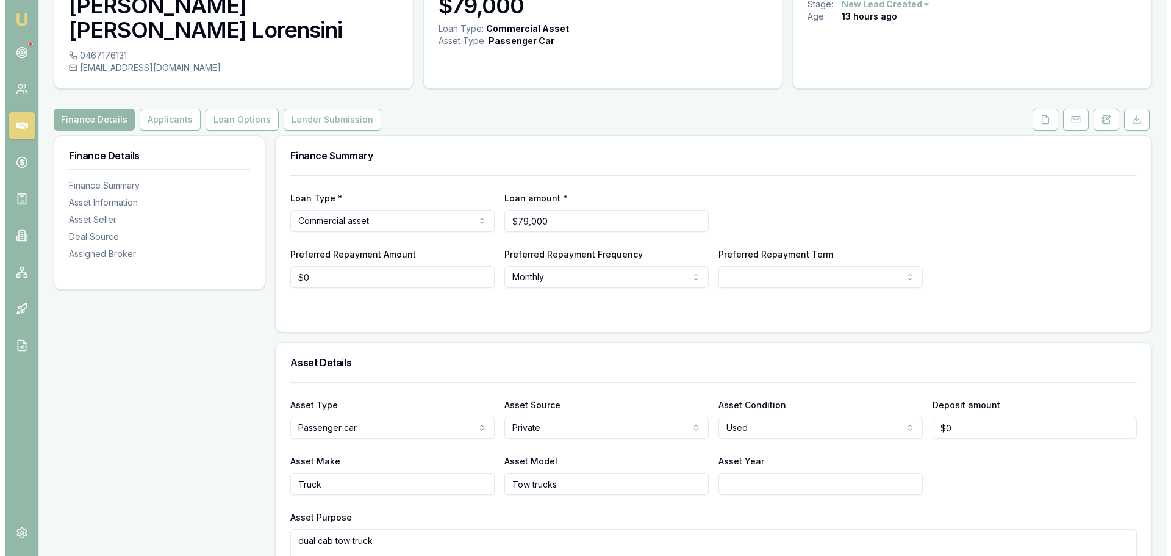
scroll to position [0, 0]
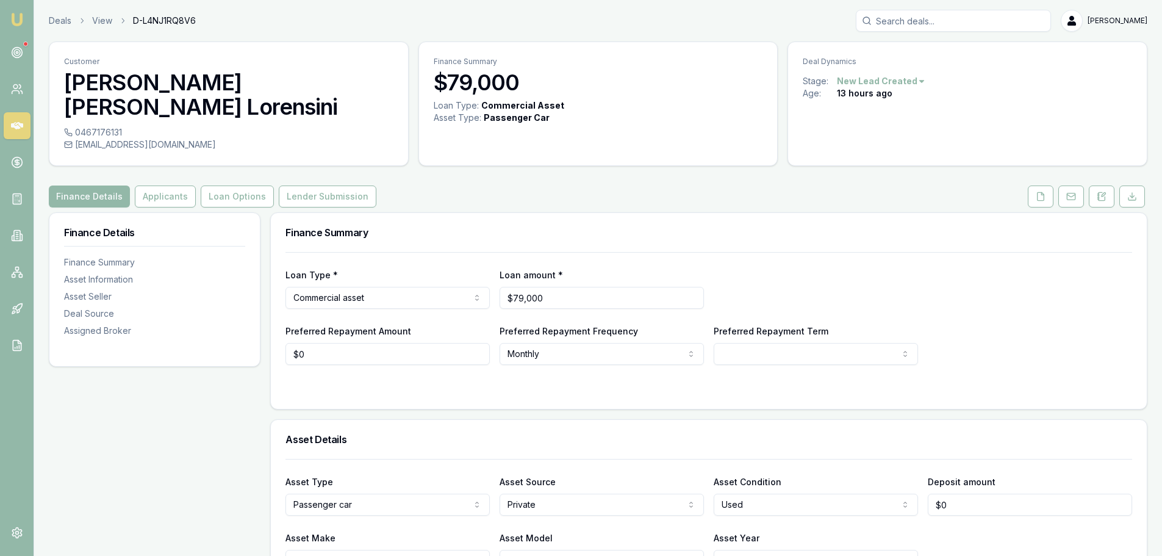
click at [492, 185] on div "Finance Details Applicants Loan Options Lender Submission" at bounding box center [598, 196] width 1099 height 22
click at [448, 484] on html "Emu Broker Deals View D-L4NJ1RQ8V6 Erin Shield Toggle Menu Customer Mandy elise…" at bounding box center [581, 278] width 1162 height 556
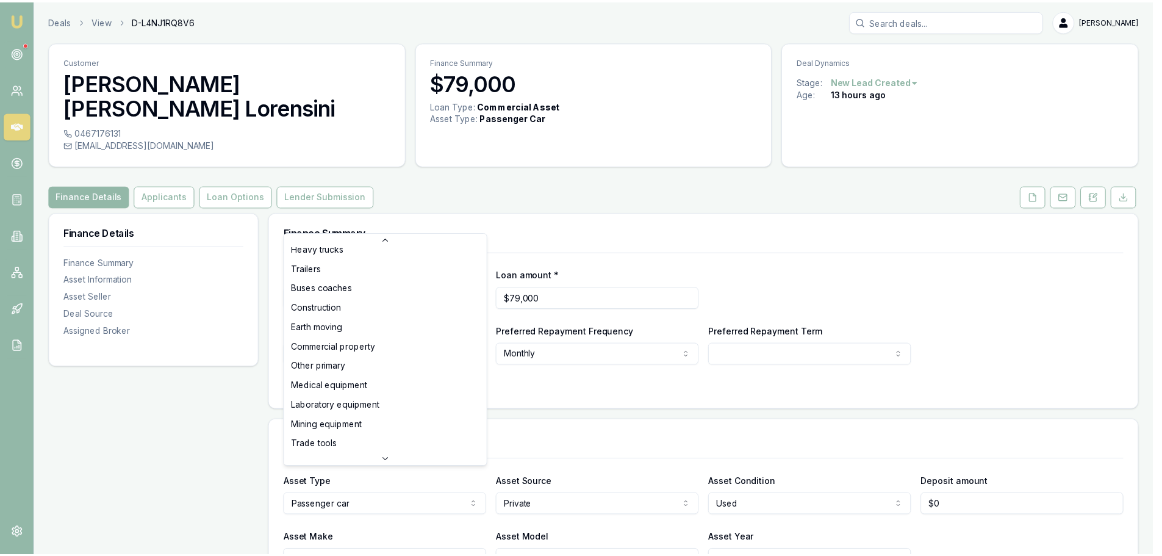
scroll to position [154, 0]
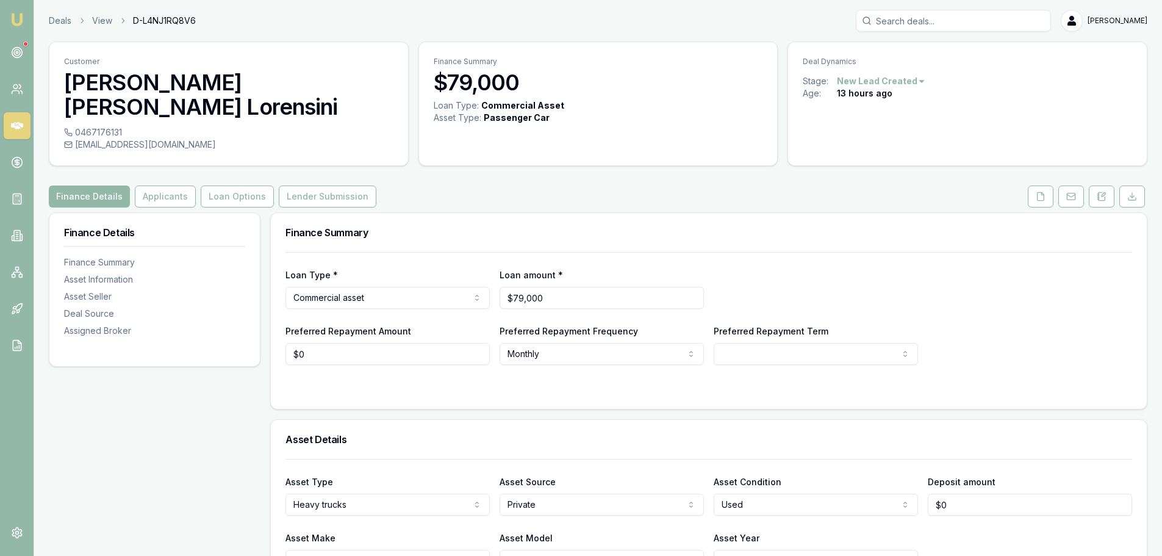
click at [376, 482] on html "Emu Broker Deals View D-L4NJ1RQ8V6 Erin Shield Toggle Menu Customer Mandy elise…" at bounding box center [581, 278] width 1162 height 556
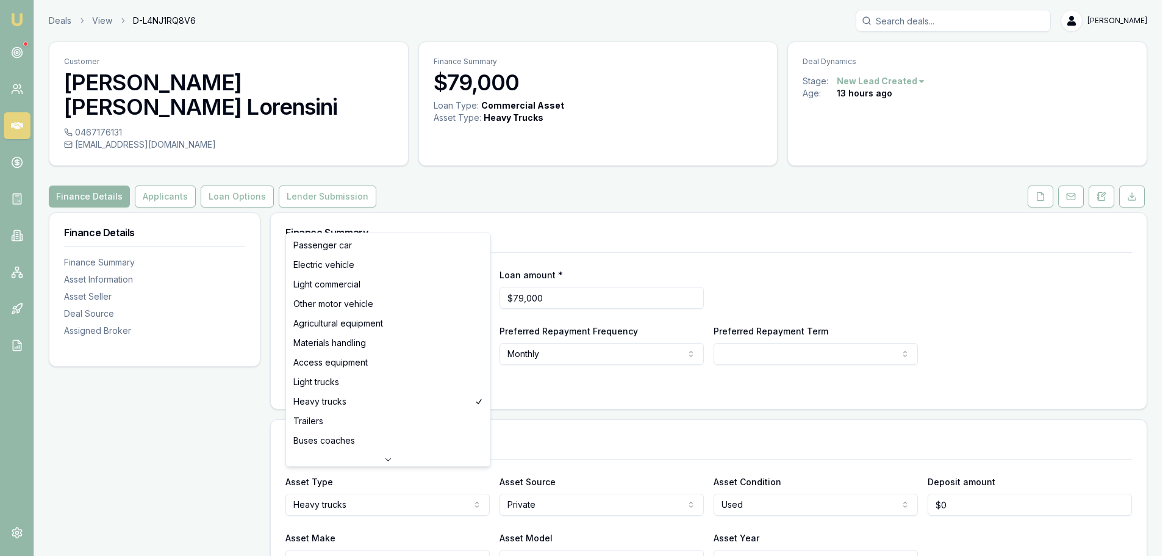
select select "LIGHT_TRUCKS"
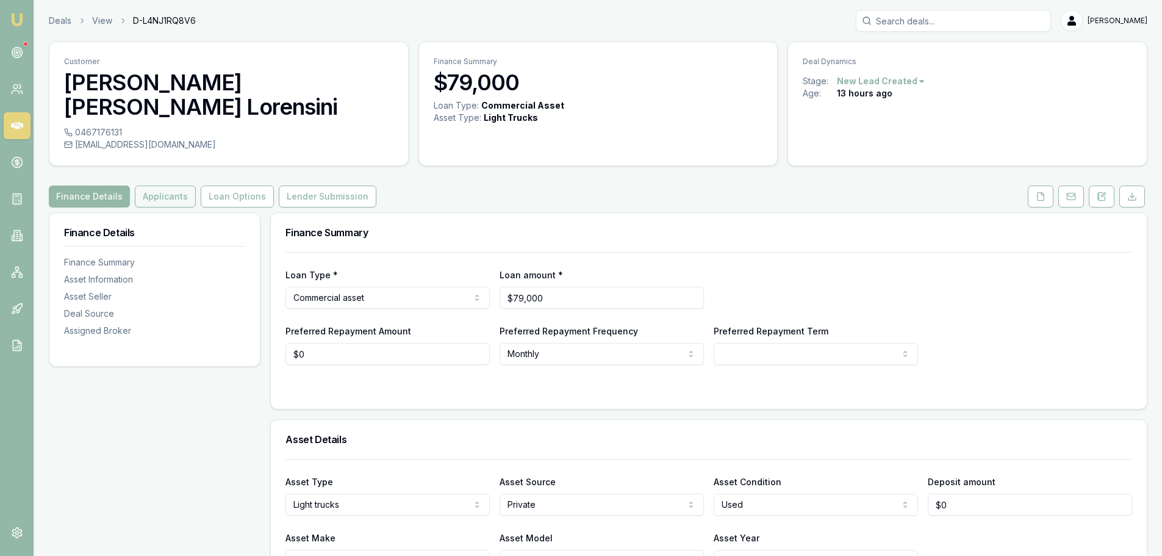
click at [159, 185] on button "Applicants" at bounding box center [165, 196] width 61 height 22
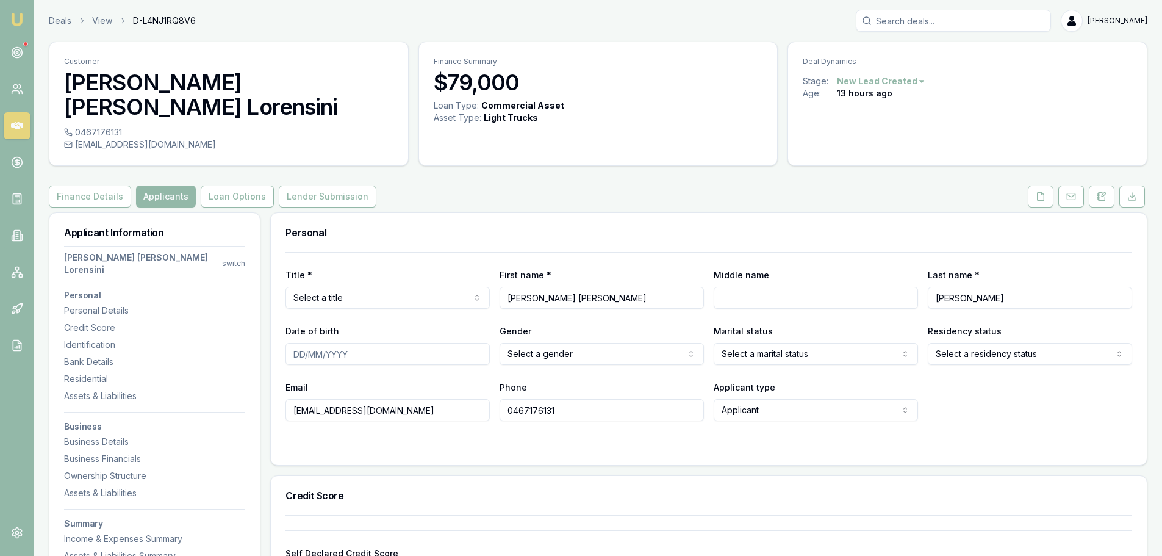
click at [465, 185] on div "Finance Details Applicants Loan Options Lender Submission" at bounding box center [598, 196] width 1099 height 22
click at [576, 185] on div "Finance Details Applicants Loan Options Lender Submission" at bounding box center [598, 196] width 1099 height 22
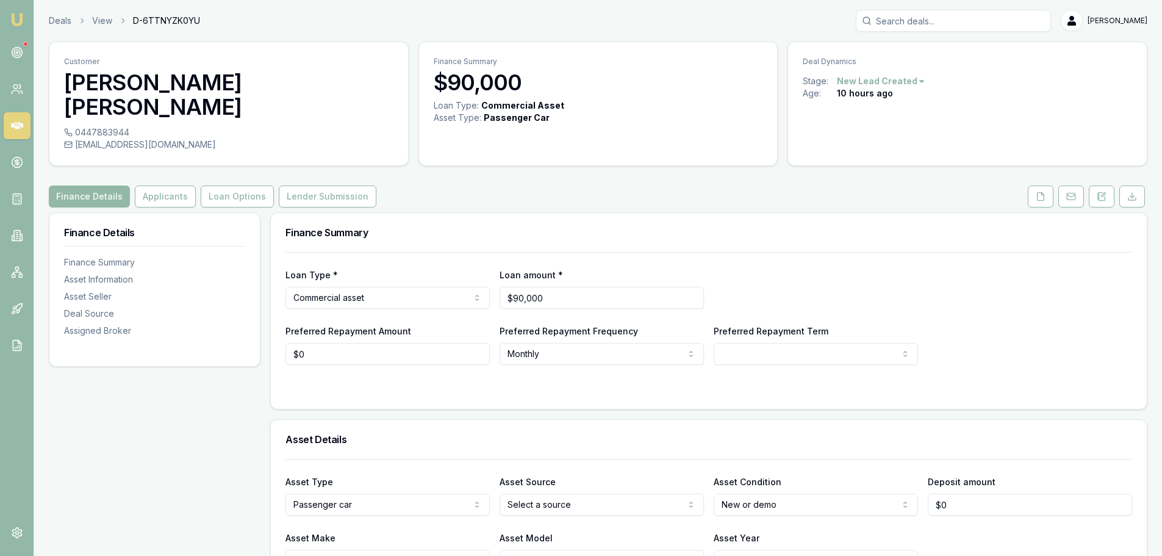
click at [520, 185] on div "Finance Details Applicants Loan Options Lender Submission" at bounding box center [598, 196] width 1099 height 22
click at [148, 185] on button "Applicants" at bounding box center [165, 196] width 61 height 22
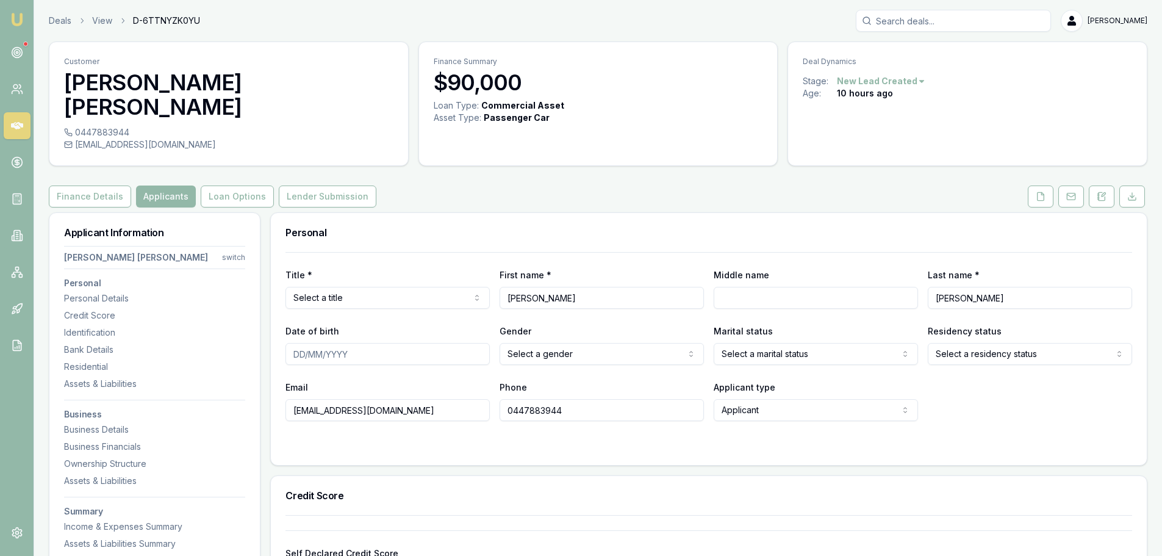
click at [90, 423] on div "Business Details" at bounding box center [154, 429] width 181 height 12
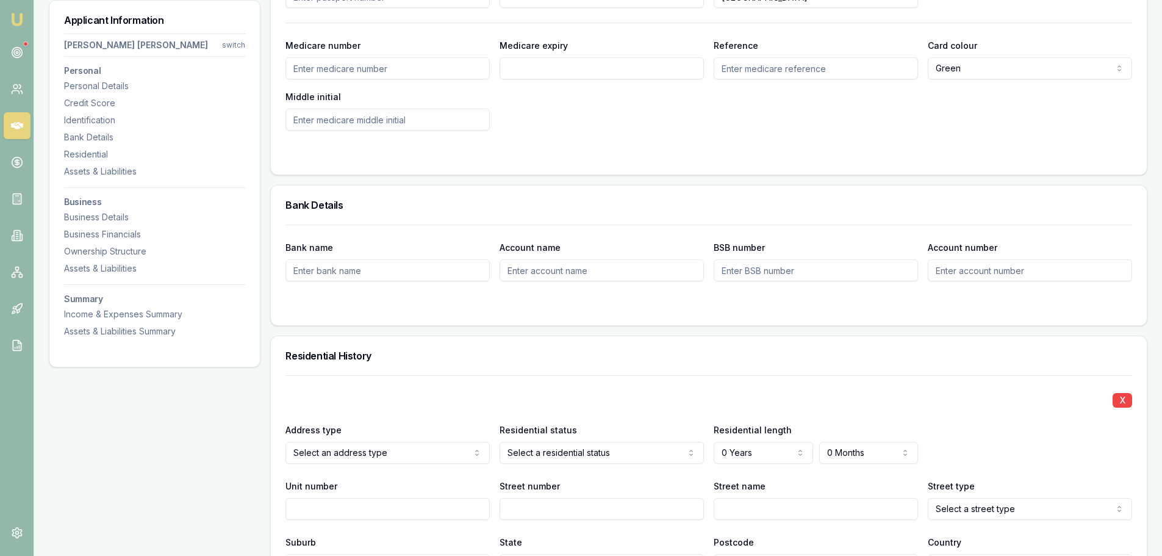
scroll to position [818, 0]
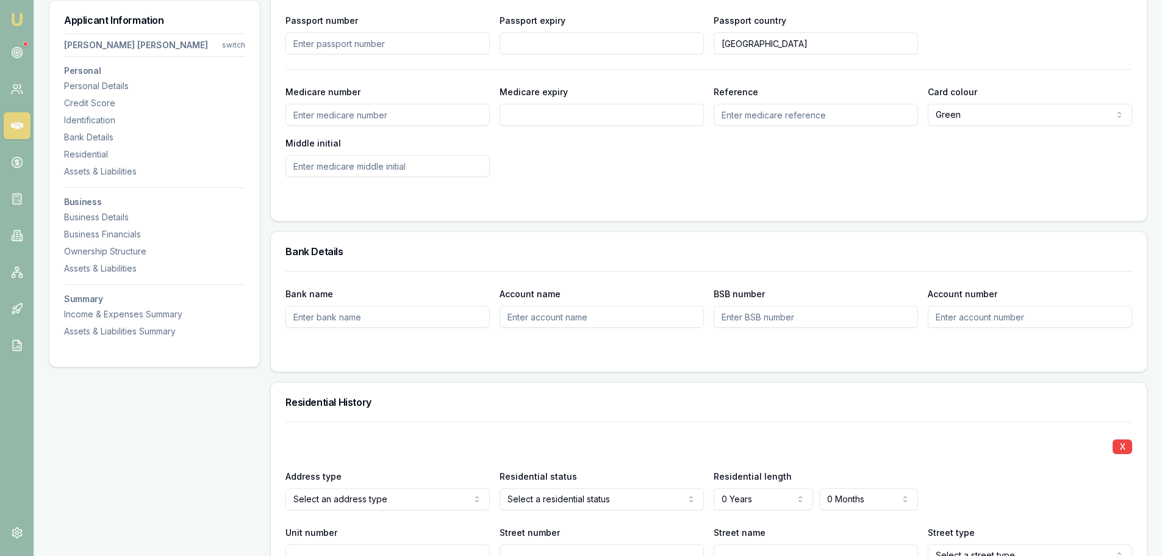
click at [486, 235] on div "Bank Details" at bounding box center [709, 251] width 876 height 39
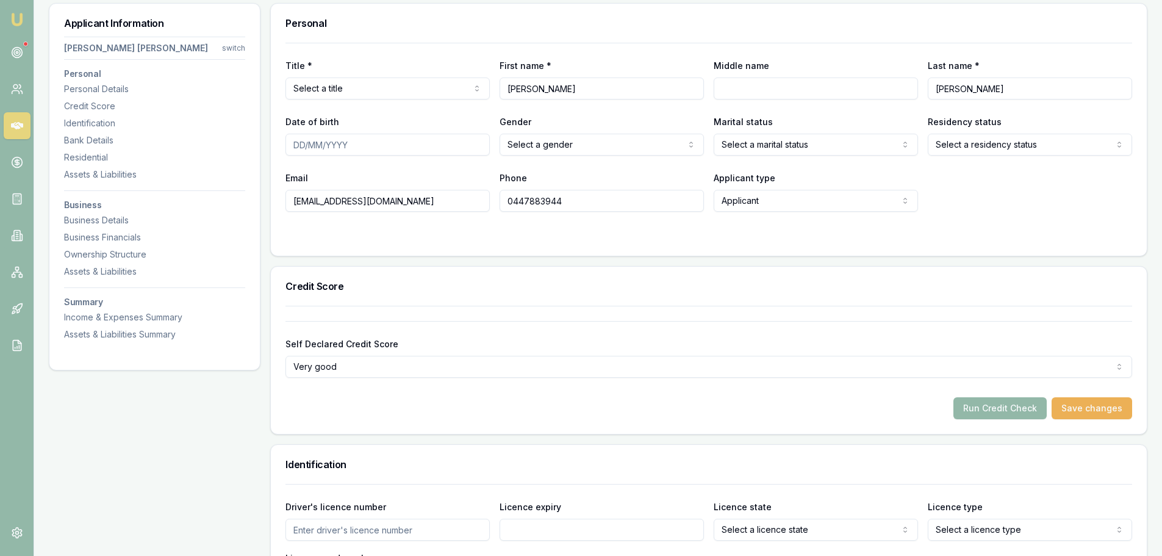
scroll to position [0, 0]
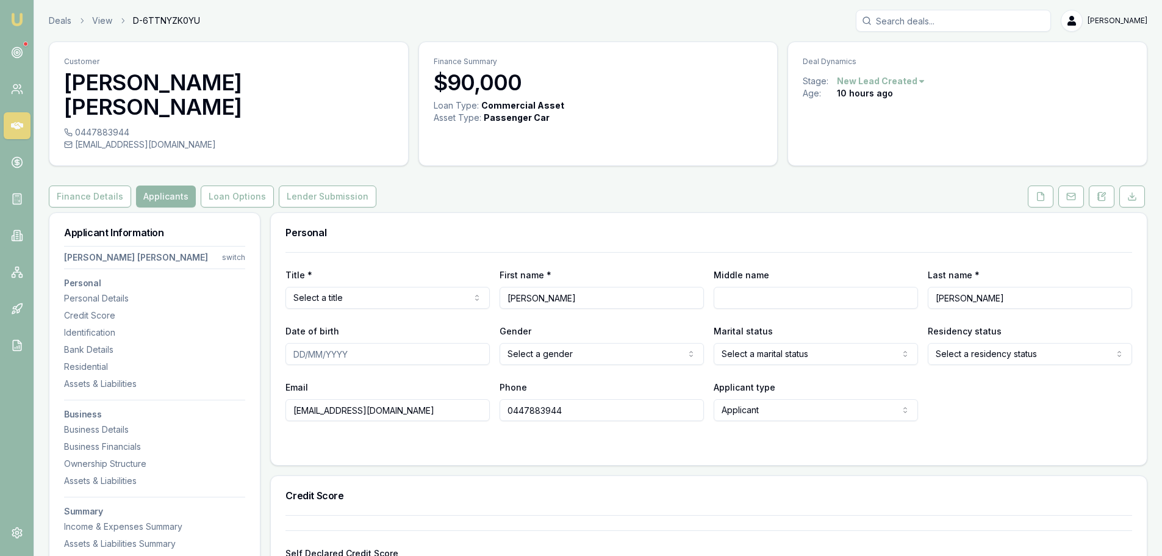
click at [553, 185] on div "Finance Details Applicants Loan Options Lender Submission" at bounding box center [598, 196] width 1099 height 22
click at [512, 185] on div "Finance Details Applicants Loan Options Lender Submission" at bounding box center [598, 196] width 1099 height 22
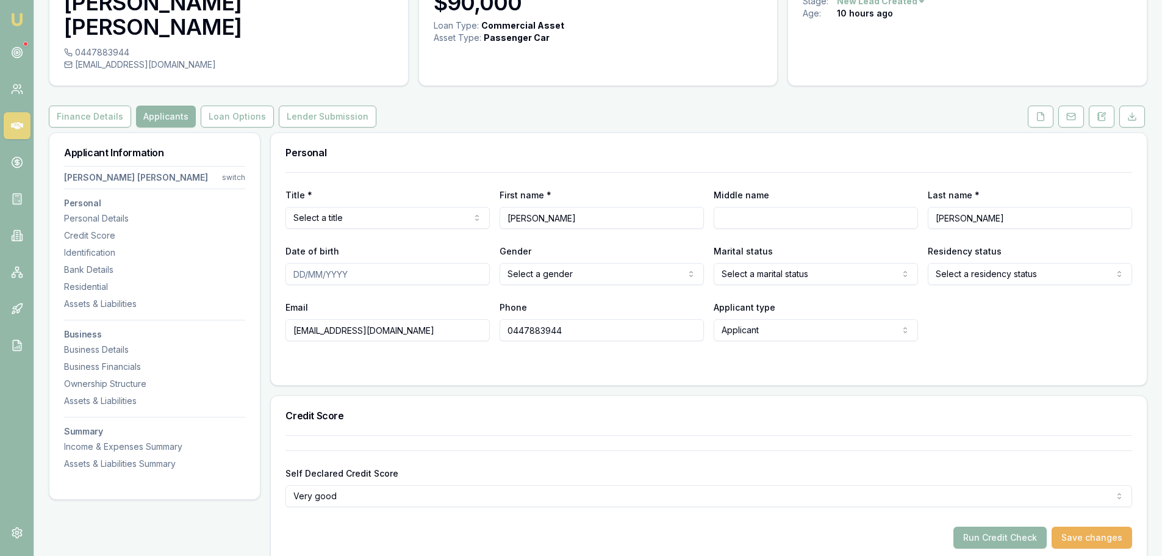
scroll to position [183, 0]
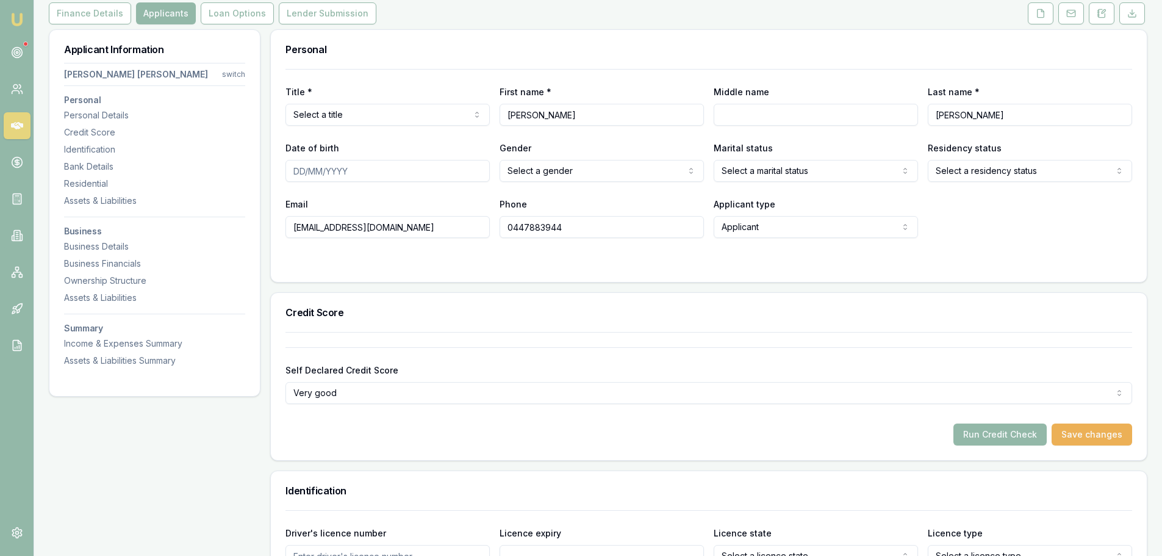
click at [435, 307] on h3 "Credit Score" at bounding box center [708, 312] width 847 height 10
click at [439, 307] on h3 "Credit Score" at bounding box center [708, 312] width 847 height 10
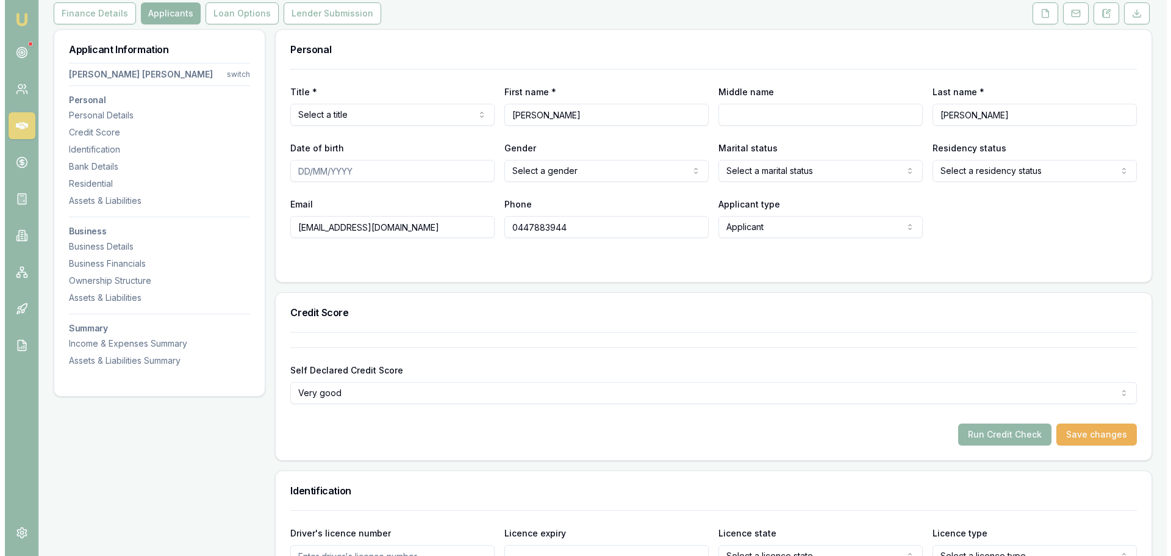
scroll to position [0, 0]
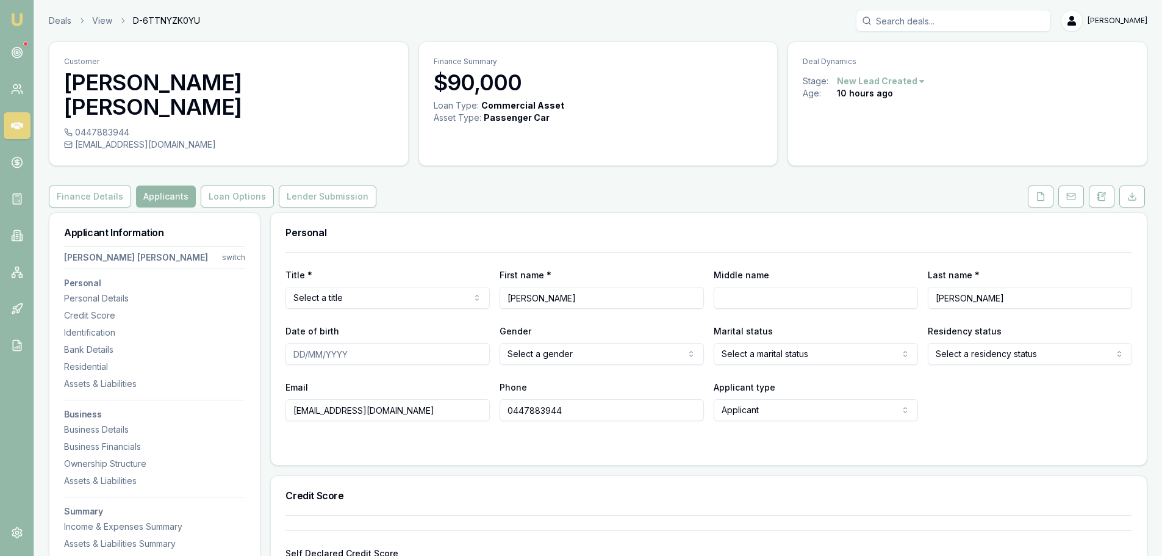
click at [498, 135] on div "Loan Type: Commercial Asset Asset Type : Passenger Car" at bounding box center [598, 118] width 359 height 39
click at [1097, 192] on icon at bounding box center [1102, 197] width 10 height 10
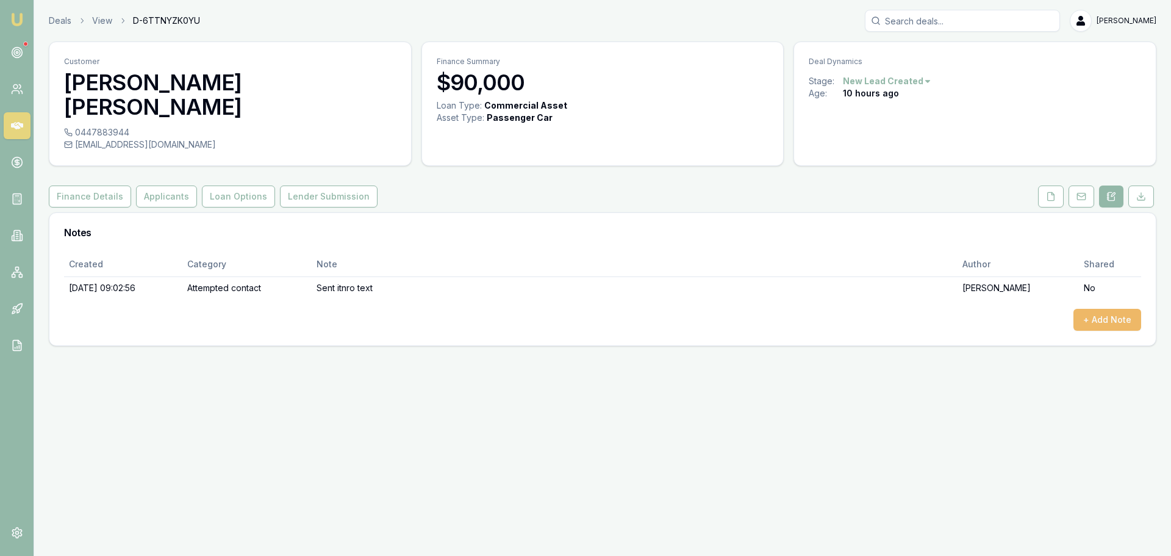
click at [1092, 309] on button "+ Add Note" at bounding box center [1107, 320] width 68 height 22
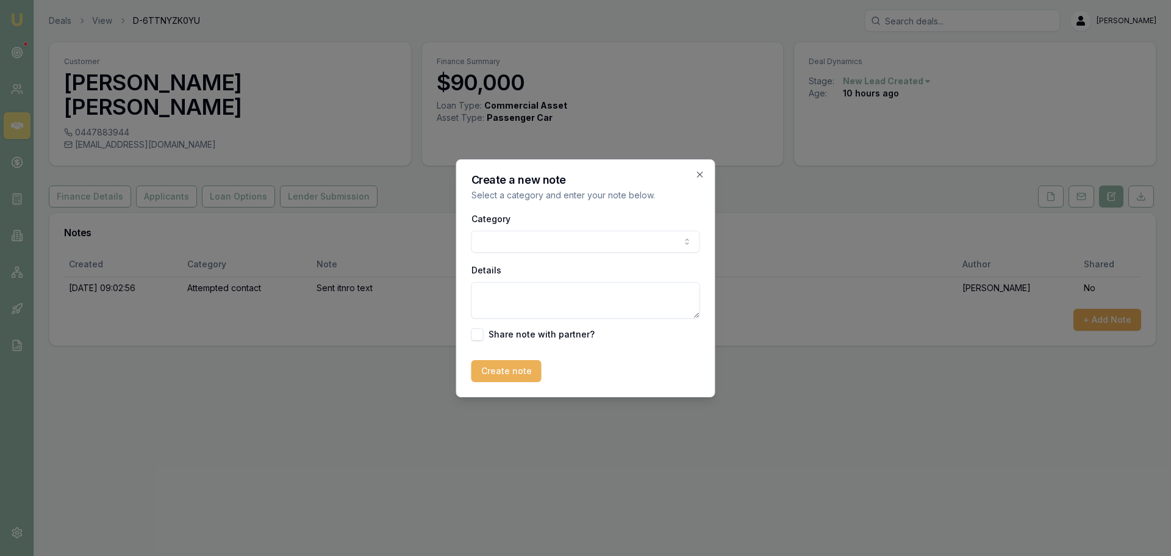
click at [542, 235] on body "Emu Broker Deals View D-6TTNYZK0YU Erin Shield Toggle Menu Customer Jackson Lin…" at bounding box center [585, 278] width 1171 height 556
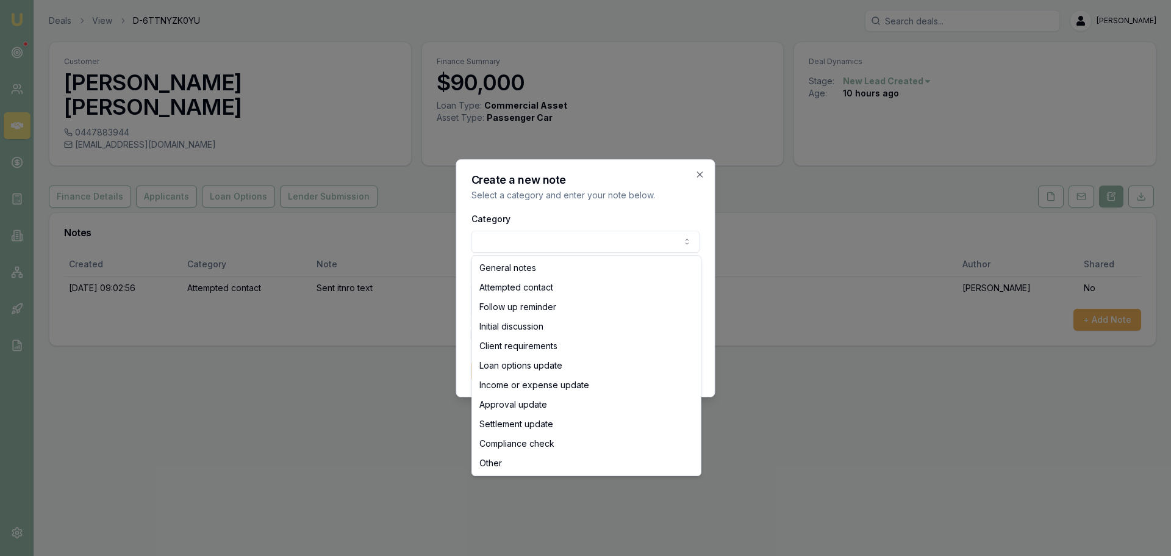
select select "INITIAL_DISCUSSION"
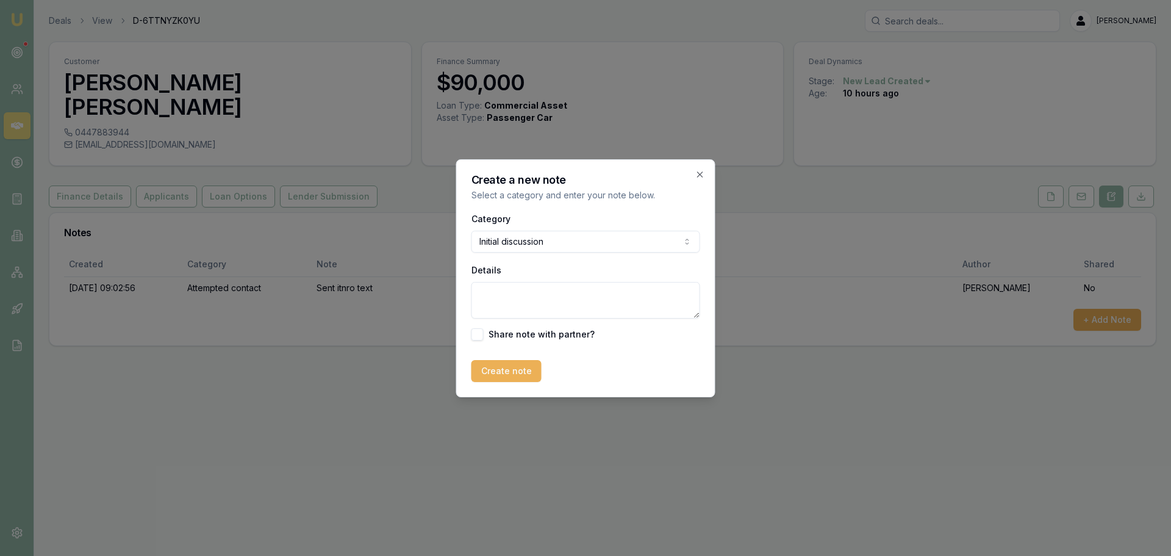
click at [520, 304] on textarea "Details" at bounding box center [585, 300] width 229 height 37
type textarea "hasn't found car yet, just wanting approx rate and repayments."
click at [496, 372] on button "Create note" at bounding box center [506, 371] width 70 height 22
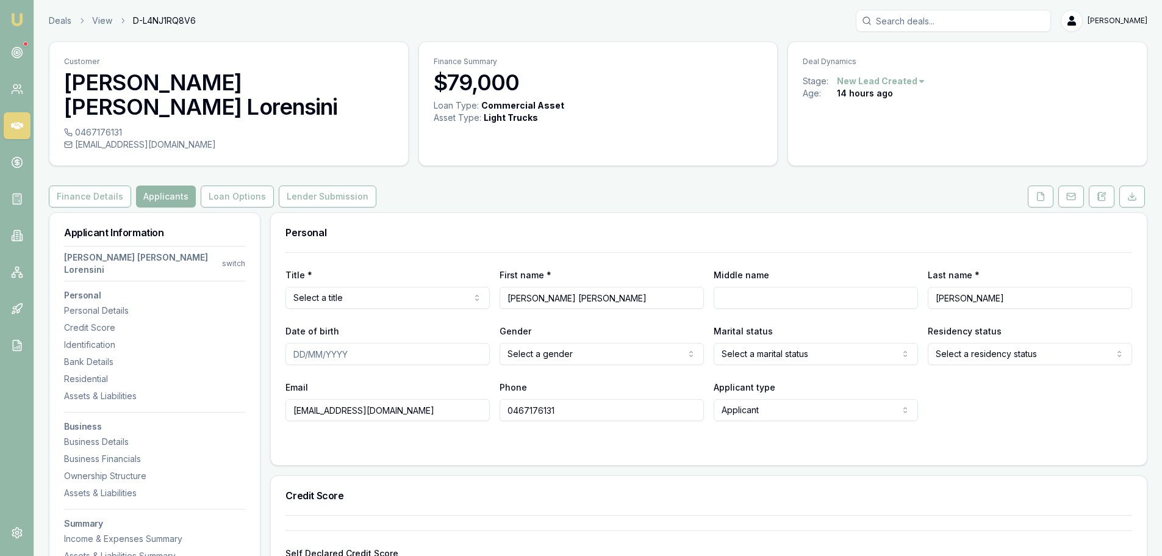
click at [641, 185] on div "Finance Details Applicants Loan Options Lender Submission" at bounding box center [598, 196] width 1099 height 22
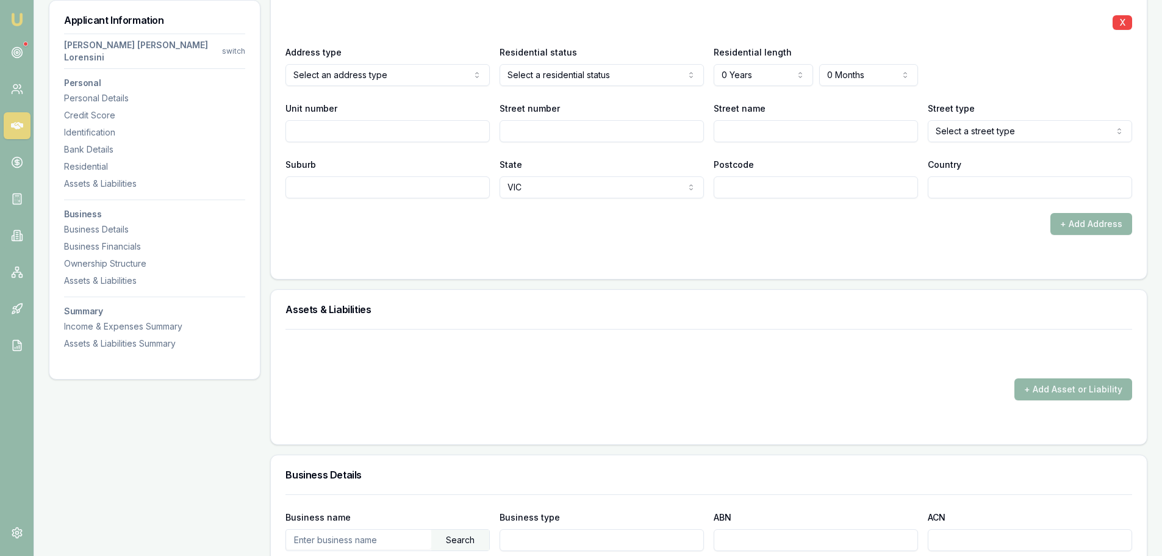
scroll to position [1342, 0]
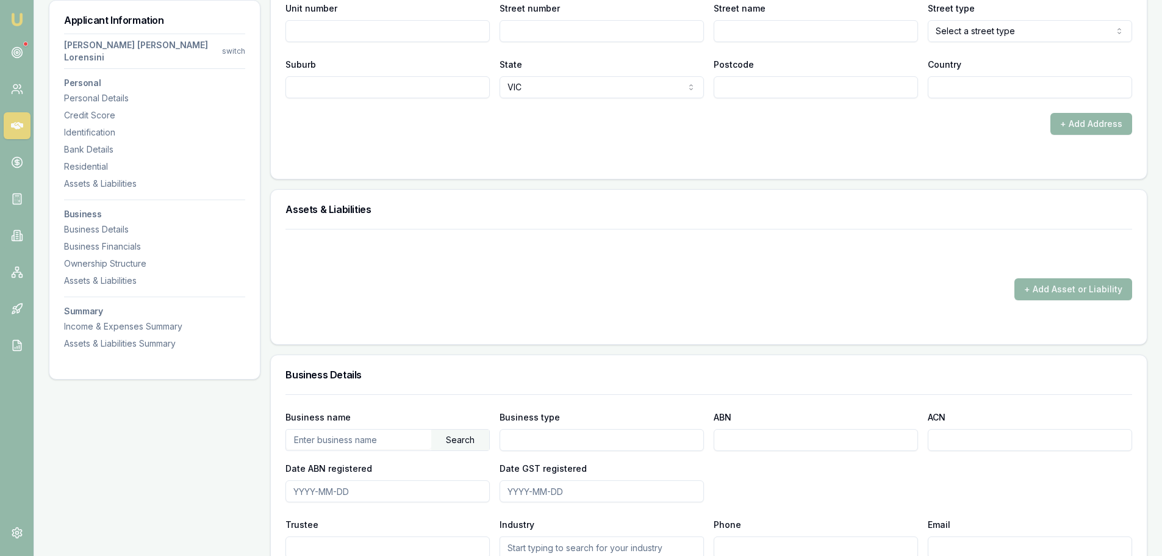
click at [504, 154] on div "Residential History X Address type Select an address type Current Previous Resi…" at bounding box center [708, 18] width 877 height 321
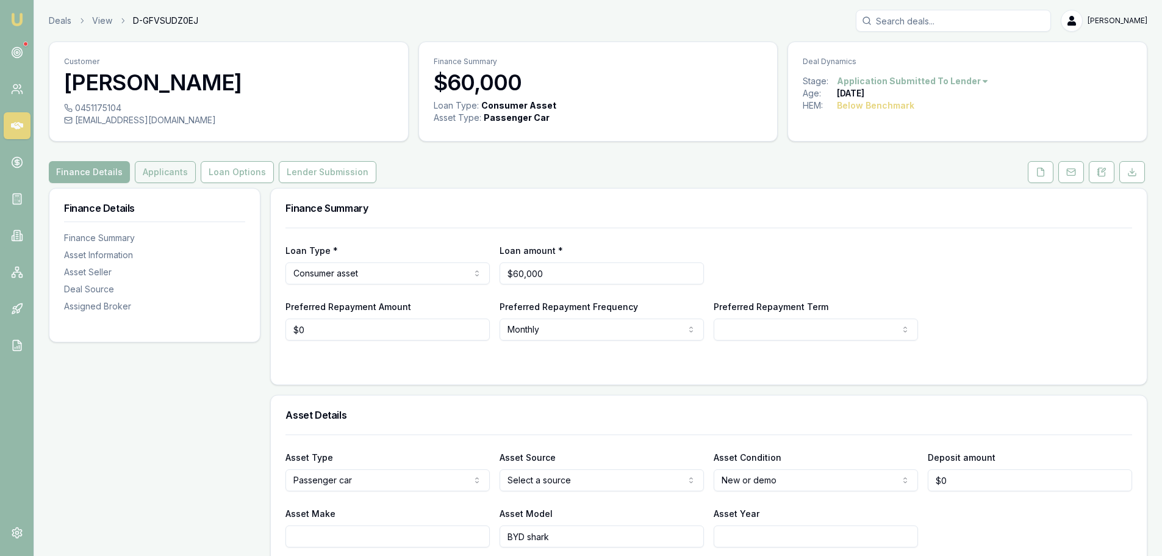
click at [162, 182] on button "Applicants" at bounding box center [165, 172] width 61 height 22
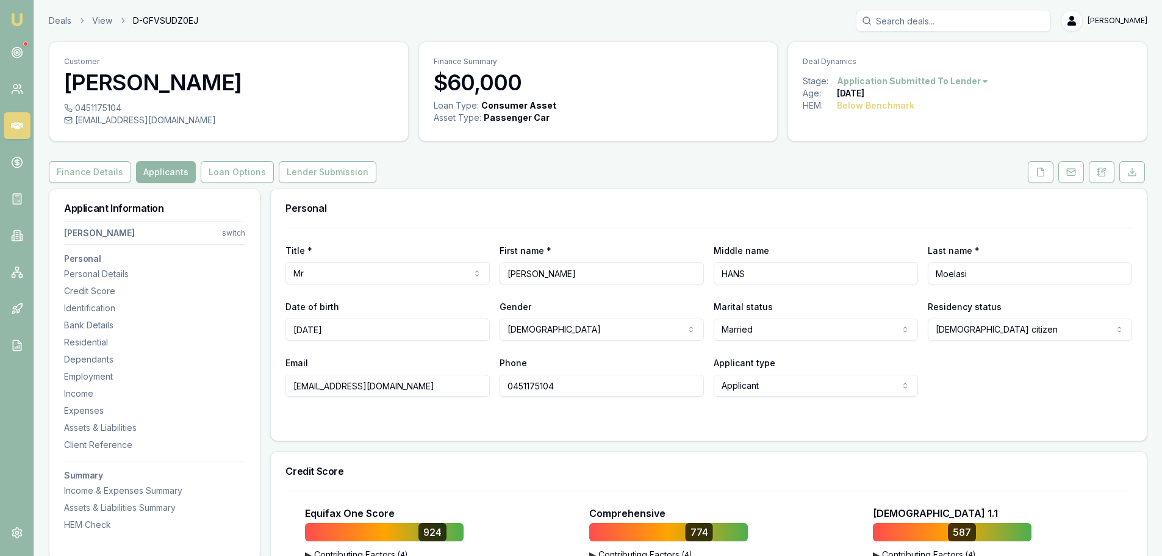
click at [426, 161] on div "Finance Details Applicants Loan Options Lender Submission" at bounding box center [598, 172] width 1099 height 22
click at [426, 162] on div "Finance Details Applicants Loan Options Lender Submission" at bounding box center [598, 172] width 1099 height 22
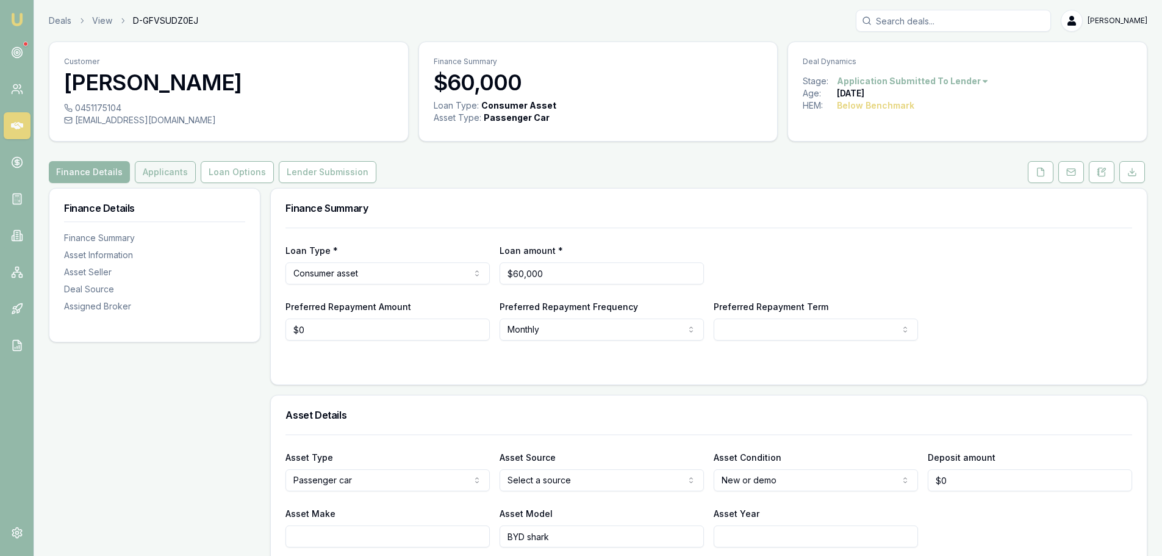
click at [159, 171] on button "Applicants" at bounding box center [165, 172] width 61 height 22
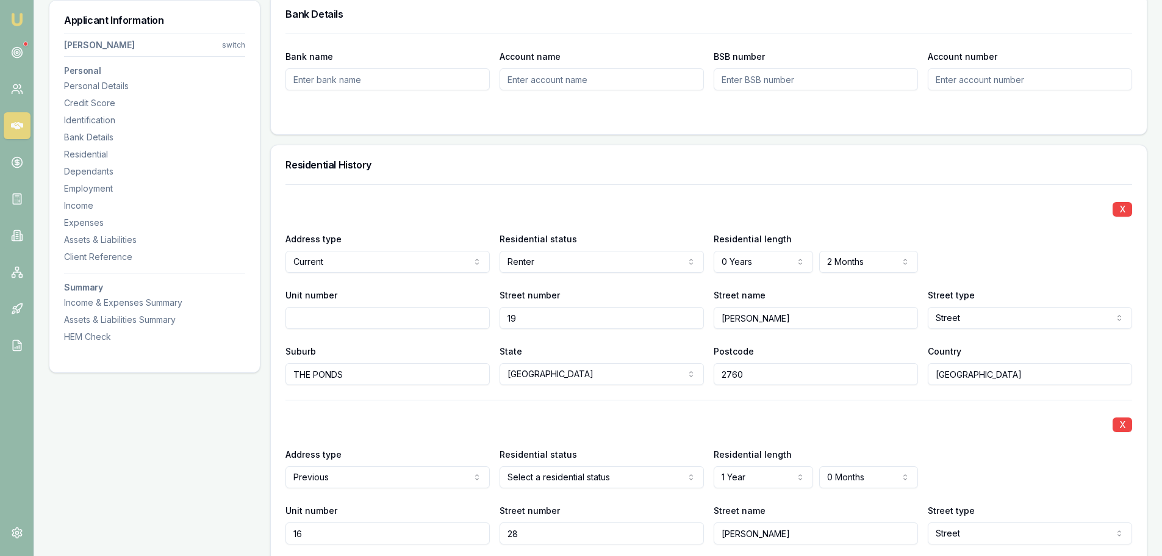
scroll to position [1098, 0]
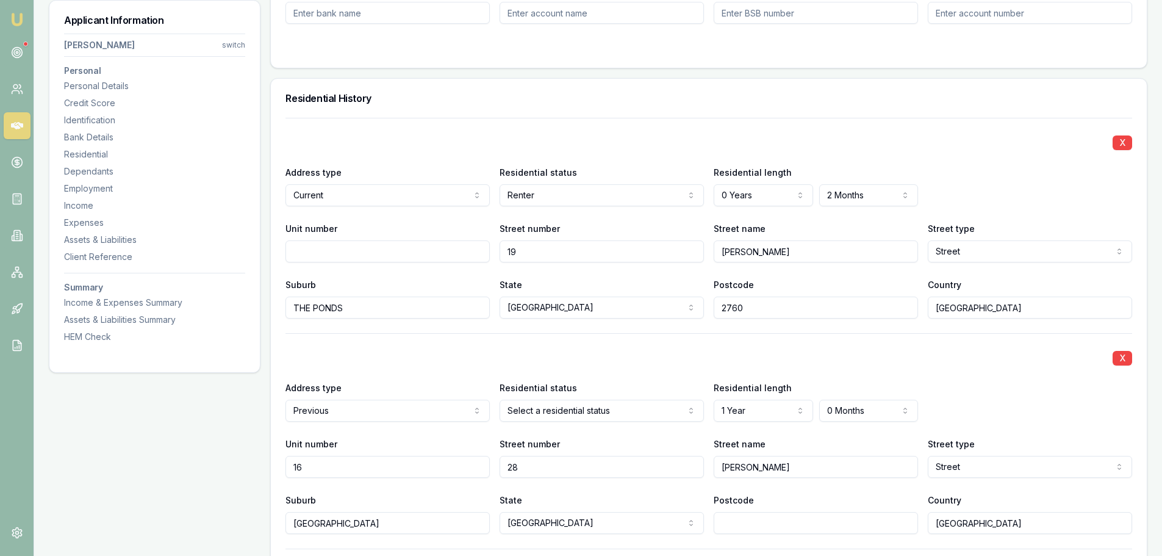
click at [459, 98] on h3 "Residential History" at bounding box center [708, 98] width 847 height 10
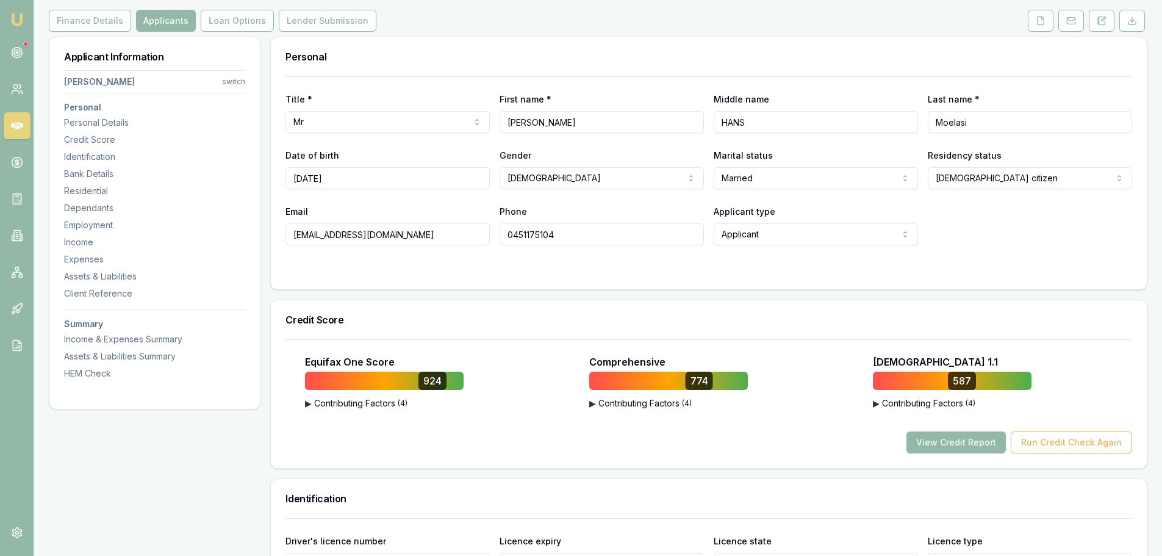
scroll to position [0, 0]
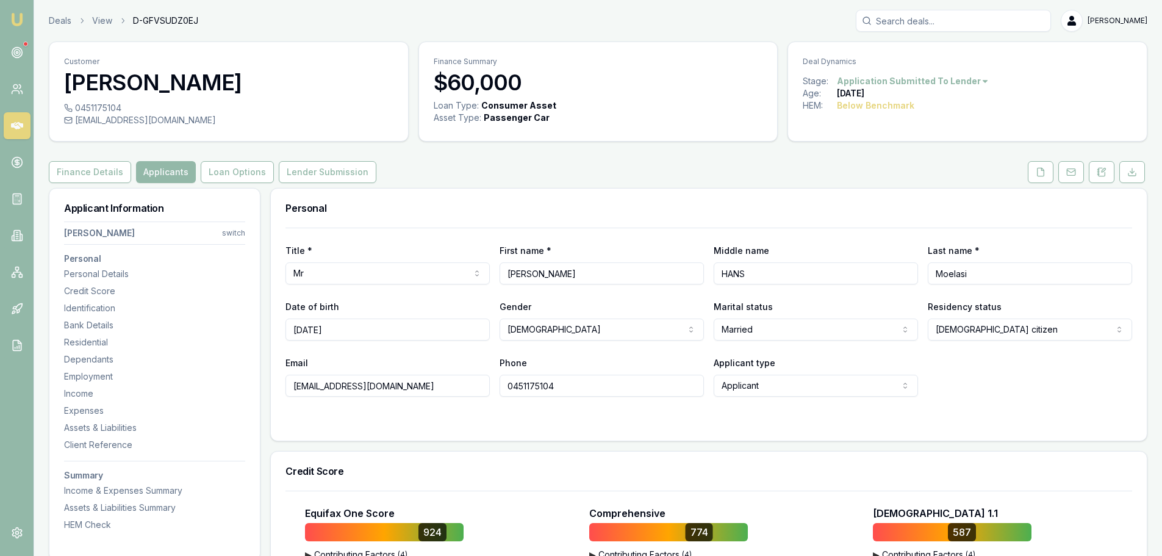
click at [340, 181] on button "Lender Submission" at bounding box center [328, 172] width 98 height 22
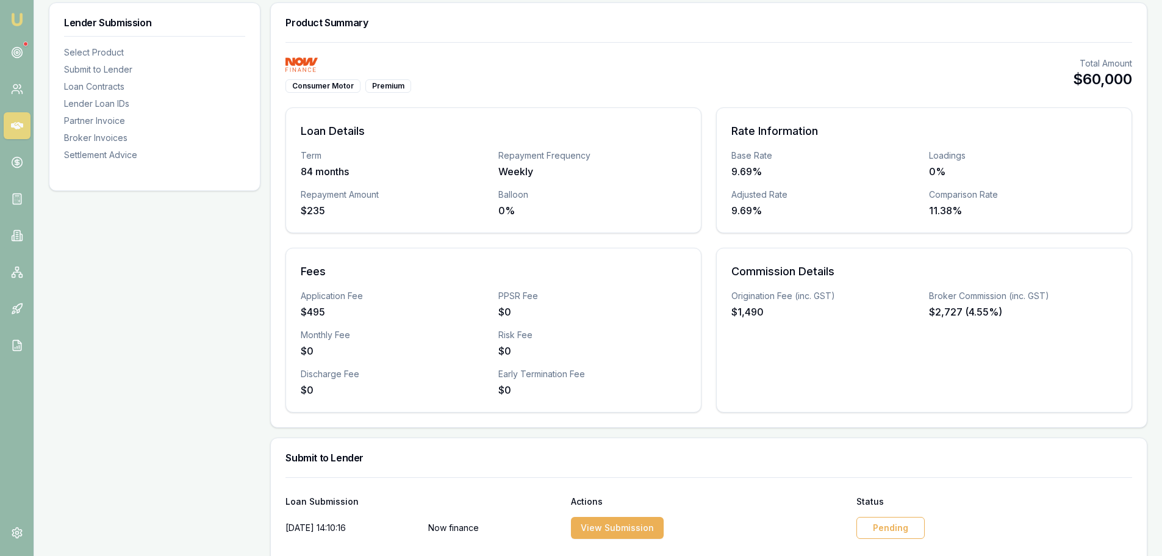
scroll to position [427, 0]
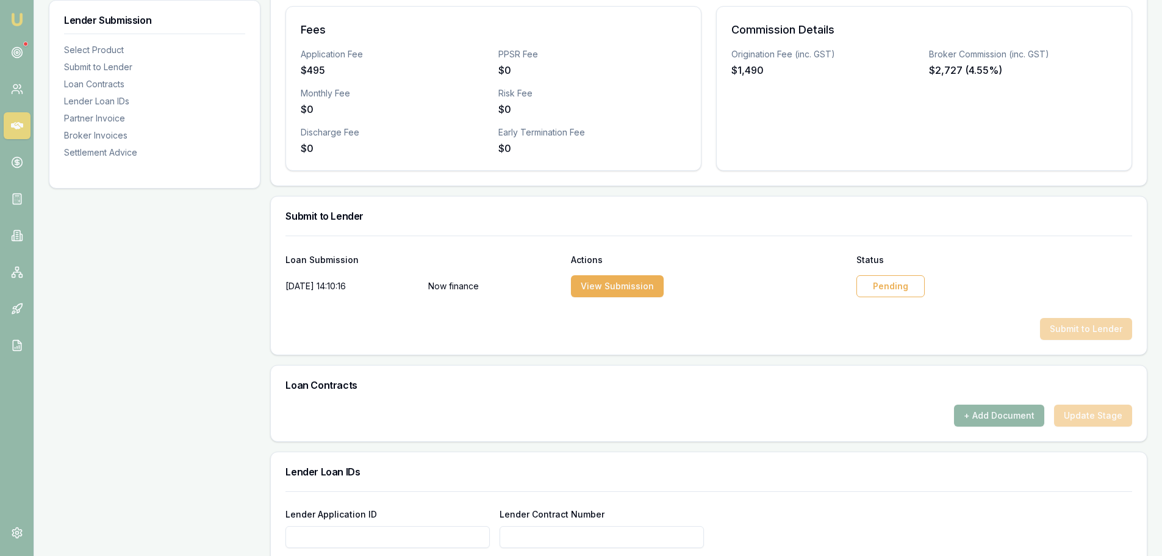
click at [905, 282] on div "Pending" at bounding box center [890, 286] width 68 height 22
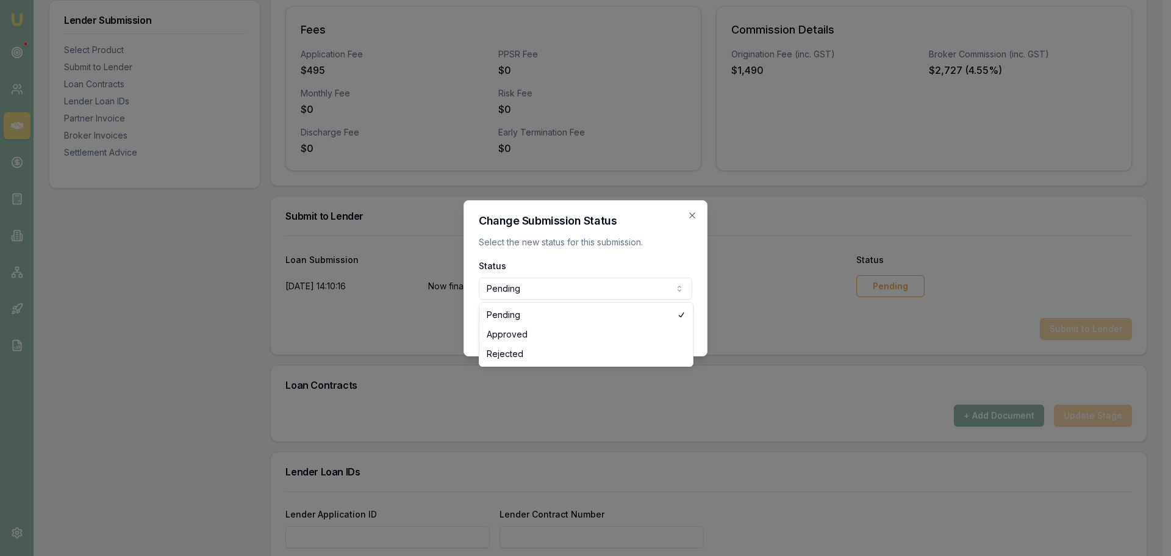
select select "APPROVED"
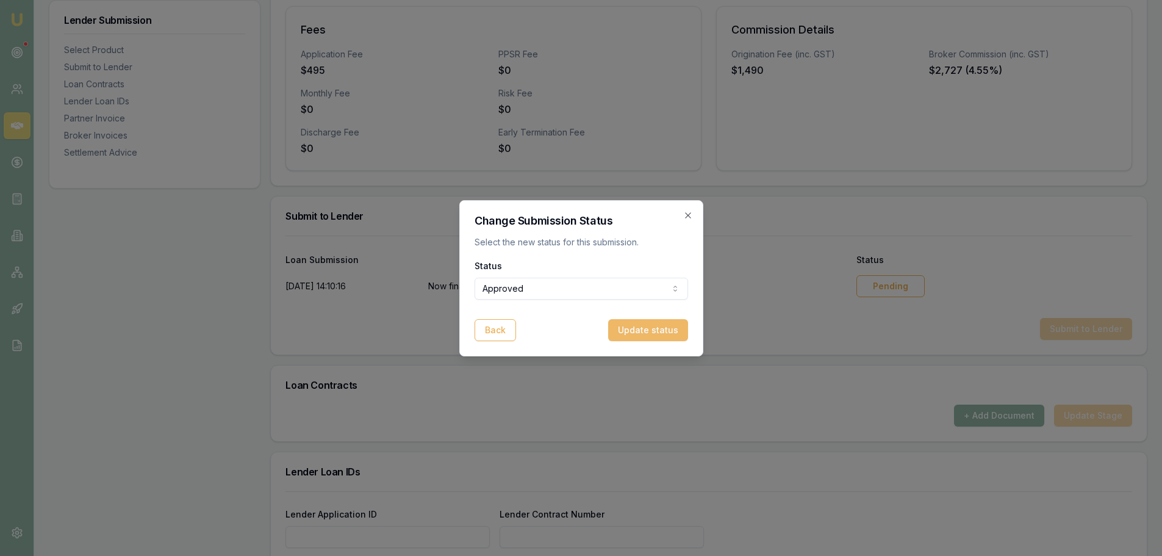
click at [672, 334] on button "Update status" at bounding box center [648, 330] width 80 height 22
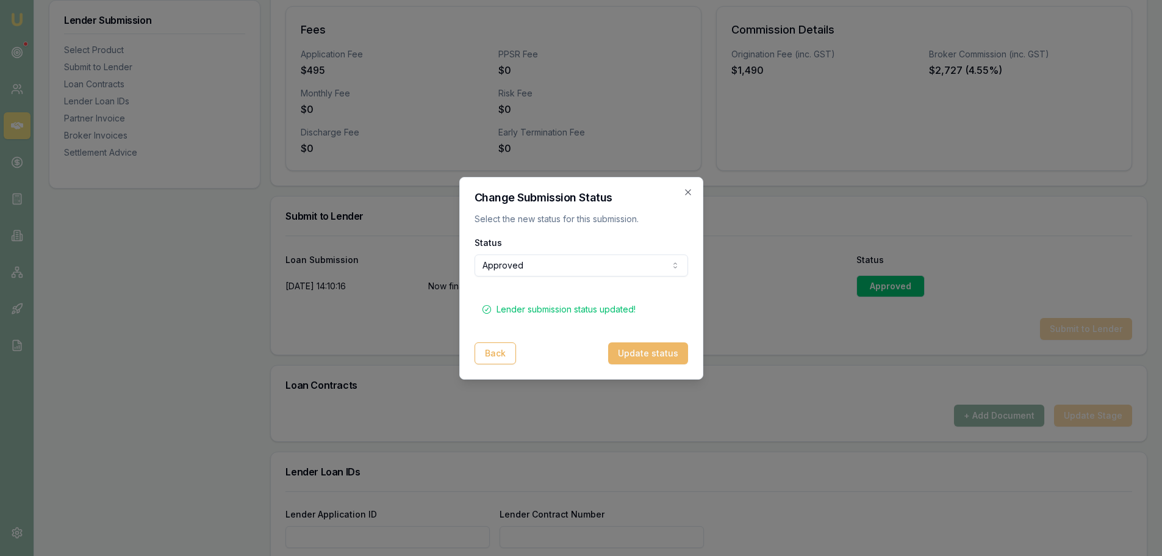
click at [653, 353] on button "Update status" at bounding box center [648, 353] width 80 height 22
click at [689, 190] on icon "button" at bounding box center [688, 192] width 10 height 10
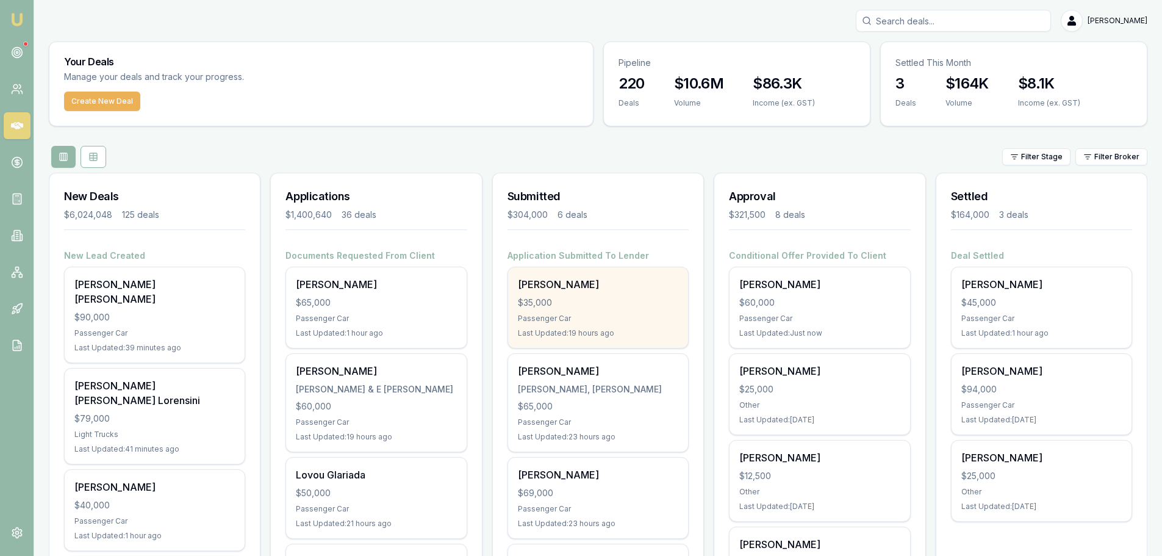
click at [548, 312] on div "[PERSON_NAME] $35,000 Passenger Car Last Updated: 19 hours ago" at bounding box center [598, 307] width 180 height 81
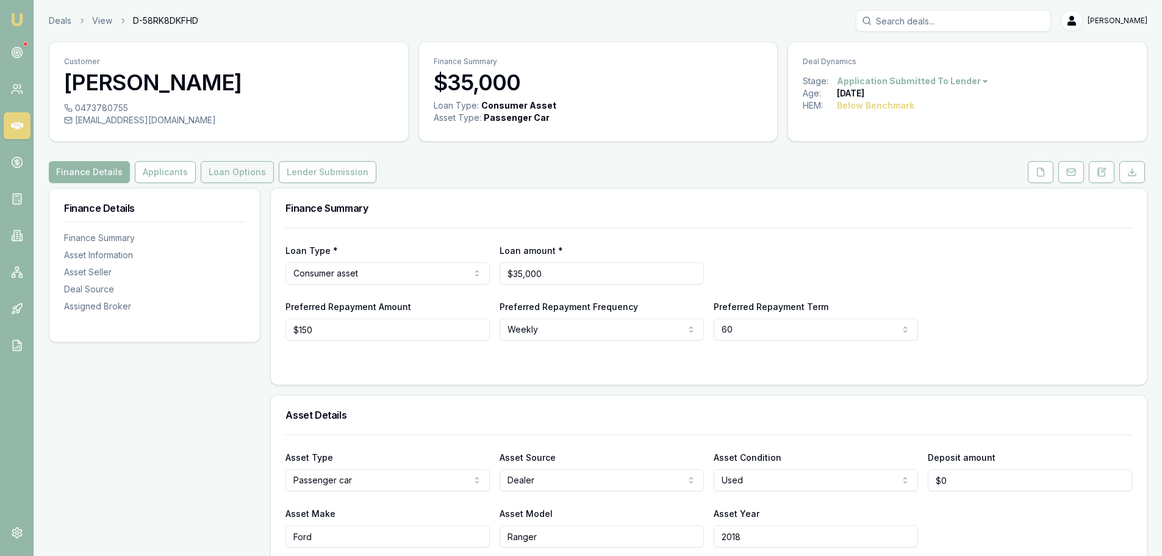
click at [218, 168] on button "Loan Options" at bounding box center [237, 172] width 73 height 22
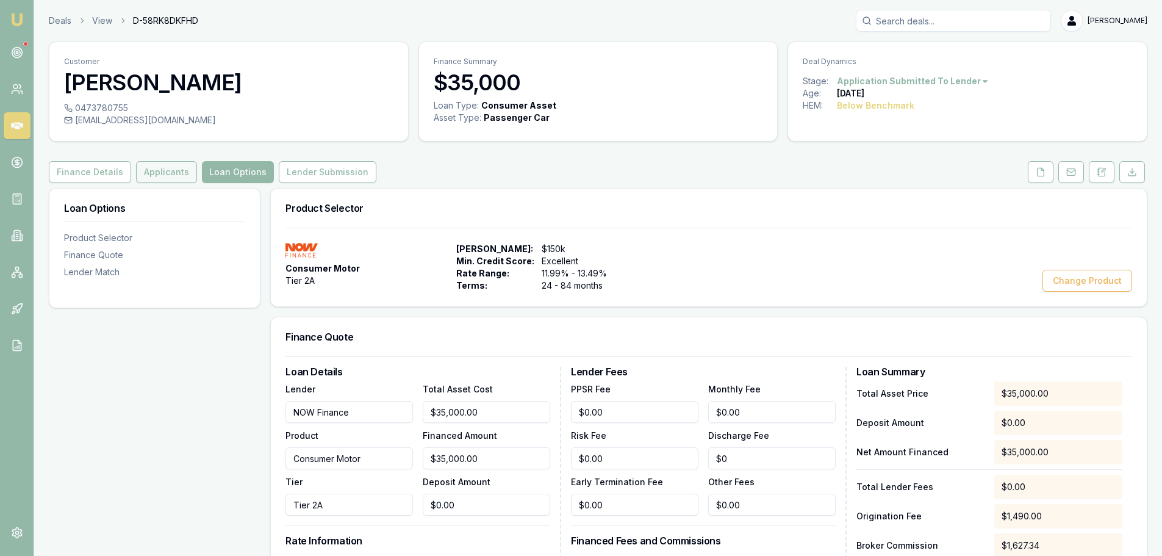
click at [160, 171] on button "Applicants" at bounding box center [166, 172] width 61 height 22
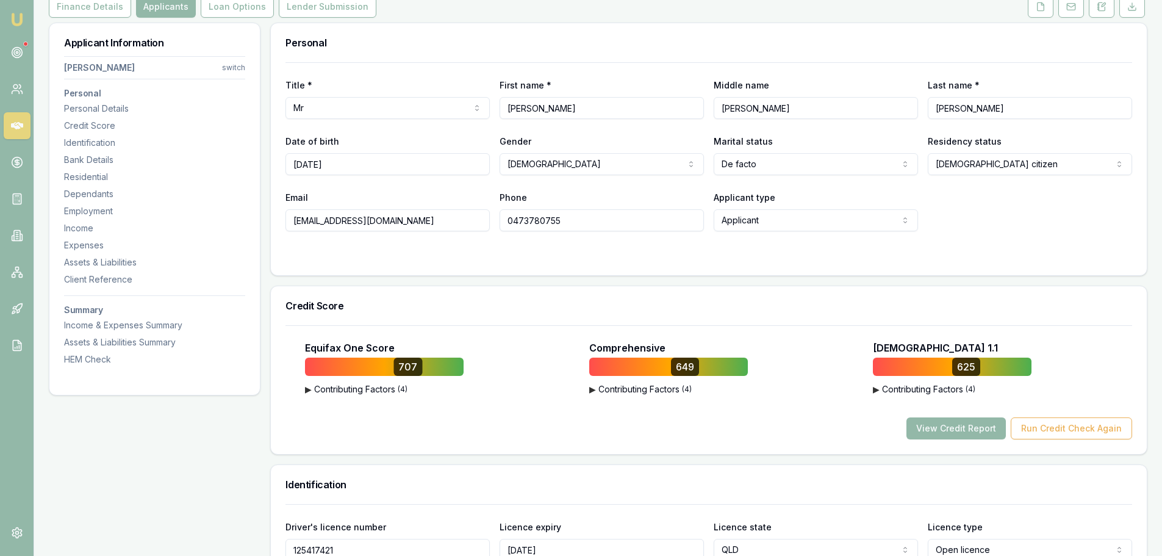
scroll to position [61, 0]
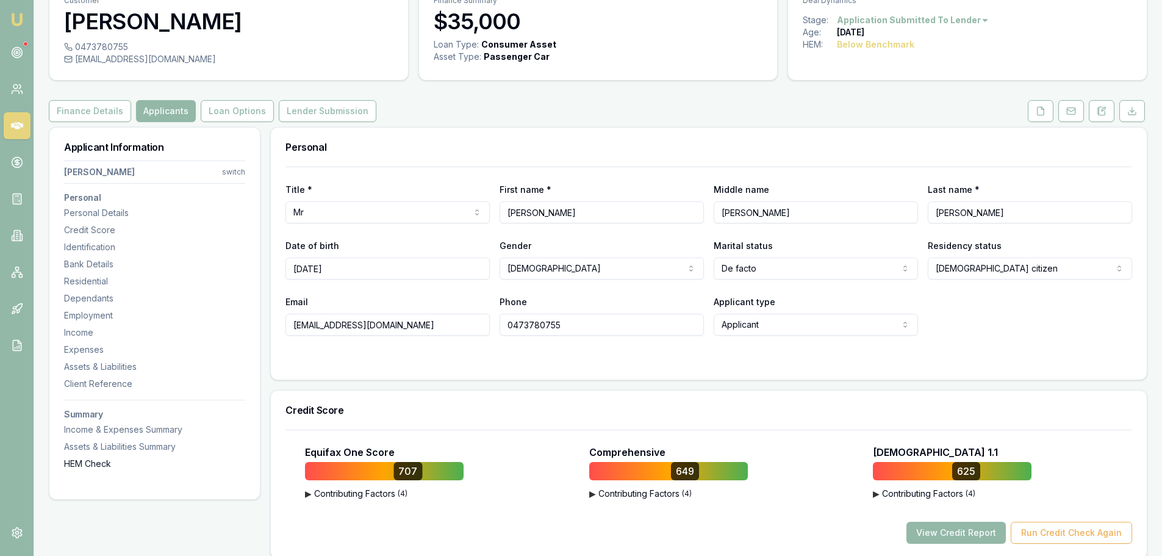
click at [91, 467] on div "HEM Check" at bounding box center [154, 463] width 181 height 12
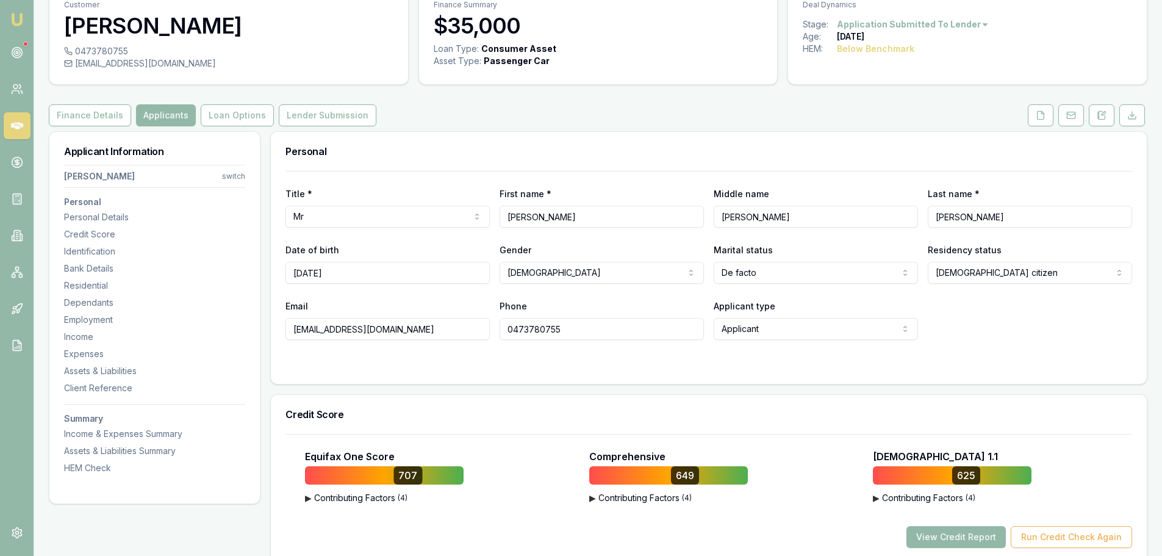
scroll to position [0, 0]
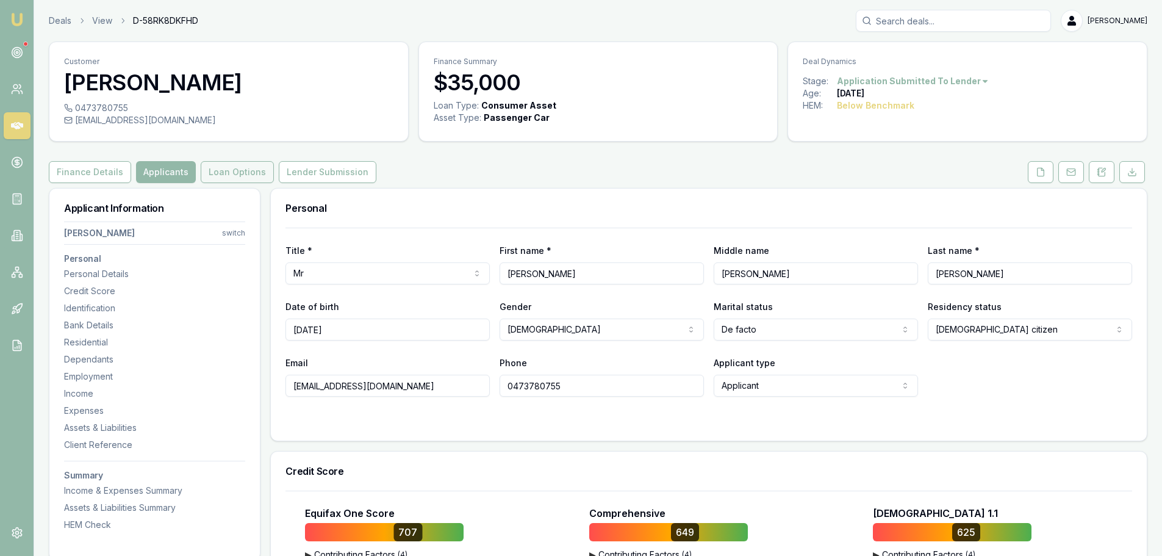
click at [226, 172] on button "Loan Options" at bounding box center [237, 172] width 73 height 22
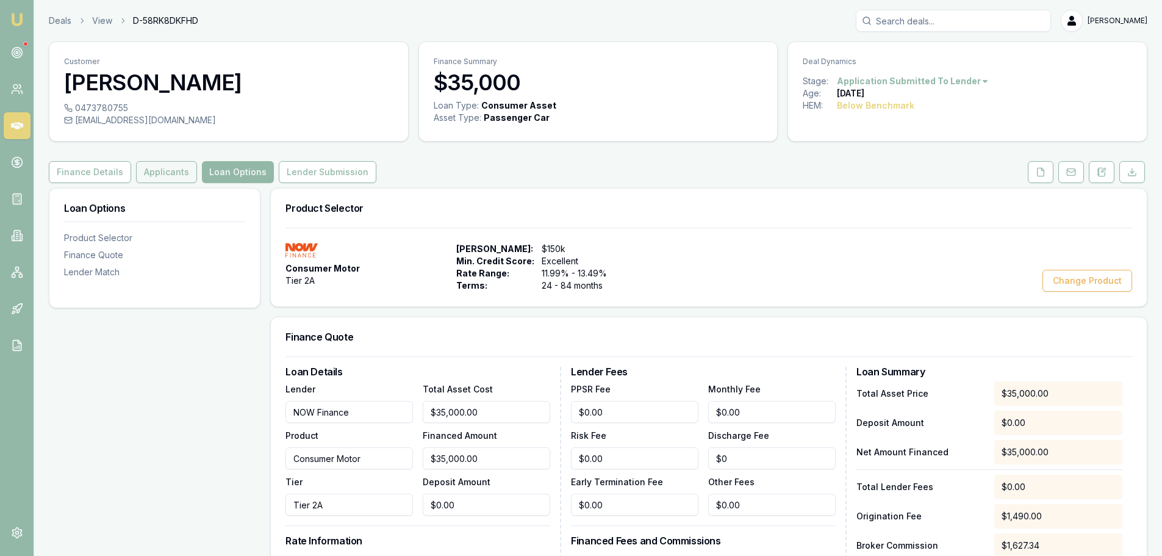
click at [140, 165] on button "Applicants" at bounding box center [166, 172] width 61 height 22
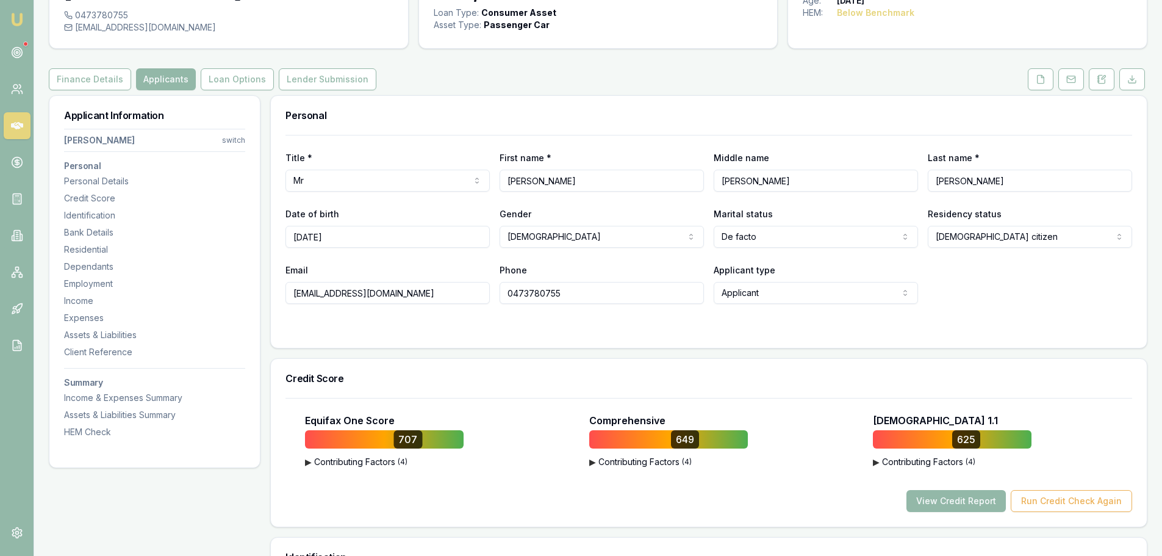
scroll to position [122, 0]
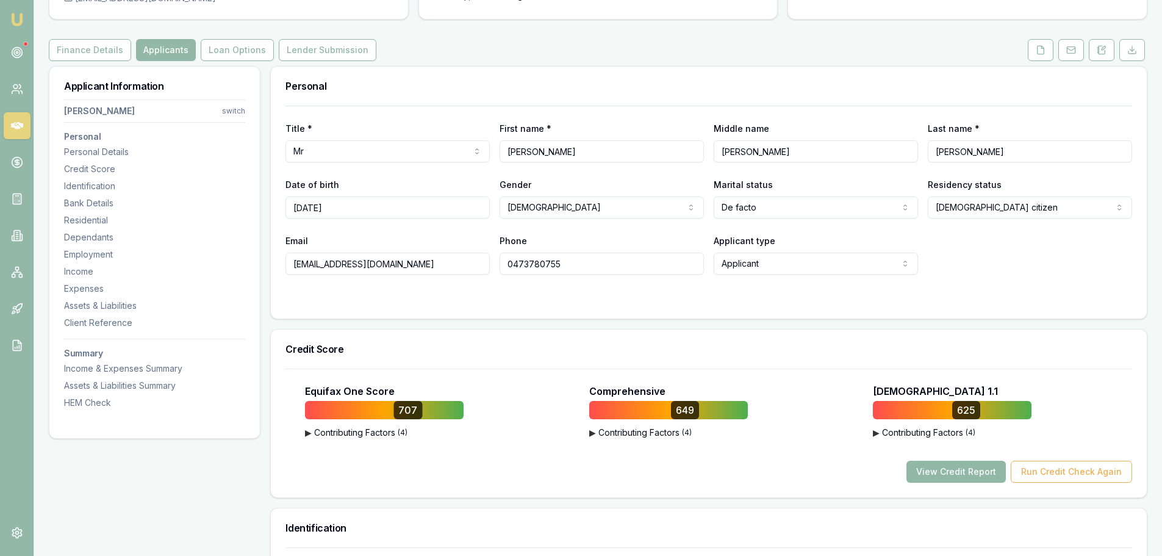
click at [949, 473] on button "View Credit Report" at bounding box center [955, 472] width 99 height 22
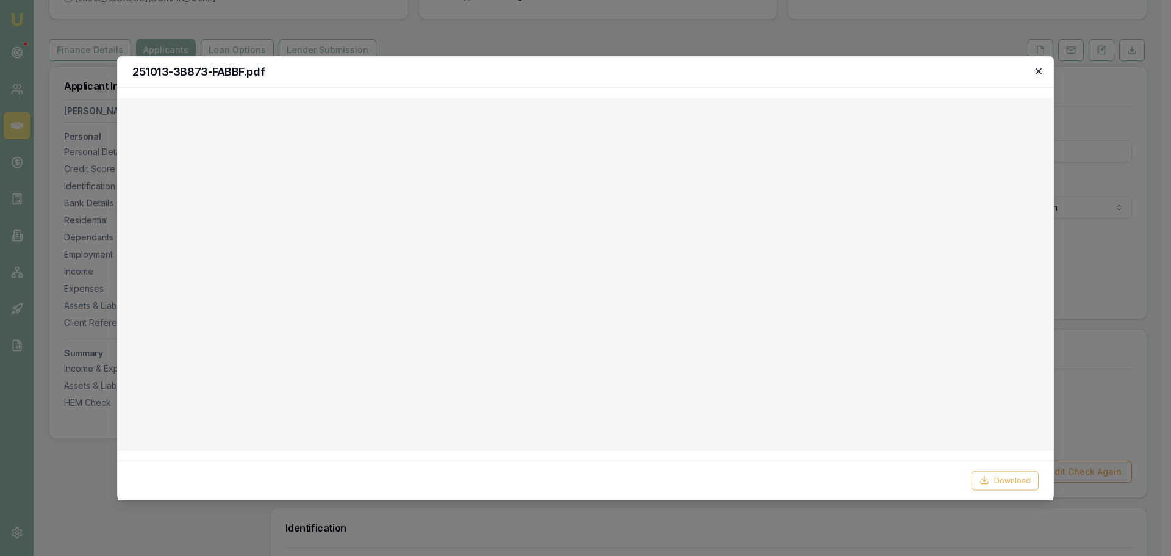
click at [1041, 68] on icon "button" at bounding box center [1039, 71] width 10 height 10
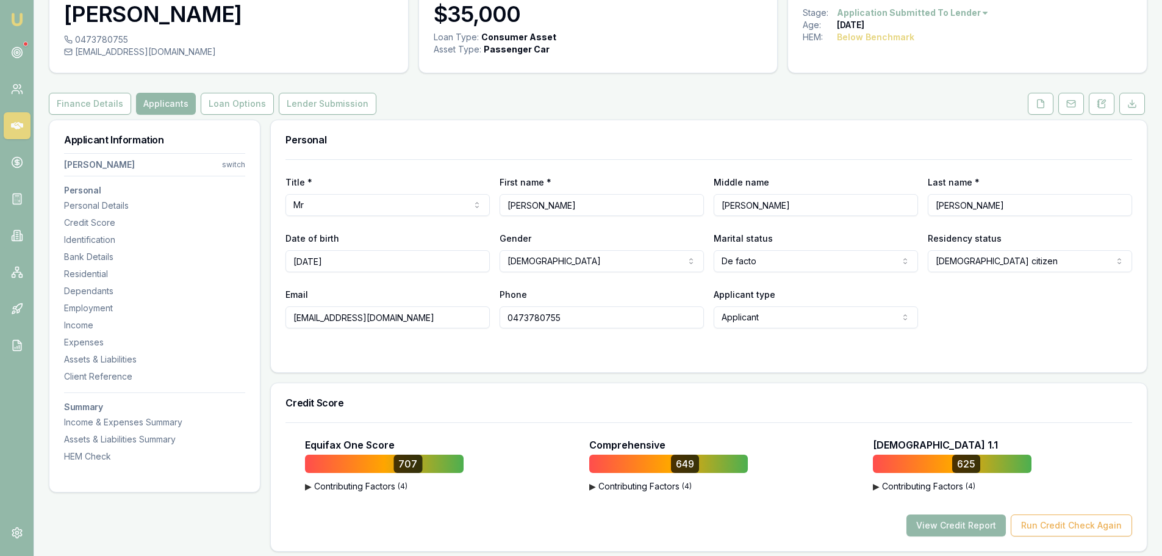
scroll to position [0, 0]
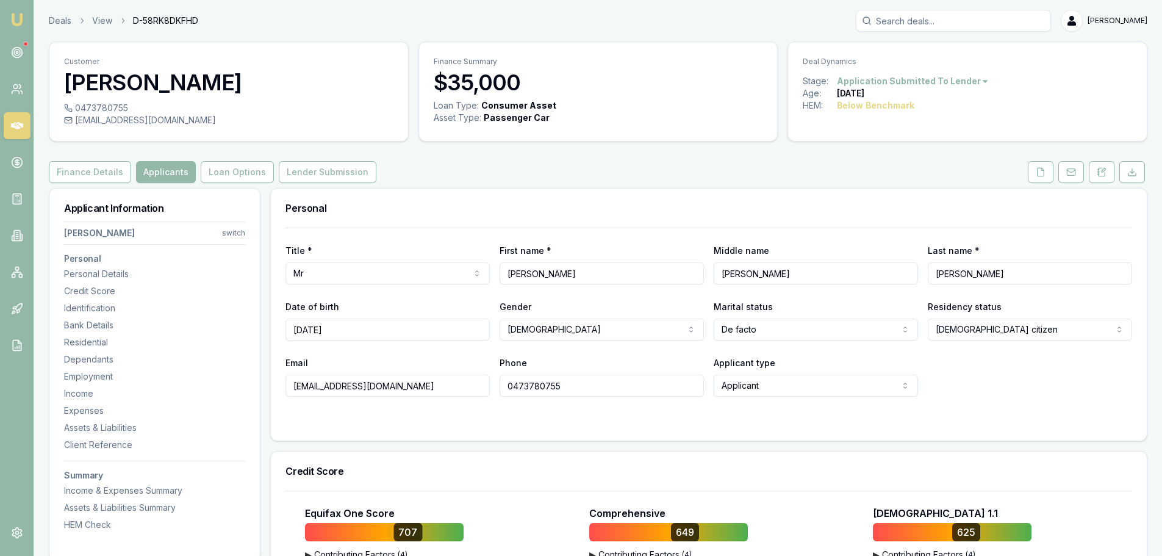
click at [674, 167] on div "Finance Details Applicants Loan Options Lender Submission" at bounding box center [598, 172] width 1099 height 22
drag, startPoint x: 428, startPoint y: 389, endPoint x: 270, endPoint y: 388, distance: 158.0
click at [270, 388] on div "Personal Title * Mr Mr Mrs Miss Ms Dr Prof First name * Ash-lee Middle name Pet…" at bounding box center [708, 314] width 877 height 253
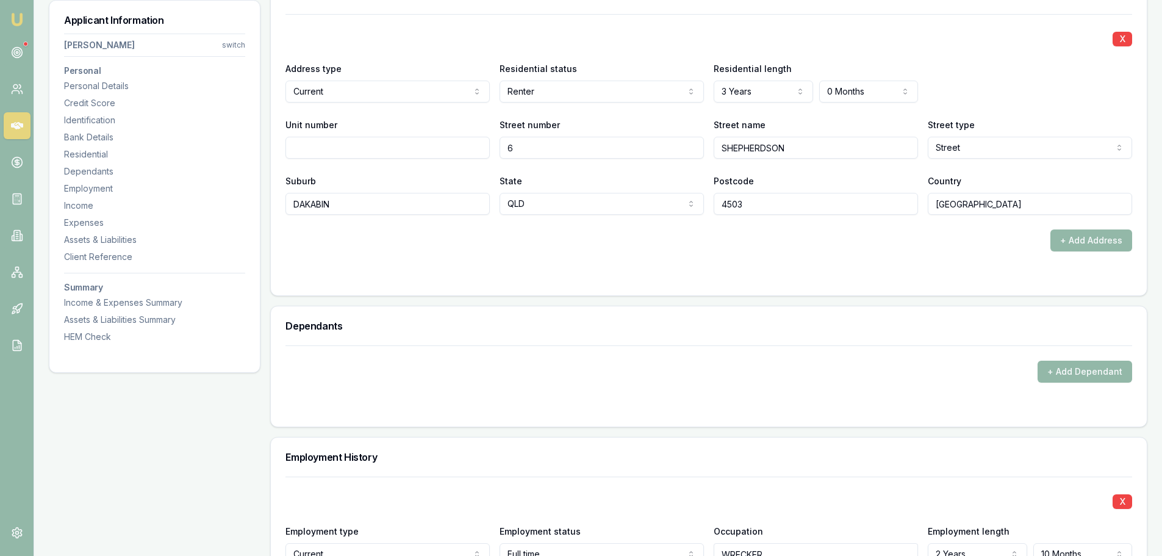
scroll to position [1220, 0]
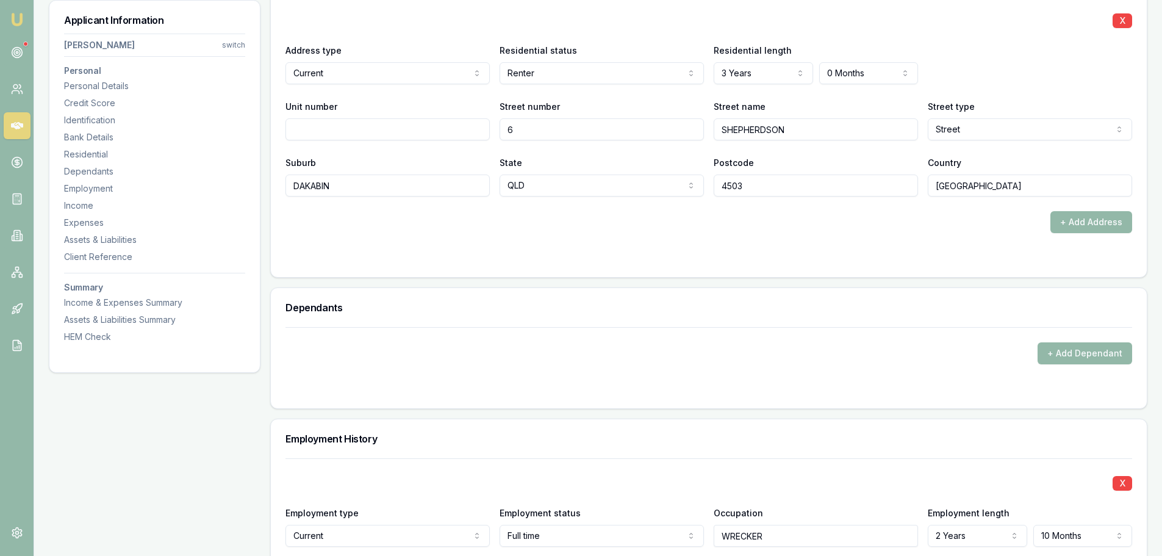
click at [595, 259] on div at bounding box center [708, 258] width 847 height 10
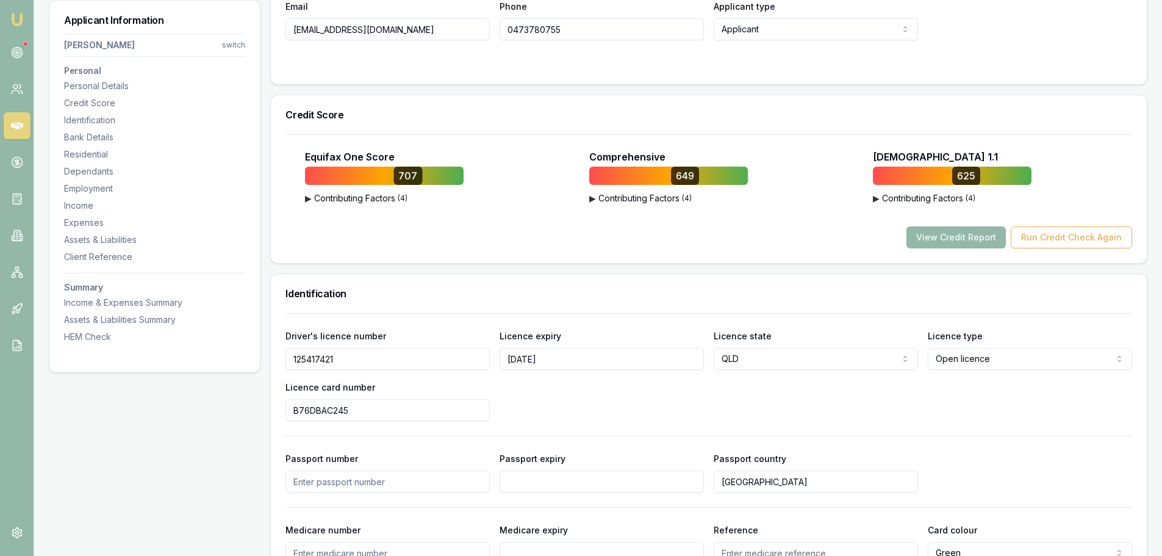
scroll to position [122, 0]
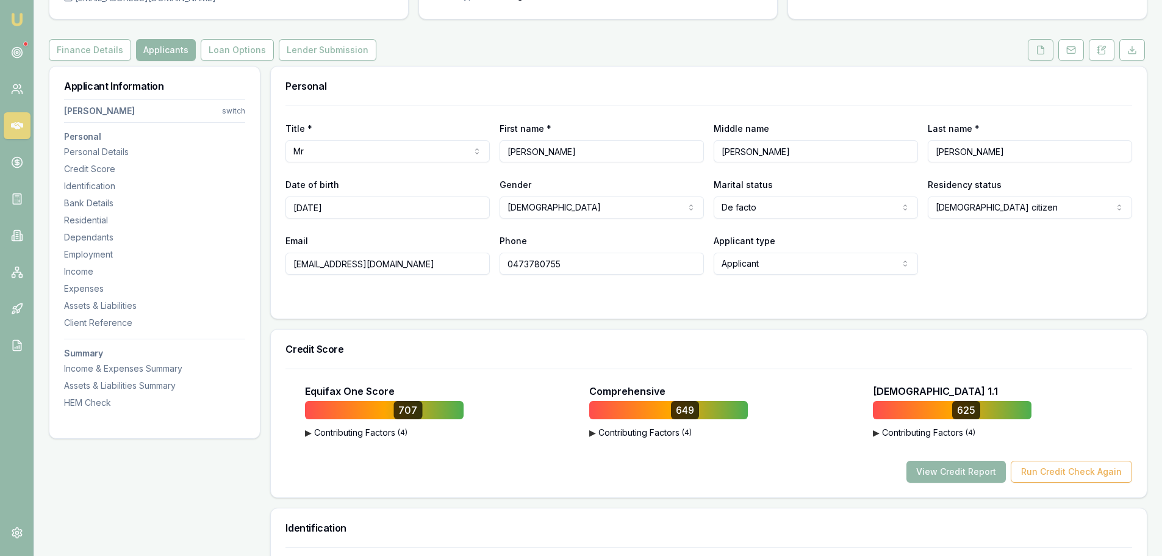
click at [1041, 49] on icon at bounding box center [1041, 50] width 10 height 10
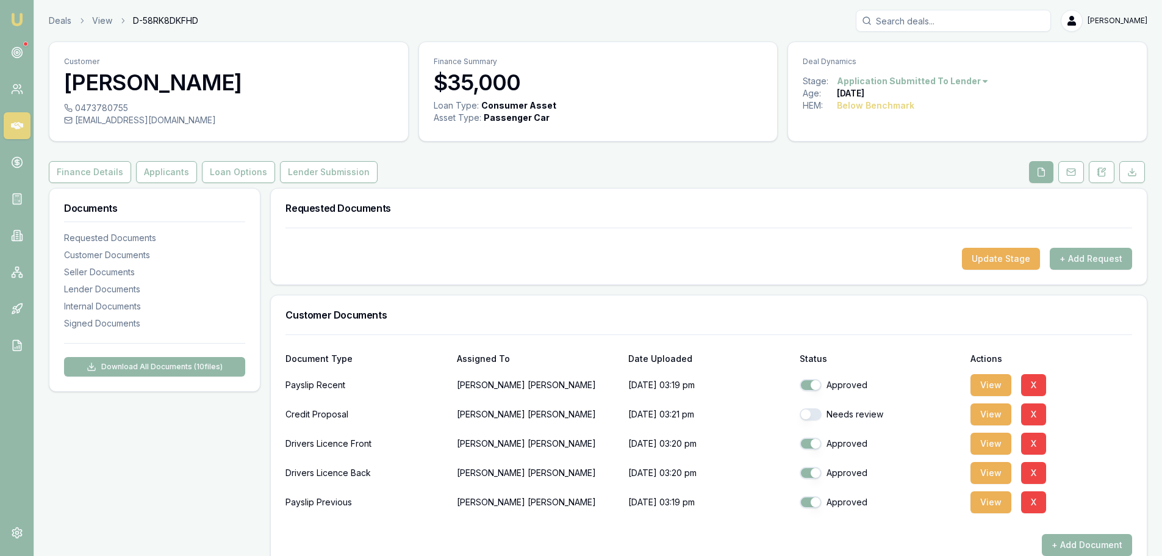
click at [149, 169] on button "Applicants" at bounding box center [166, 172] width 61 height 22
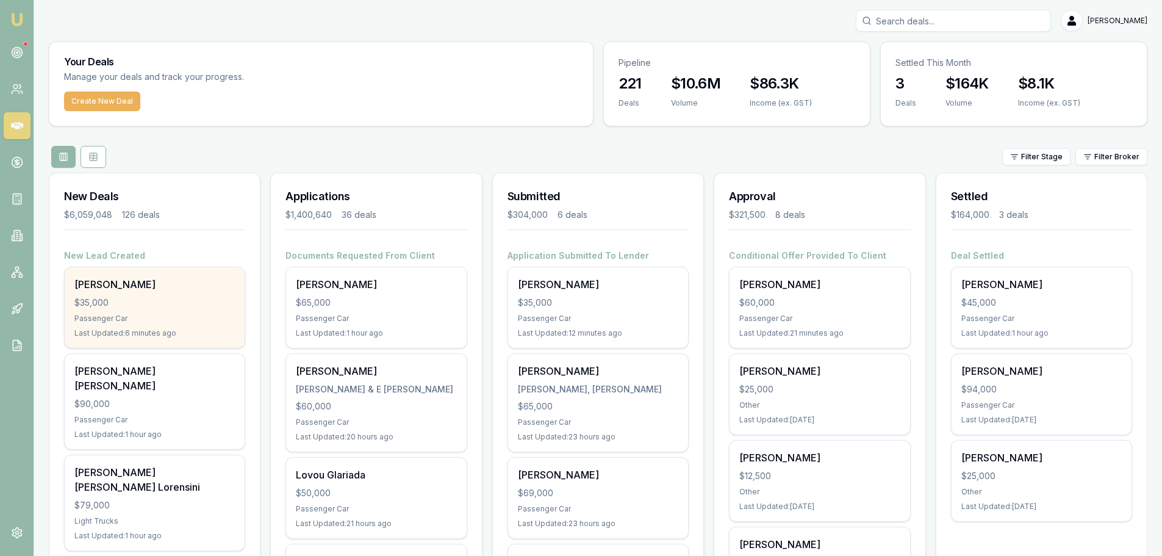
click at [180, 296] on div "$35,000" at bounding box center [154, 302] width 160 height 12
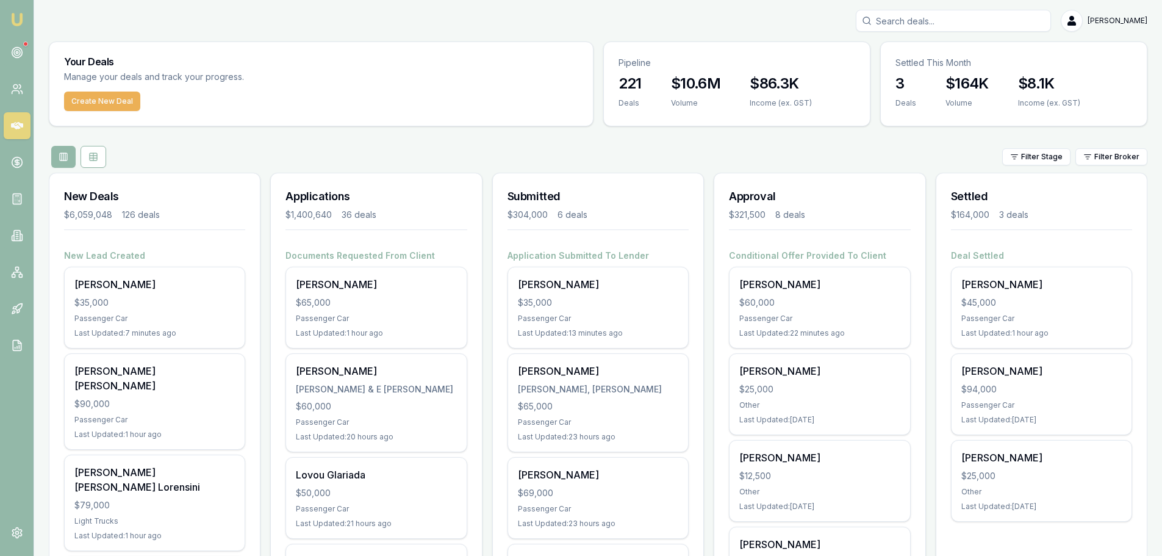
click at [1037, 18] on input "Search deals" at bounding box center [953, 21] width 195 height 22
type input "[PERSON_NAME]"
click at [929, 83] on p "[EMAIL_ADDRESS][DOMAIN_NAME]" at bounding box center [953, 77] width 184 height 12
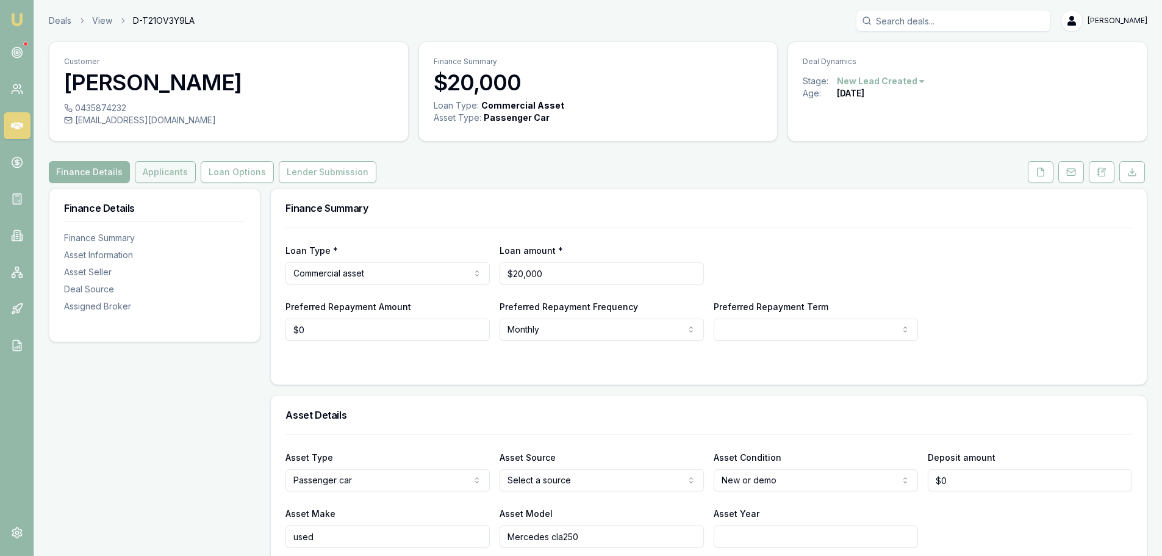
click at [156, 176] on button "Applicants" at bounding box center [165, 172] width 61 height 22
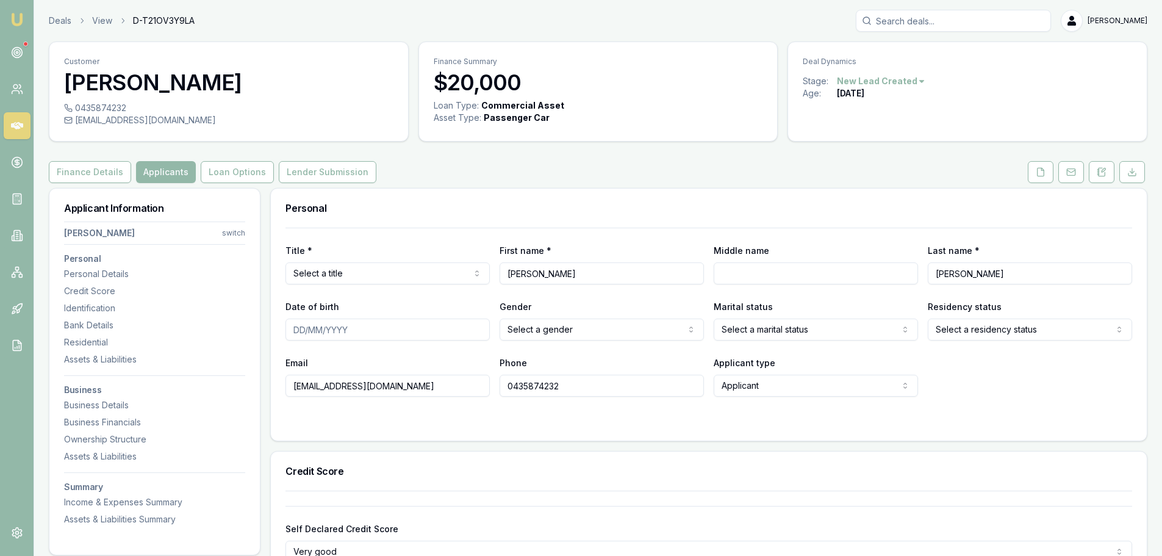
click at [695, 200] on div "Personal" at bounding box center [709, 207] width 876 height 39
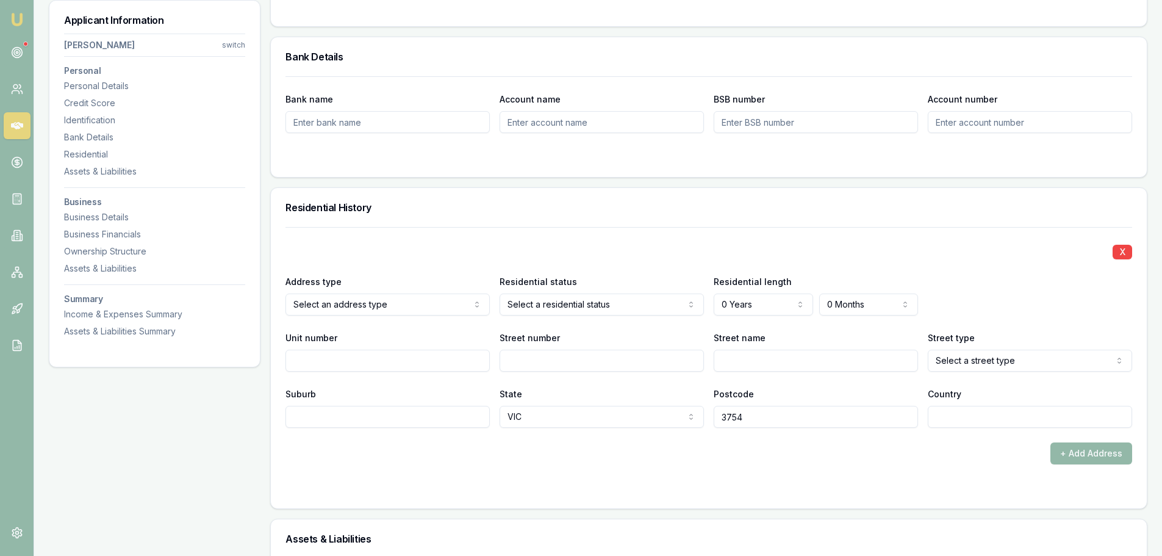
scroll to position [1037, 0]
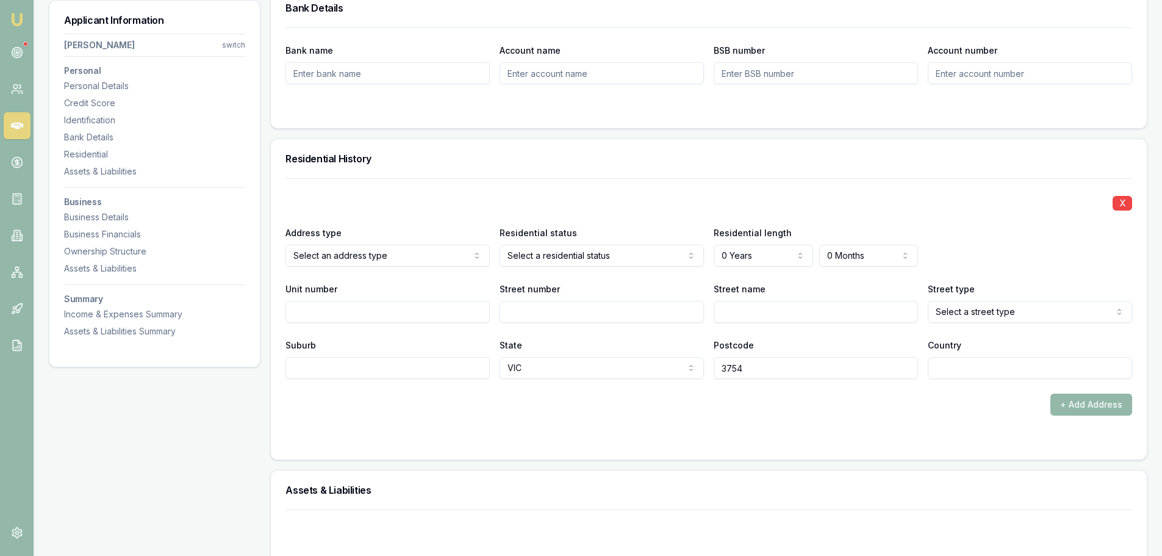
click at [21, 124] on icon at bounding box center [17, 125] width 12 height 7
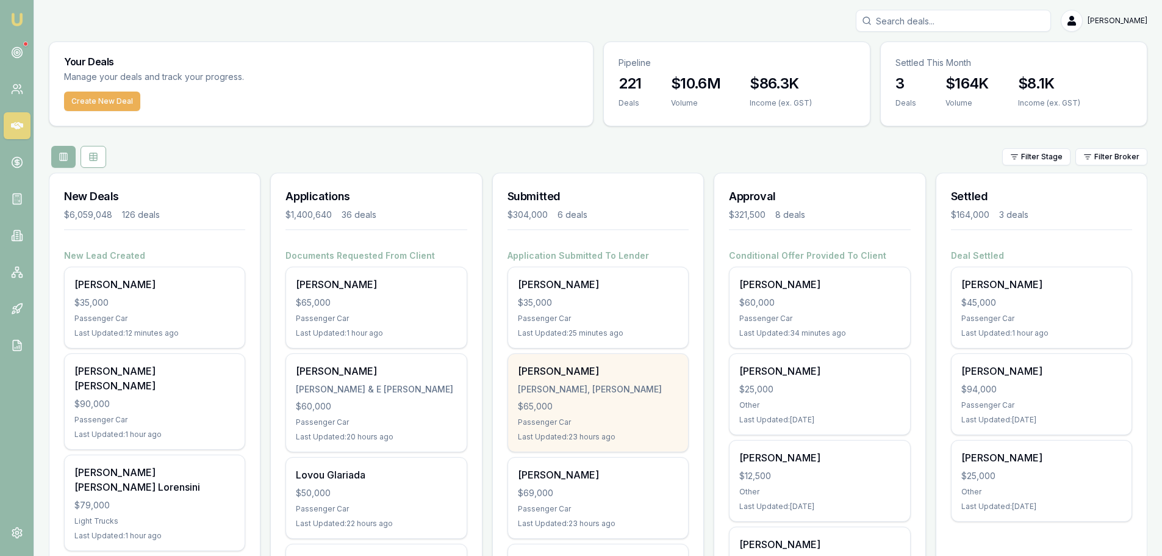
click at [568, 407] on div "$65,000" at bounding box center [598, 406] width 160 height 12
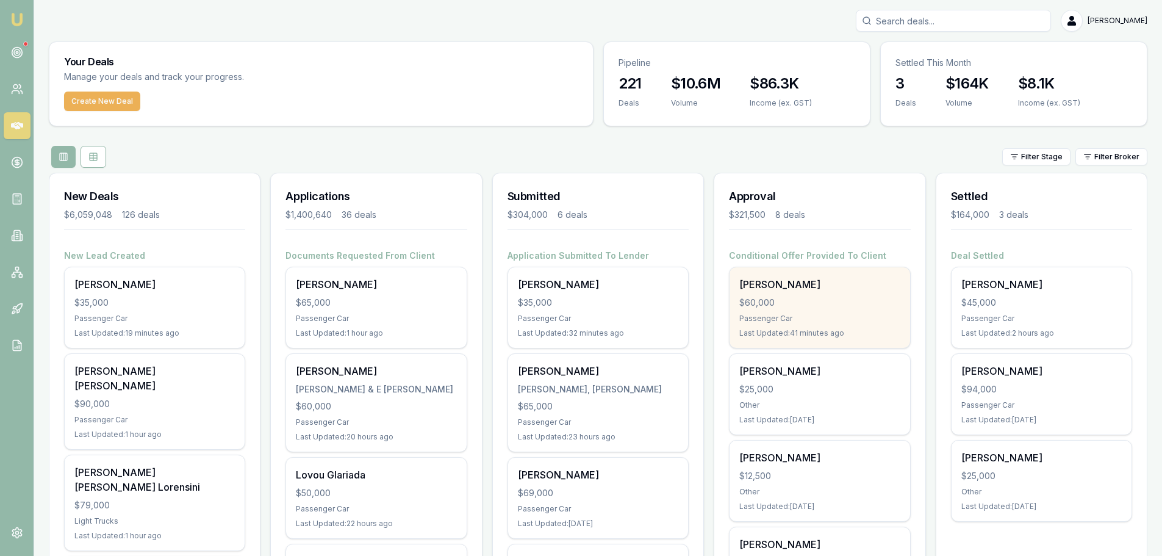
click at [807, 296] on div "$60,000" at bounding box center [819, 302] width 160 height 12
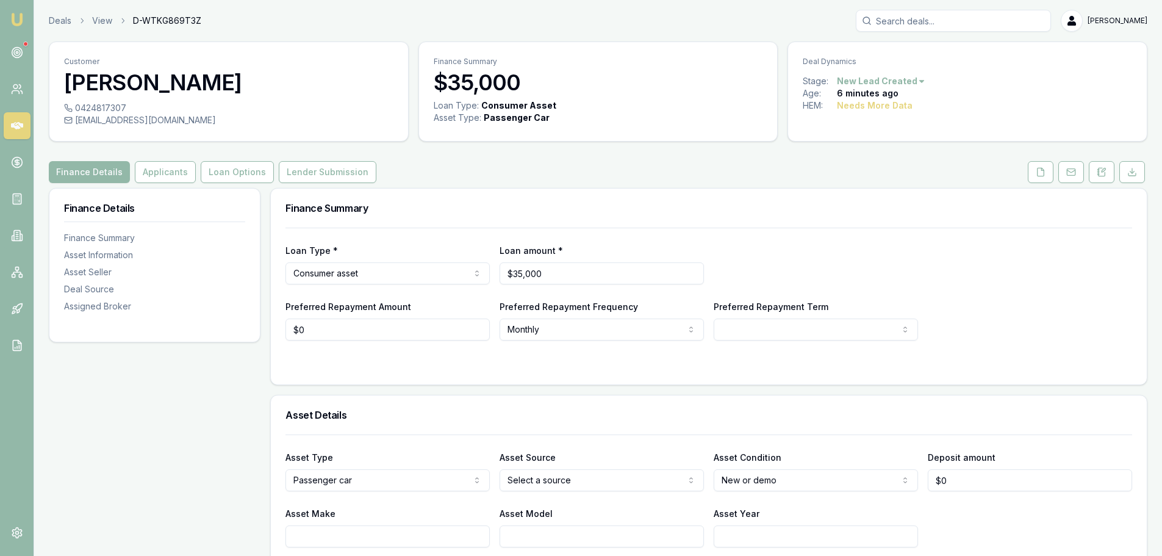
click at [770, 170] on div "Finance Details Applicants Loan Options Lender Submission" at bounding box center [598, 172] width 1099 height 22
click at [1096, 168] on button at bounding box center [1102, 172] width 26 height 22
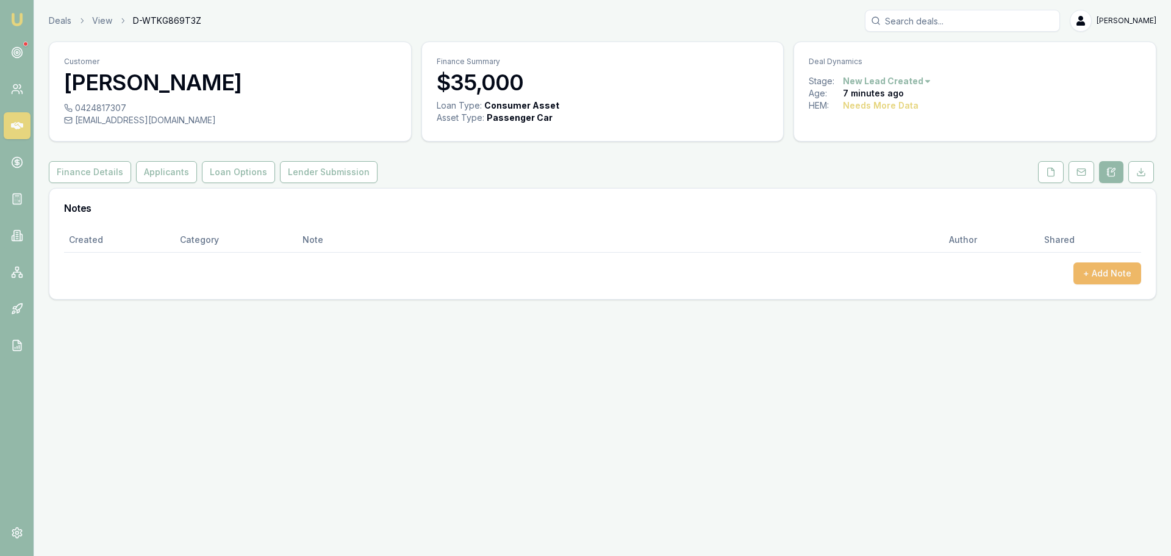
click at [1101, 282] on button "+ Add Note" at bounding box center [1107, 273] width 68 height 22
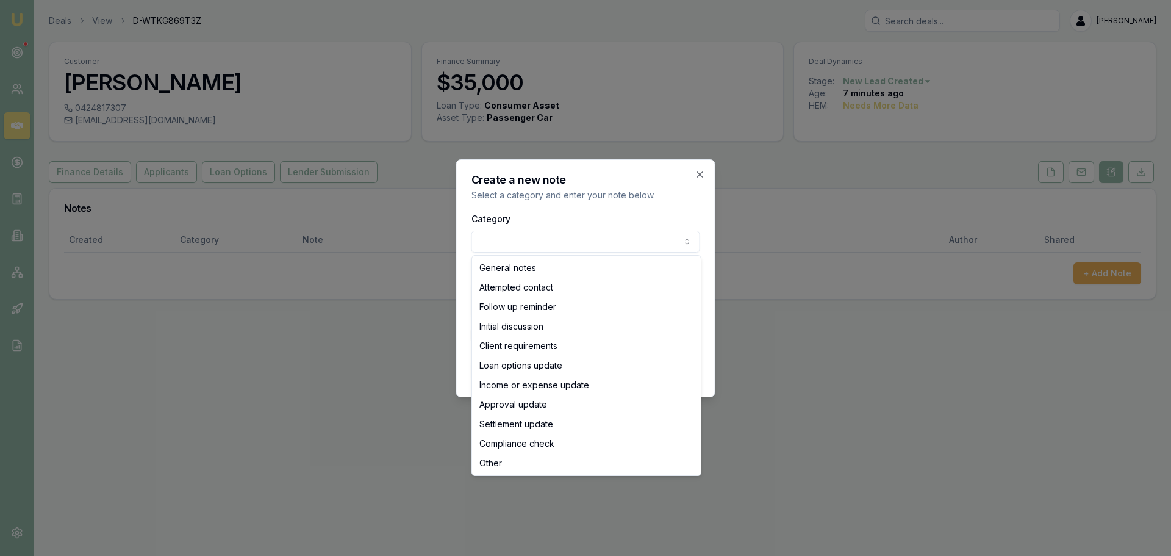
click at [572, 249] on body "Emu Broker Deals View D-WTKG869T3Z [PERSON_NAME] Shield Toggle Menu Customer [P…" at bounding box center [585, 278] width 1171 height 556
select select "ATTEMPTED_CONTACT"
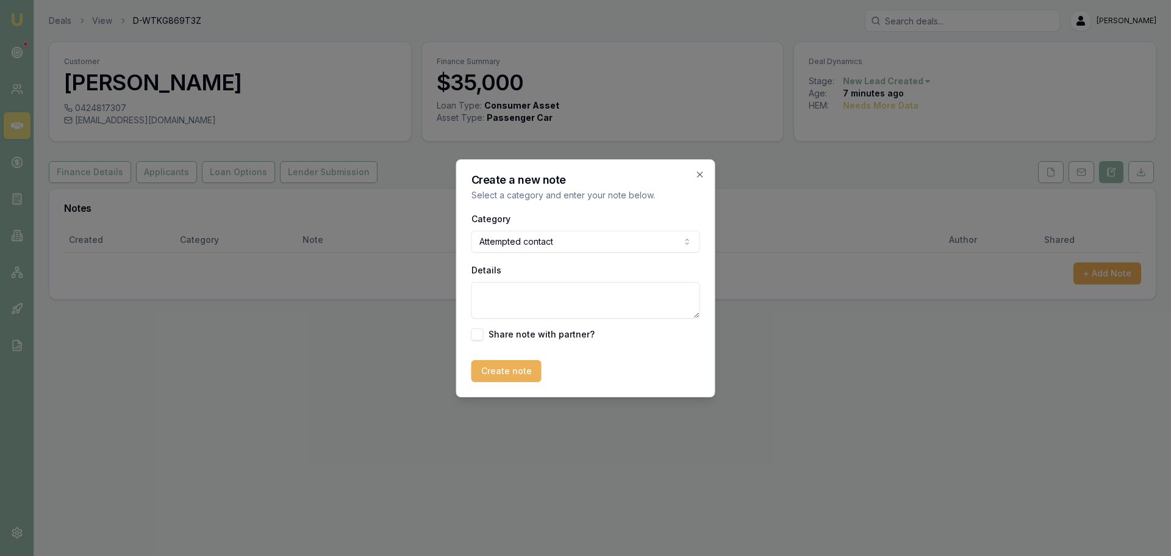
click at [541, 293] on textarea "Details" at bounding box center [585, 300] width 229 height 37
type textarea "sent intro text"
click at [506, 368] on button "Create note" at bounding box center [506, 371] width 70 height 22
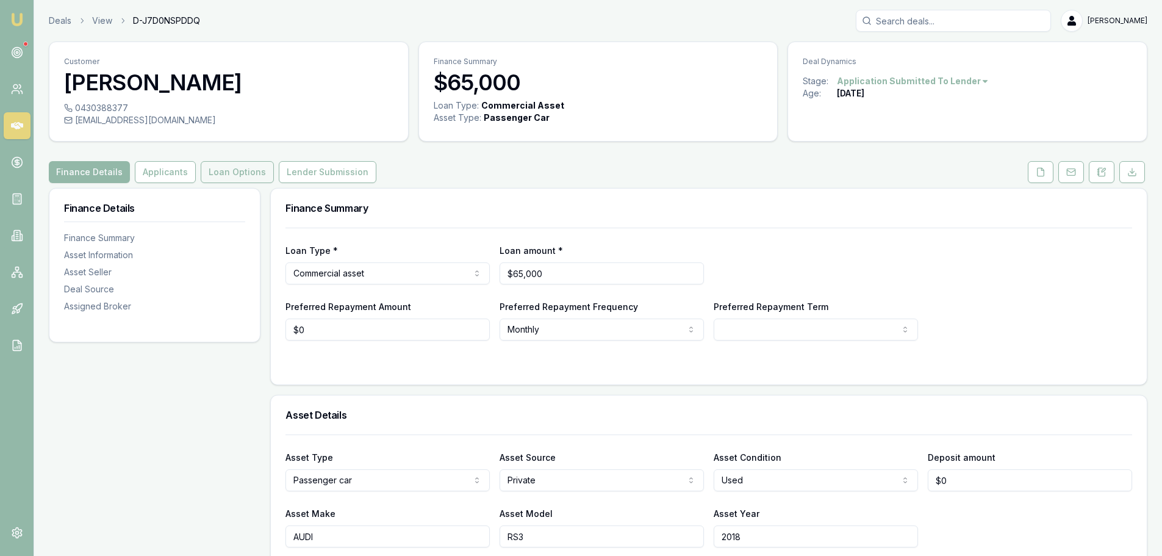
click at [225, 174] on button "Loan Options" at bounding box center [237, 172] width 73 height 22
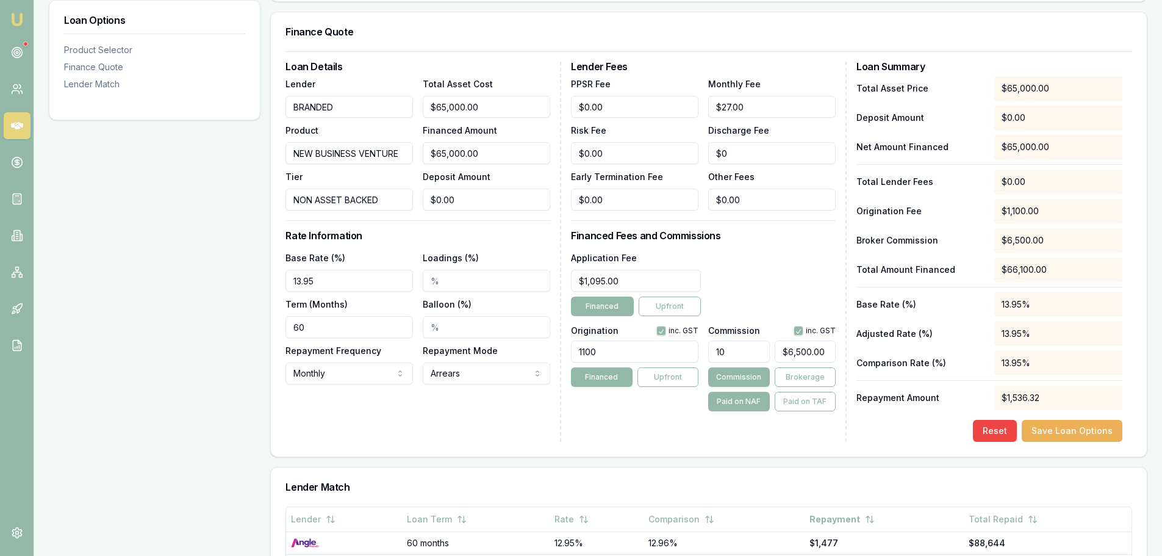
scroll to position [61, 0]
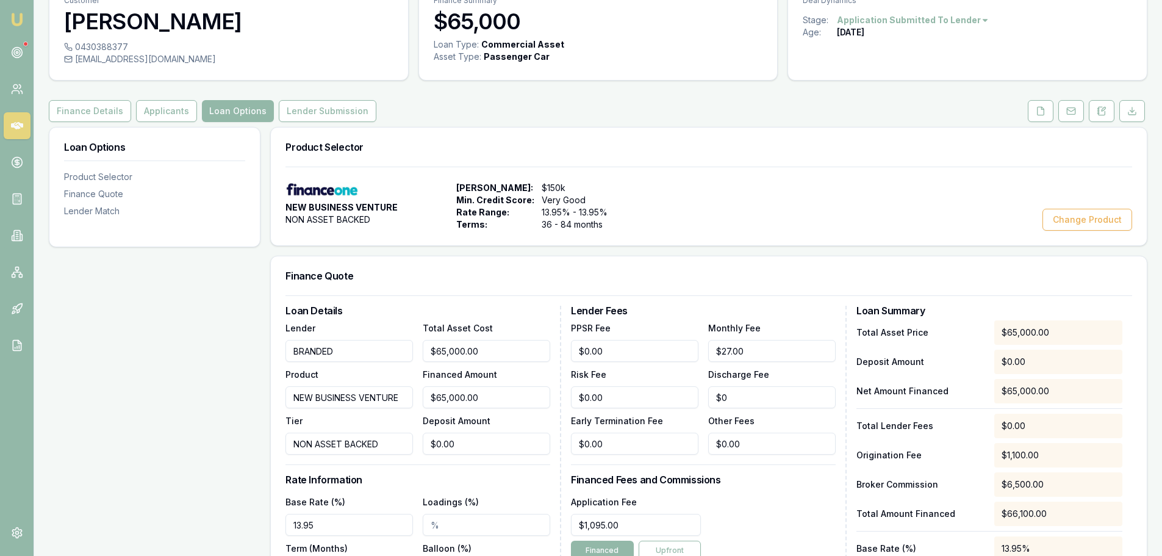
click at [434, 206] on div "NEW BUSINESS VENTURE NON ASSET BACKED" at bounding box center [368, 206] width 166 height 49
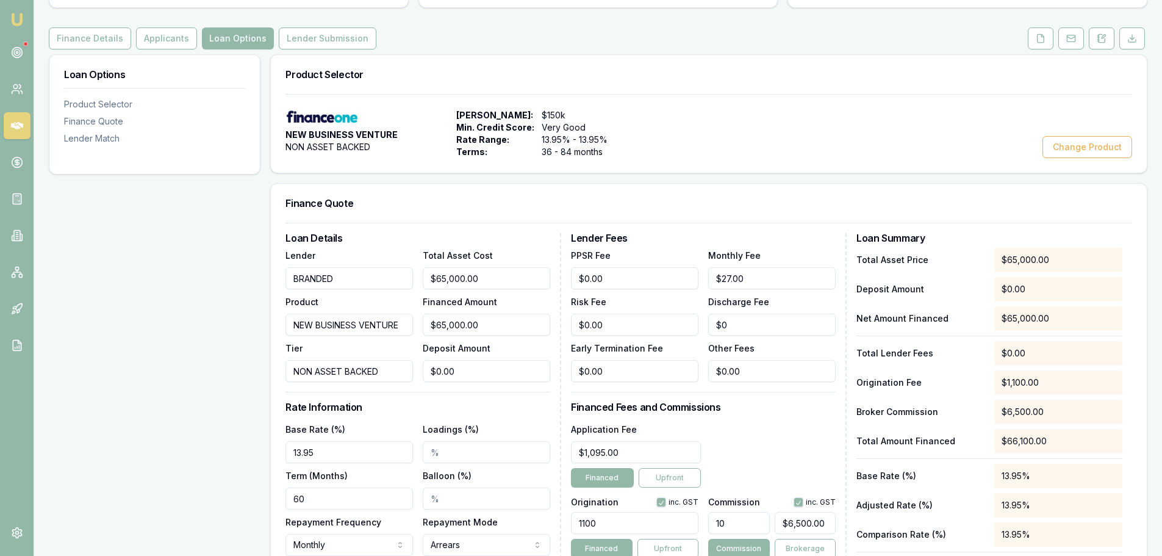
scroll to position [244, 0]
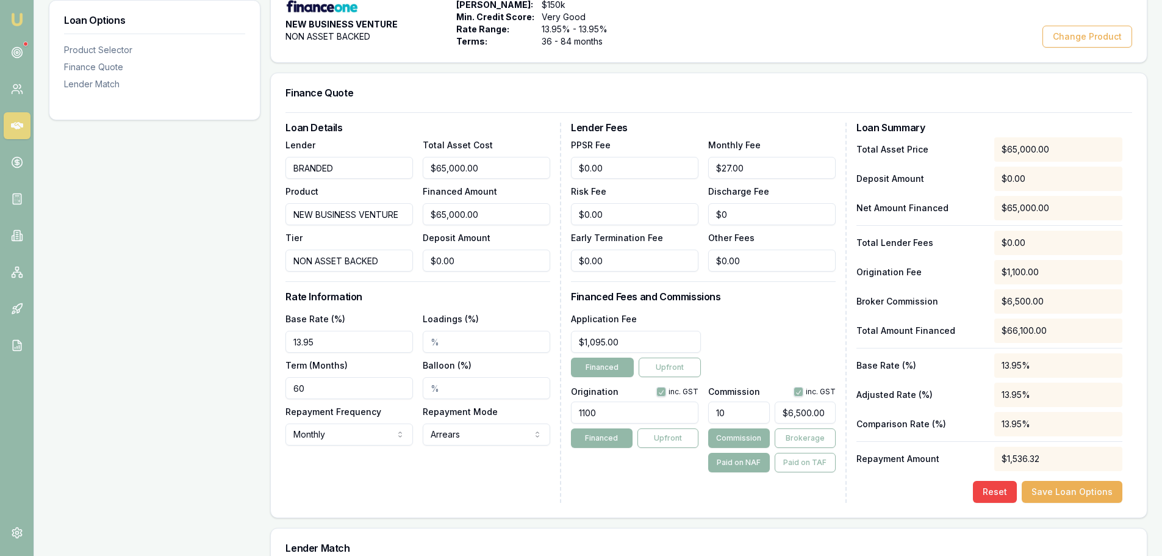
drag, startPoint x: 341, startPoint y: 339, endPoint x: 81, endPoint y: 348, distance: 260.0
click at [92, 348] on div "Loan Options Product Selector Finance Quote Lender Match Product Selector NEW B…" at bounding box center [598, 363] width 1099 height 839
type input "20.45%"
type input "6500"
drag, startPoint x: 827, startPoint y: 411, endPoint x: 654, endPoint y: 411, distance: 172.6
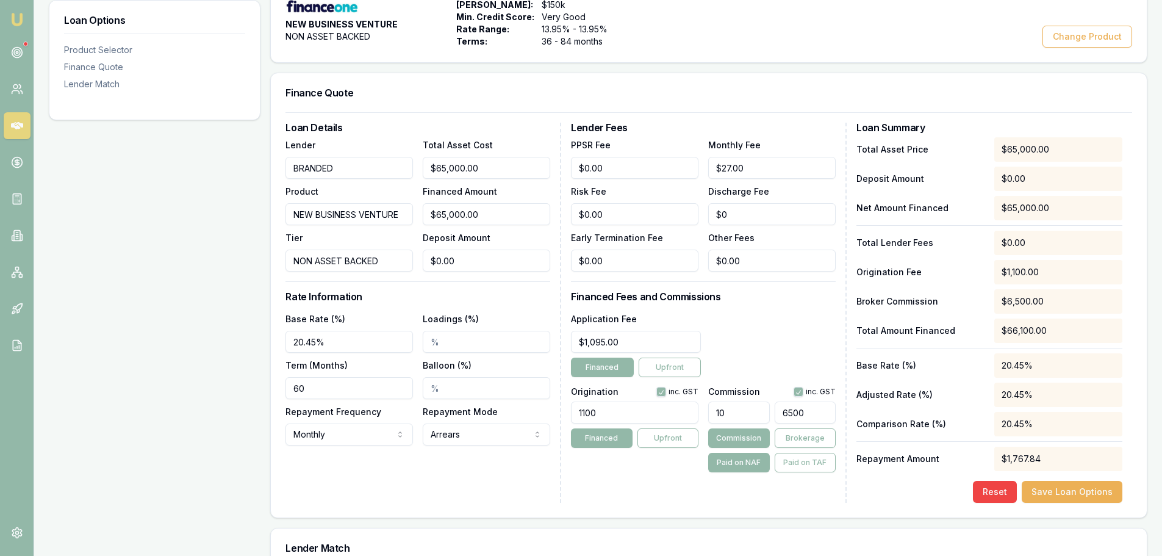
click at [672, 416] on div "Origination inc. GST 1100 Financed Upfront Commission inc. GST 10 6500 Commissi…" at bounding box center [703, 427] width 265 height 90
type input "0.0015384615384615385"
type input "1"
type input "0.024615384615384615"
type input "16"
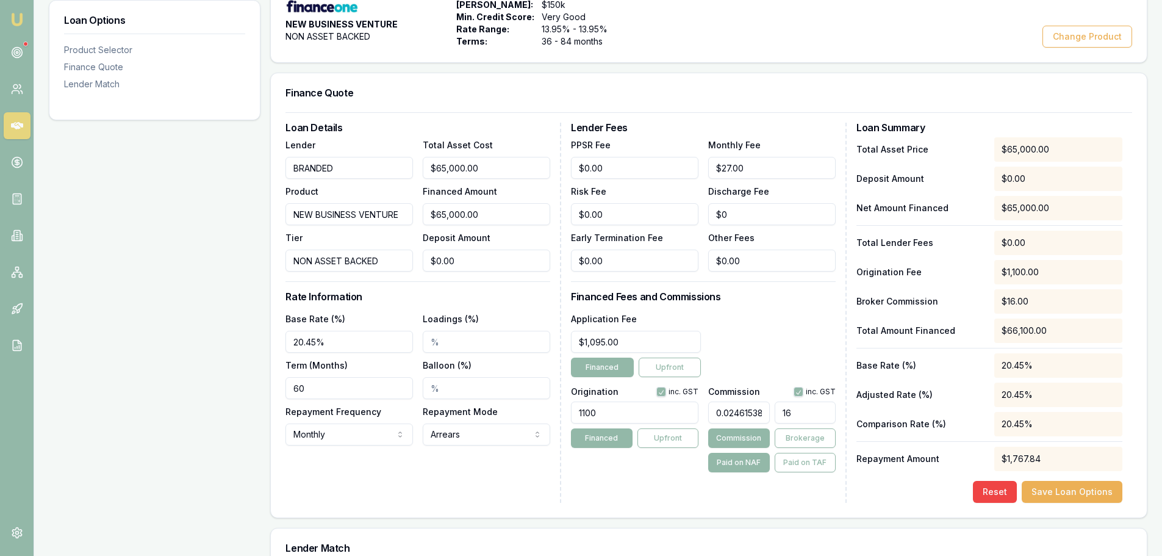
type input "0.24615384615384617"
type input "160"
type input "2.4615384615384617"
type input "$1,600.00"
click at [784, 355] on div "Application Fee $1,095.00 Financed Upfront" at bounding box center [703, 344] width 265 height 66
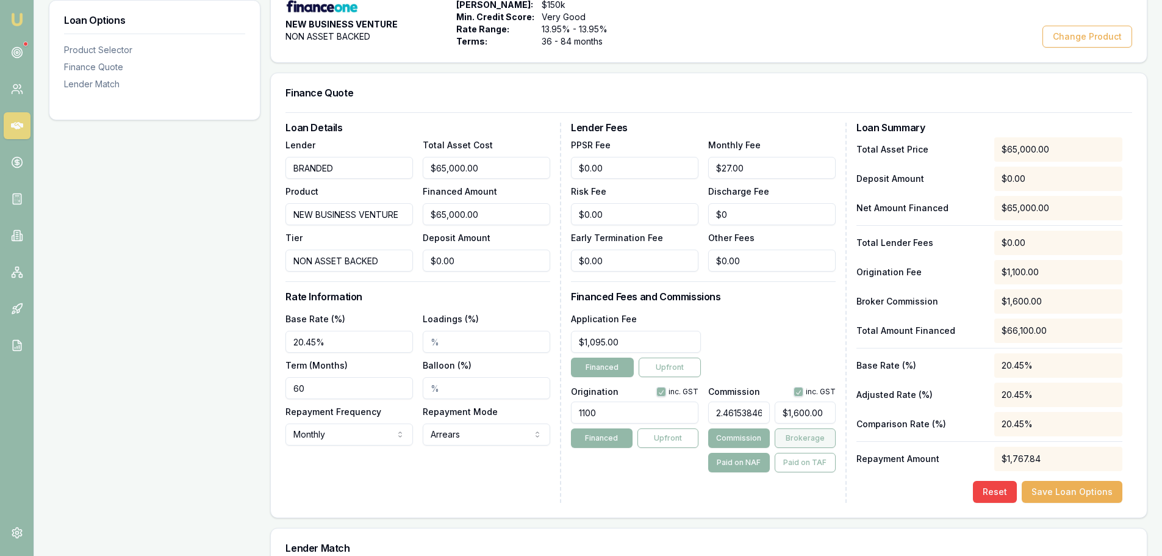
click at [811, 439] on button "Brokerage" at bounding box center [805, 438] width 61 height 20
drag, startPoint x: 650, startPoint y: 340, endPoint x: 345, endPoint y: 326, distance: 305.3
click at [351, 328] on div "Loan Details Lender BRANDED Product NEW BUSINESS VENTURE Tier NON ASSET BACKED …" at bounding box center [708, 313] width 847 height 380
type input "1"
type input "1095"
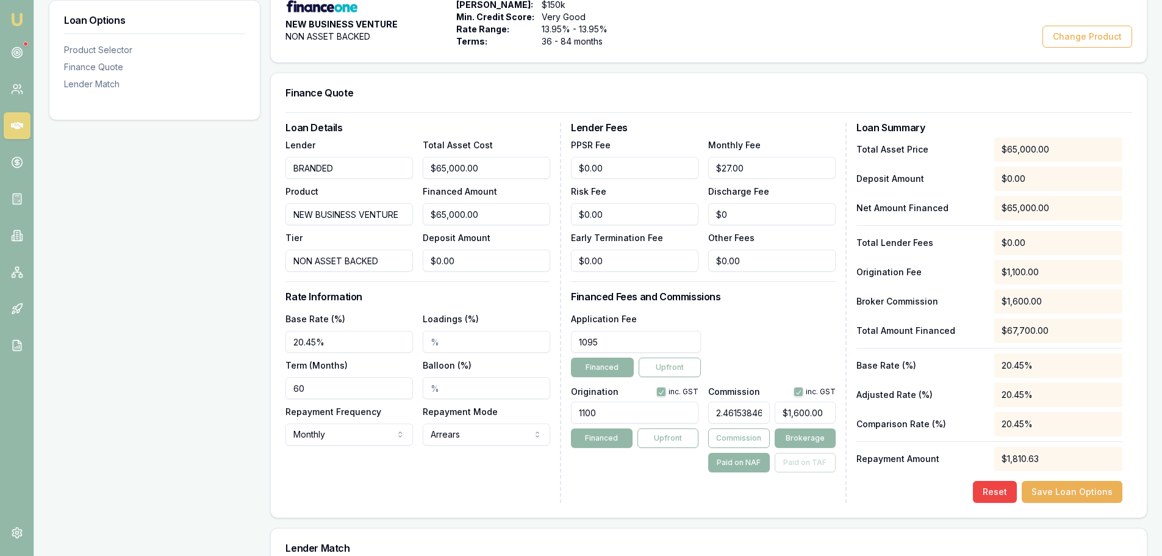
type input "0"
type input "$1,095.00"
drag, startPoint x: 638, startPoint y: 204, endPoint x: 369, endPoint y: 202, distance: 269.0
click at [420, 207] on div "Loan Details Lender BRANDED Product NEW BUSINESS VENTURE Tier NON ASSET BACKED …" at bounding box center [708, 313] width 847 height 380
type input "$1,995.00"
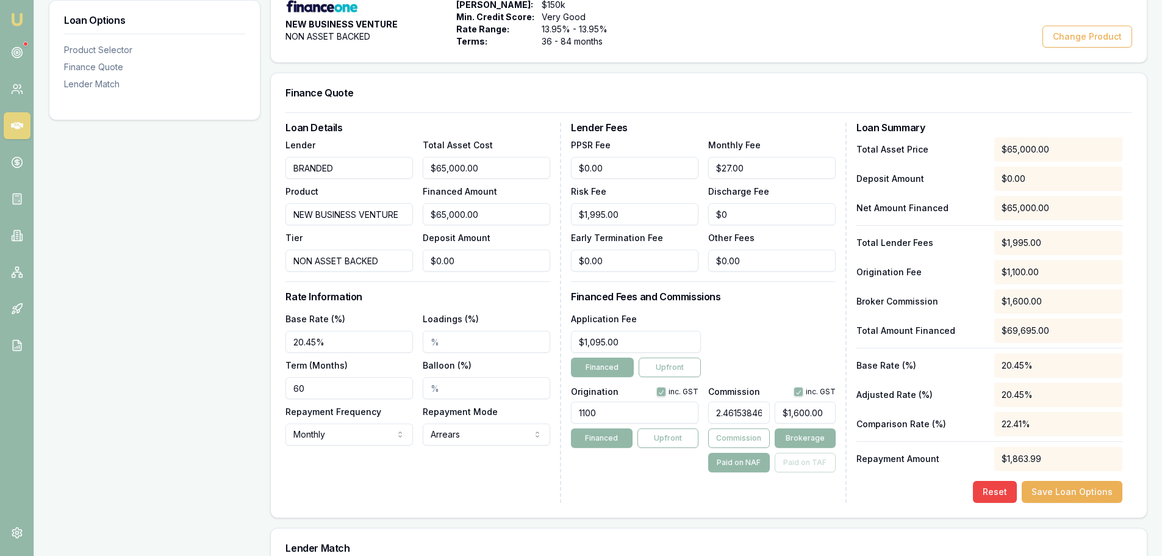
drag, startPoint x: 615, startPoint y: 415, endPoint x: 485, endPoint y: 409, distance: 130.0
click at [487, 409] on div "Loan Details Lender BRANDED Product NEW BUSINESS VENTURE Tier NON ASSET BACKED …" at bounding box center [708, 313] width 847 height 380
type input "1100.00"
click at [800, 296] on h3 "Financed Fees and Commissions" at bounding box center [703, 297] width 265 height 10
click at [781, 339] on div "Application Fee $1,095.00 Financed Upfront" at bounding box center [703, 344] width 265 height 66
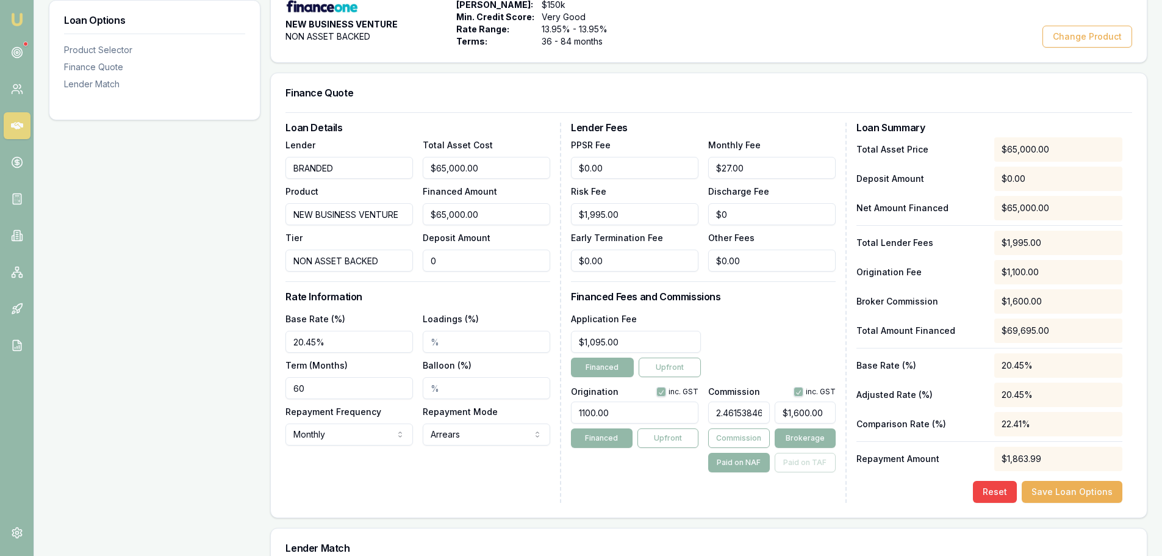
drag, startPoint x: 486, startPoint y: 262, endPoint x: -59, endPoint y: 212, distance: 547.0
click at [0, 212] on html "Emu Broker Deals View D-J7D0NSPDDQ Erin Shield Toggle Menu Customer Ayden Johan…" at bounding box center [581, 34] width 1162 height 556
type input "2"
type input "$64,998.00"
type input "$1,599.95"
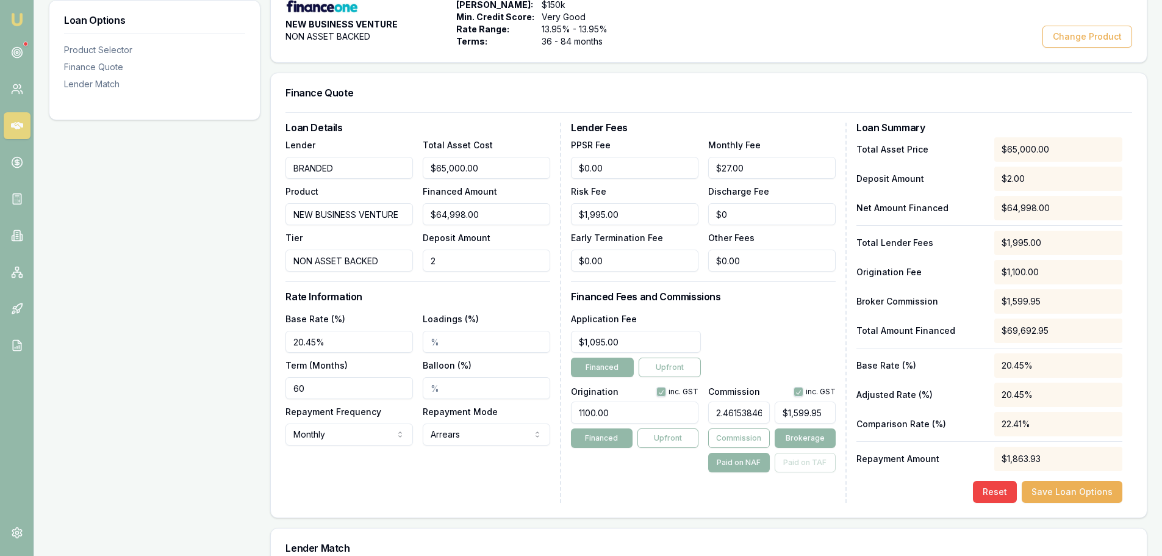
type input "$64,975.00"
type input "25"
type input "$1,599.38"
type input "$64,750.00"
type input "250"
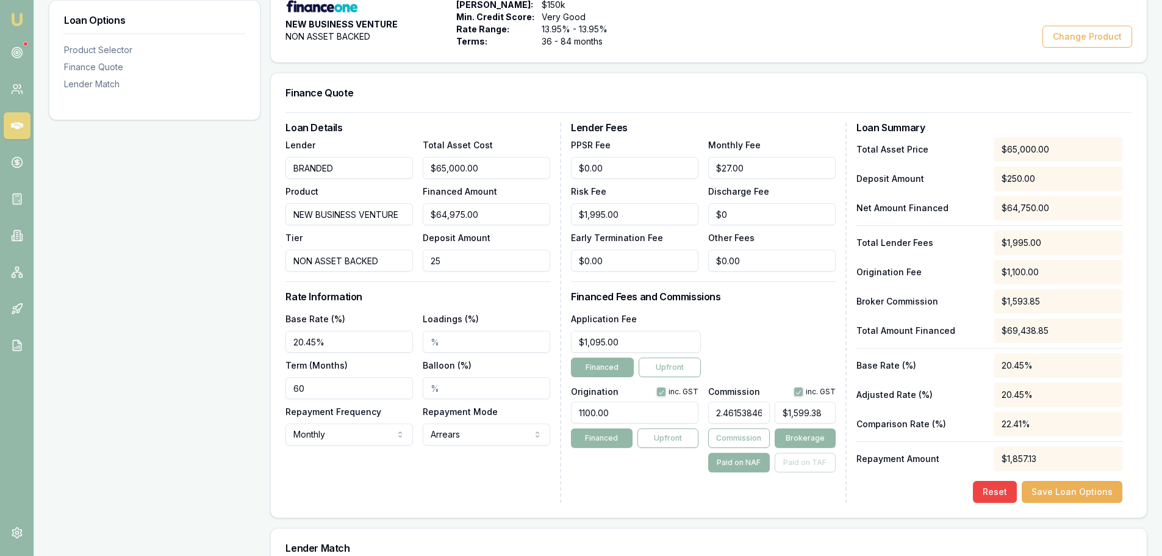
type input "$1,593.85"
type input "$62,500.00"
type input "2500"
type input "$1,538.46"
type input "$40,000.00"
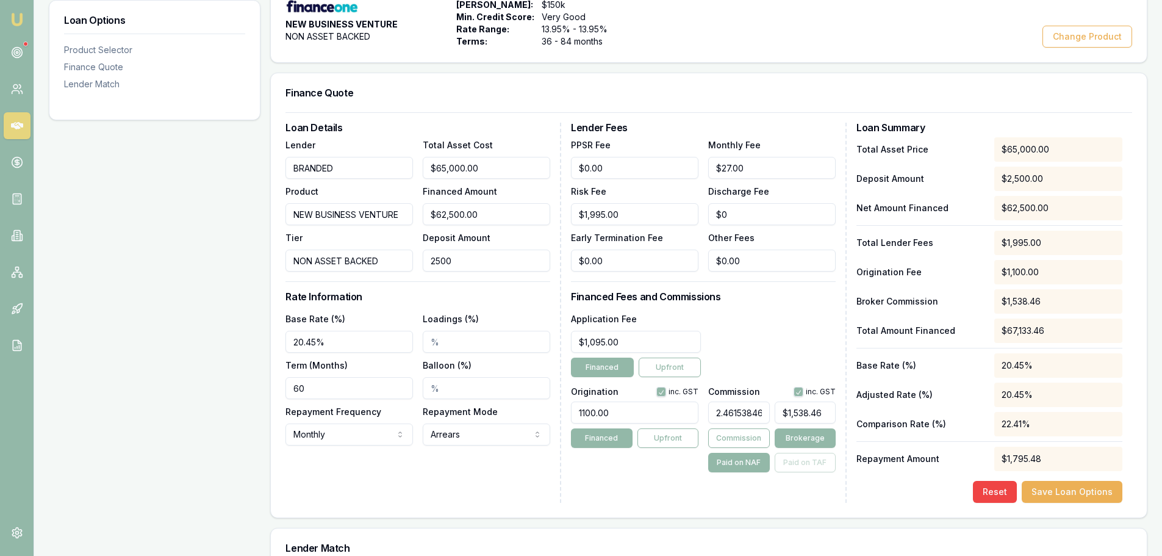
type input "25000"
type input "$984.62"
type input "$25,000.00"
click at [192, 344] on div "Loan Options Product Selector Finance Quote Lender Match" at bounding box center [155, 363] width 212 height 839
click at [791, 325] on div "Application Fee $1,095.00 Financed Upfront" at bounding box center [703, 344] width 265 height 66
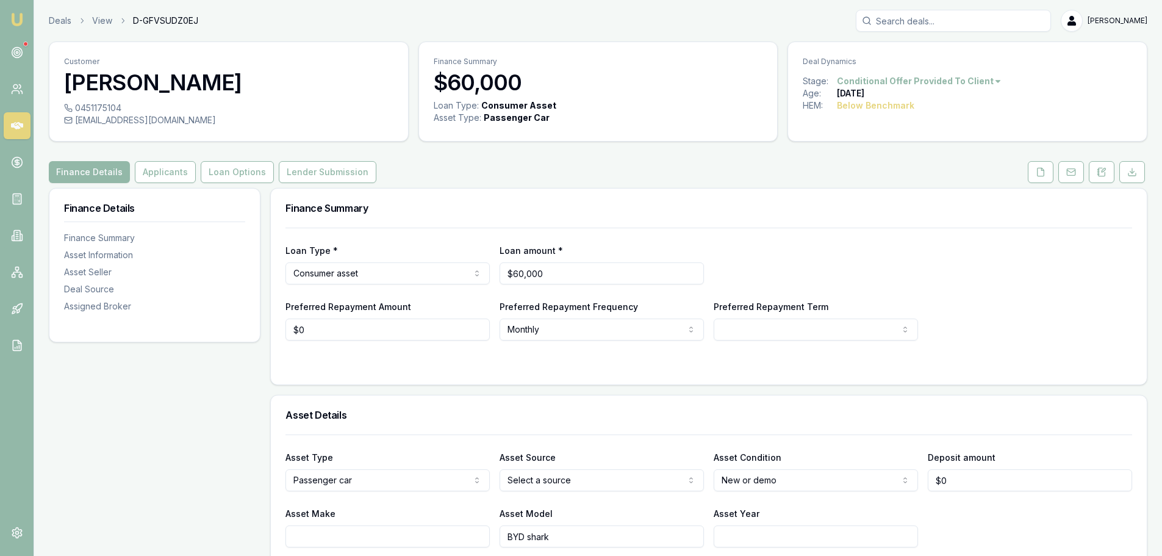
click at [579, 163] on div "Finance Details Applicants Loan Options Lender Submission" at bounding box center [598, 172] width 1099 height 22
click at [135, 174] on button "Applicants" at bounding box center [165, 172] width 61 height 22
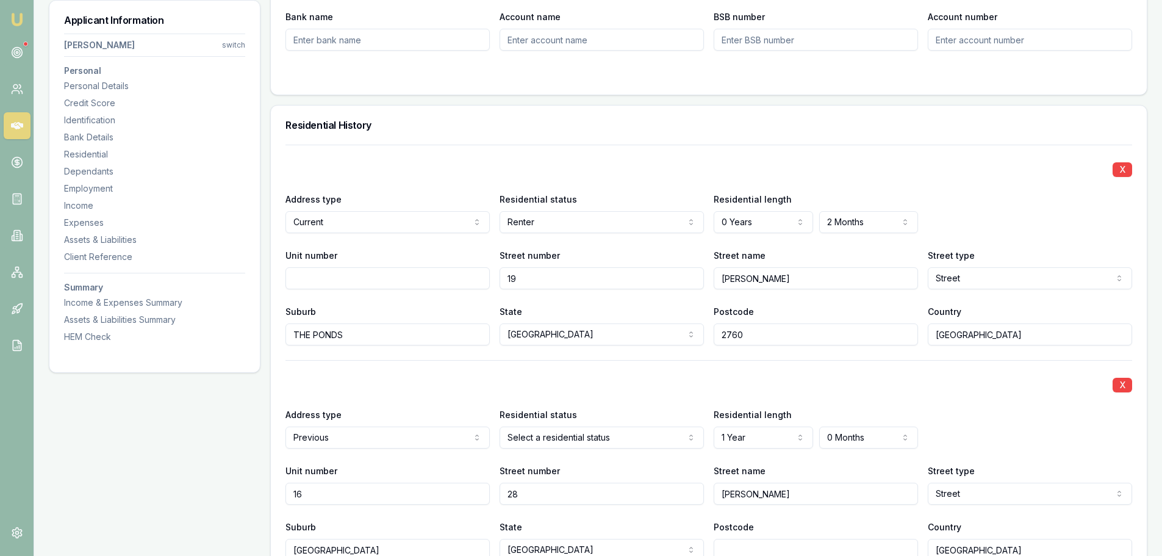
scroll to position [1159, 0]
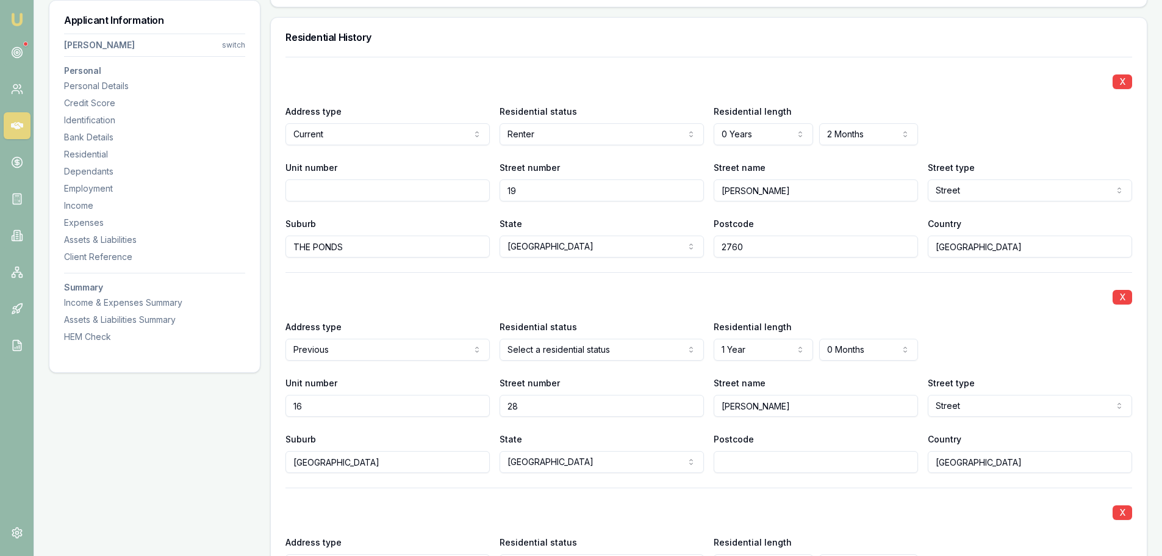
click at [523, 41] on h3 "Residential History" at bounding box center [708, 37] width 847 height 10
click at [645, 73] on div "X" at bounding box center [708, 80] width 847 height 17
click at [439, 61] on div "X Address type Current Current Previous Residential status Renter Owner with mo…" at bounding box center [708, 157] width 847 height 201
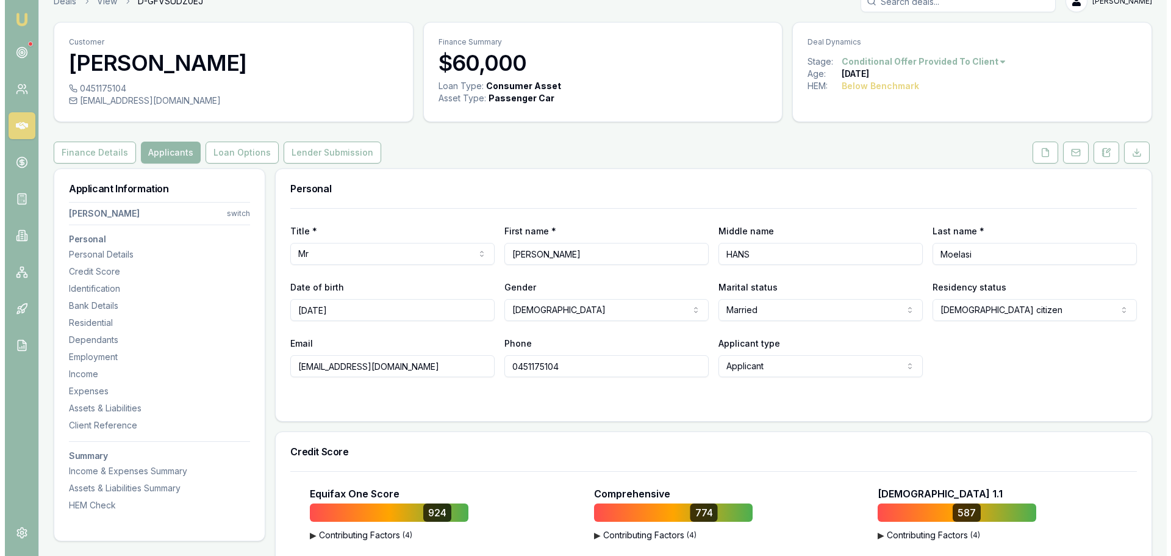
scroll to position [0, 0]
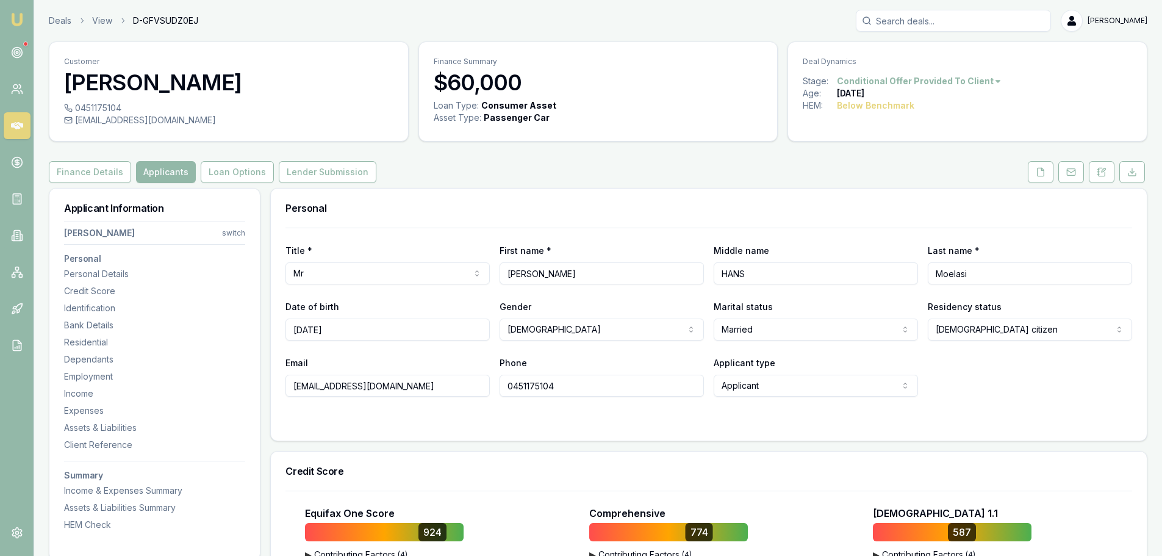
click at [415, 16] on div "Deals View D-GFVSUDZ0EJ Erin Shield" at bounding box center [598, 21] width 1099 height 22
drag, startPoint x: 467, startPoint y: 384, endPoint x: 267, endPoint y: 384, distance: 200.1
